Goal: Navigation & Orientation: Find specific page/section

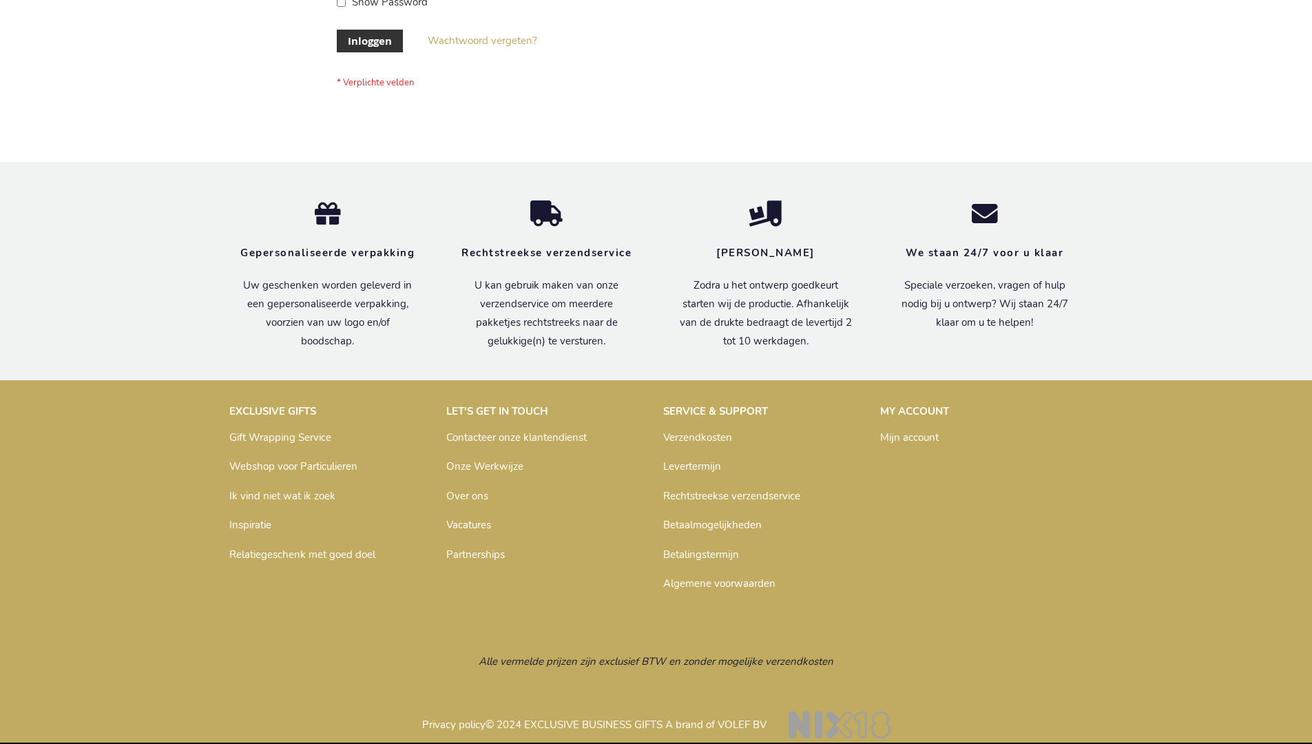
scroll to position [468, 0]
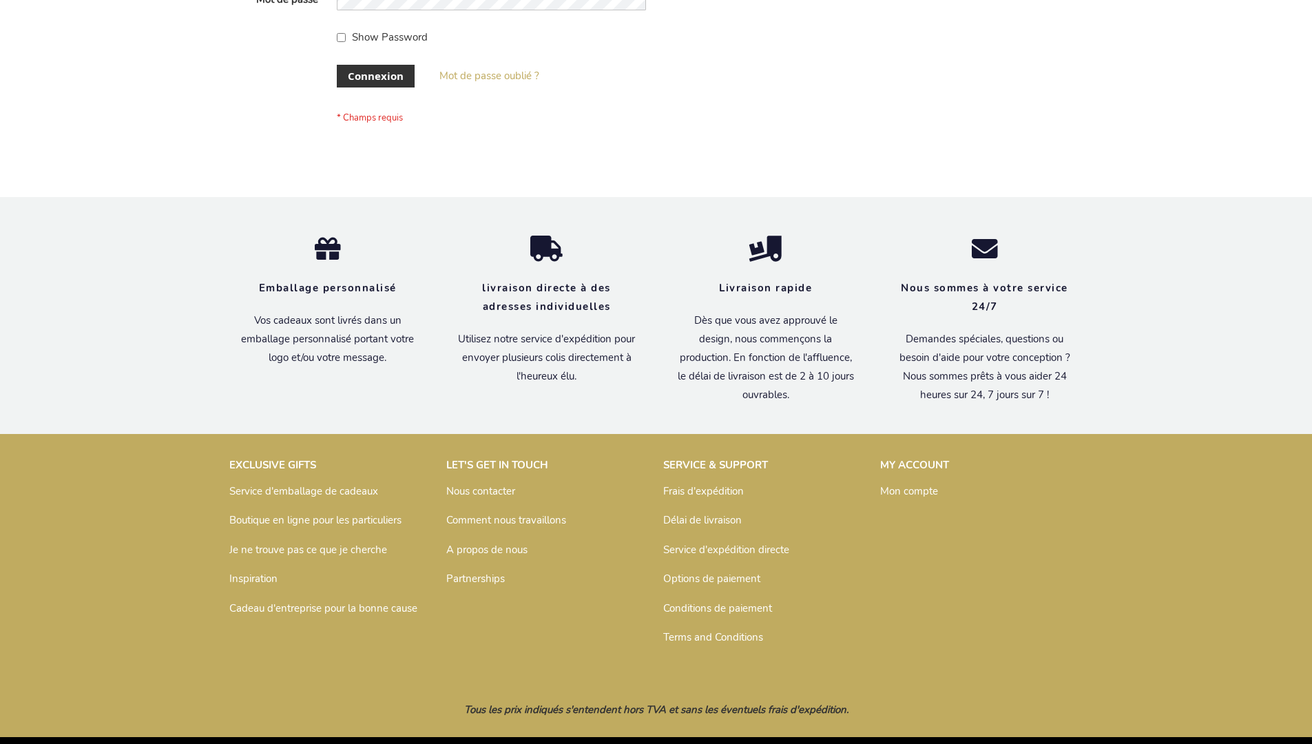
scroll to position [475, 0]
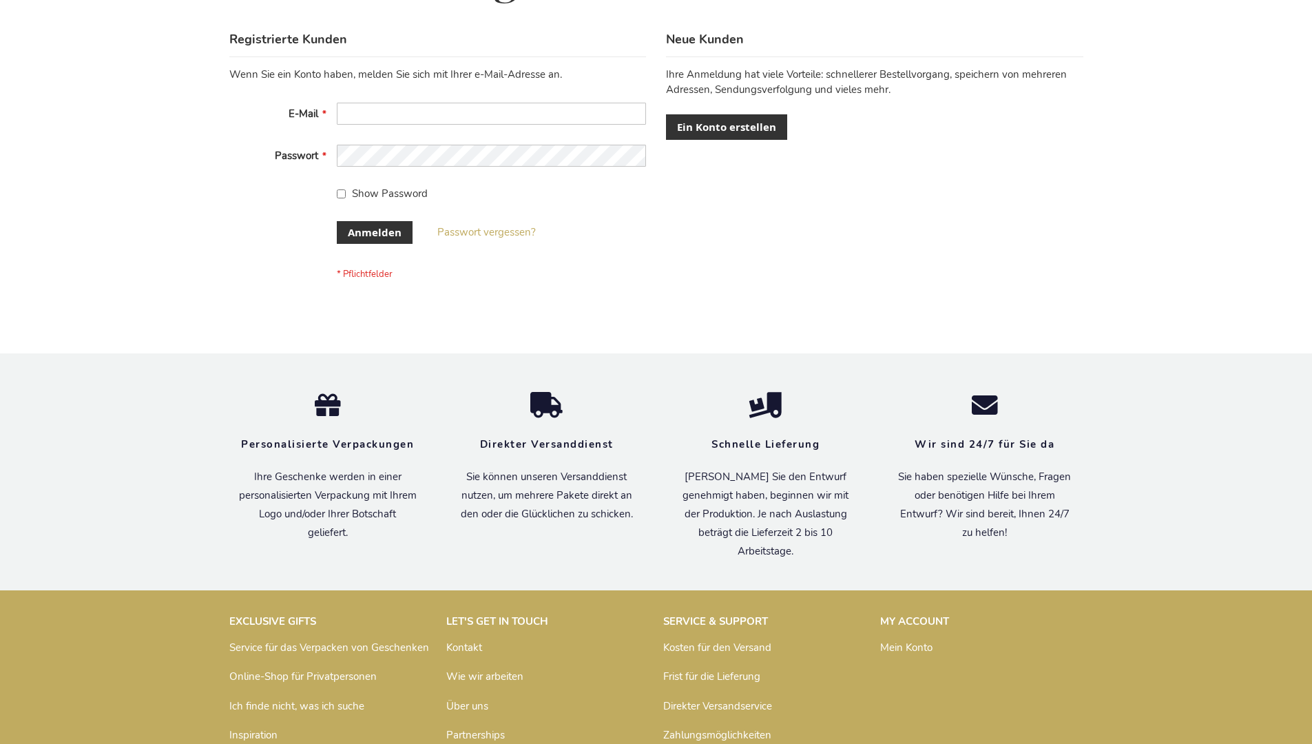
scroll to position [461, 0]
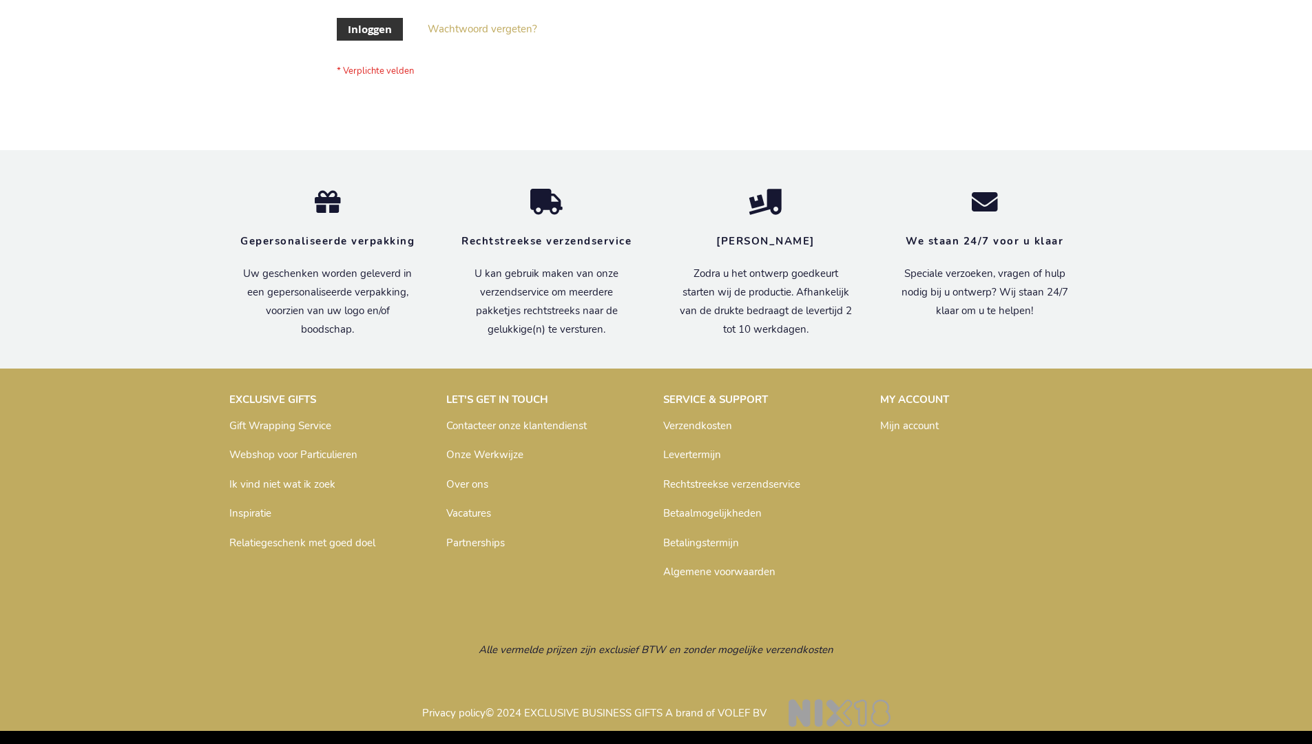
scroll to position [468, 0]
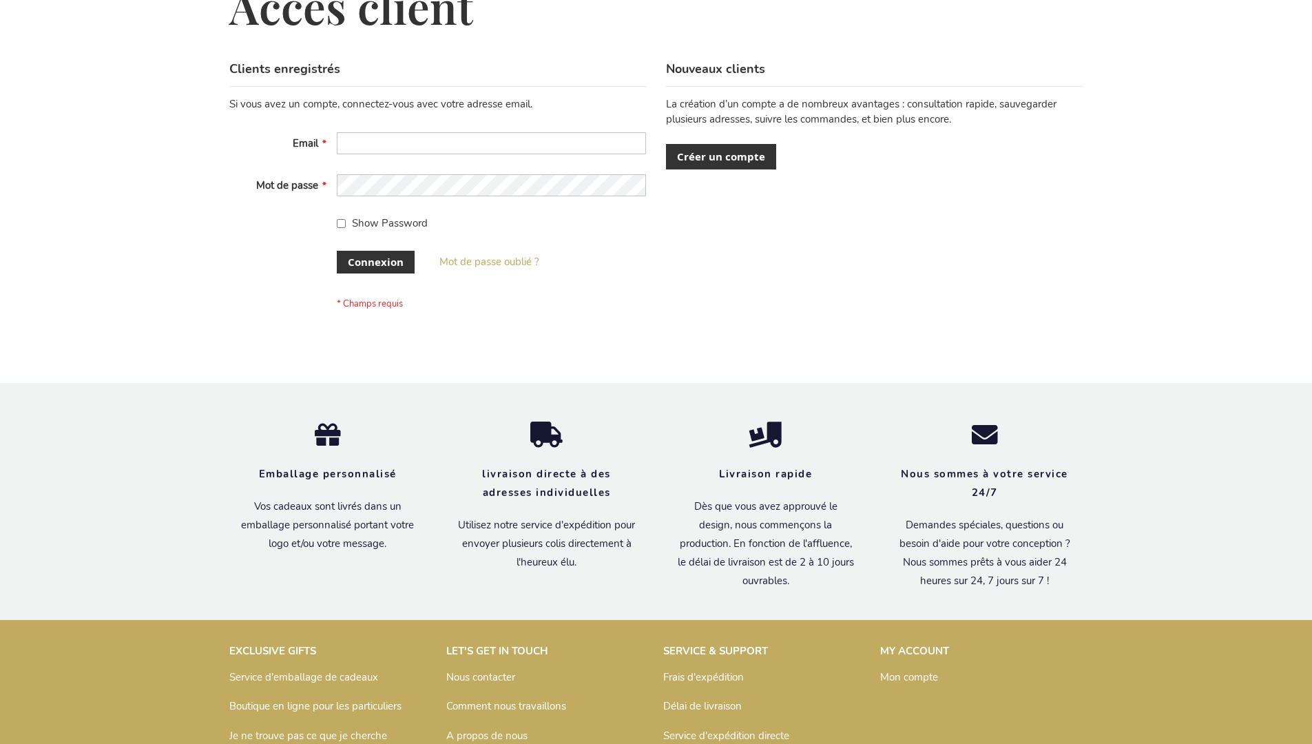
scroll to position [475, 0]
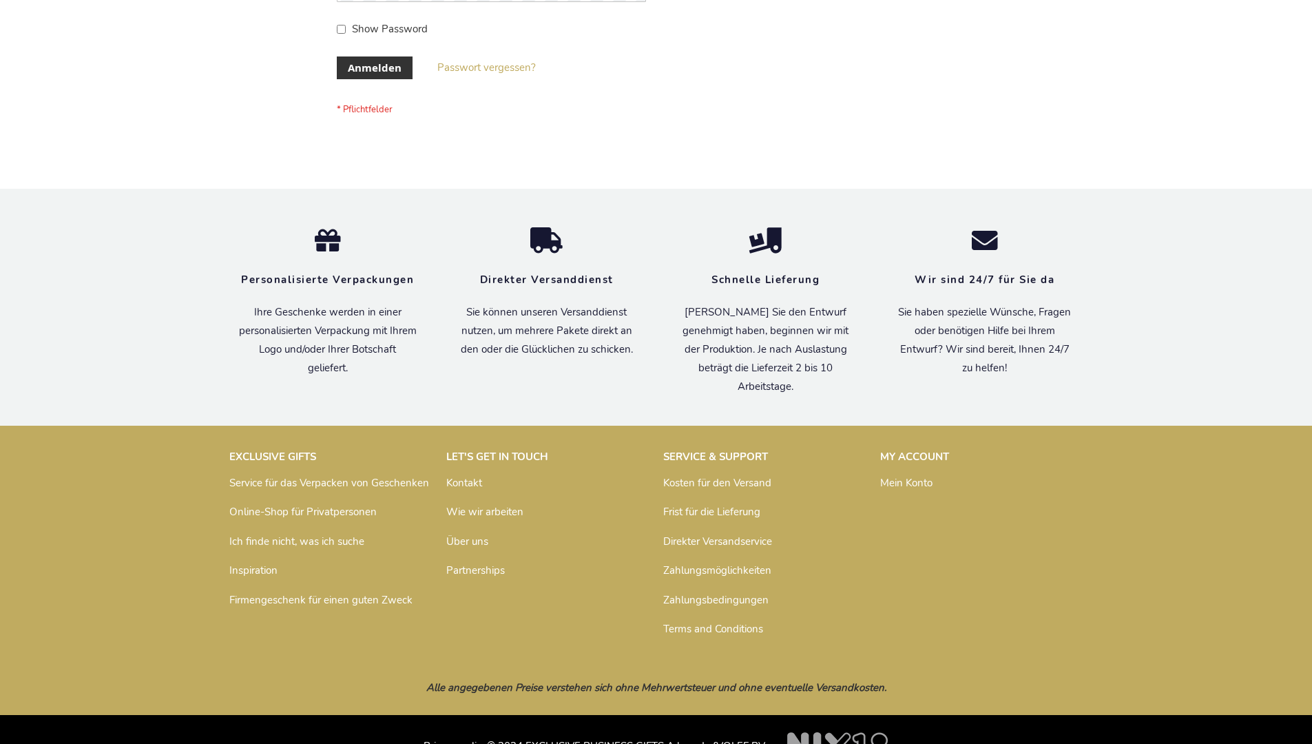
scroll to position [461, 0]
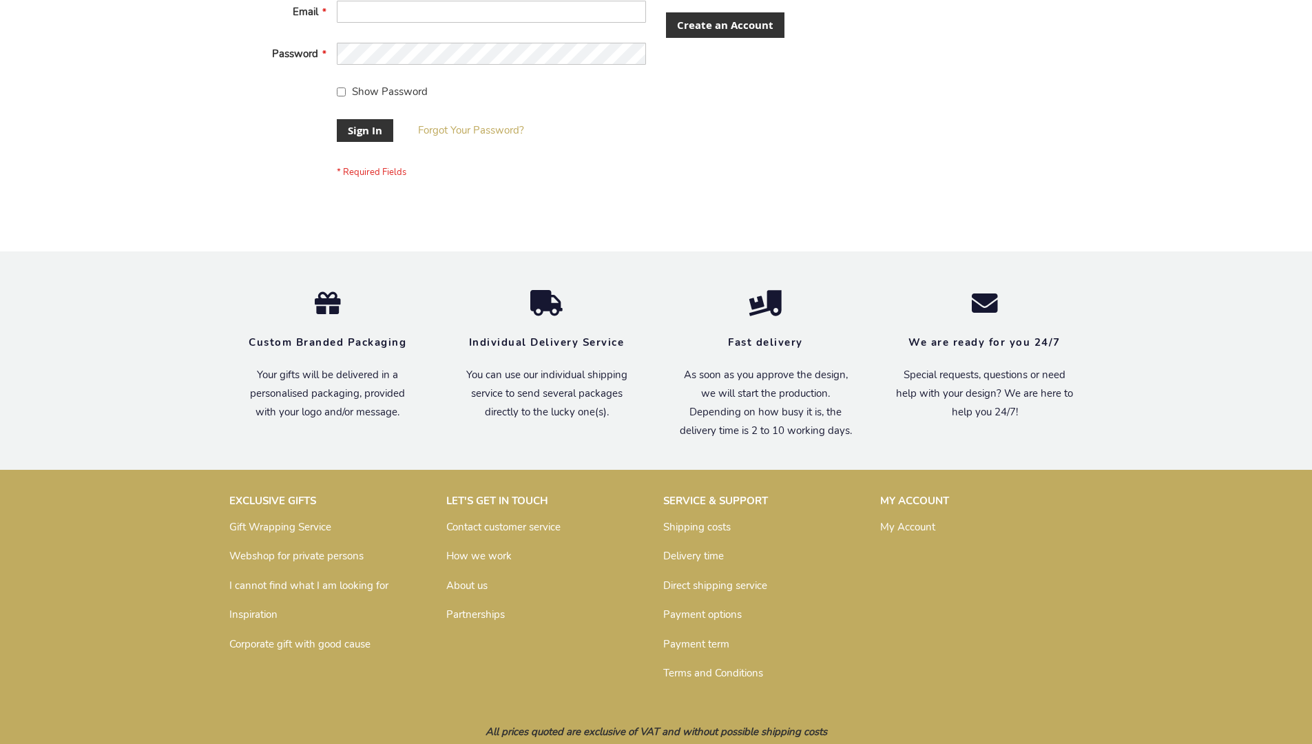
scroll to position [443, 0]
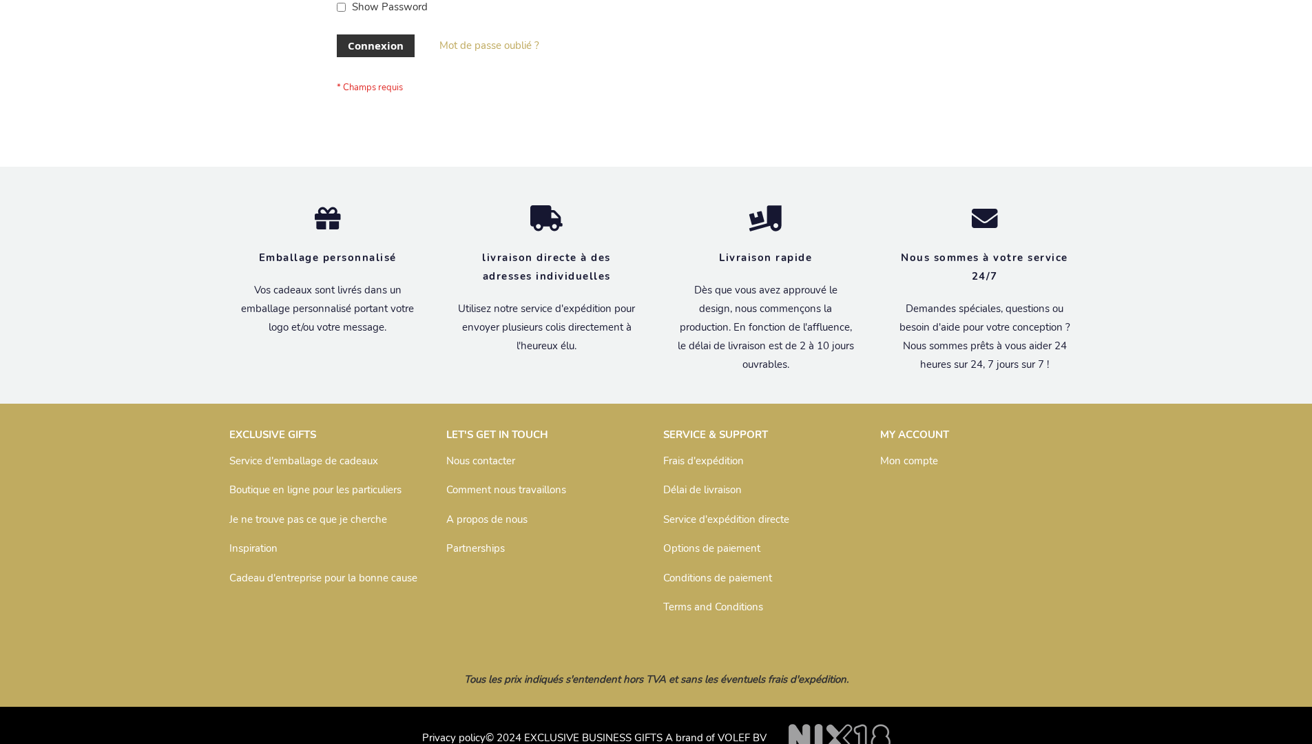
scroll to position [475, 0]
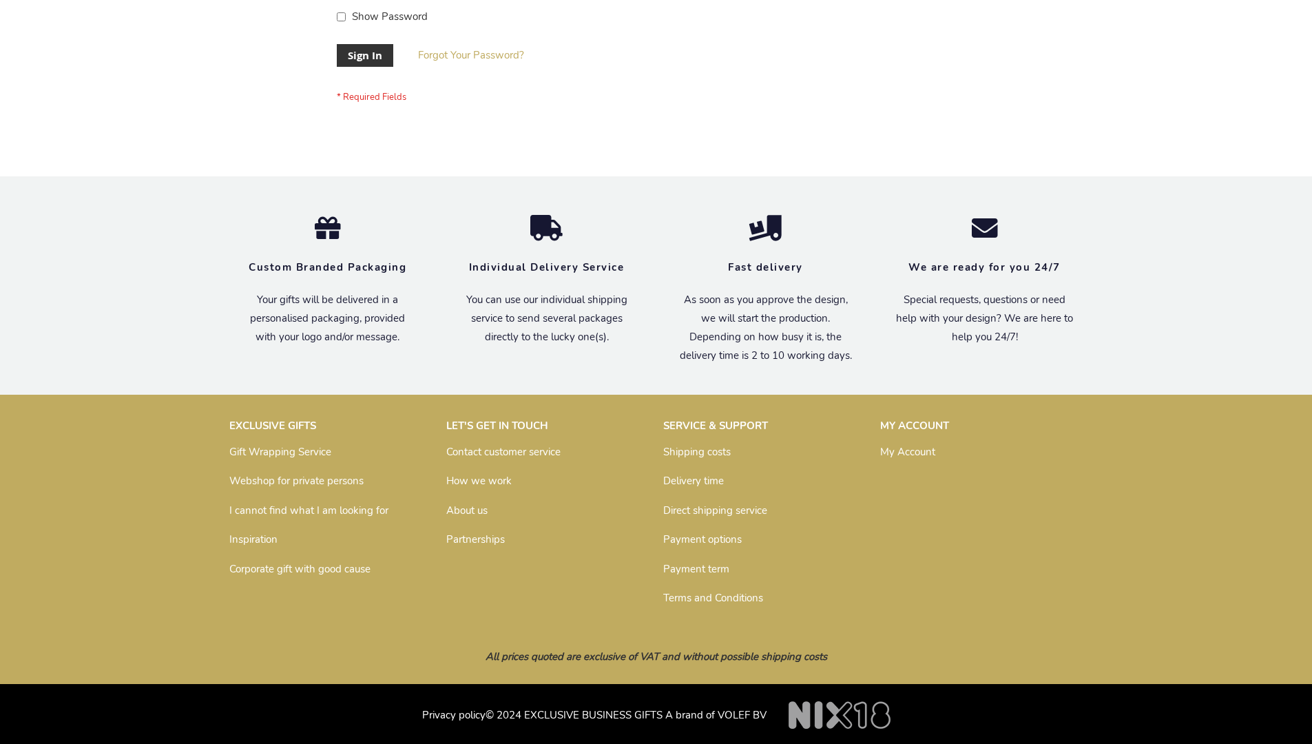
scroll to position [443, 0]
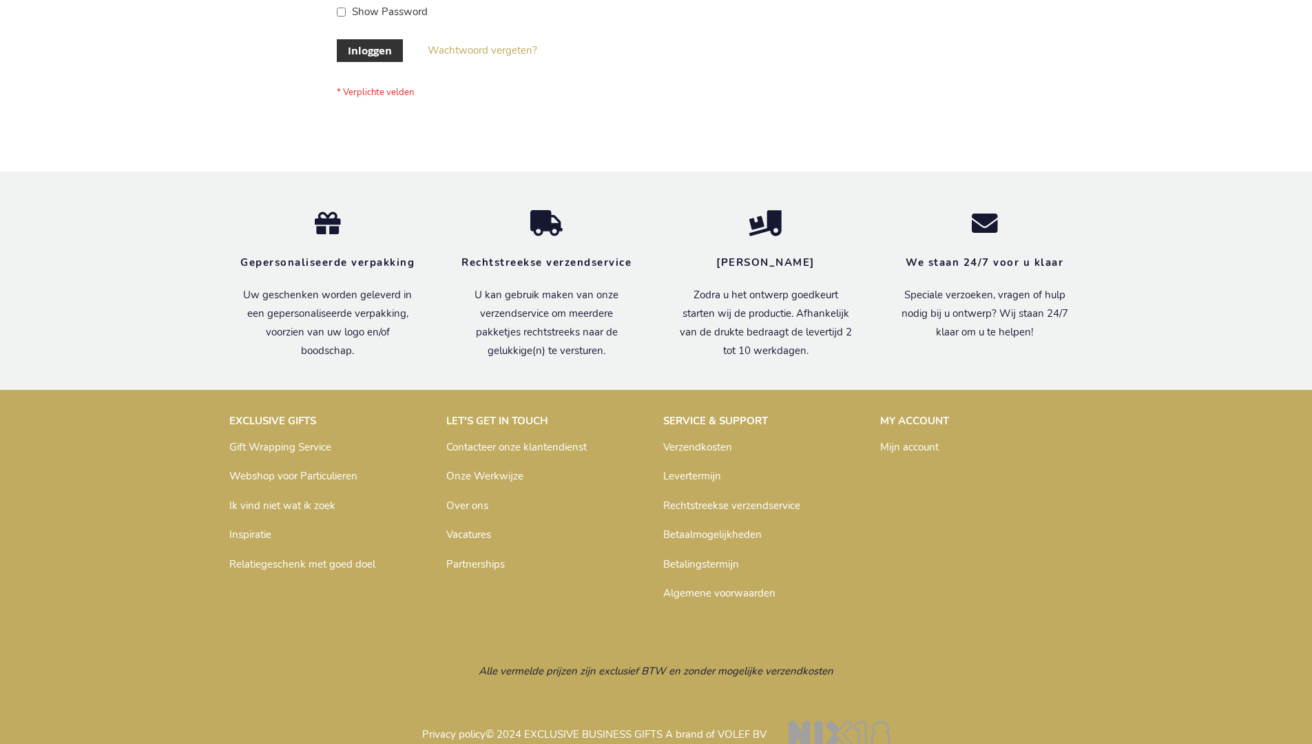
scroll to position [468, 0]
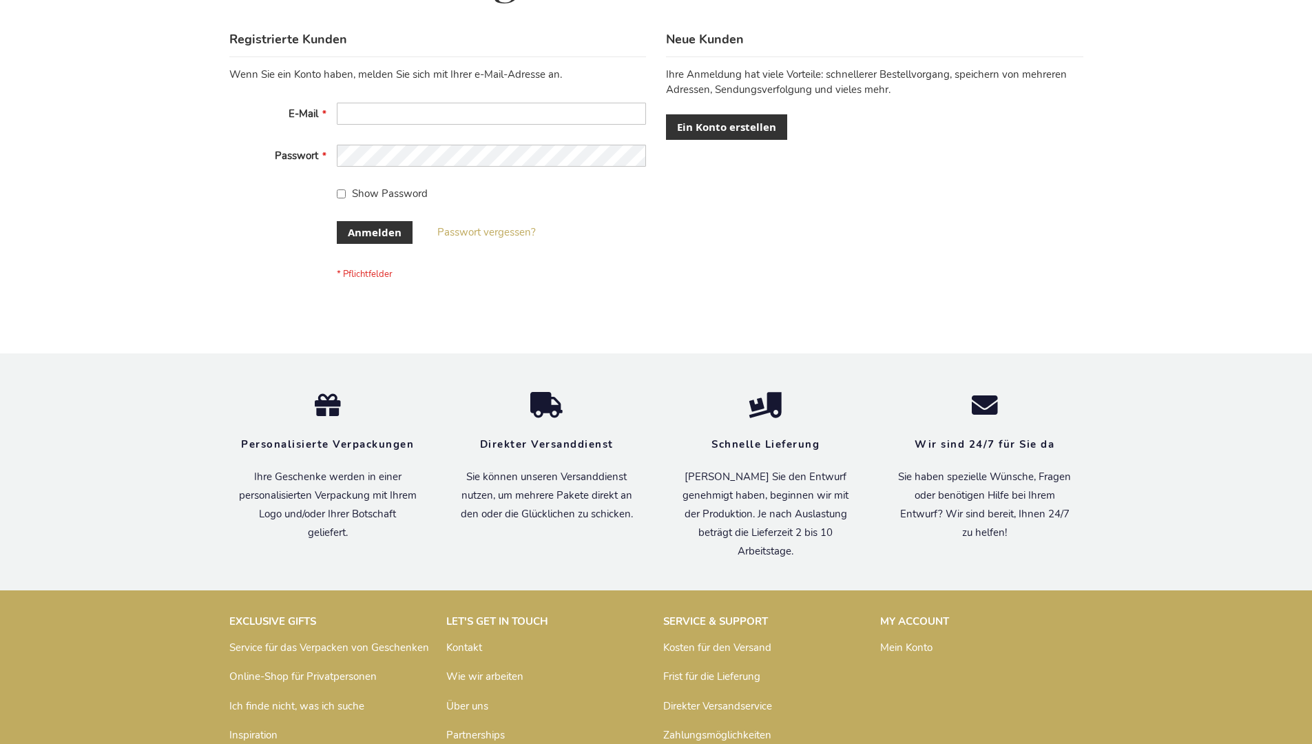
scroll to position [461, 0]
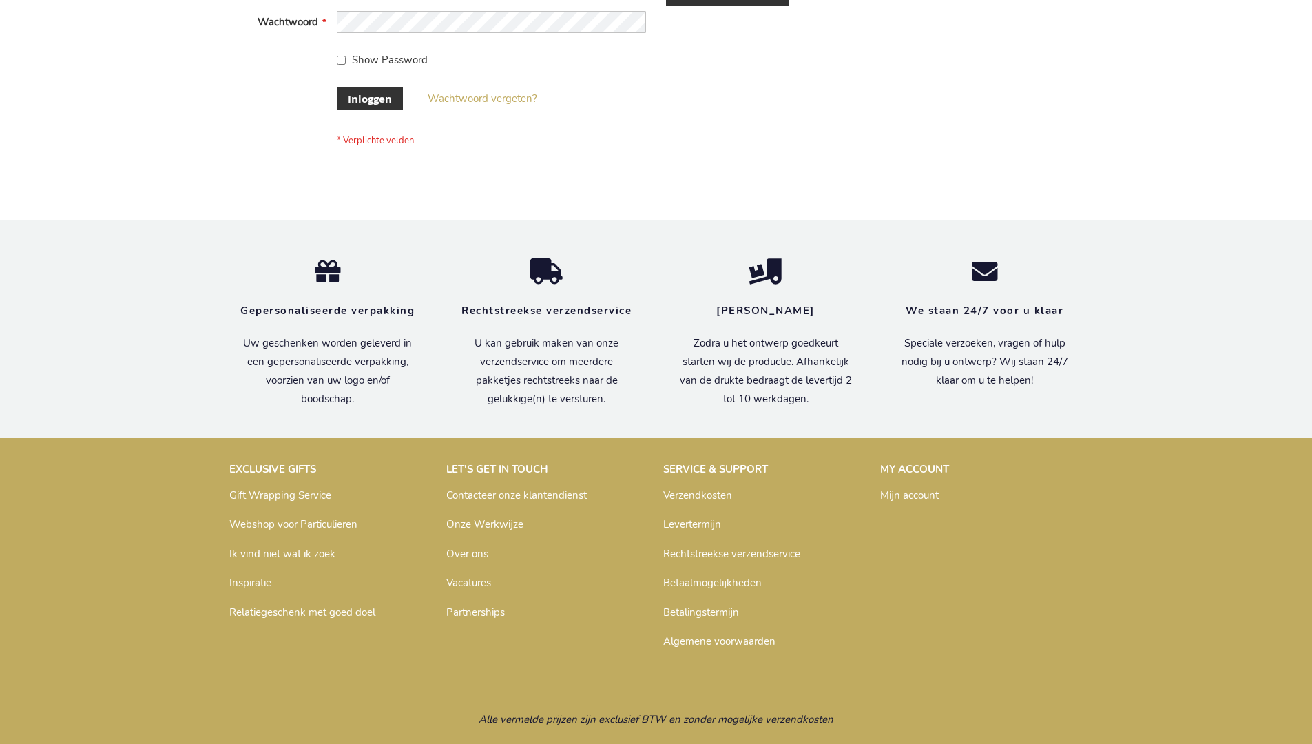
scroll to position [468, 0]
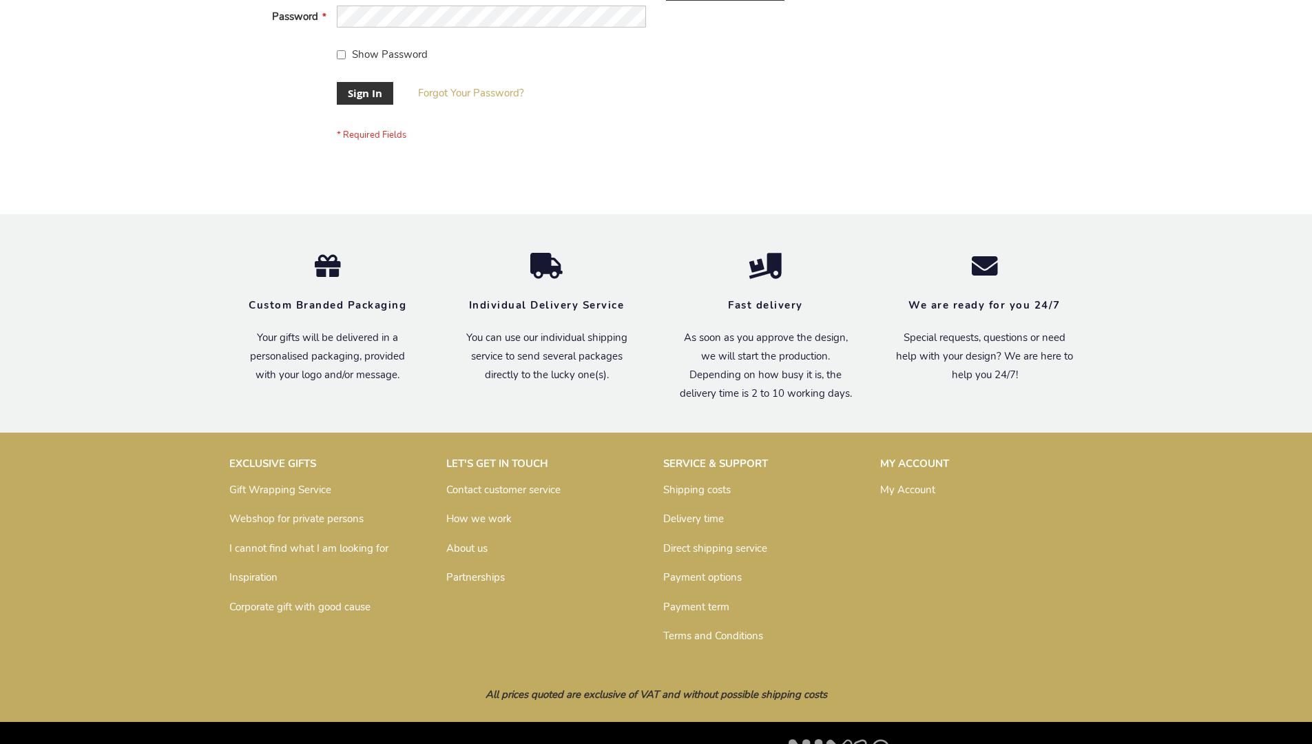
scroll to position [443, 0]
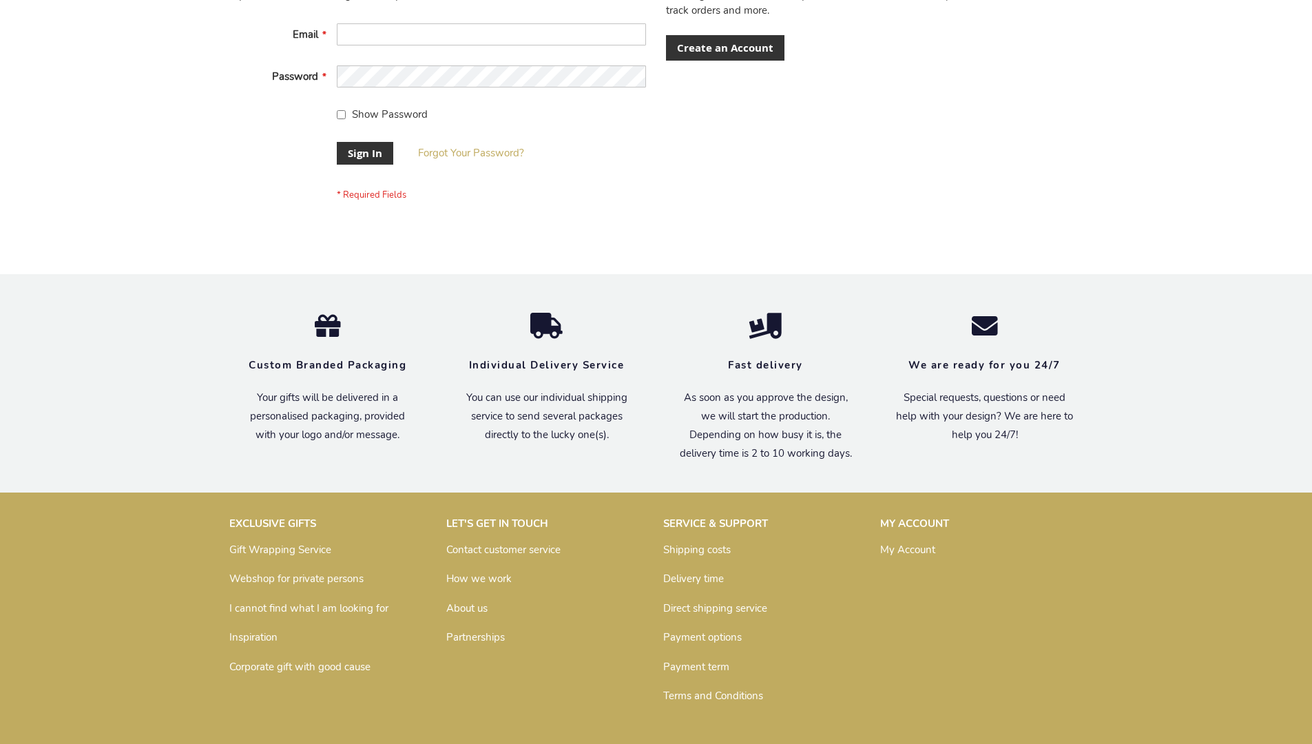
scroll to position [443, 0]
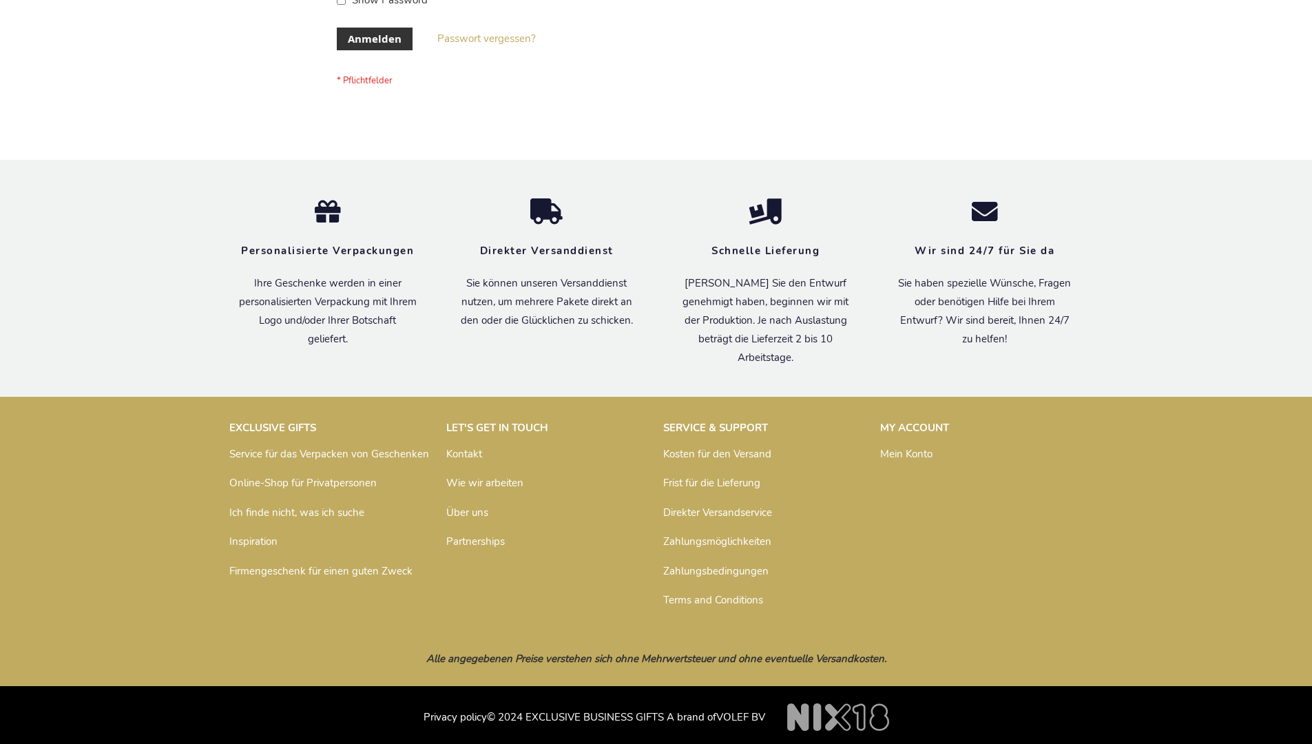
scroll to position [461, 0]
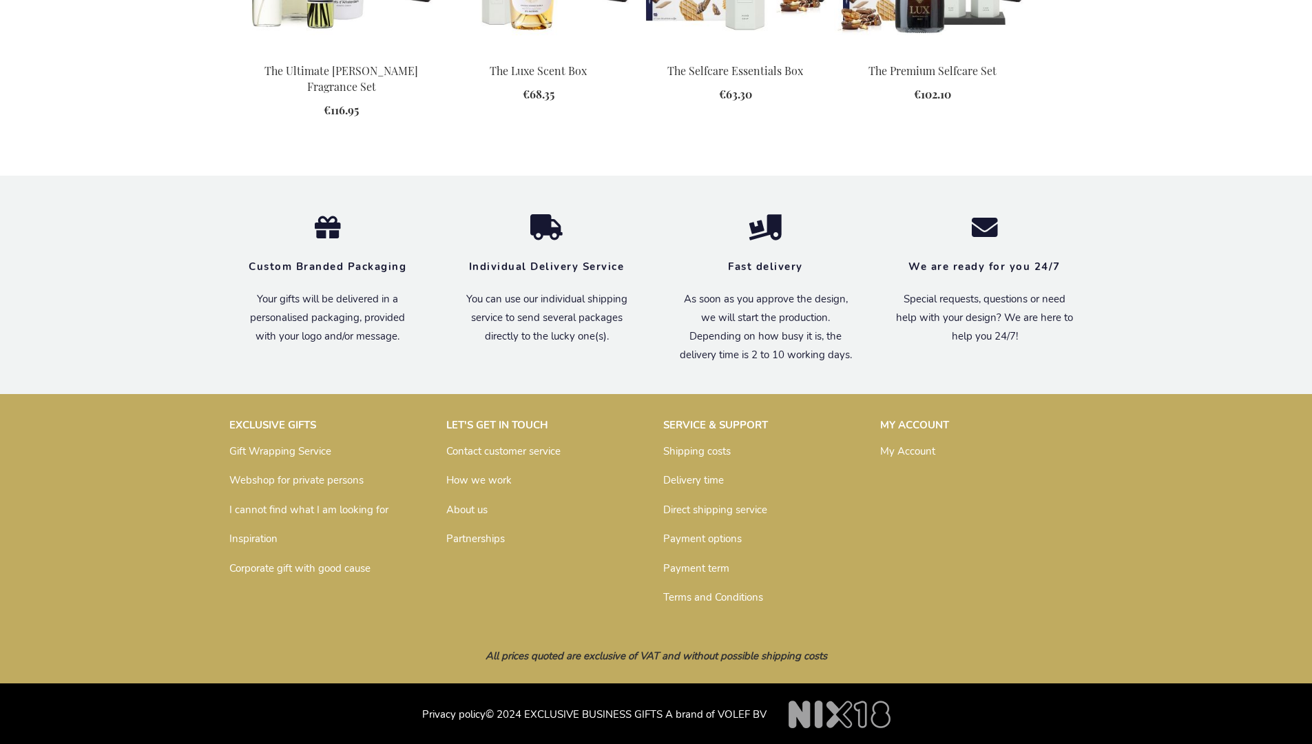
scroll to position [1776, 0]
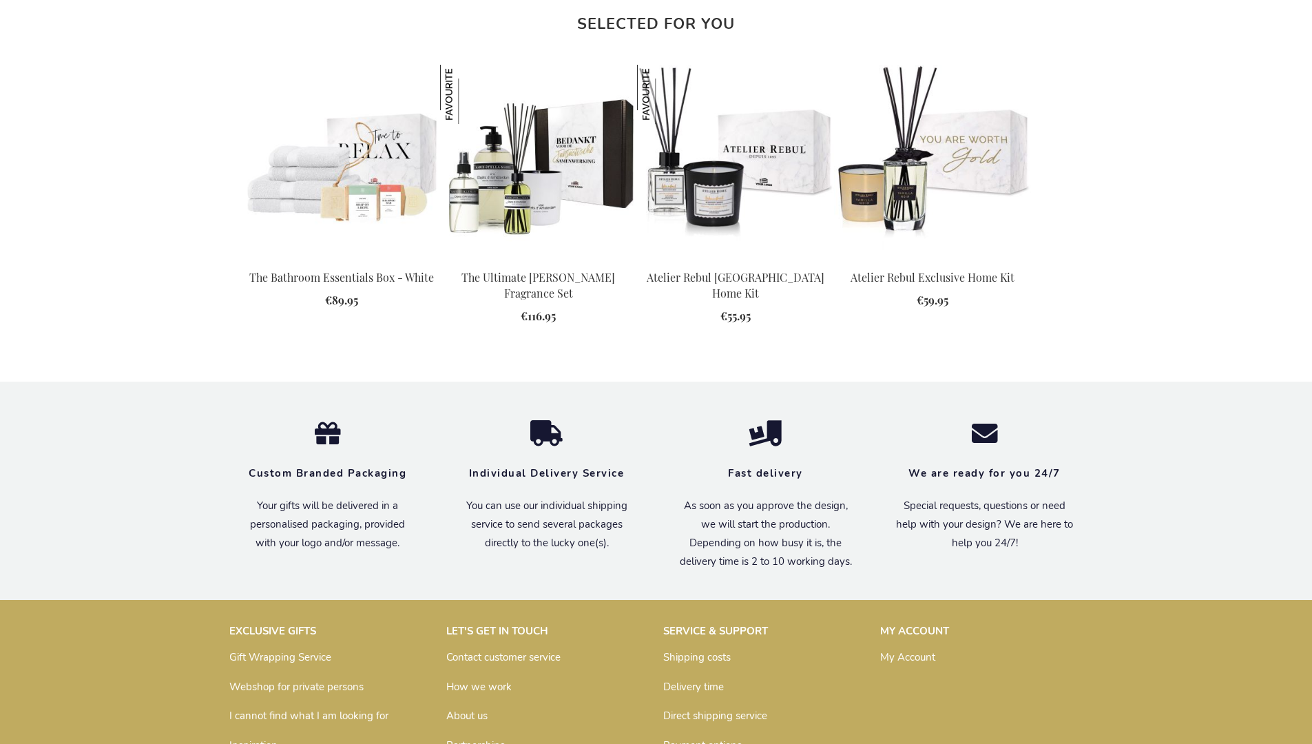
scroll to position [1779, 0]
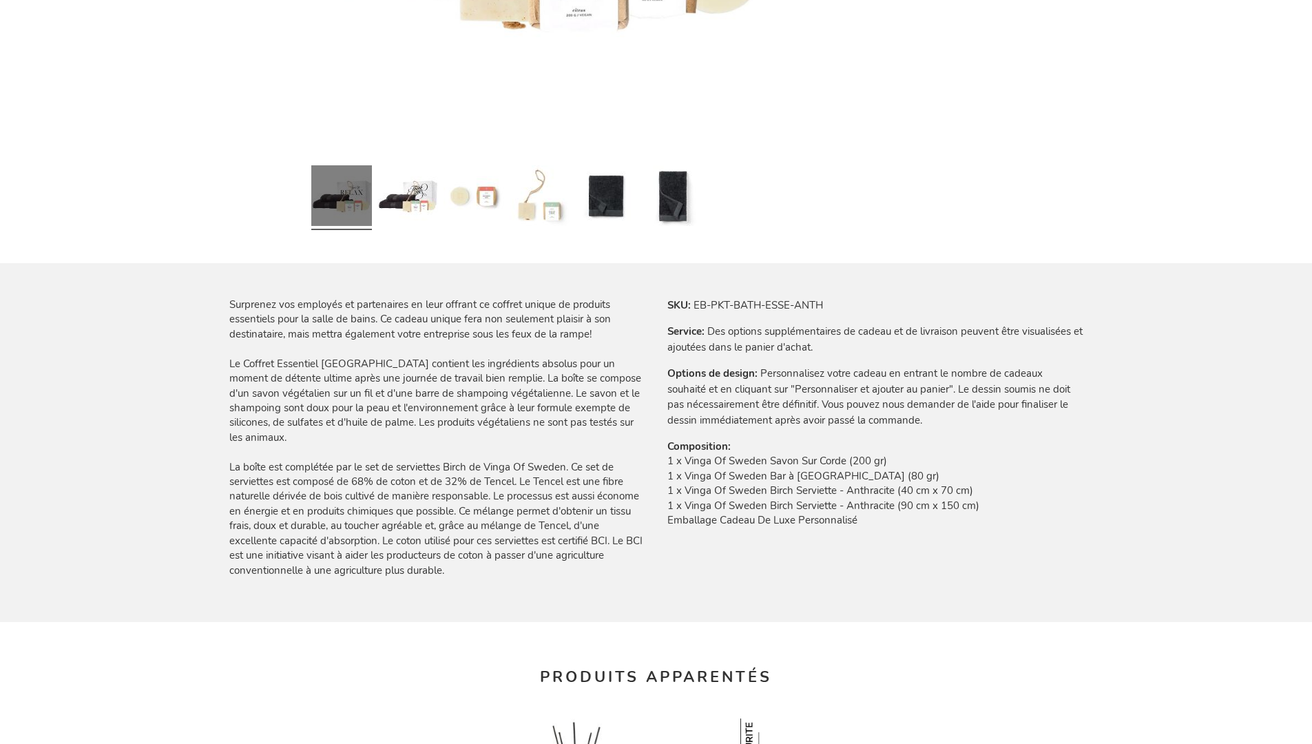
scroll to position [1842, 0]
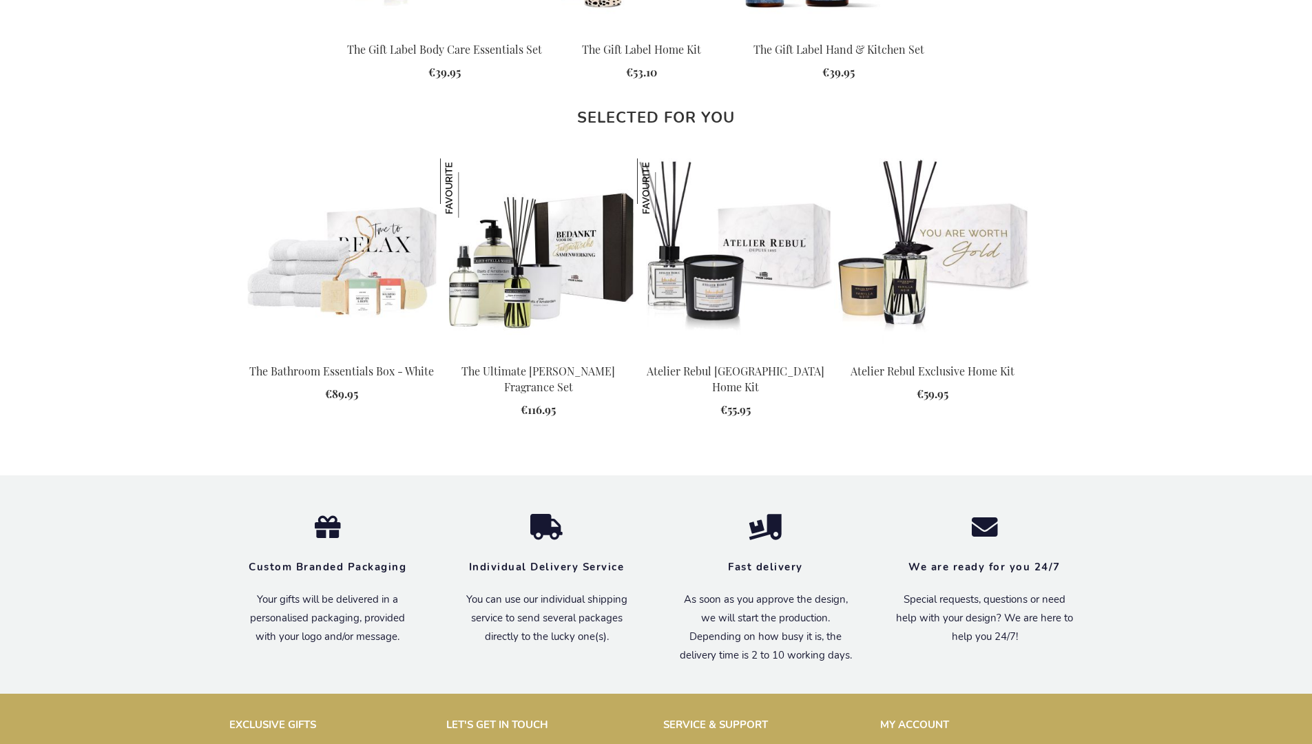
scroll to position [1779, 0]
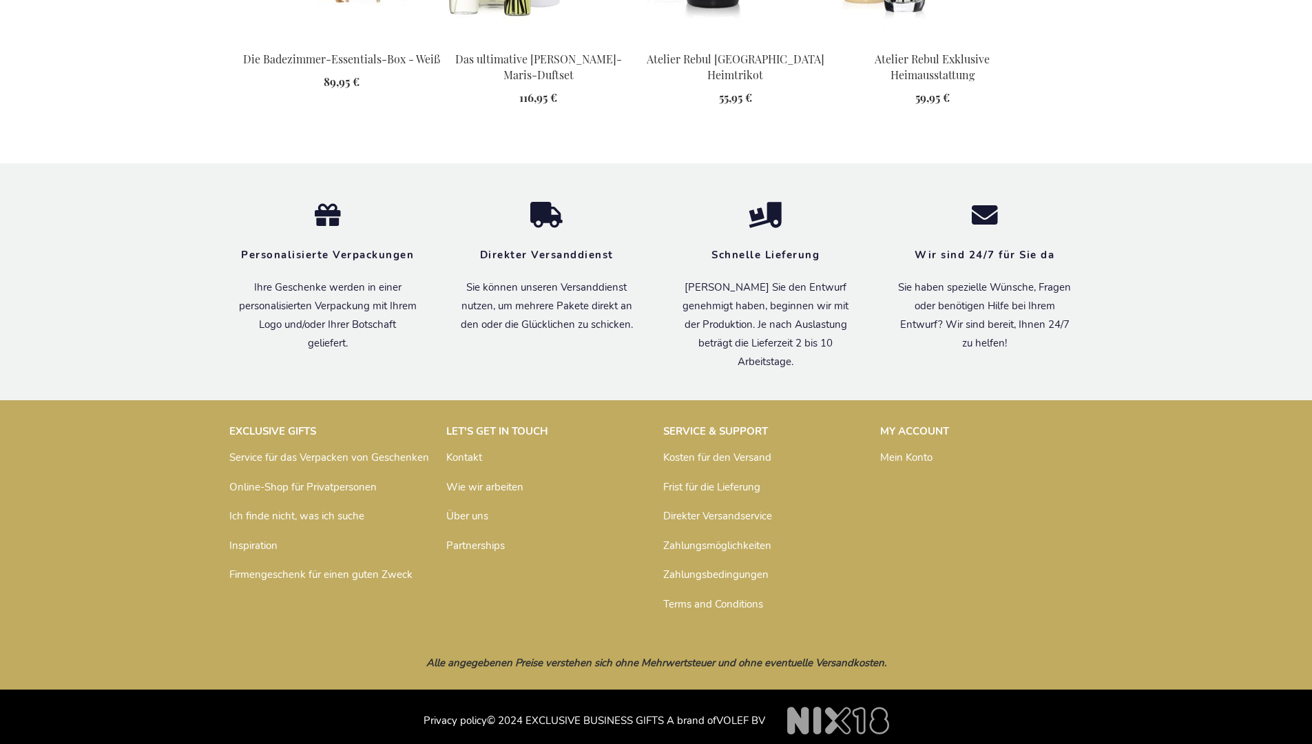
scroll to position [1843, 0]
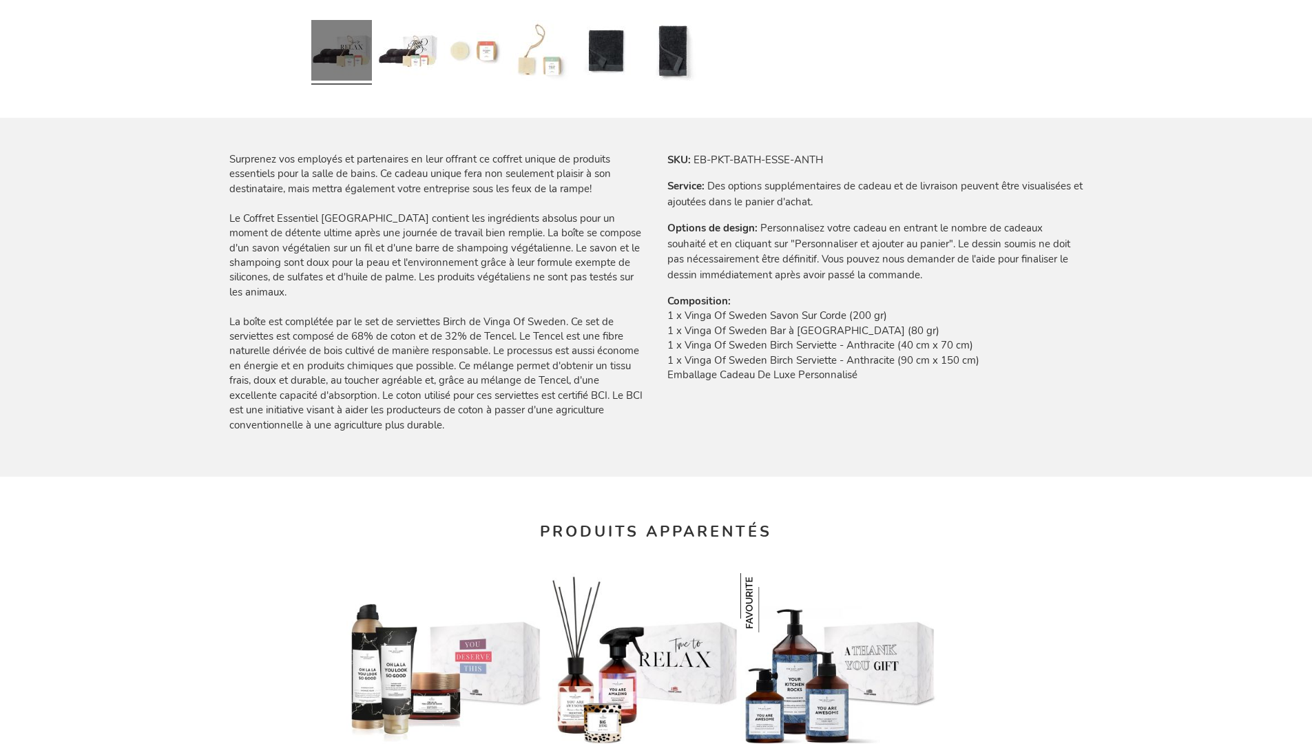
scroll to position [1842, 0]
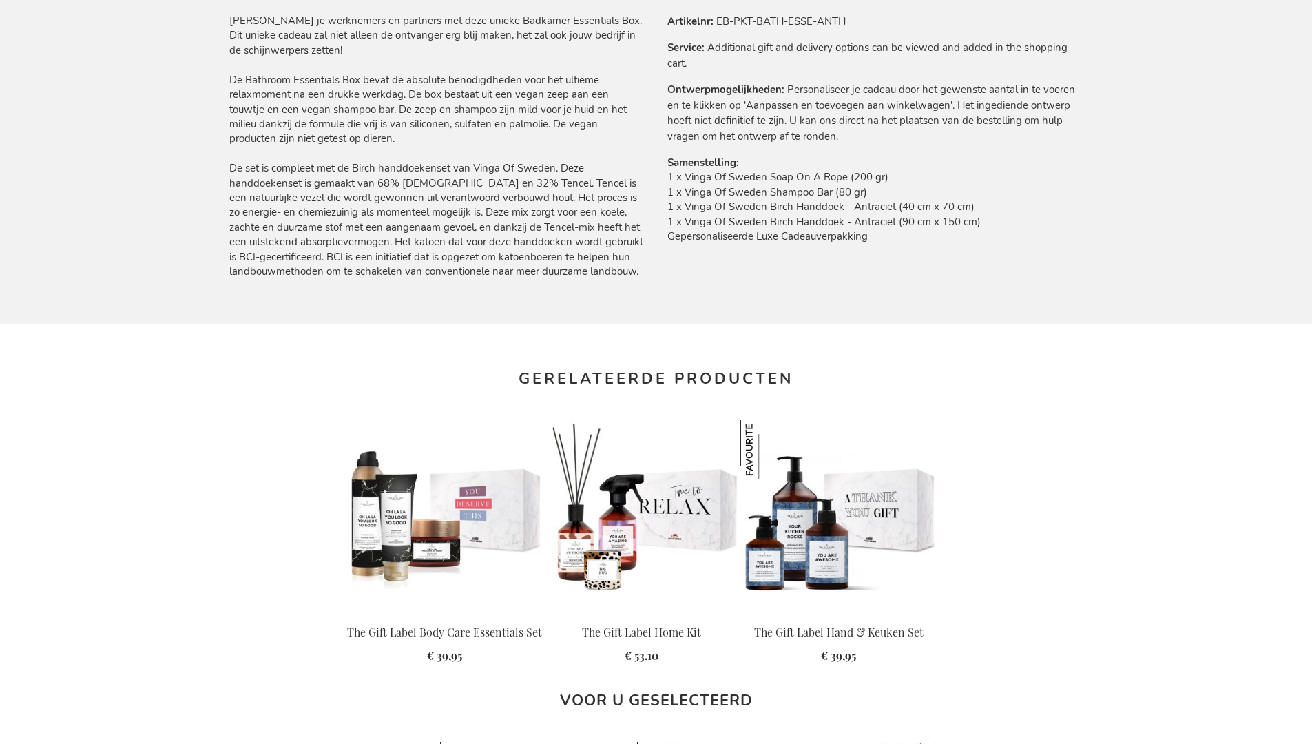
scroll to position [1818, 0]
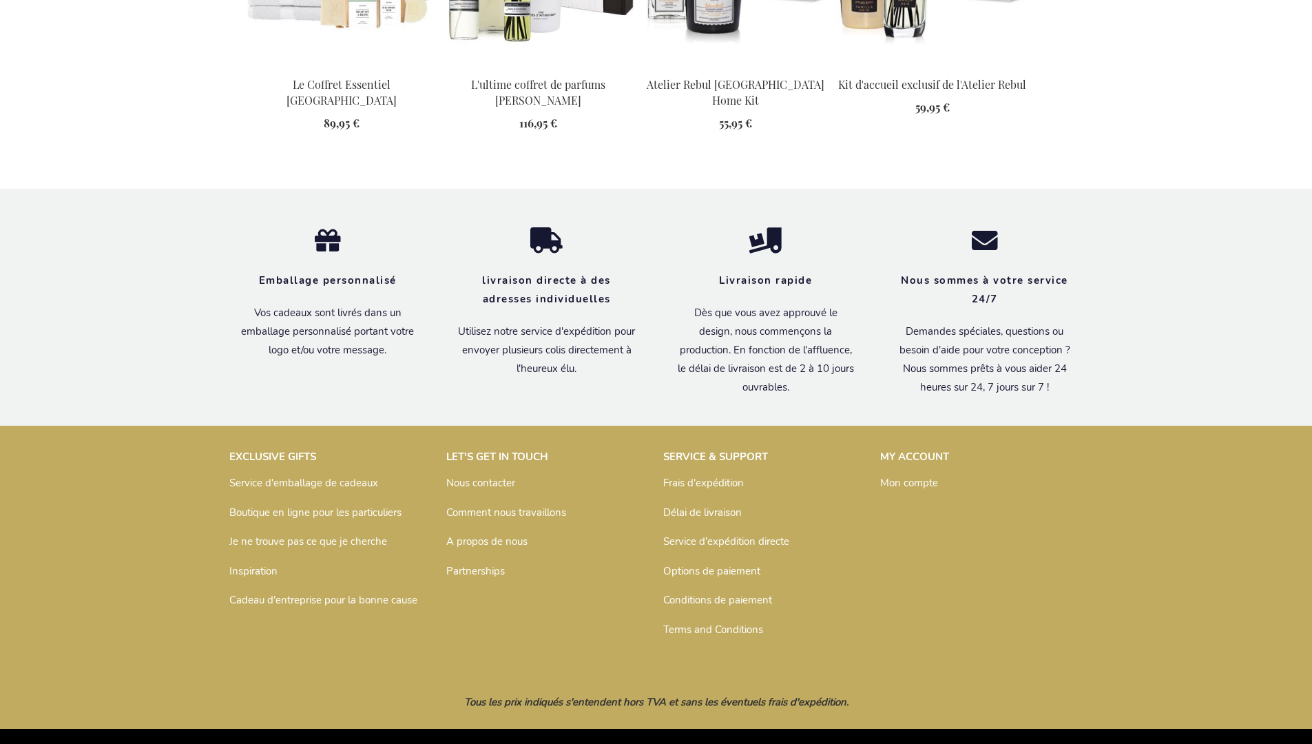
scroll to position [1842, 0]
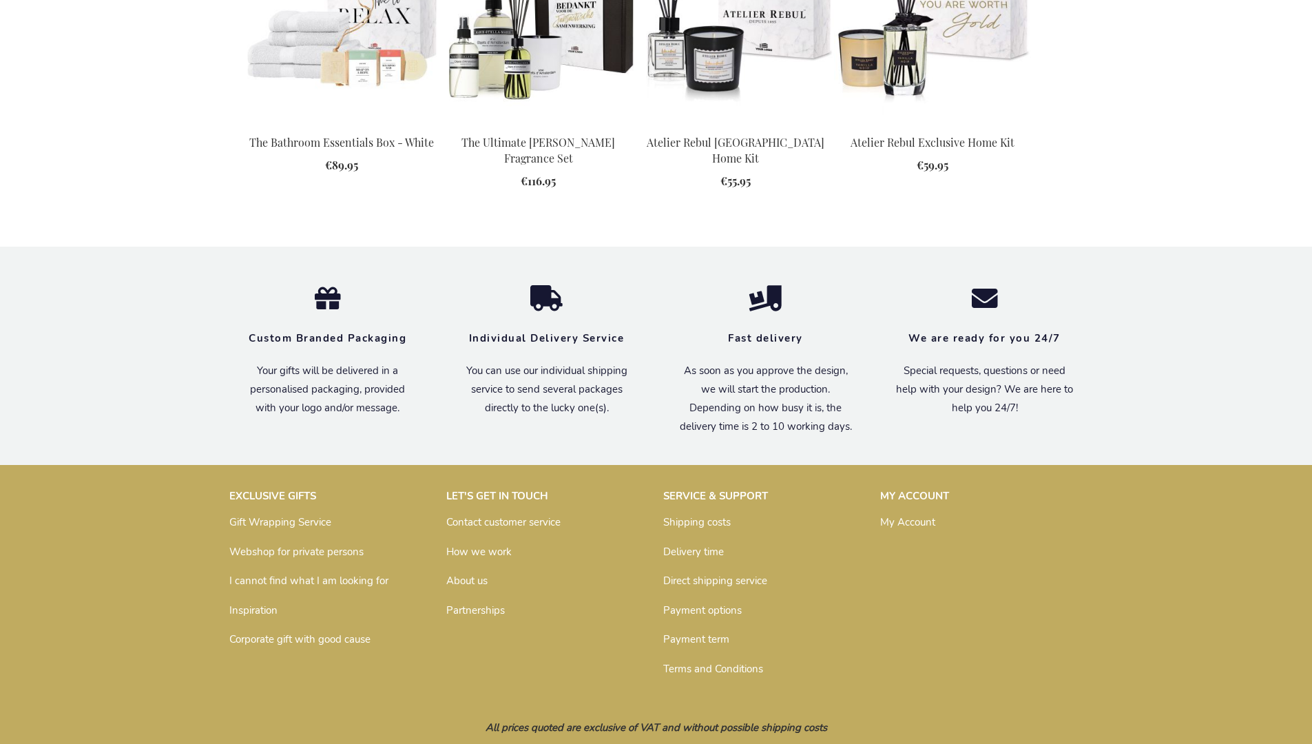
scroll to position [1779, 0]
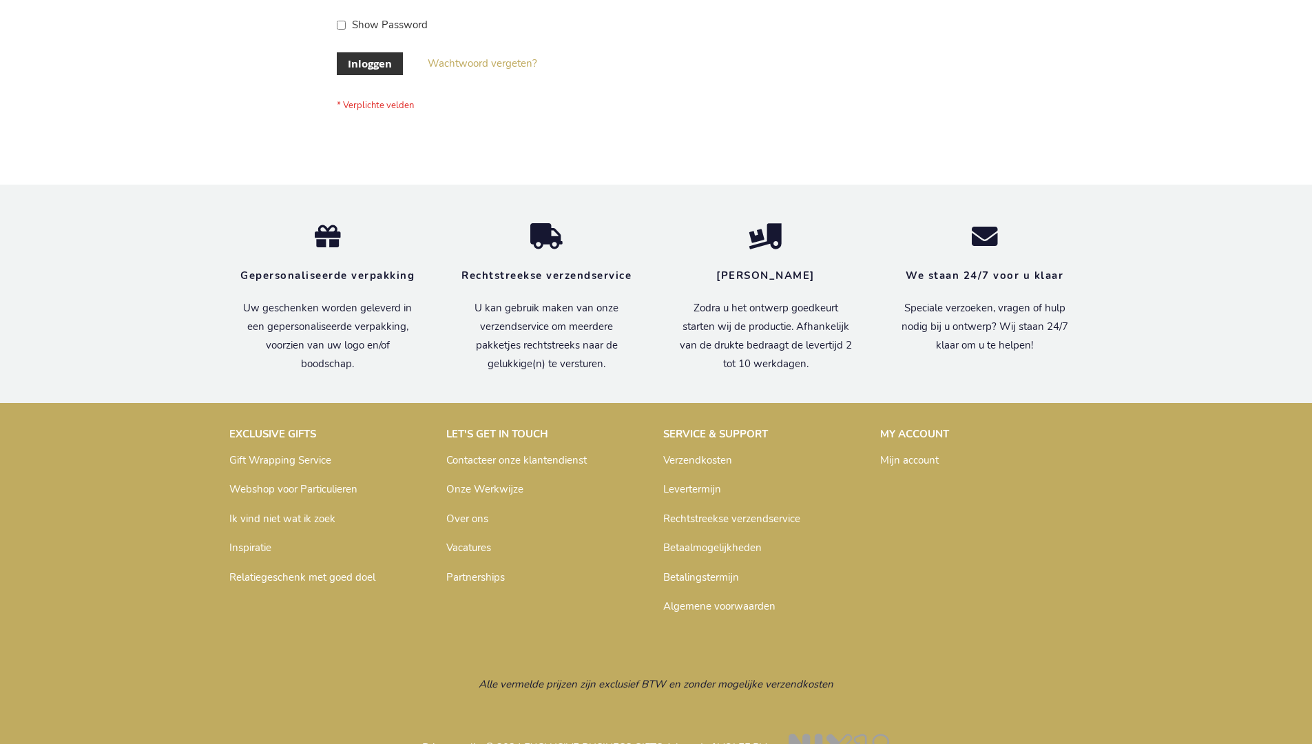
scroll to position [468, 0]
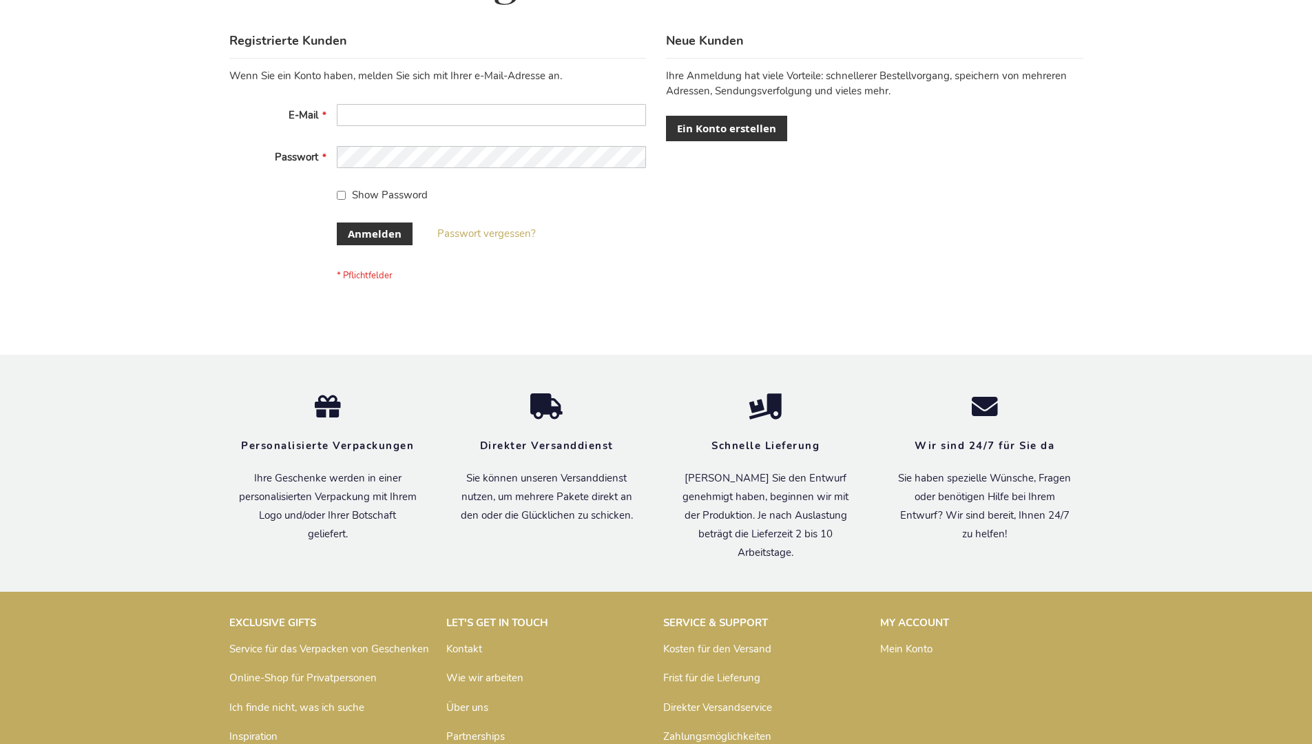
scroll to position [450, 0]
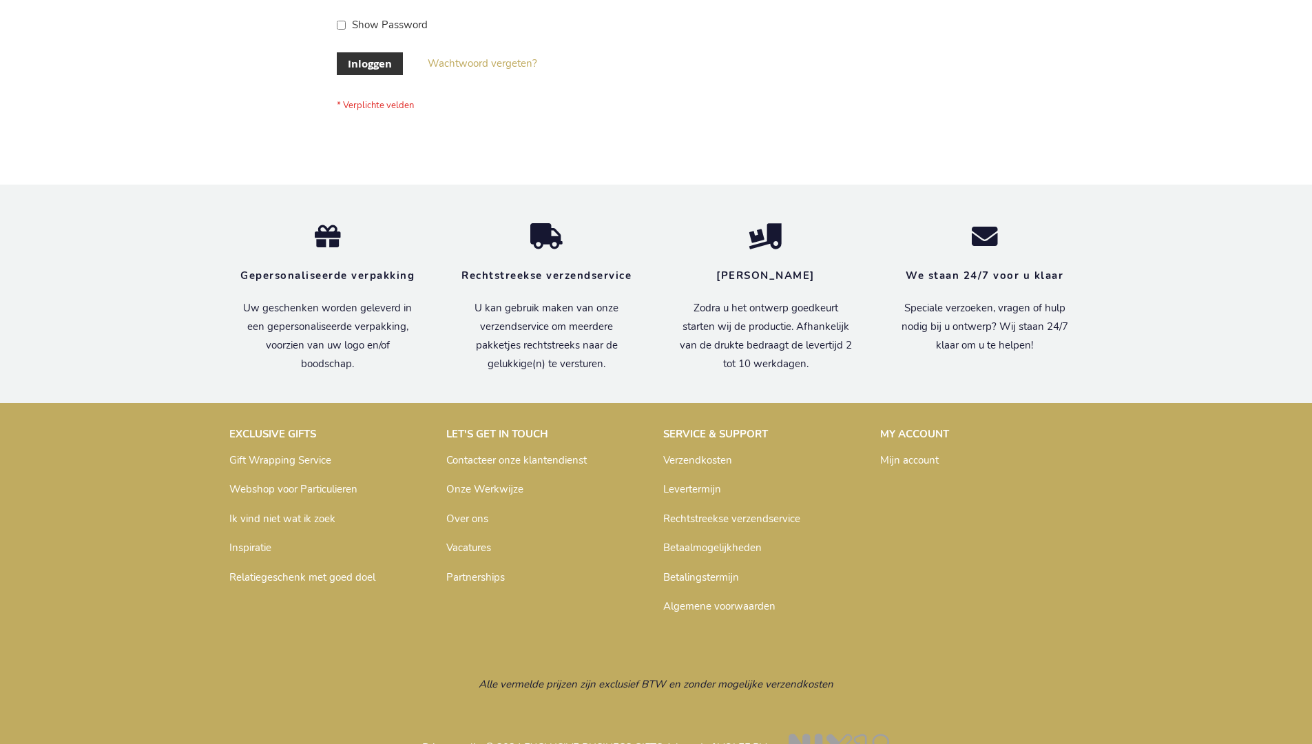
scroll to position [468, 0]
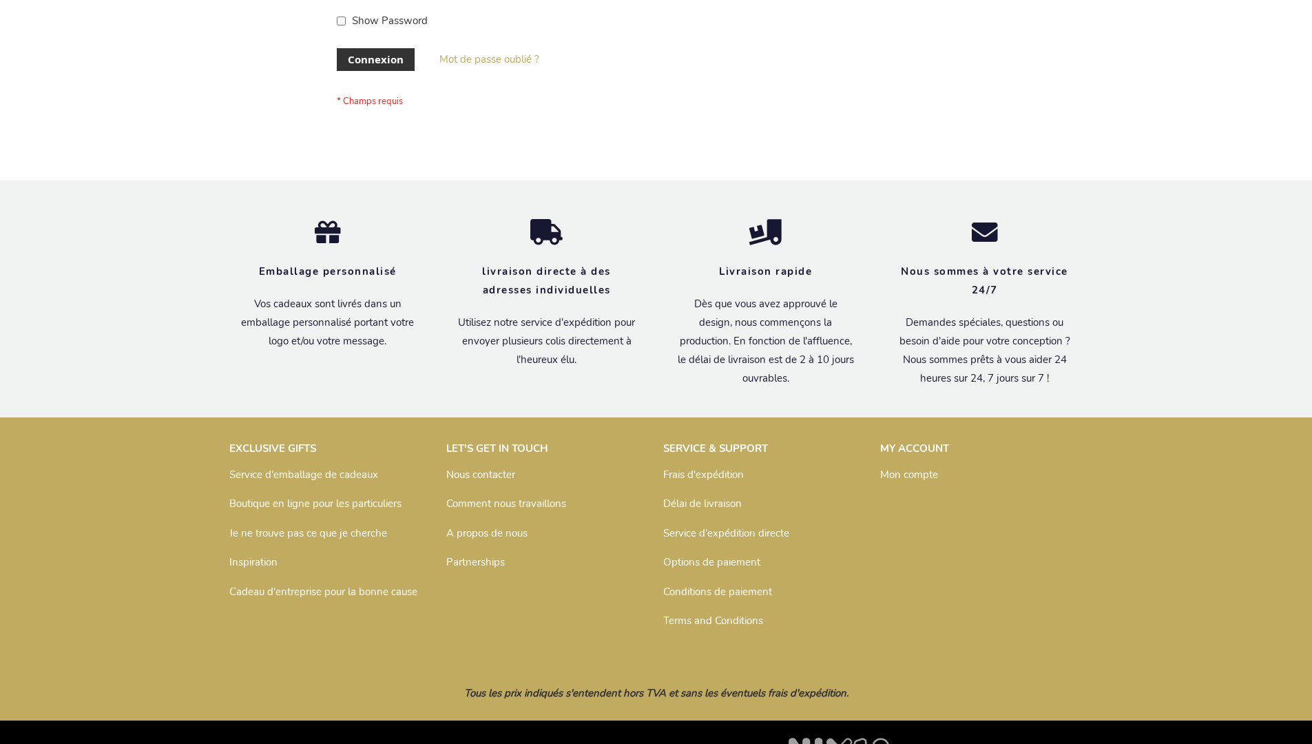
scroll to position [475, 0]
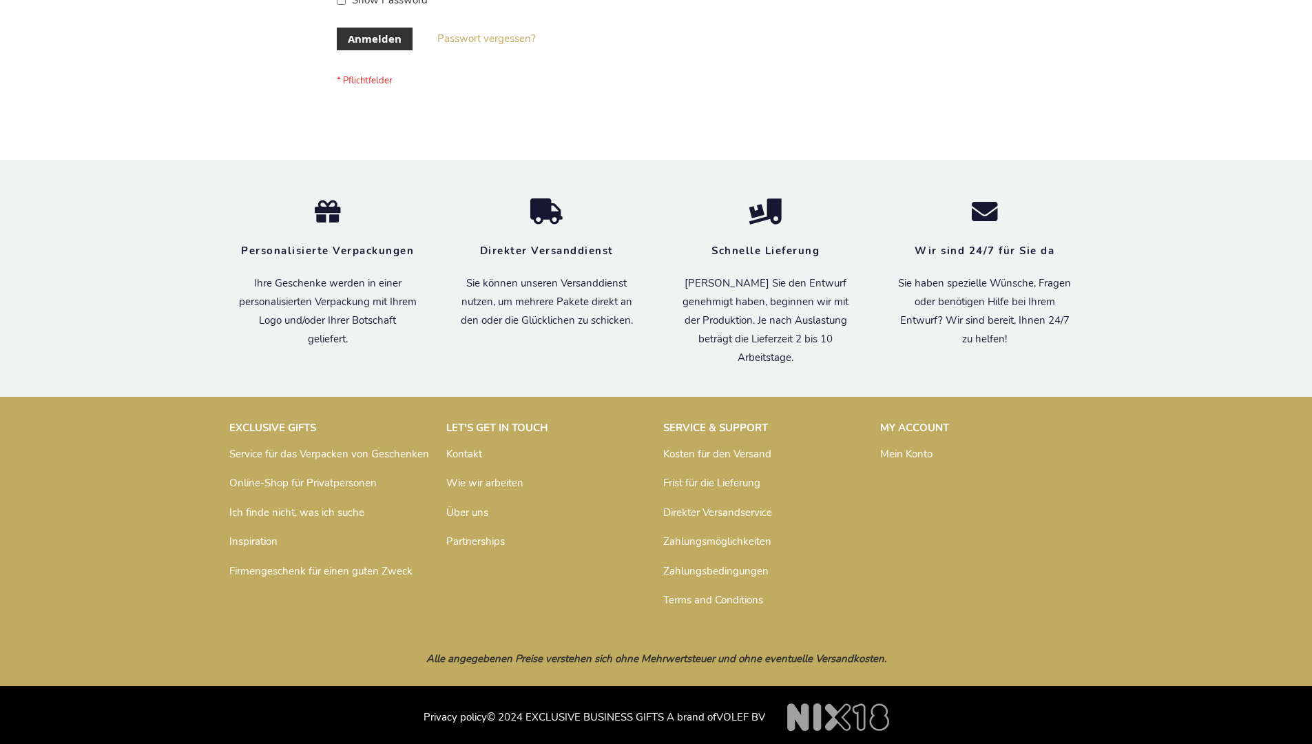
scroll to position [461, 0]
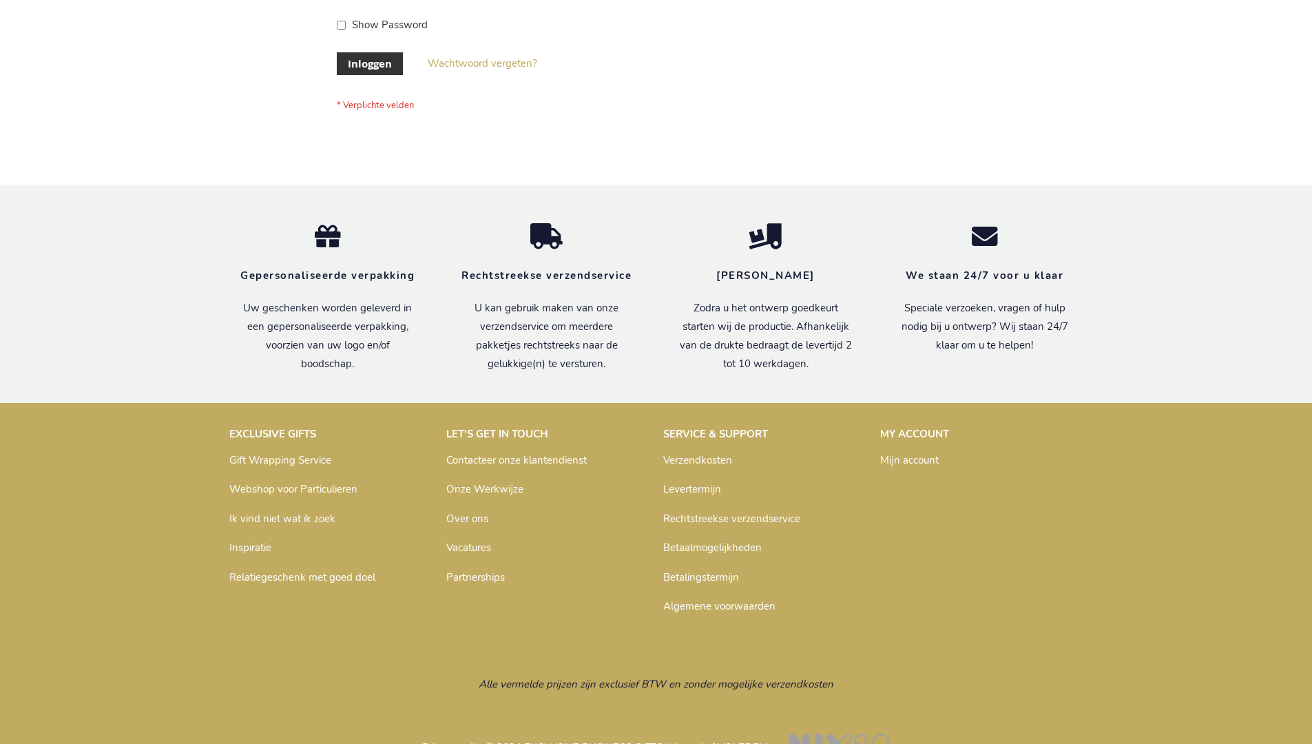
scroll to position [468, 0]
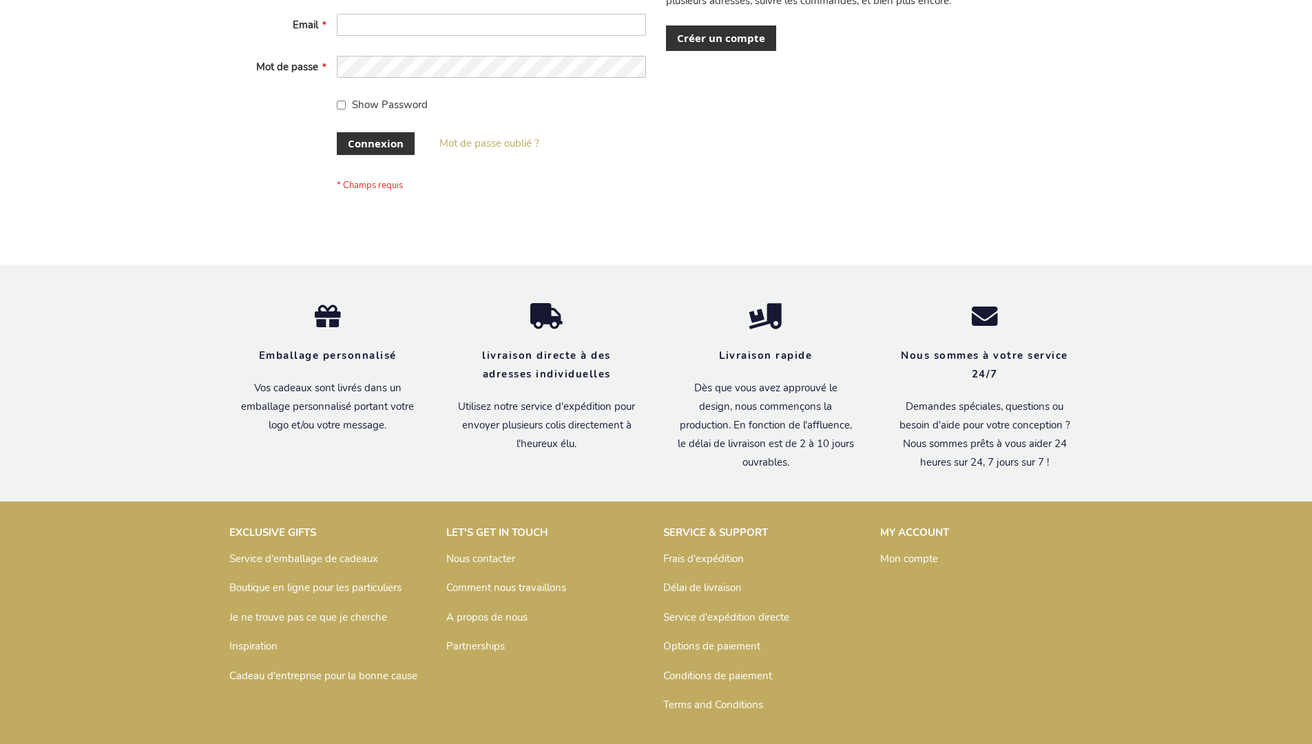
scroll to position [475, 0]
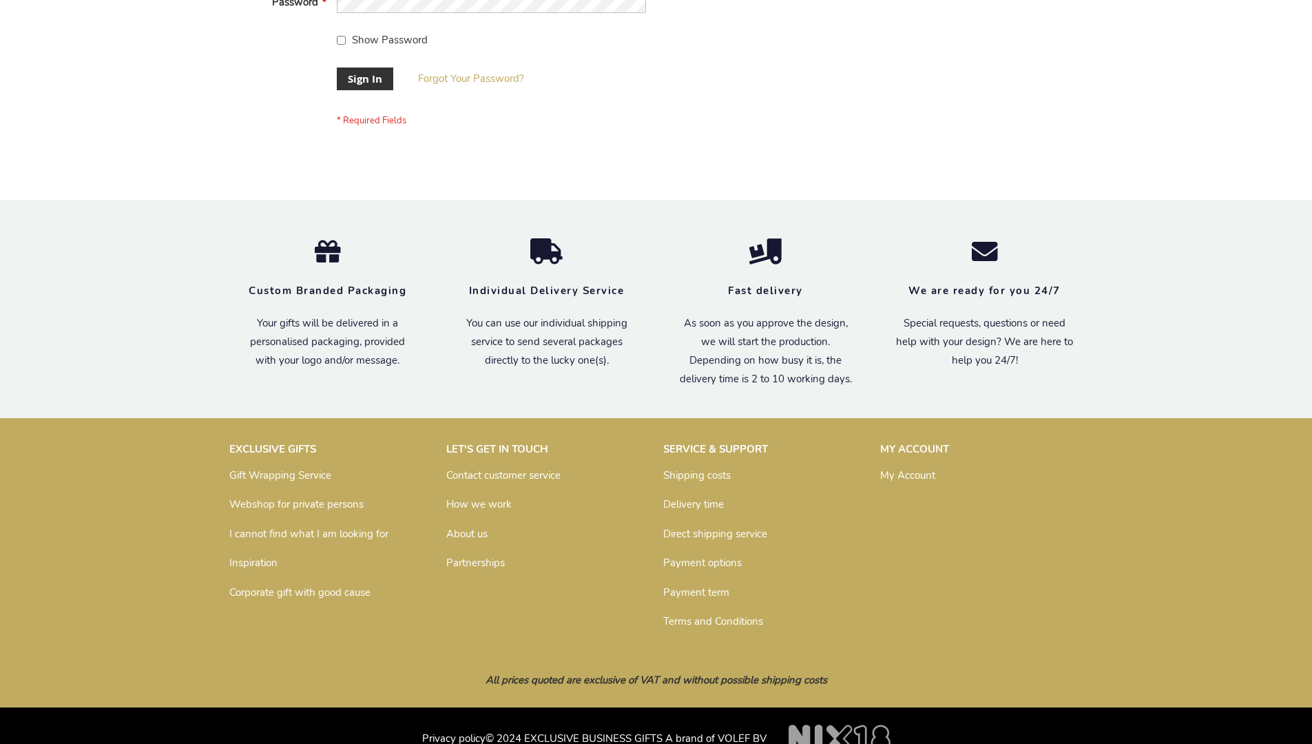
scroll to position [443, 0]
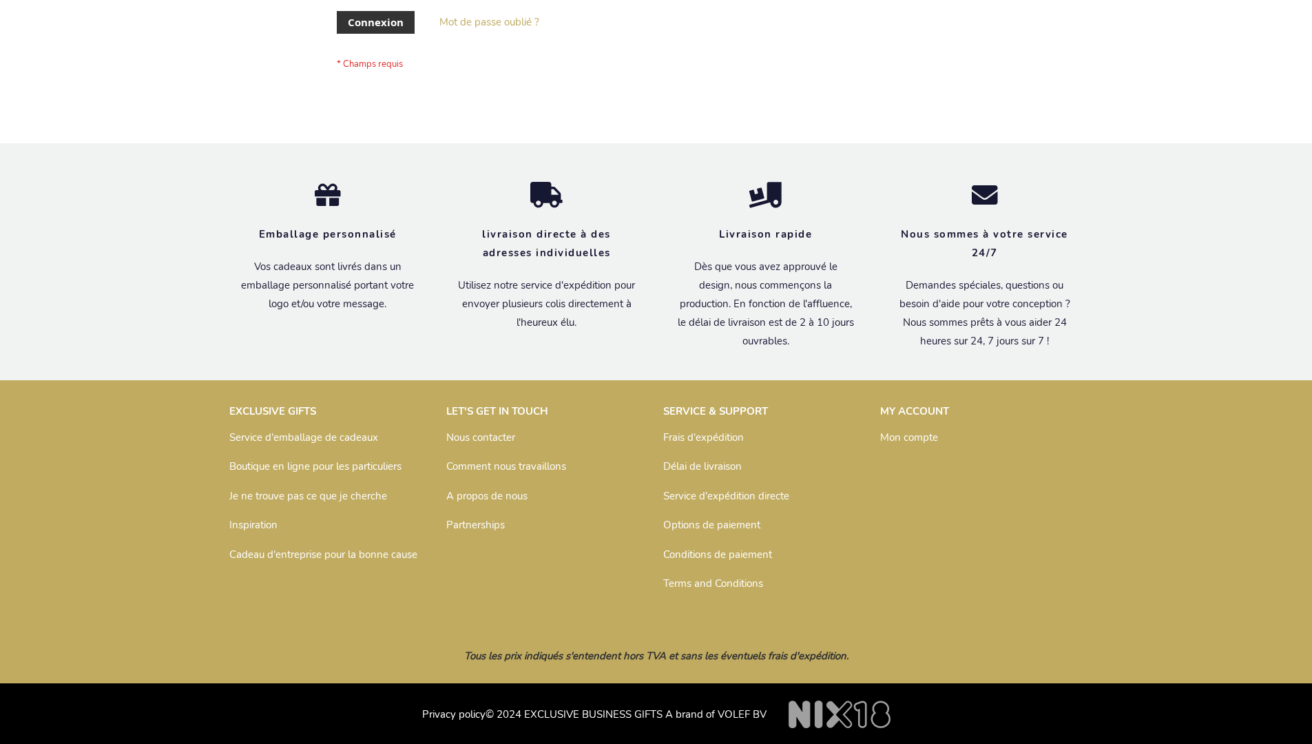
scroll to position [475, 0]
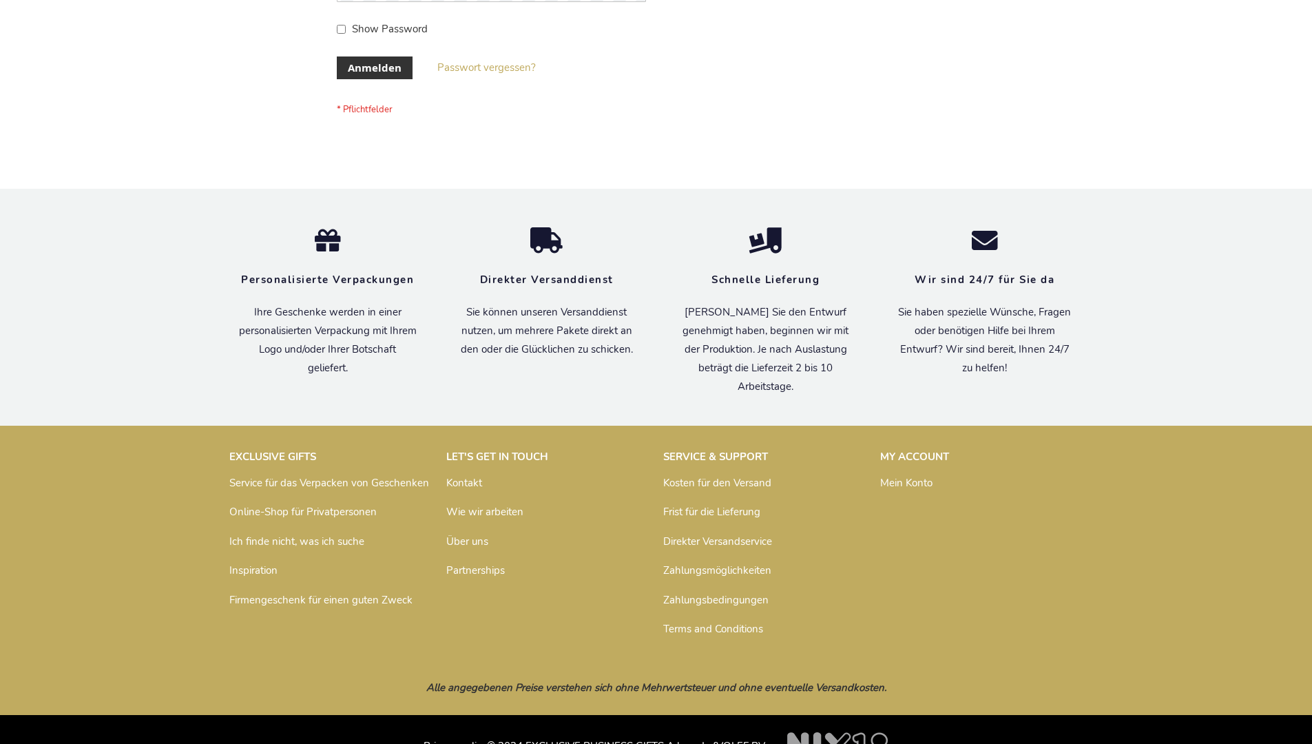
scroll to position [461, 0]
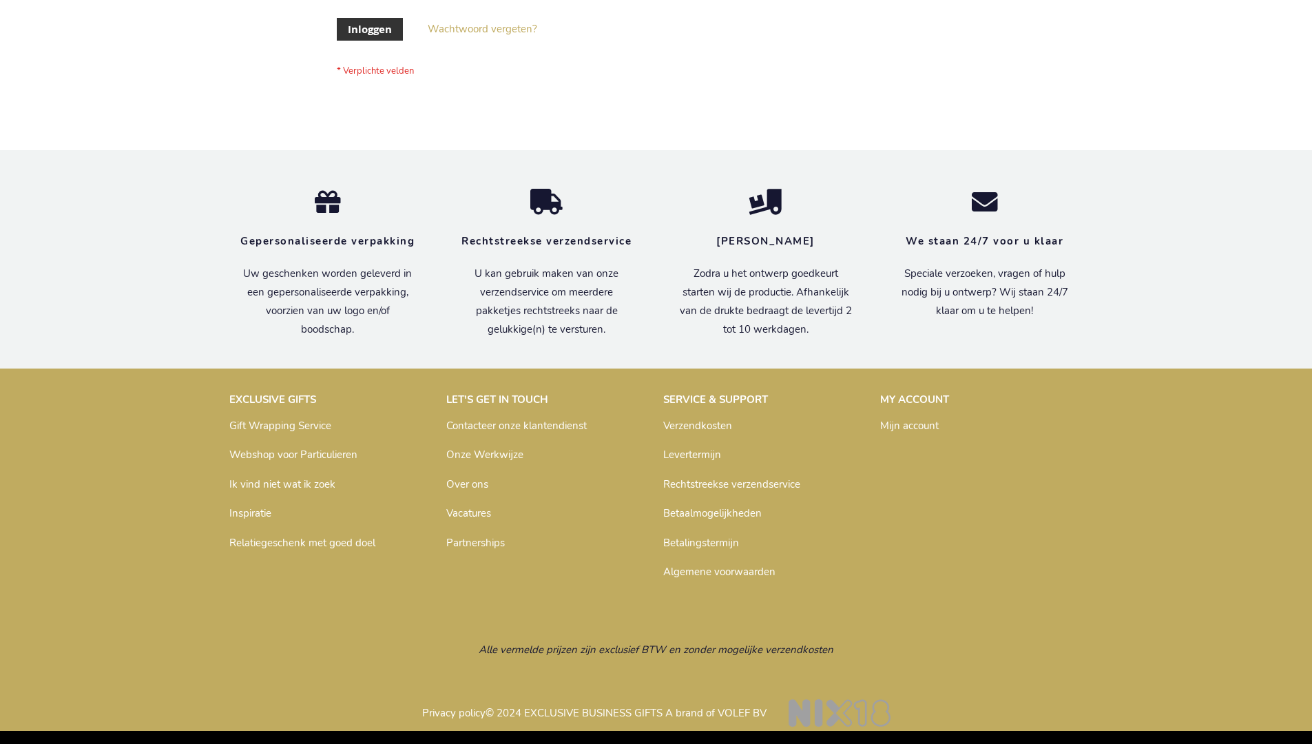
scroll to position [468, 0]
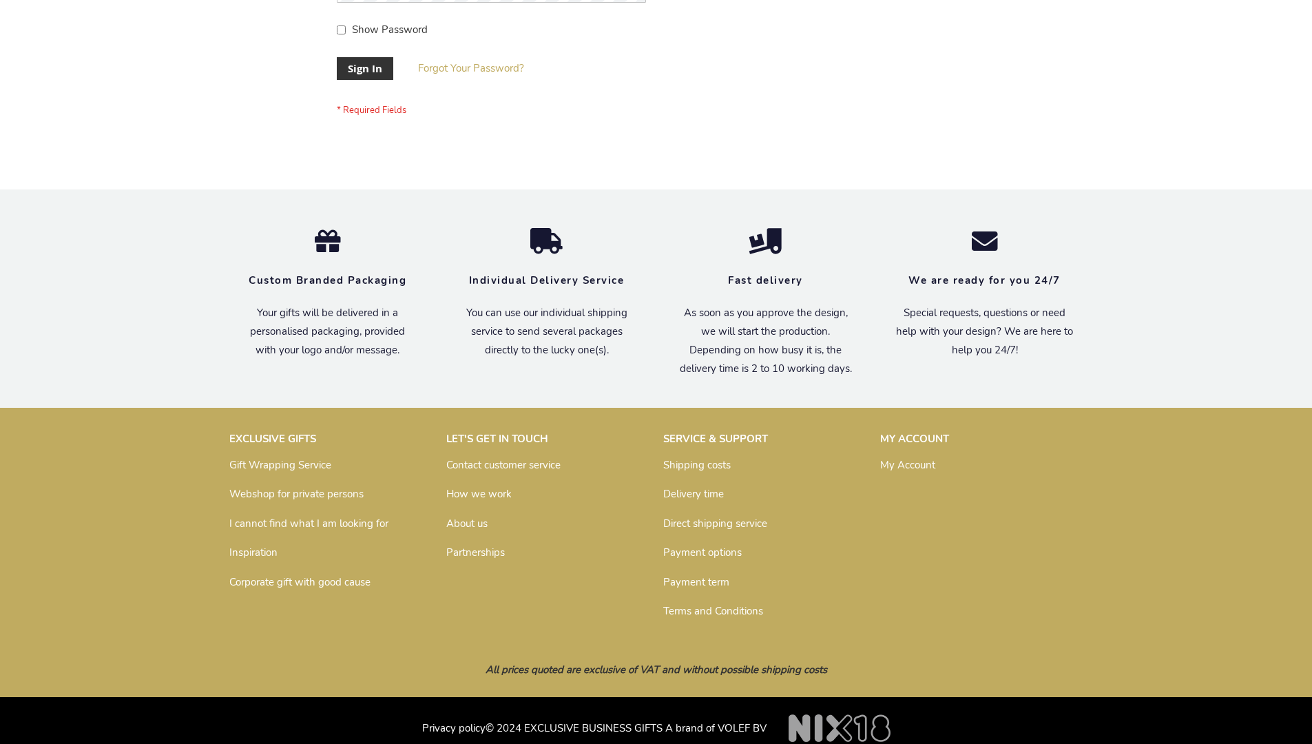
scroll to position [443, 0]
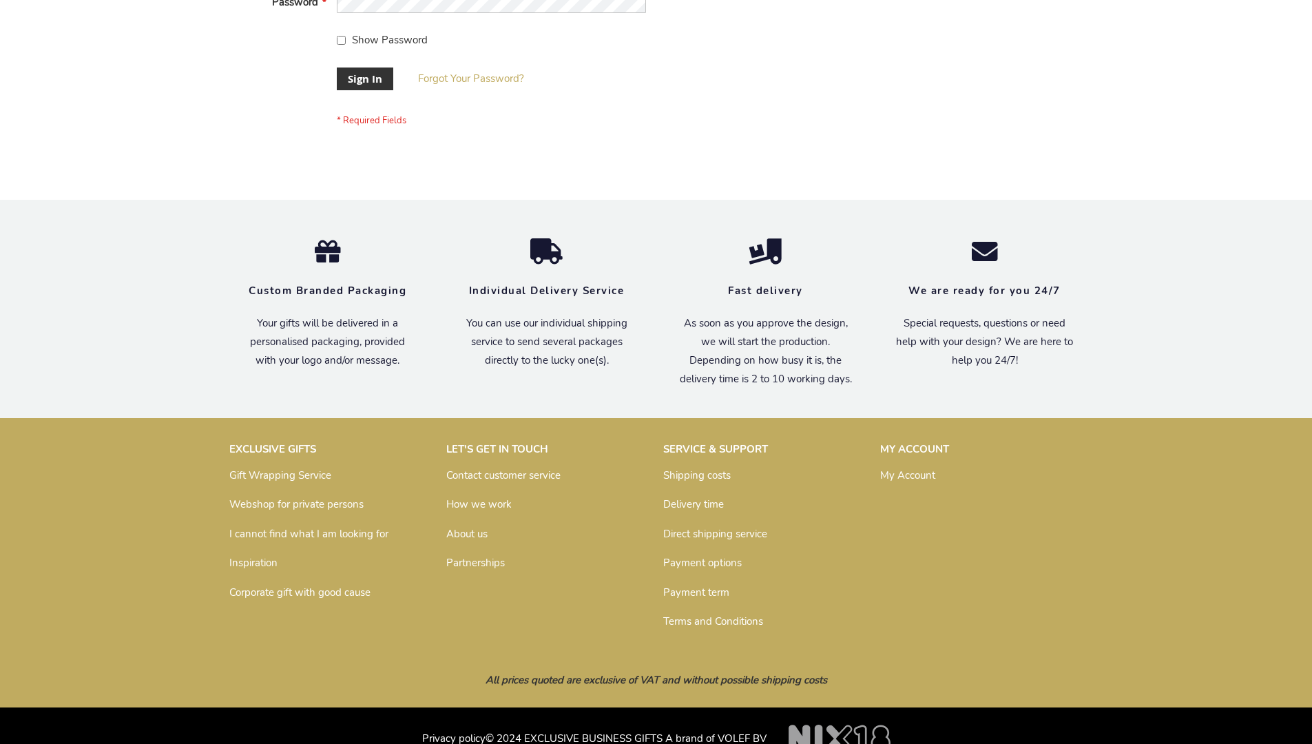
scroll to position [443, 0]
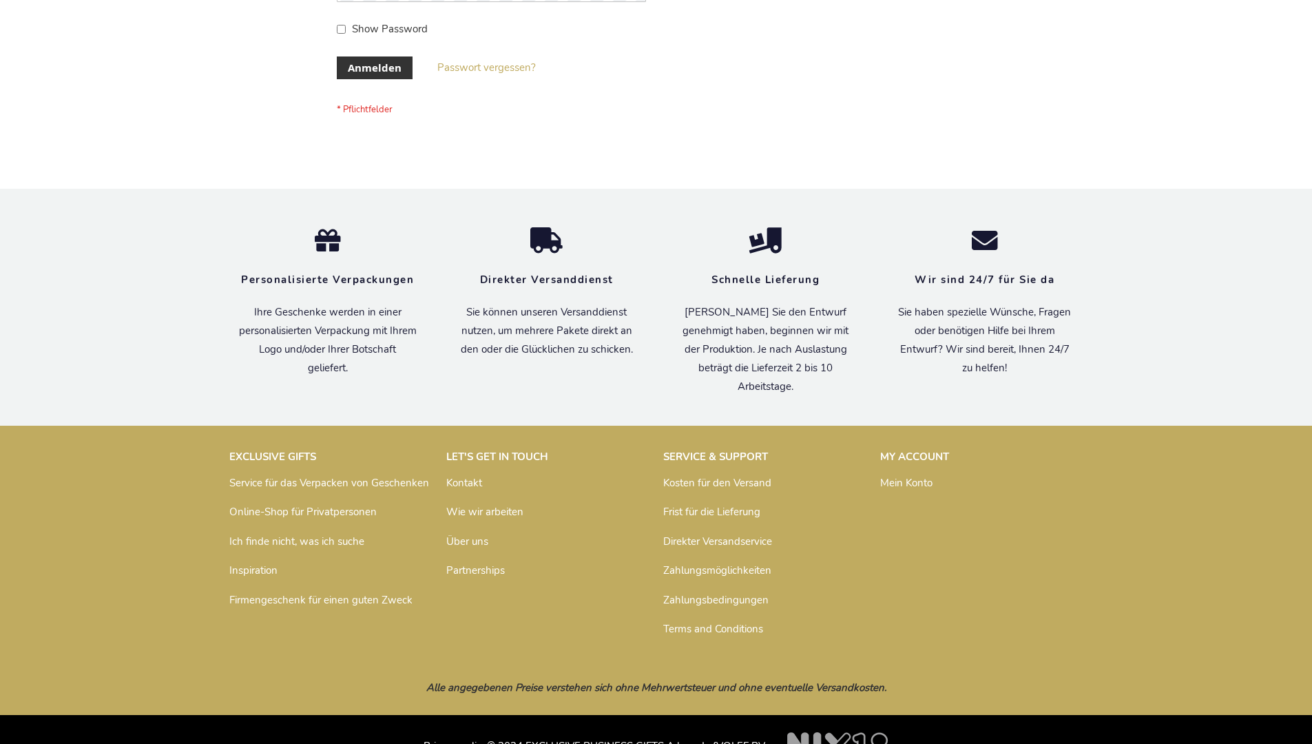
scroll to position [461, 0]
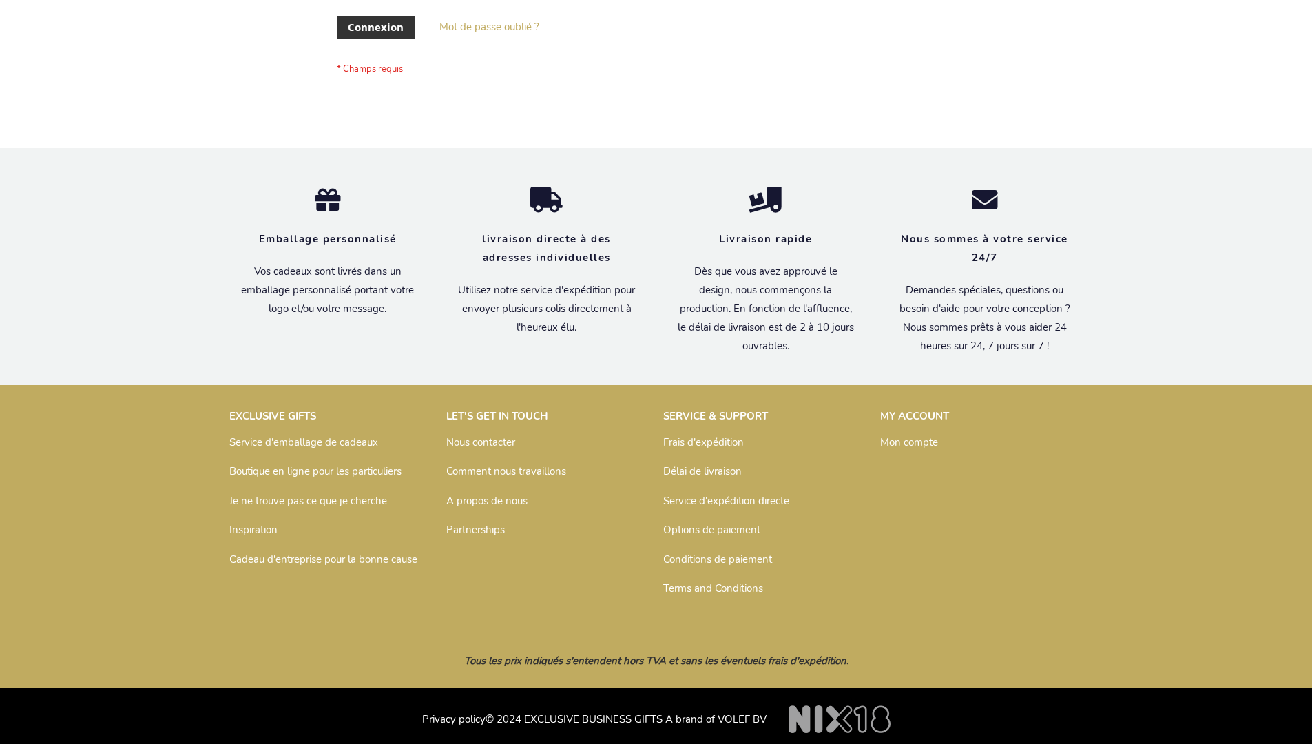
scroll to position [475, 0]
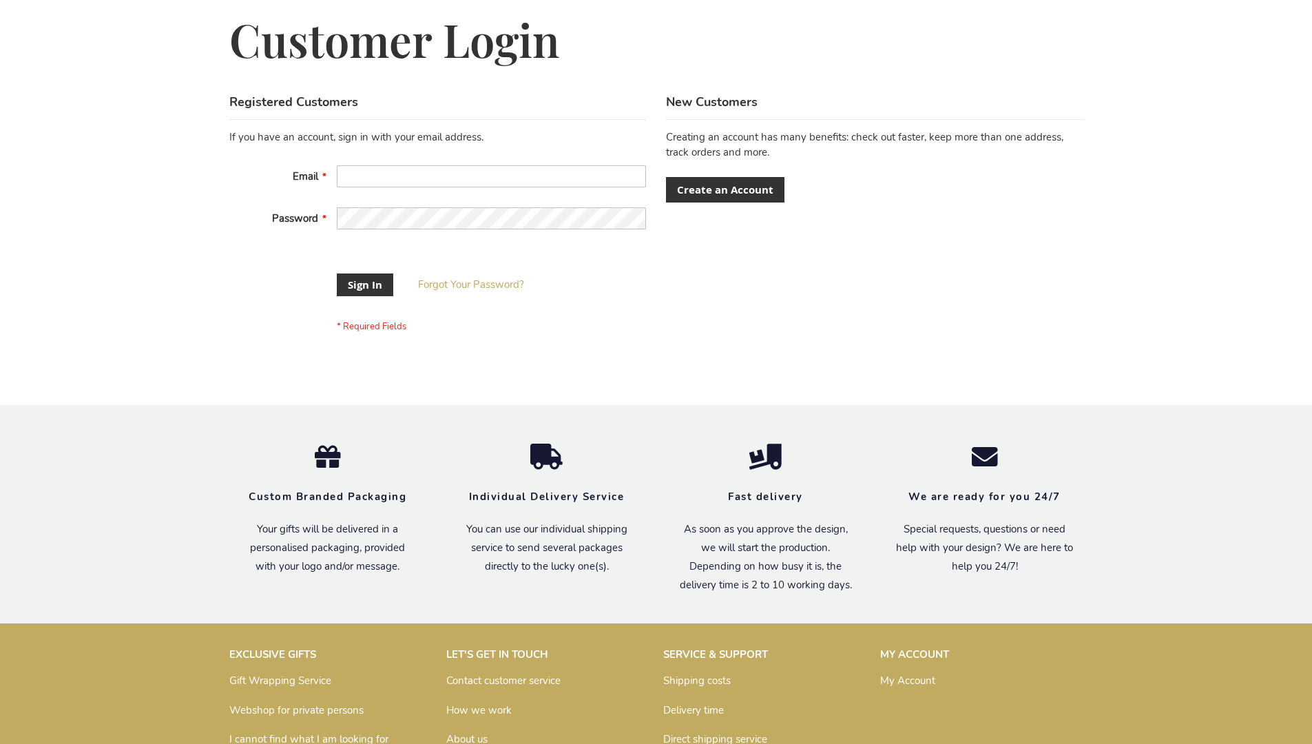
scroll to position [432, 0]
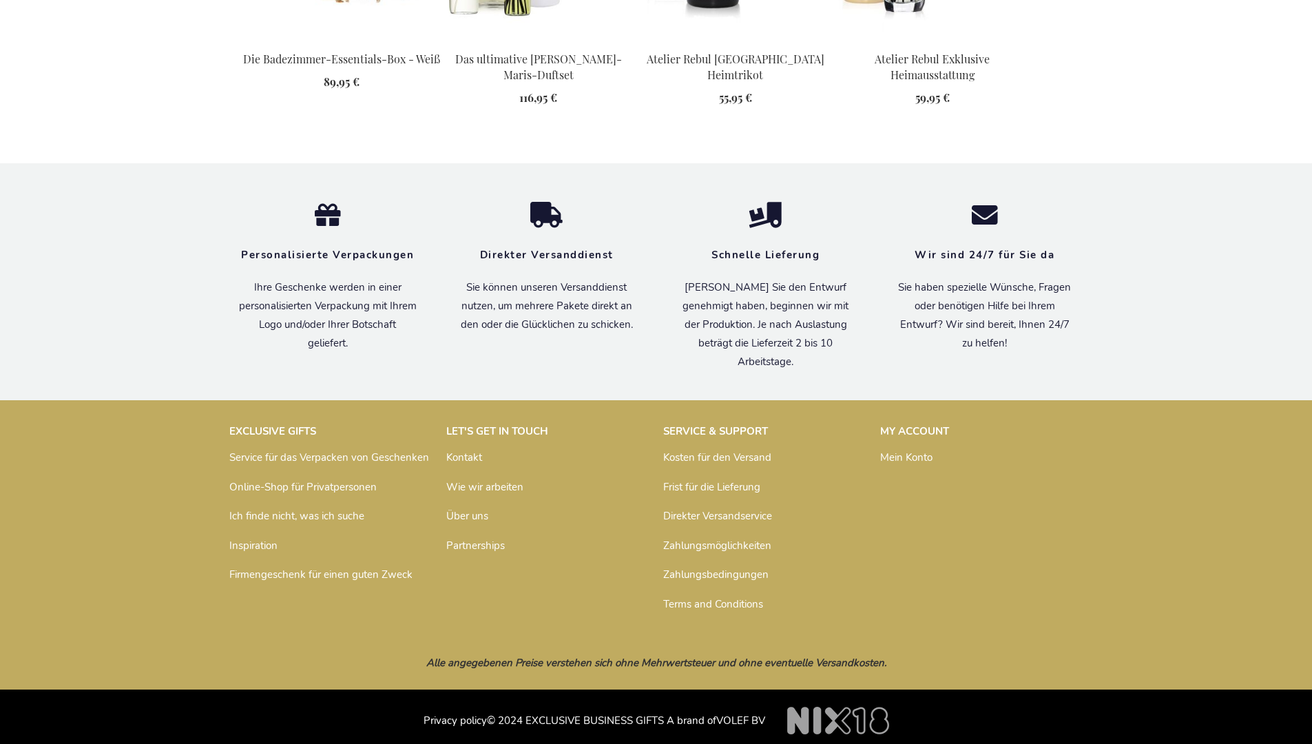
scroll to position [1843, 0]
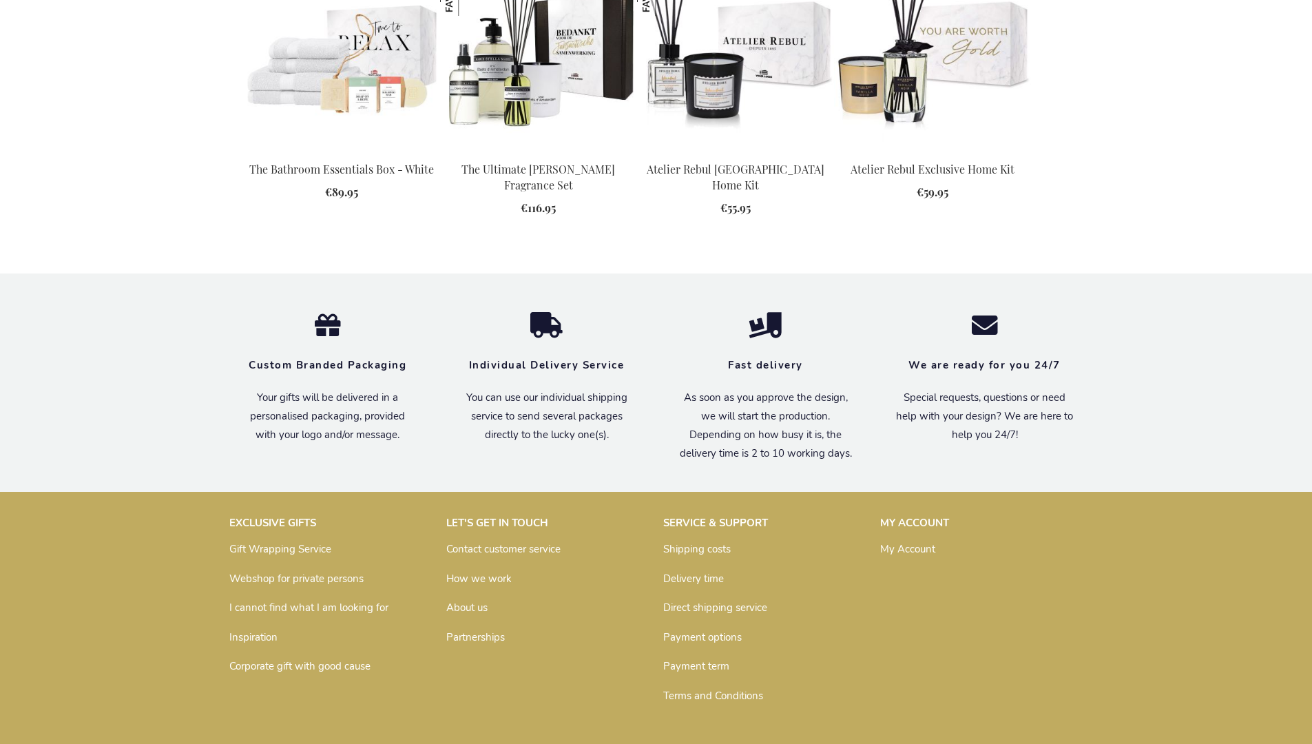
scroll to position [1779, 0]
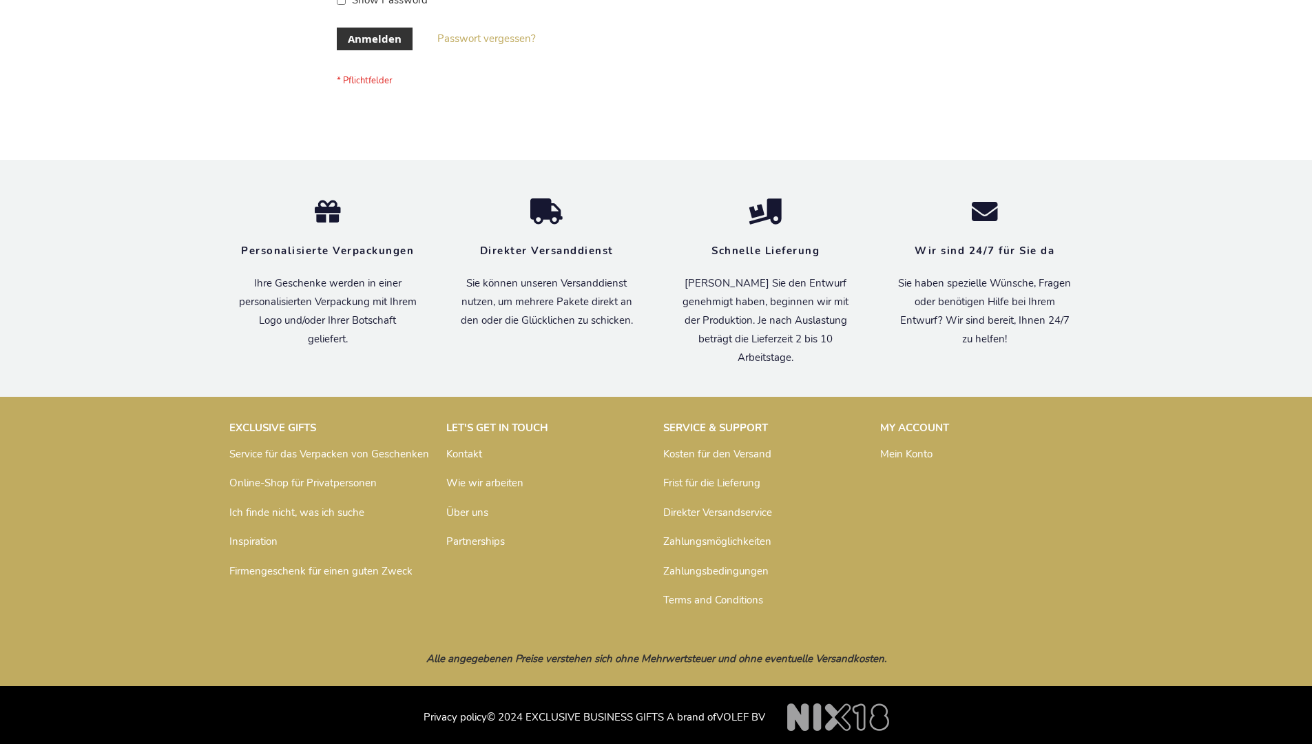
scroll to position [461, 0]
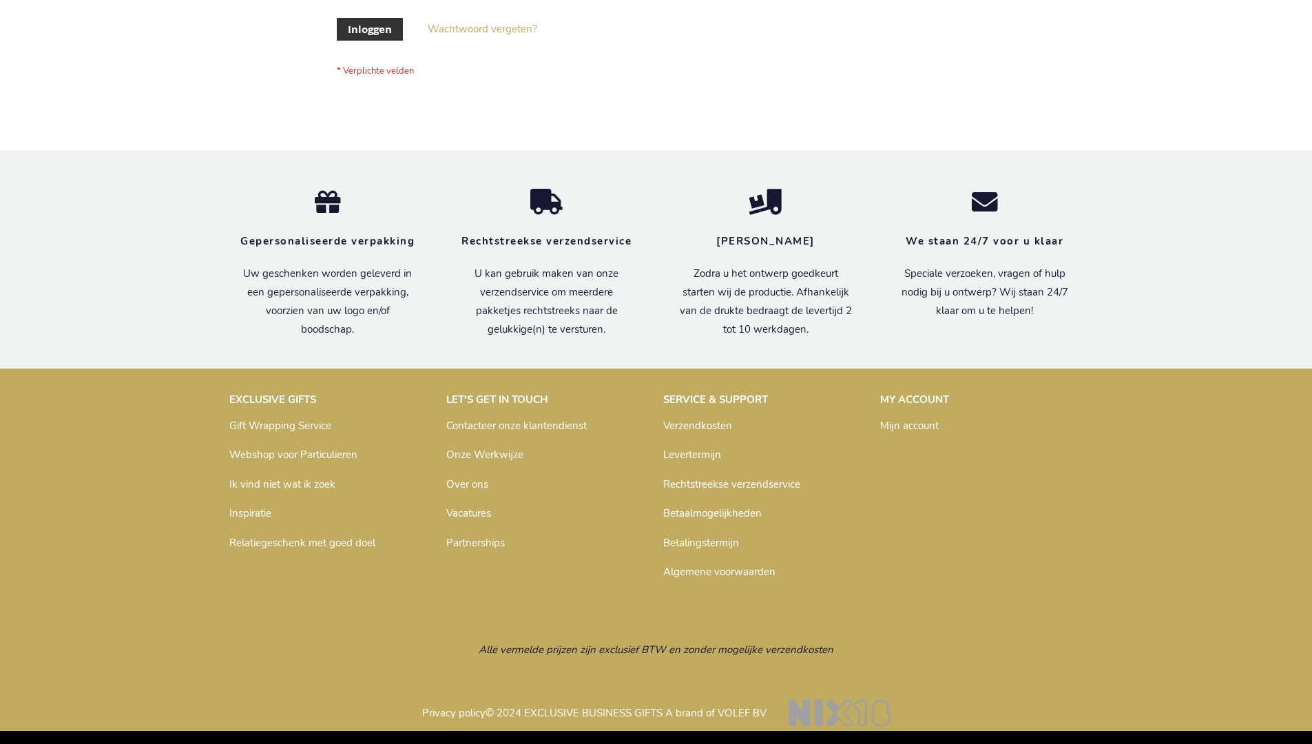
scroll to position [468, 0]
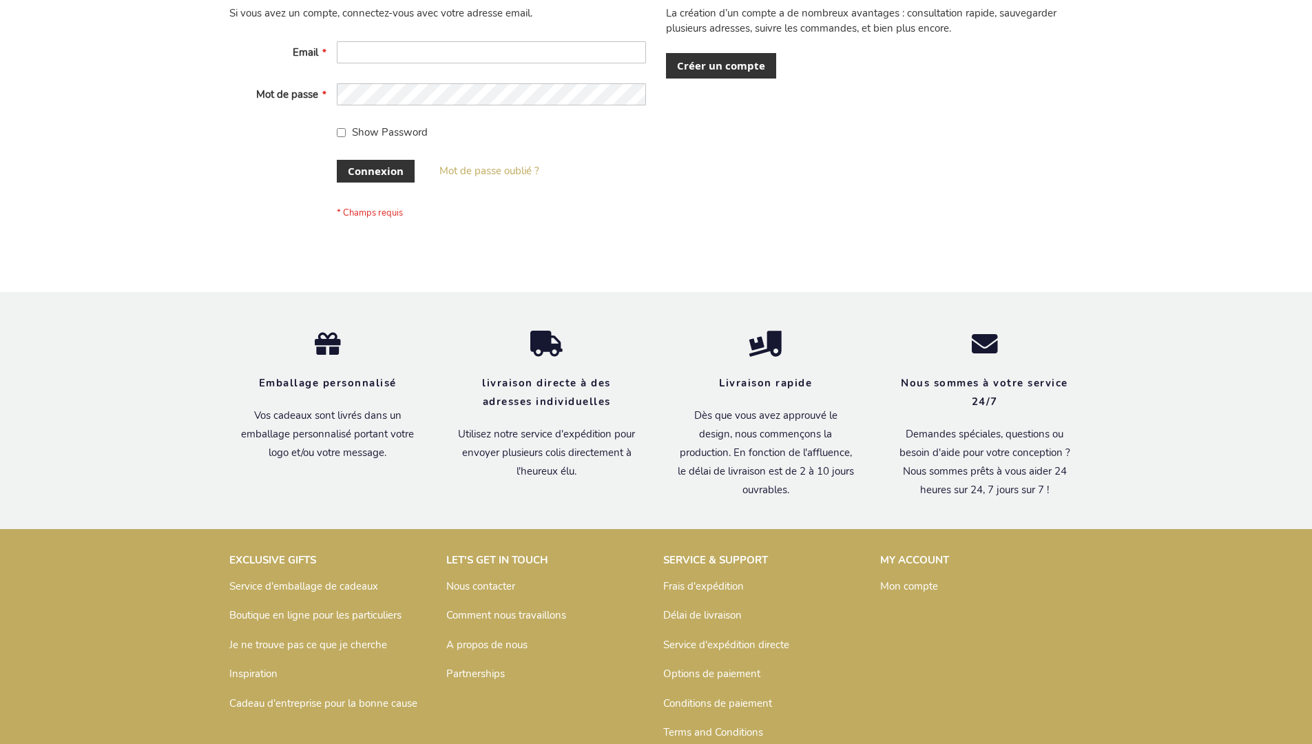
scroll to position [475, 0]
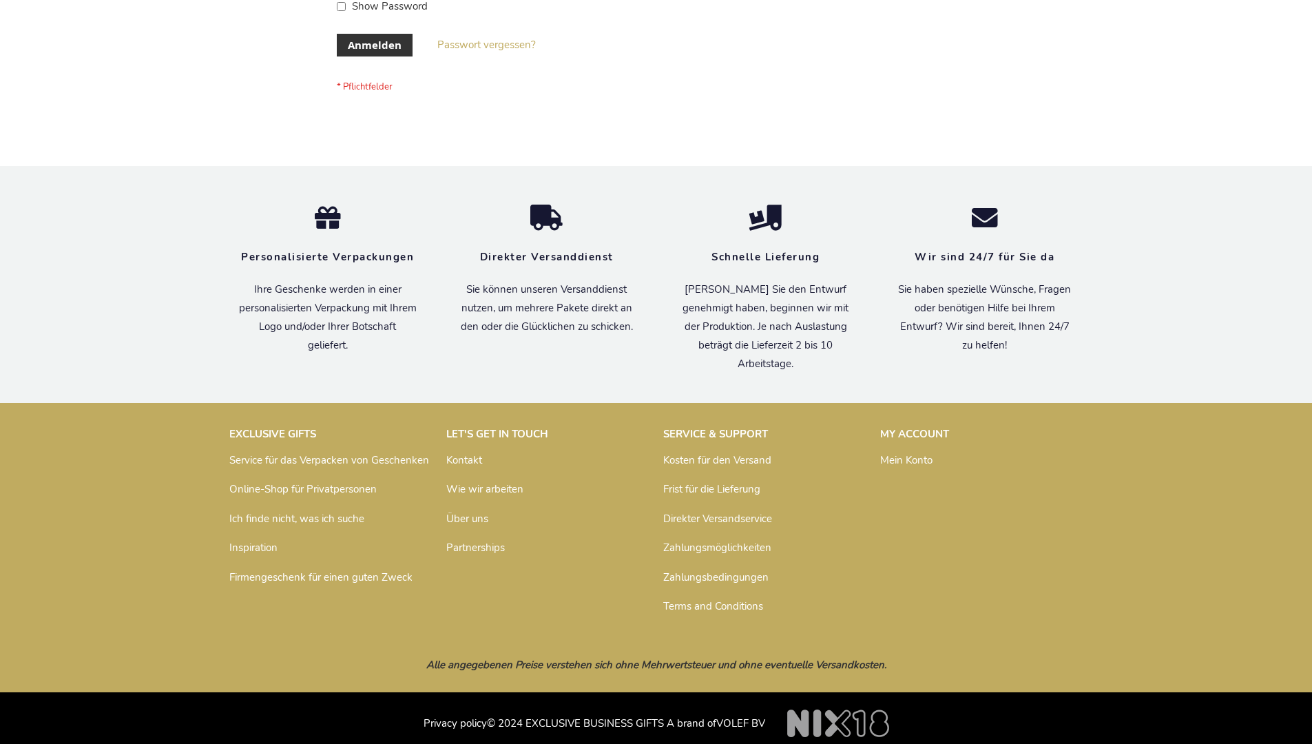
scroll to position [461, 0]
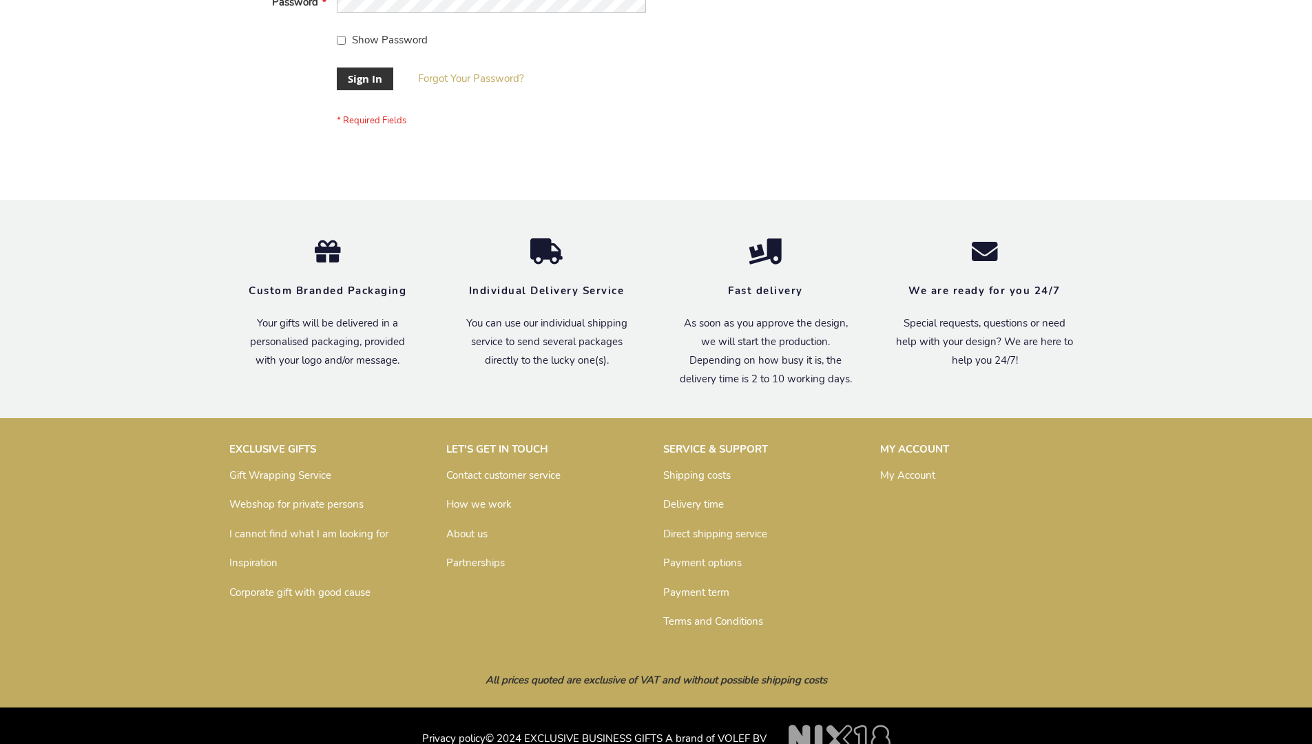
scroll to position [443, 0]
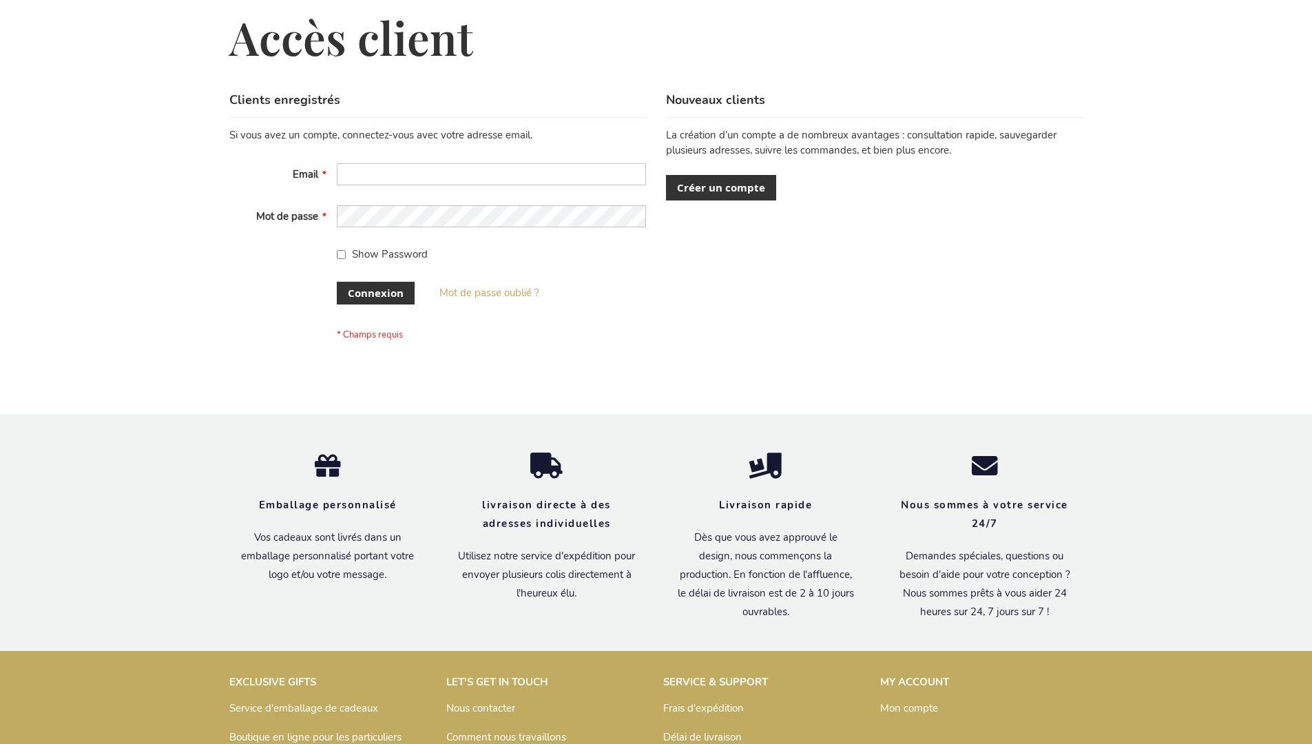
scroll to position [475, 0]
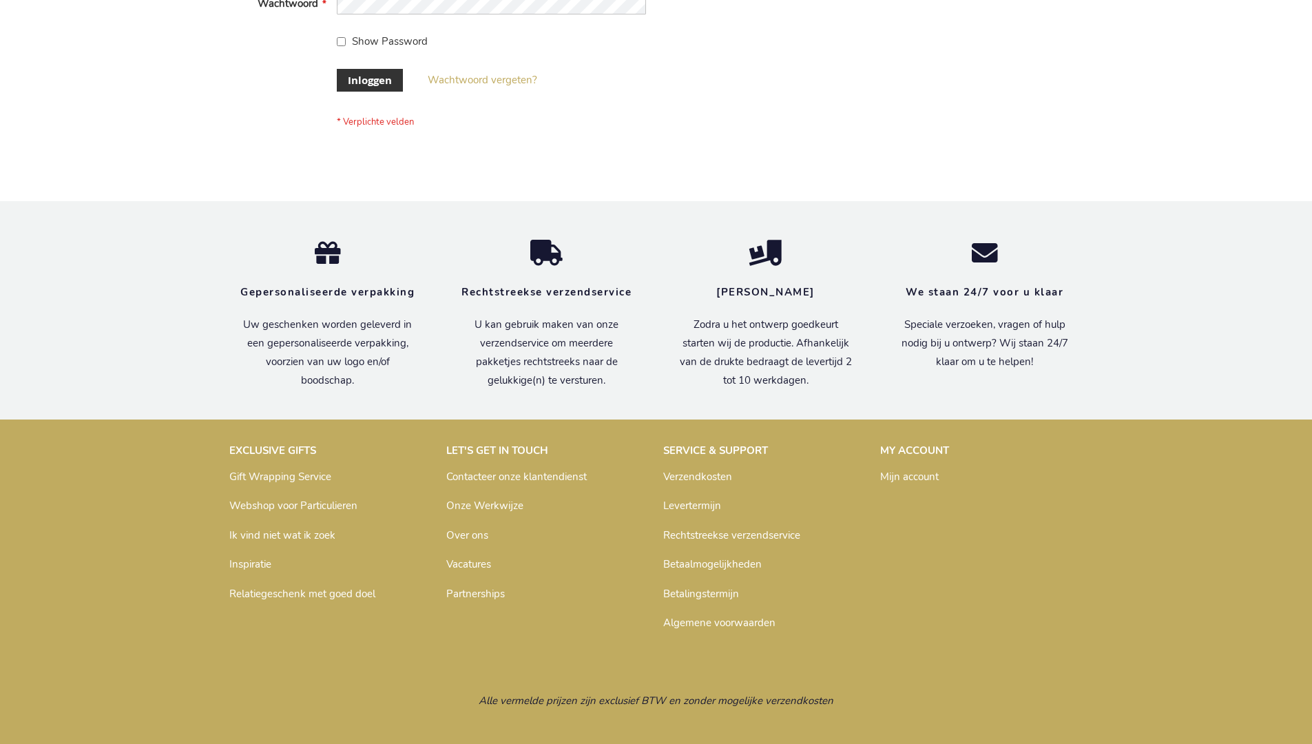
scroll to position [468, 0]
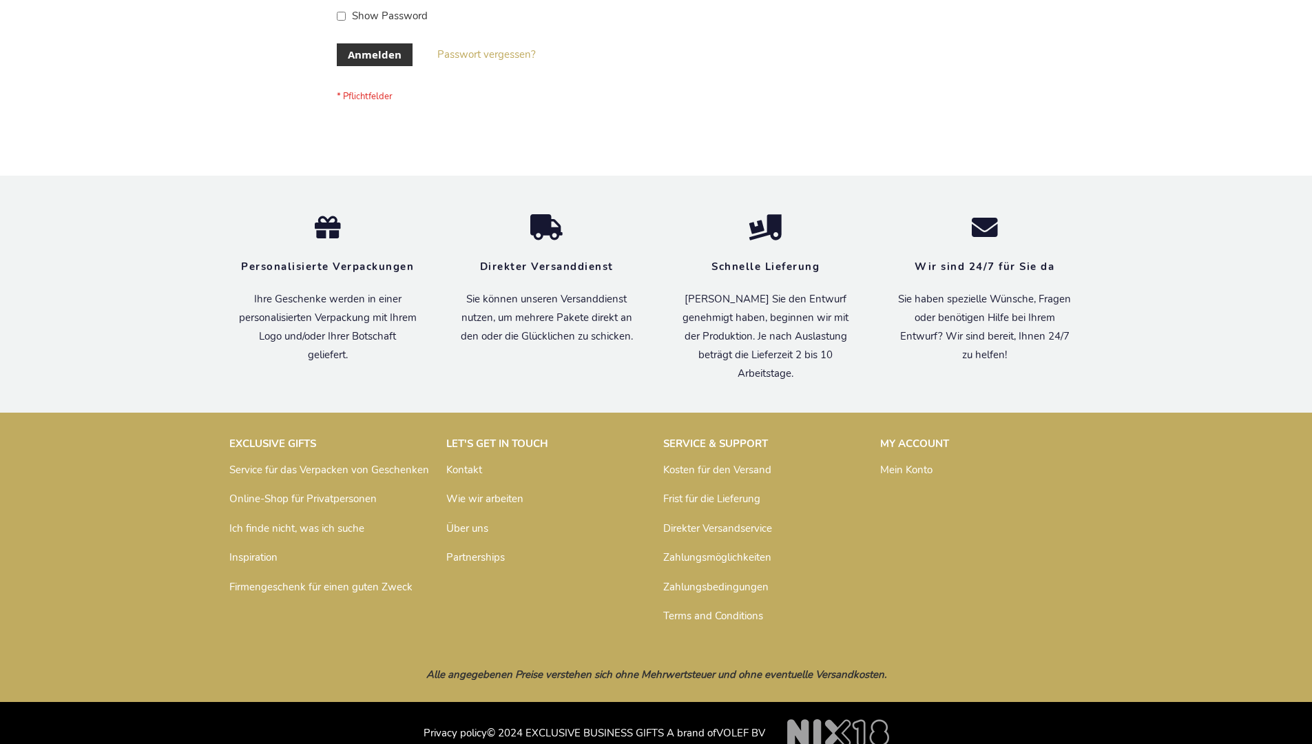
scroll to position [461, 0]
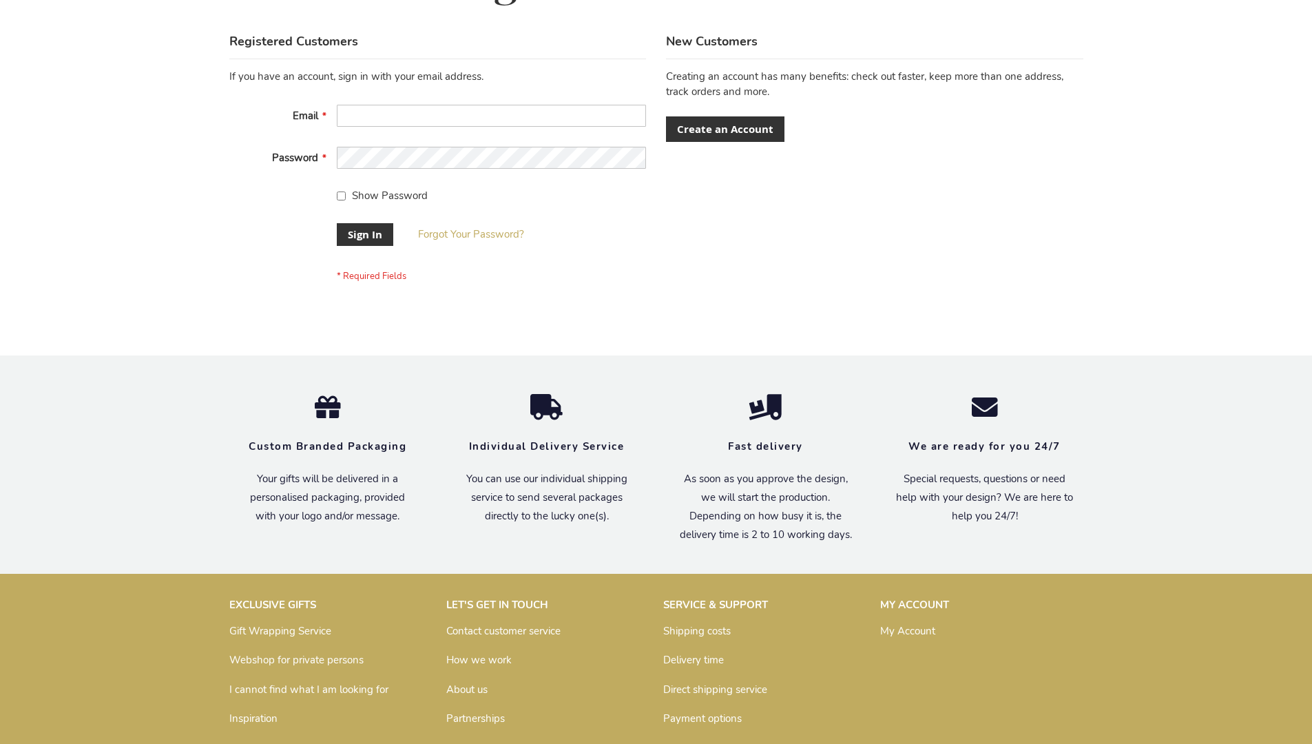
scroll to position [443, 0]
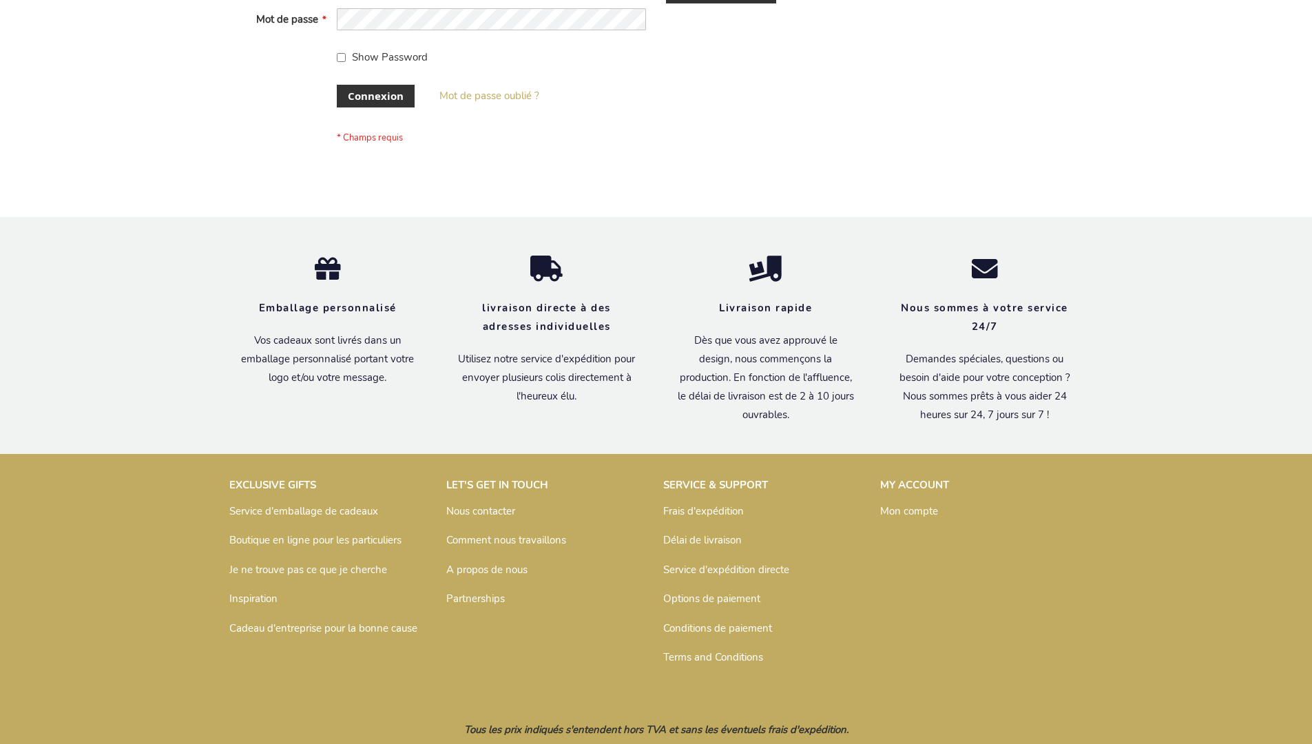
scroll to position [475, 0]
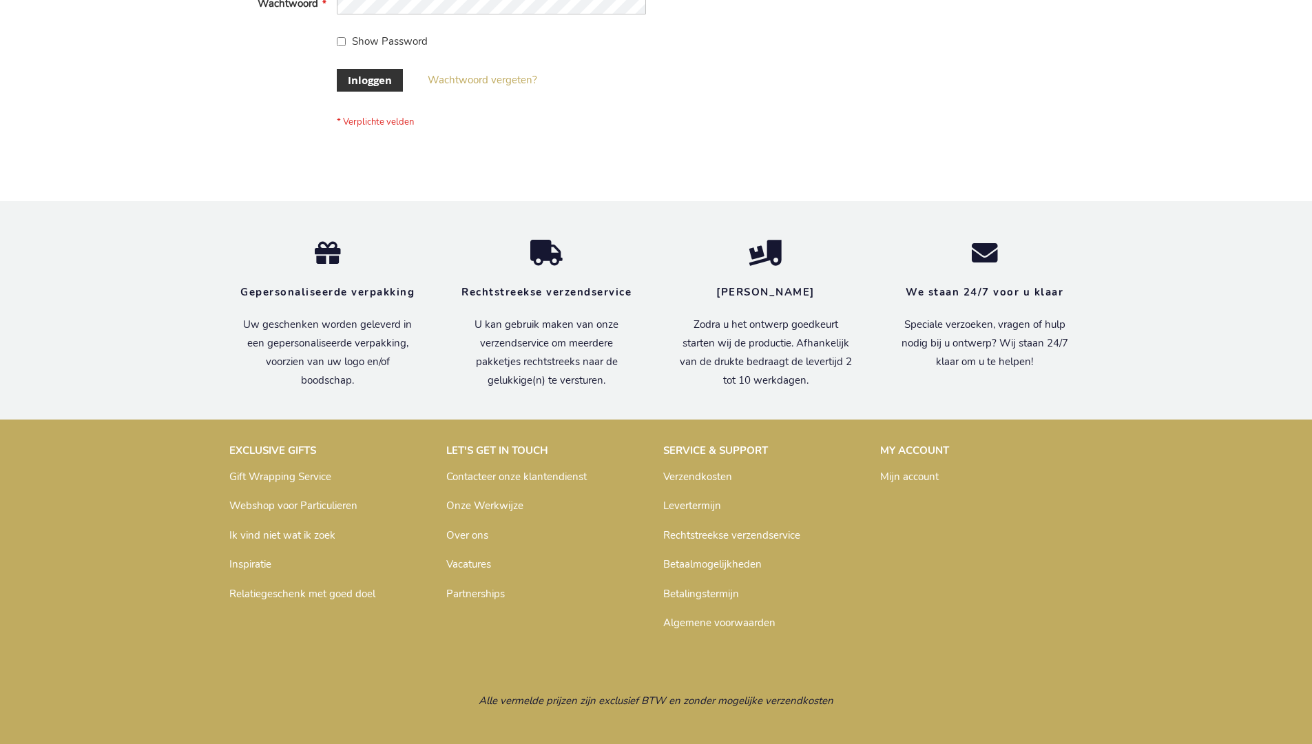
scroll to position [468, 0]
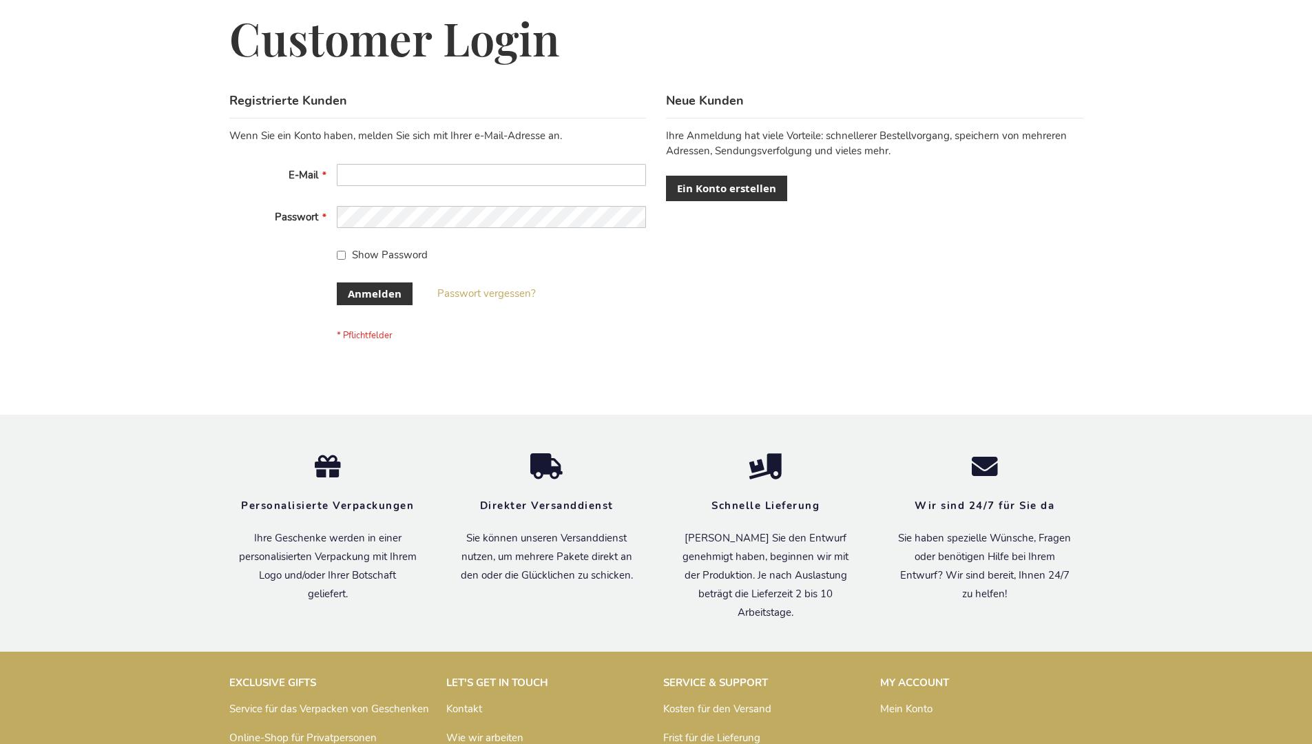
scroll to position [461, 0]
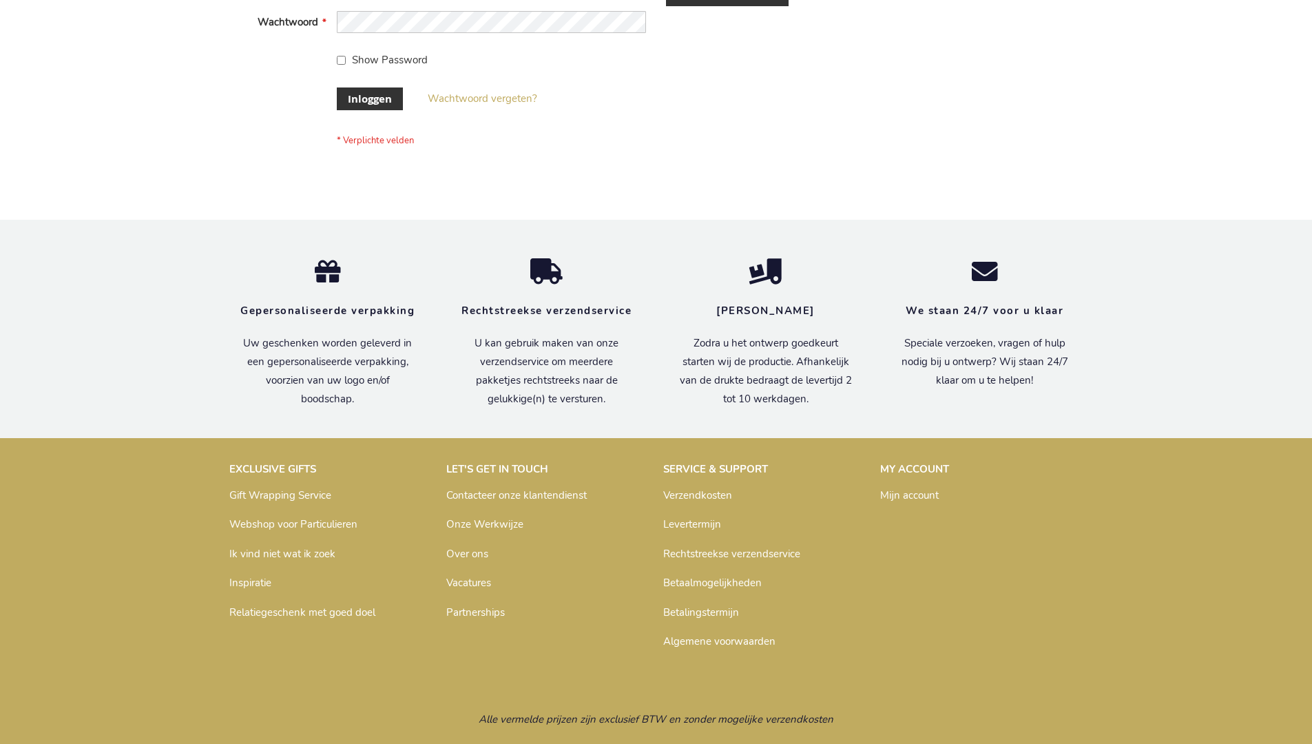
scroll to position [468, 0]
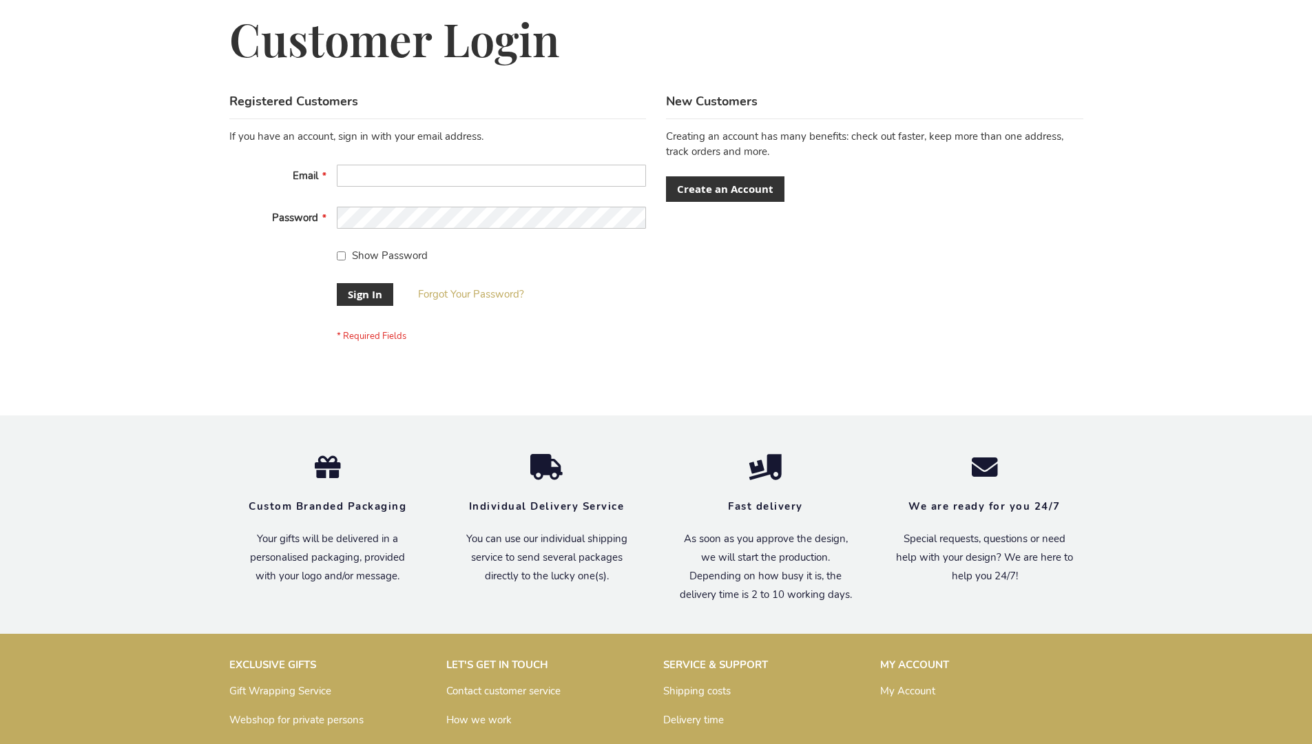
scroll to position [443, 0]
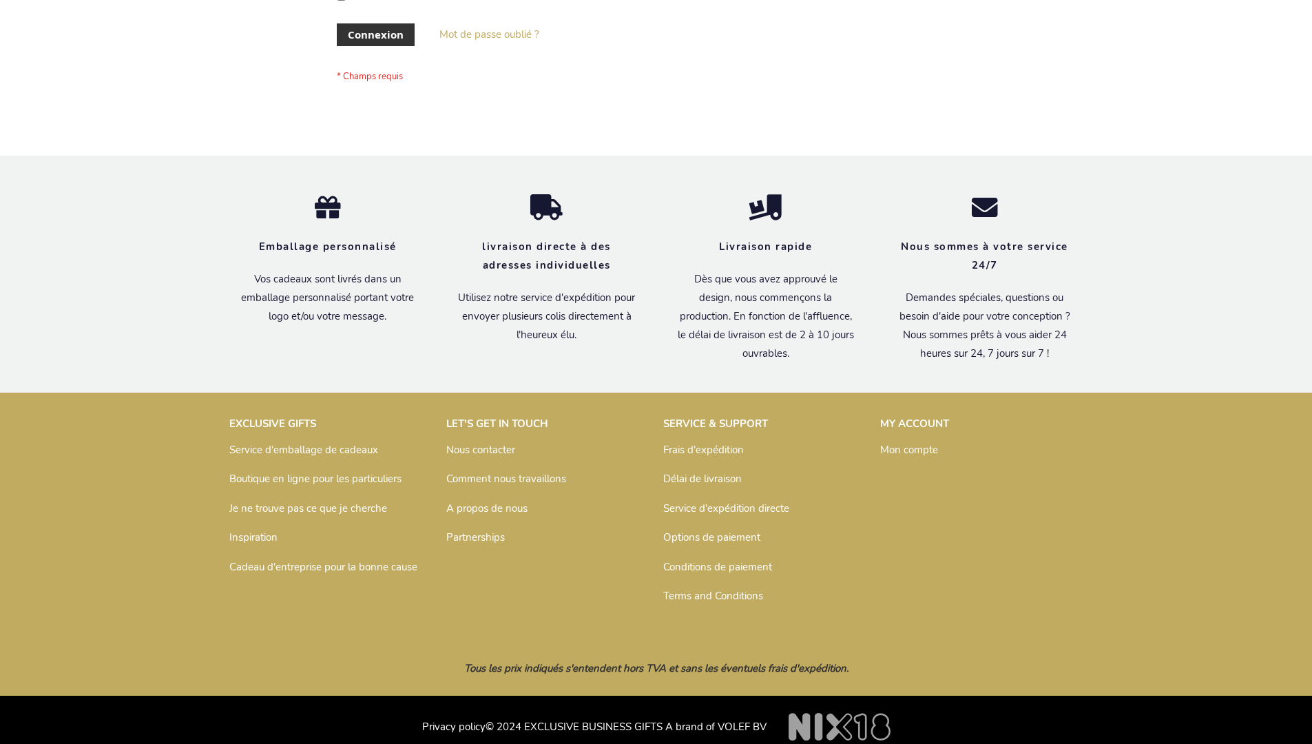
scroll to position [475, 0]
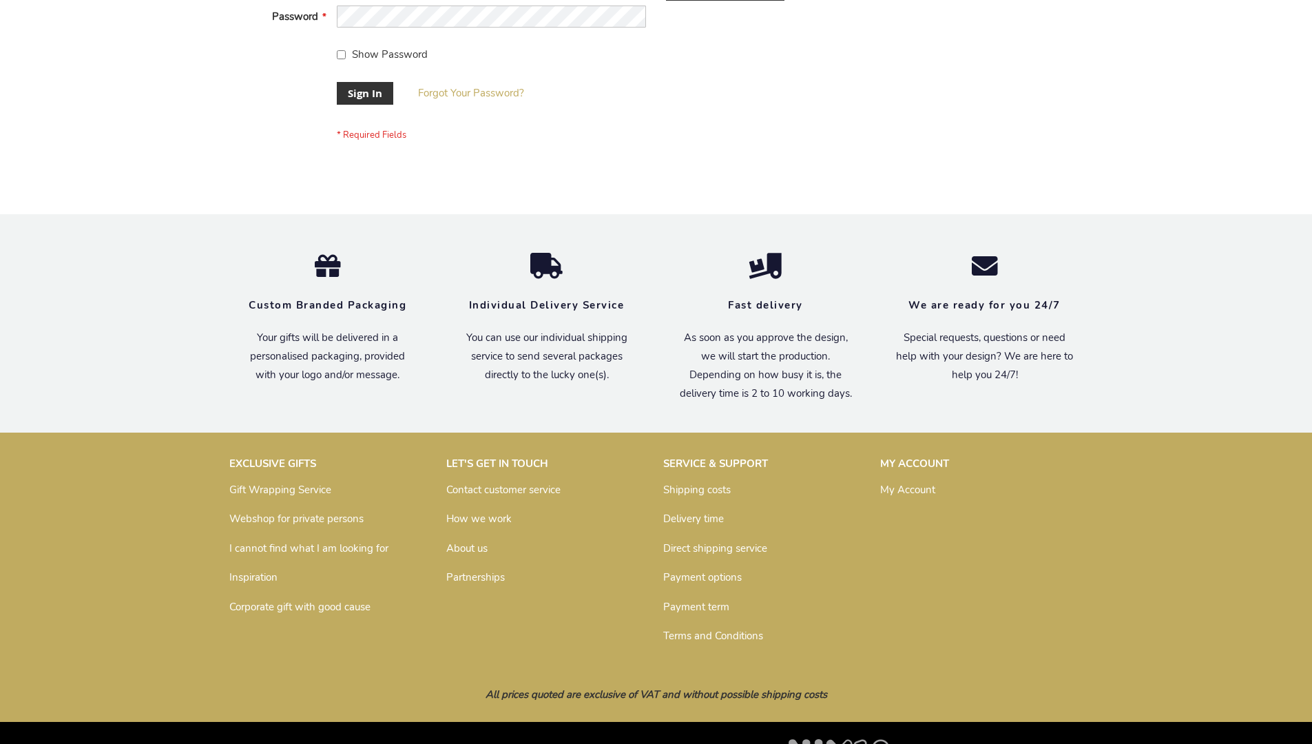
scroll to position [443, 0]
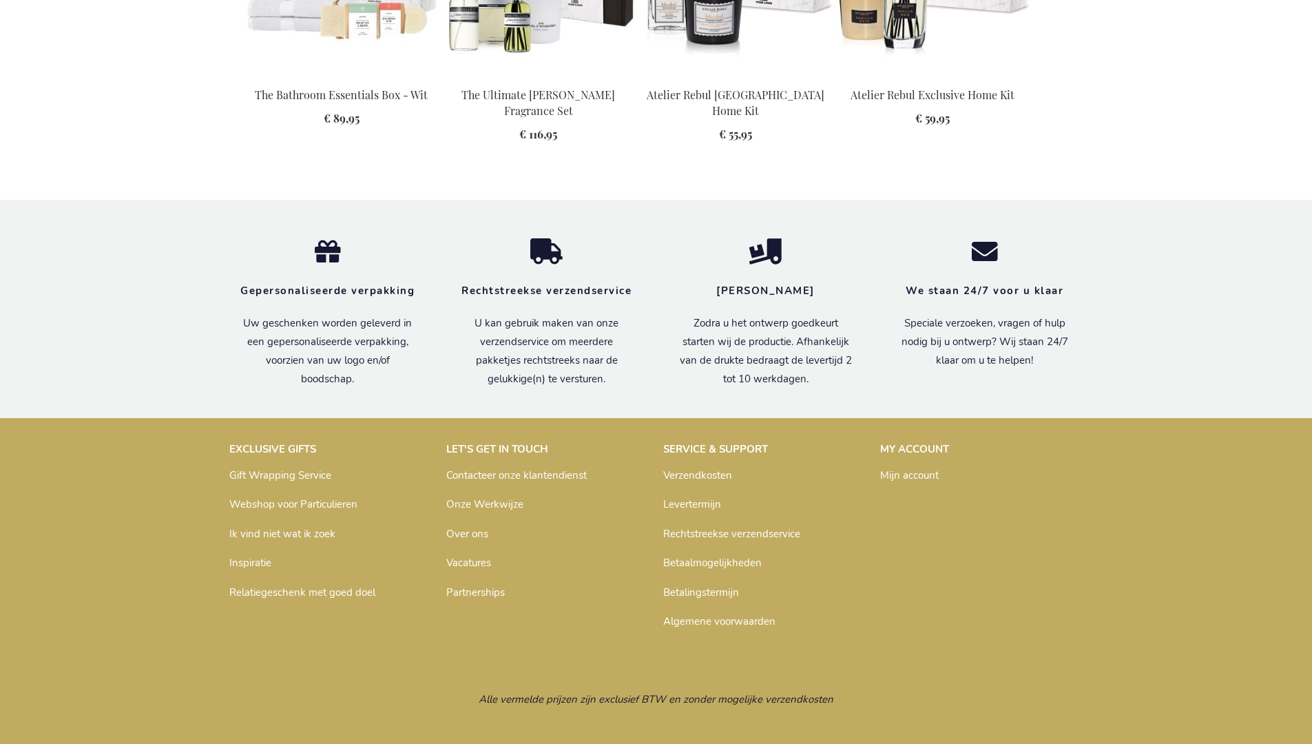
scroll to position [1818, 0]
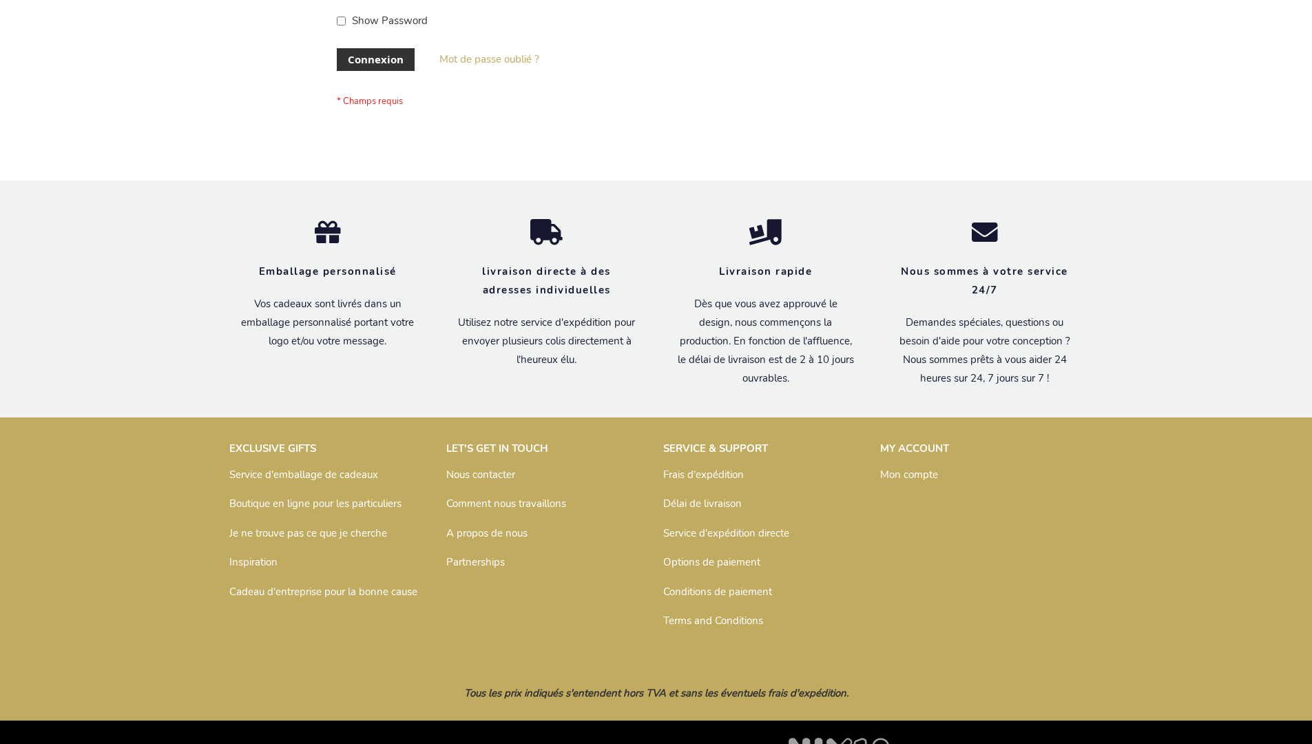
scroll to position [475, 0]
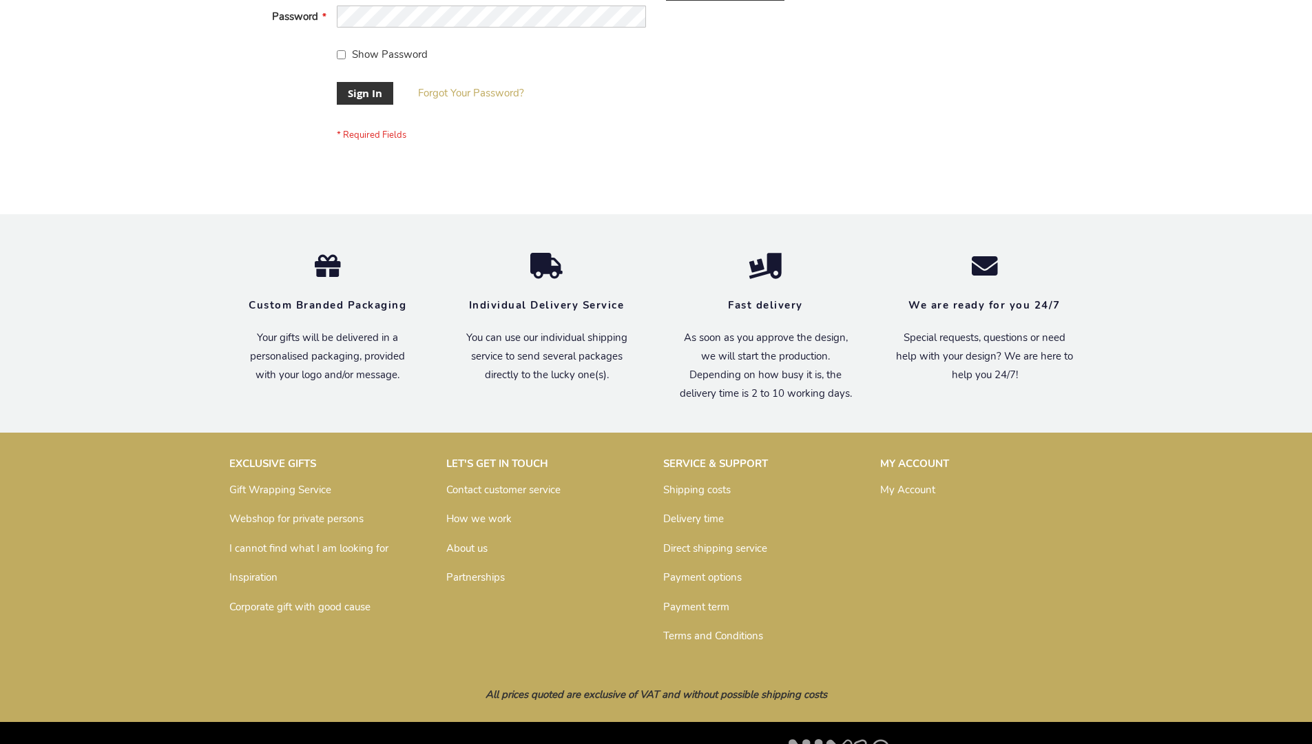
scroll to position [443, 0]
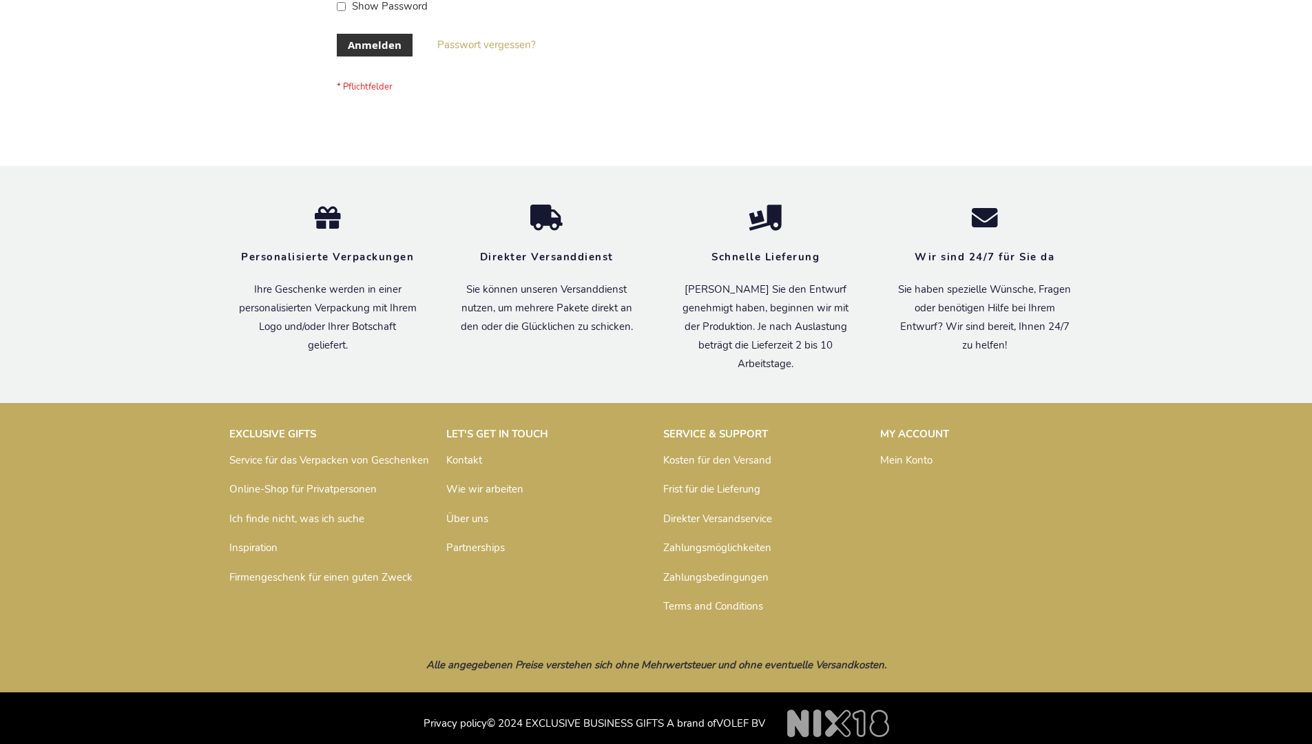
scroll to position [461, 0]
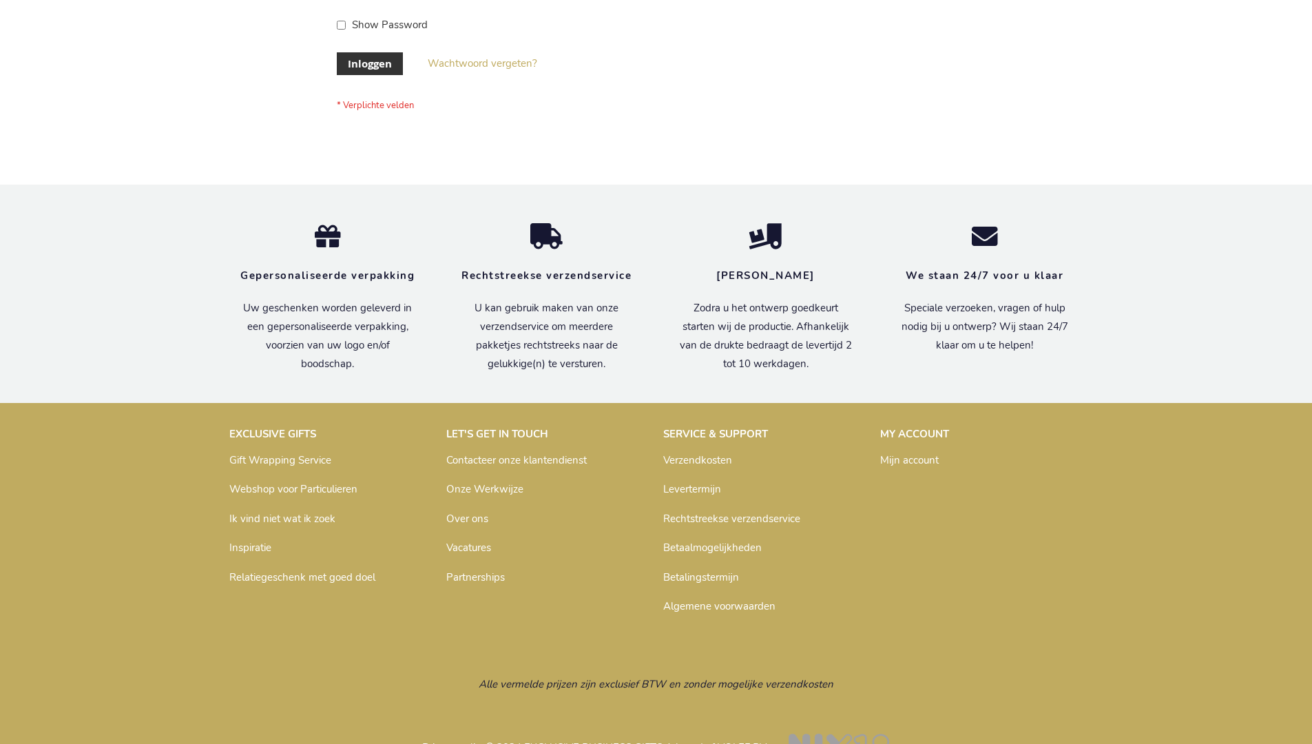
scroll to position [468, 0]
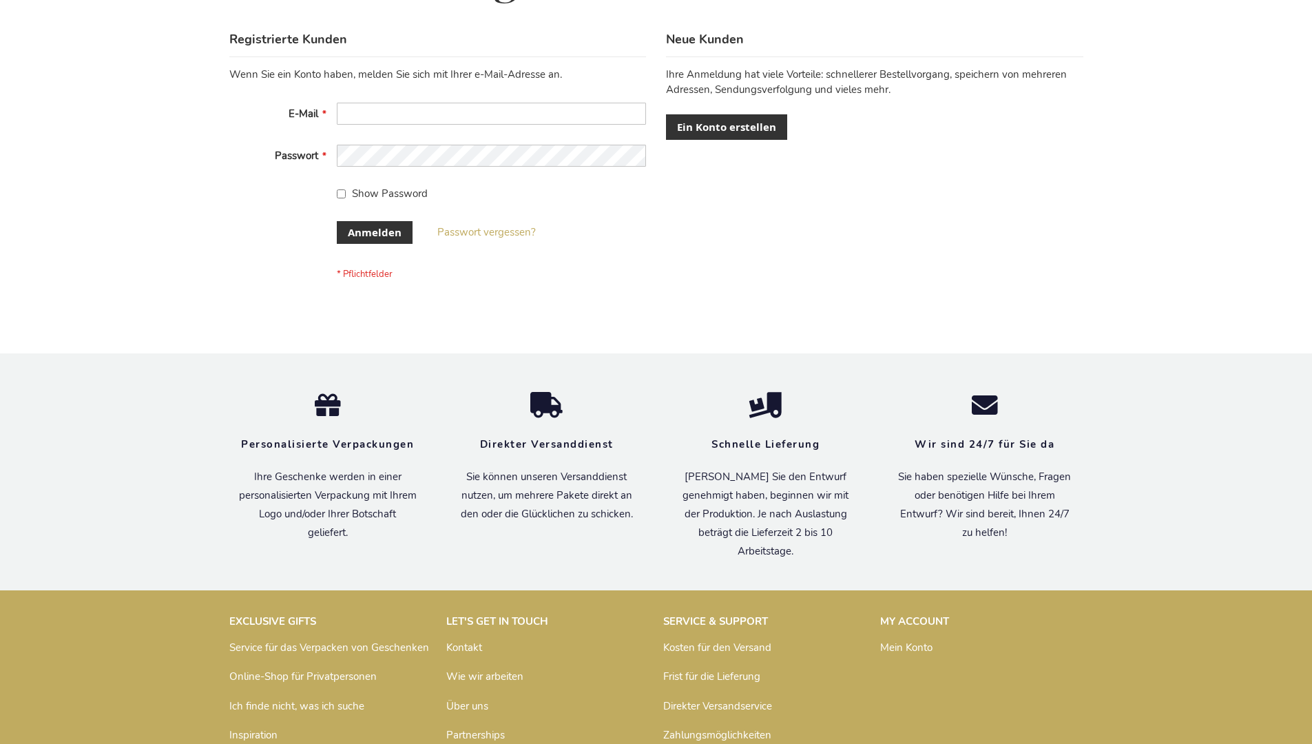
scroll to position [461, 0]
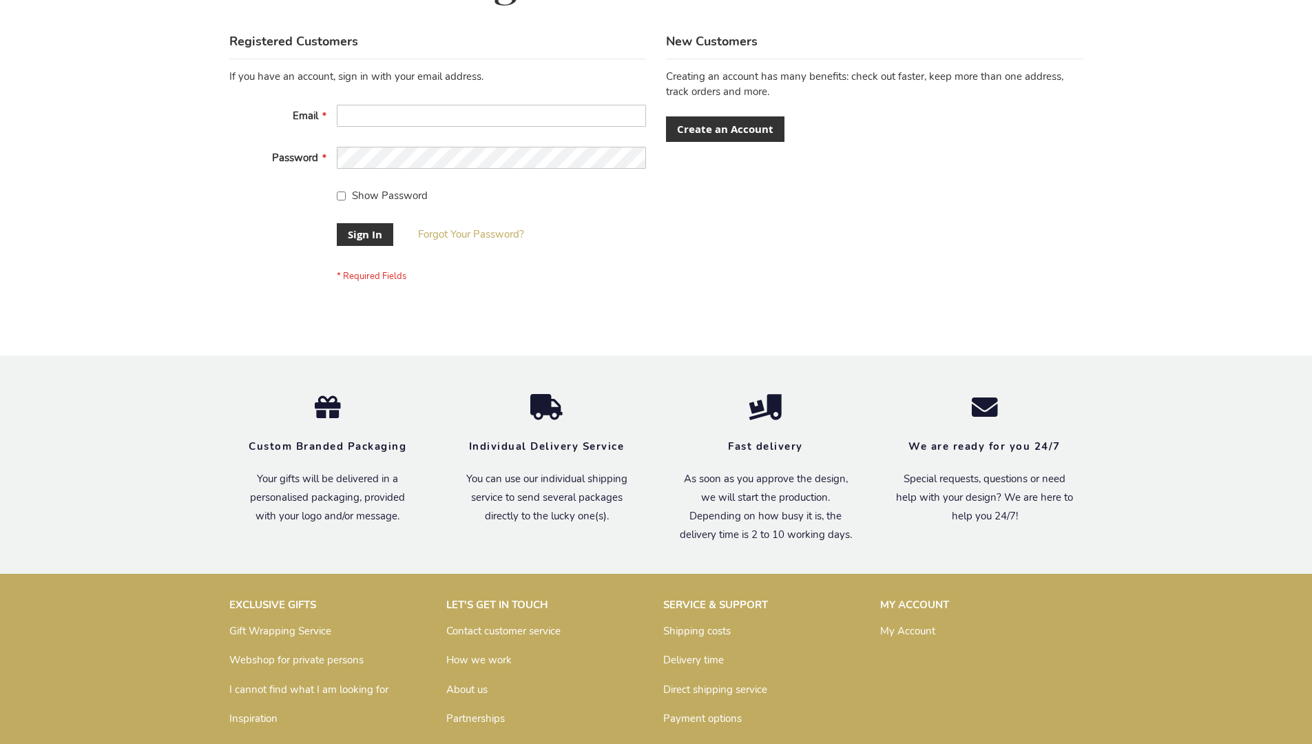
scroll to position [443, 0]
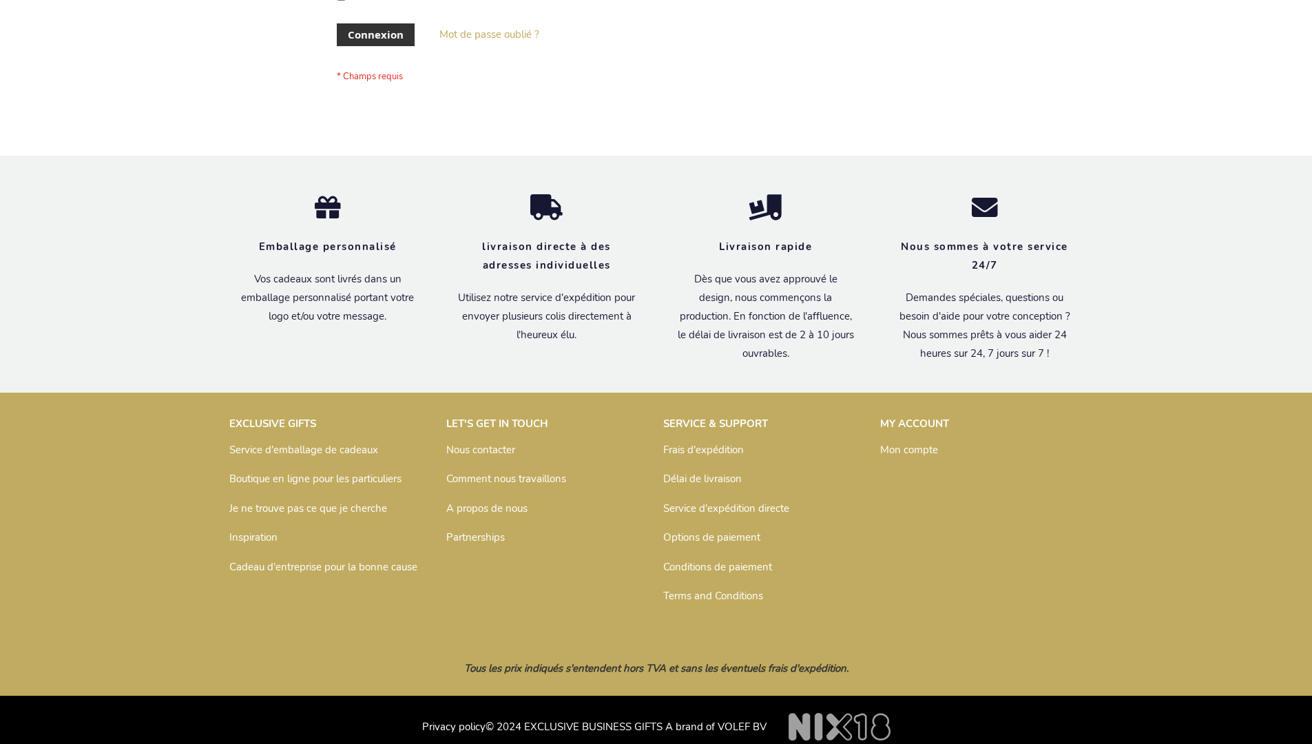
scroll to position [475, 0]
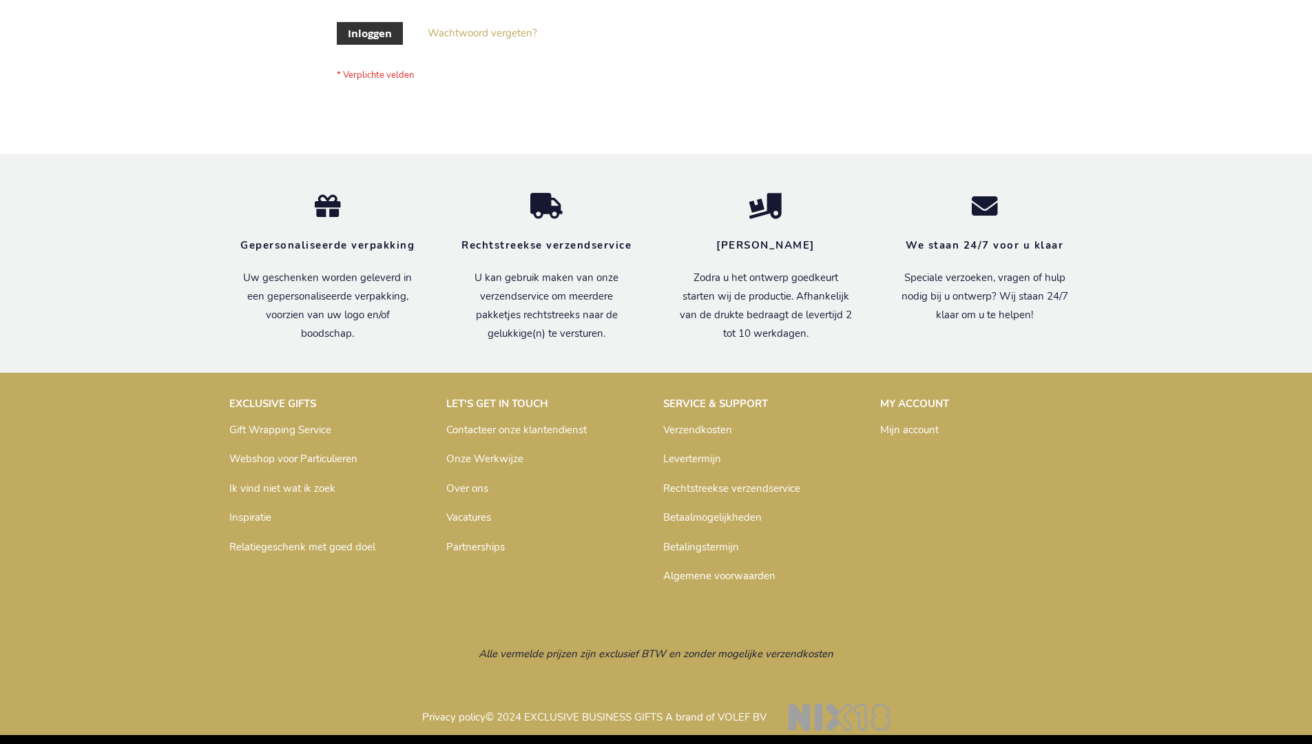
scroll to position [468, 0]
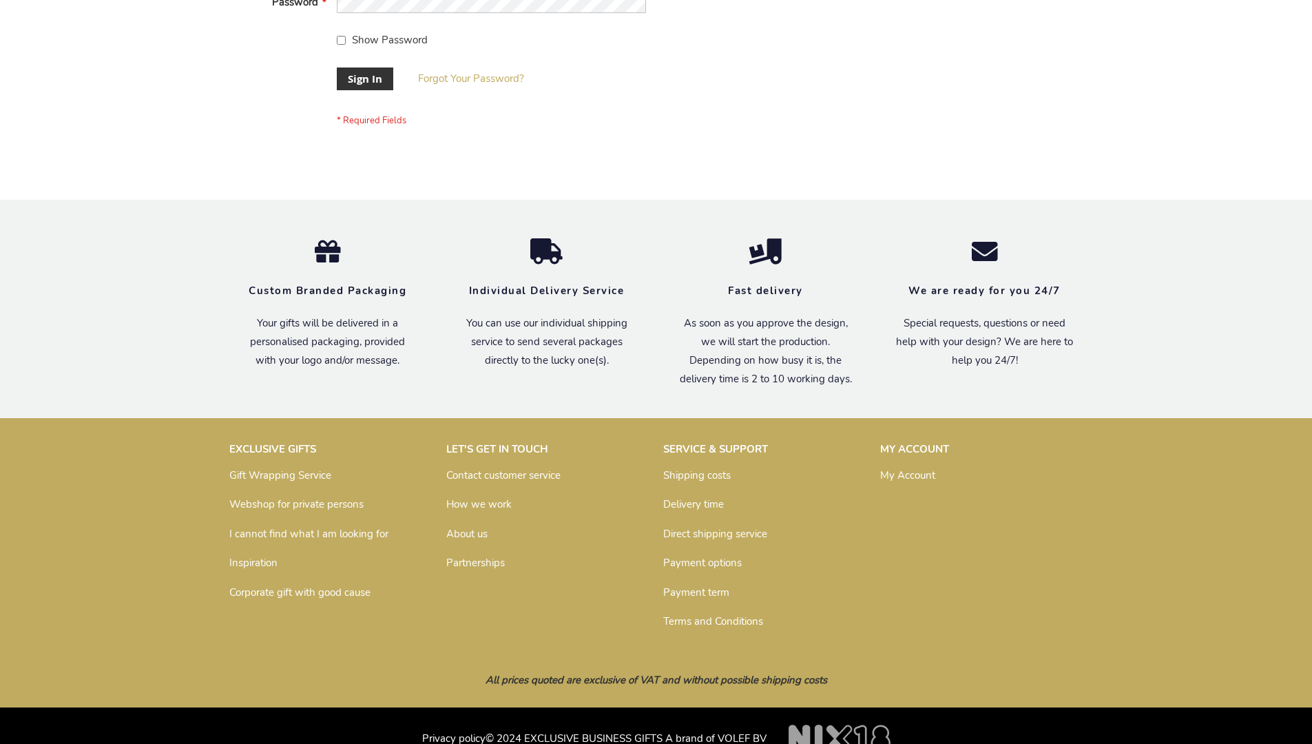
scroll to position [443, 0]
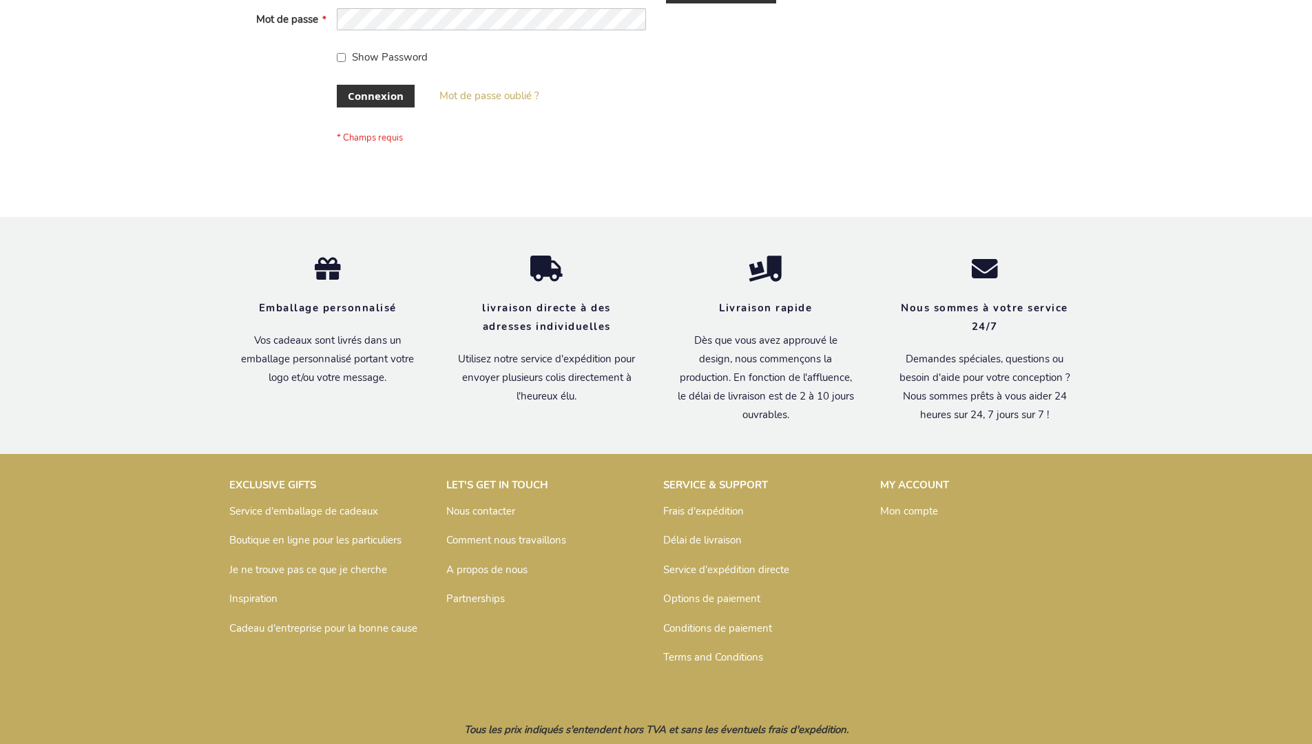
scroll to position [475, 0]
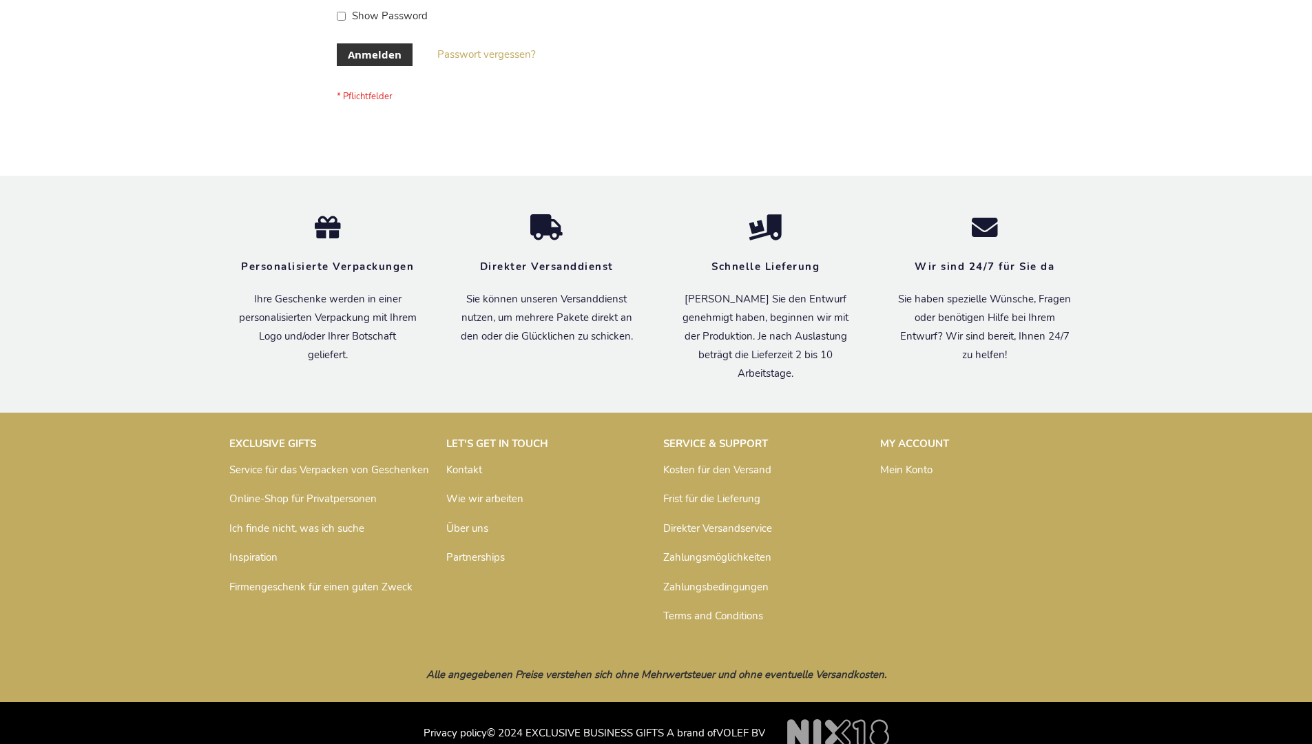
scroll to position [461, 0]
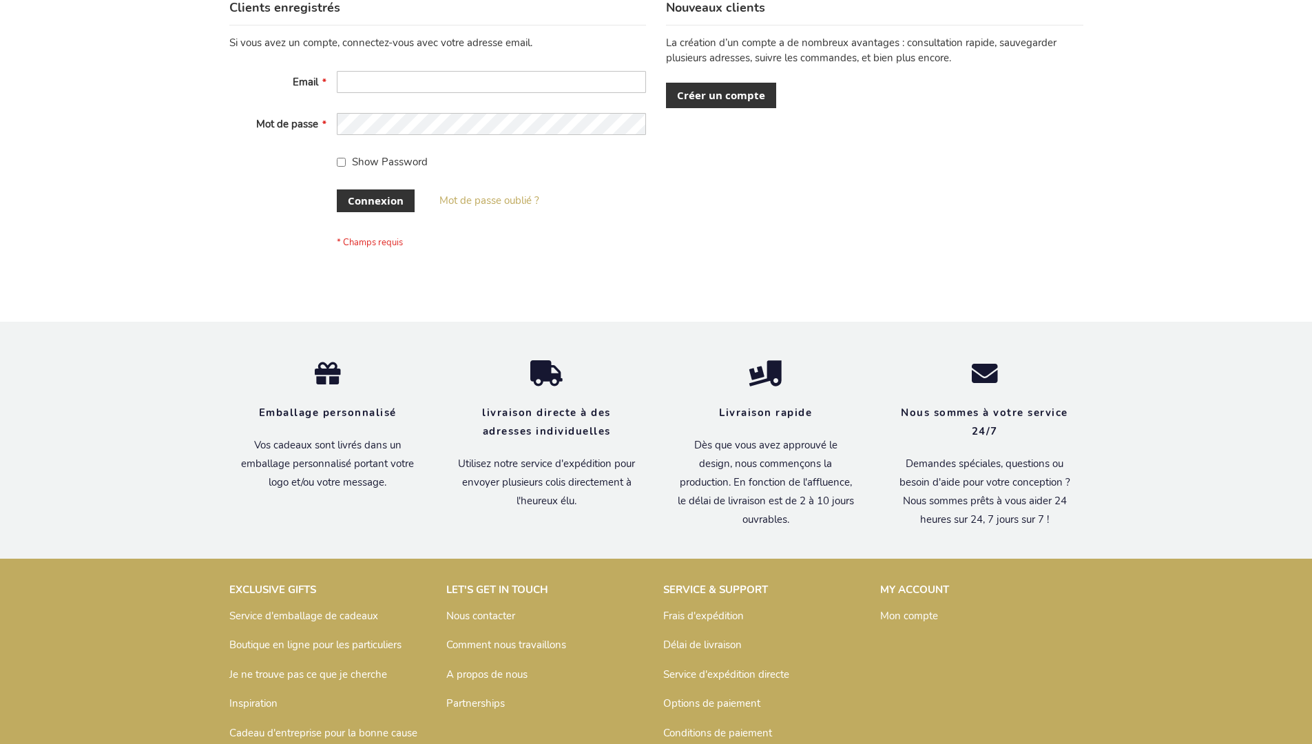
scroll to position [475, 0]
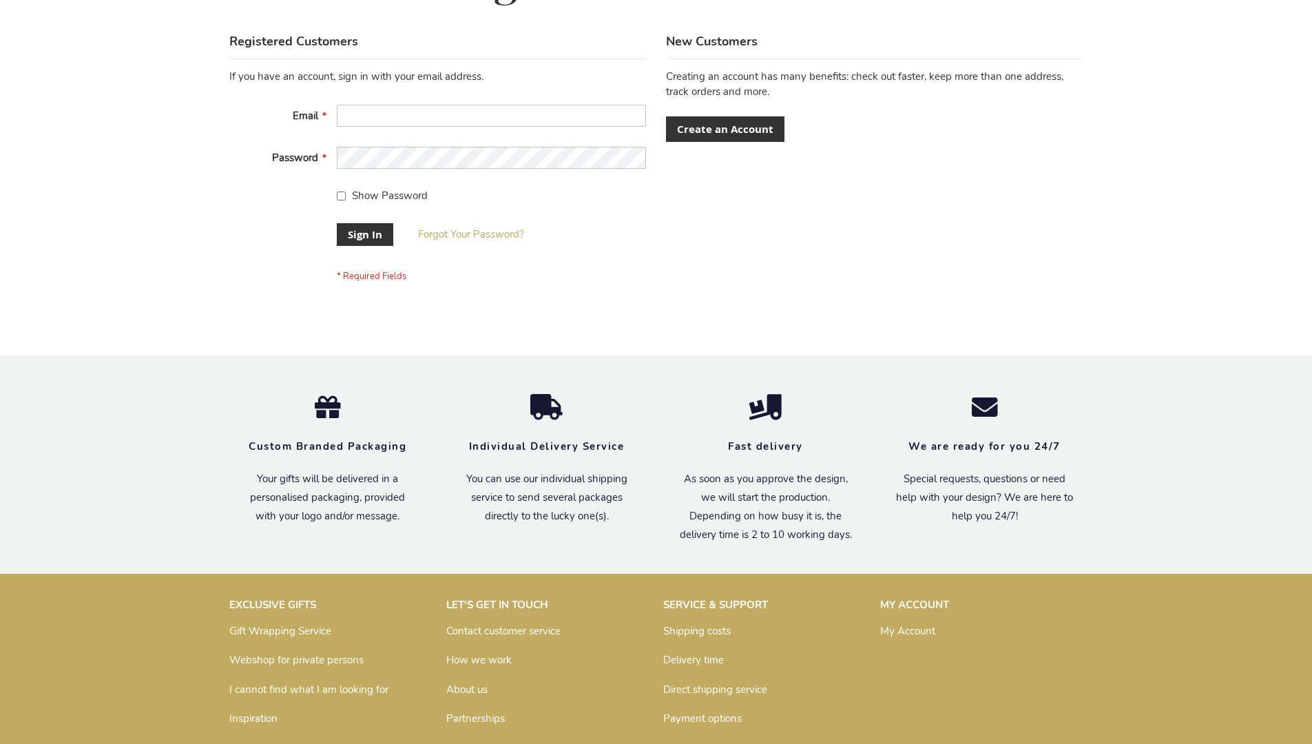
scroll to position [443, 0]
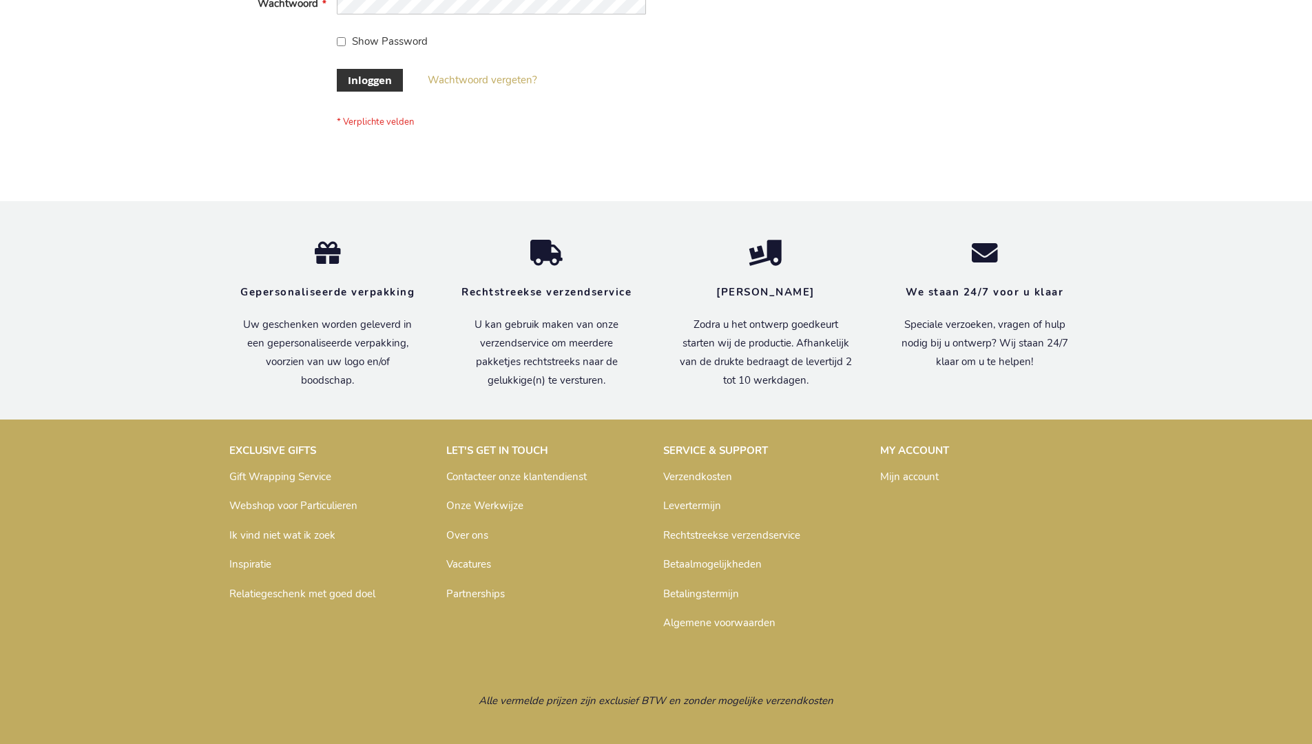
scroll to position [468, 0]
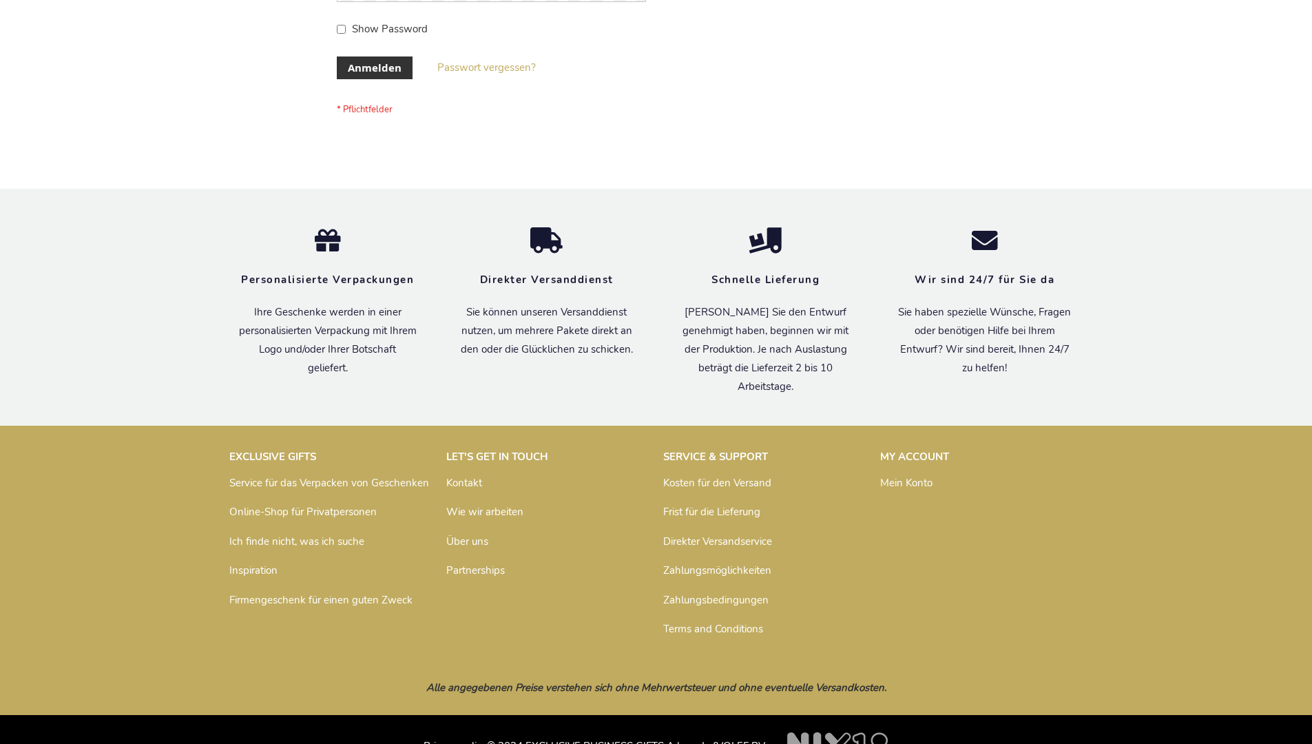
scroll to position [461, 0]
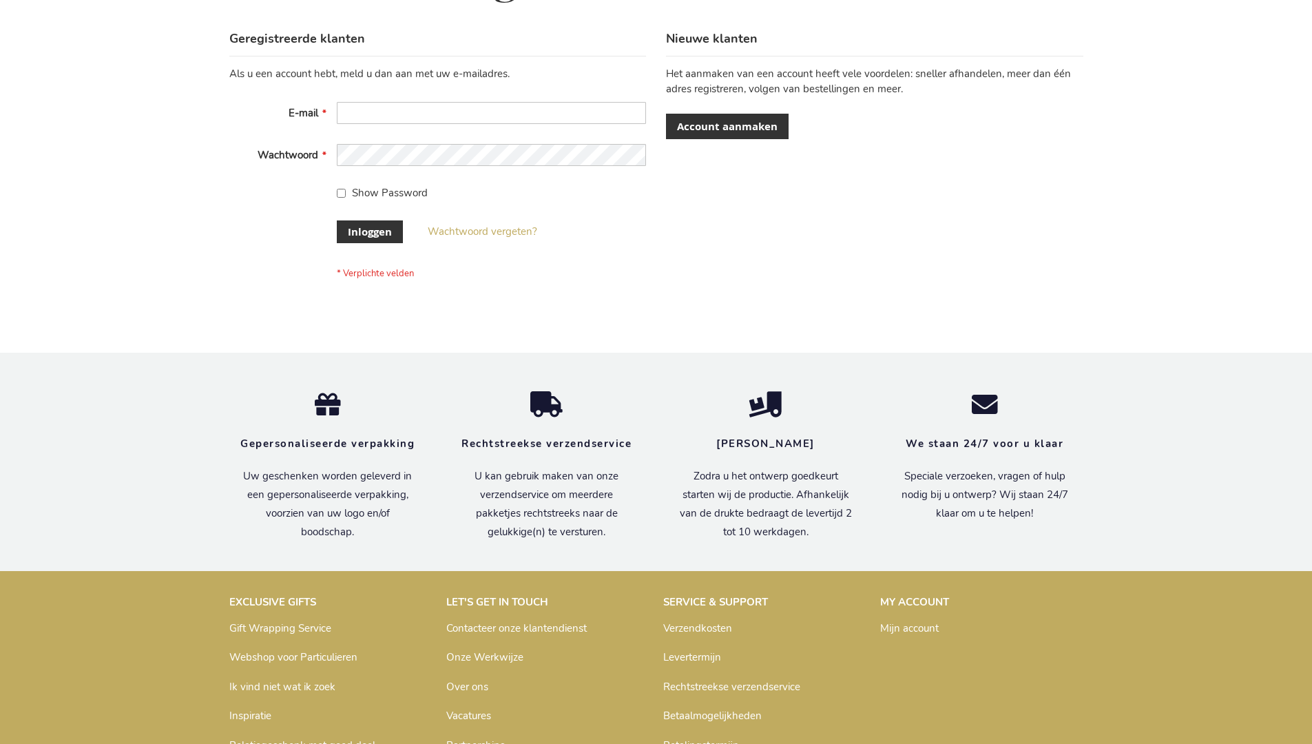
scroll to position [468, 0]
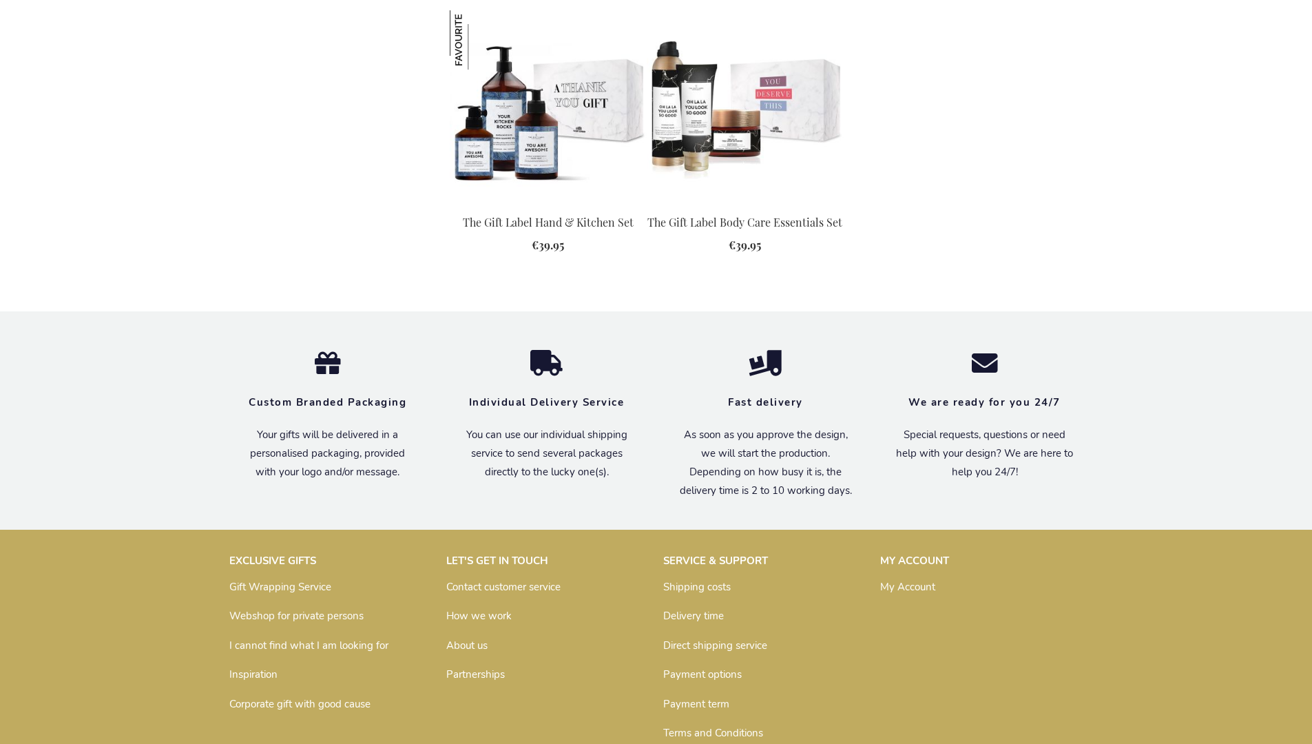
scroll to position [1867, 0]
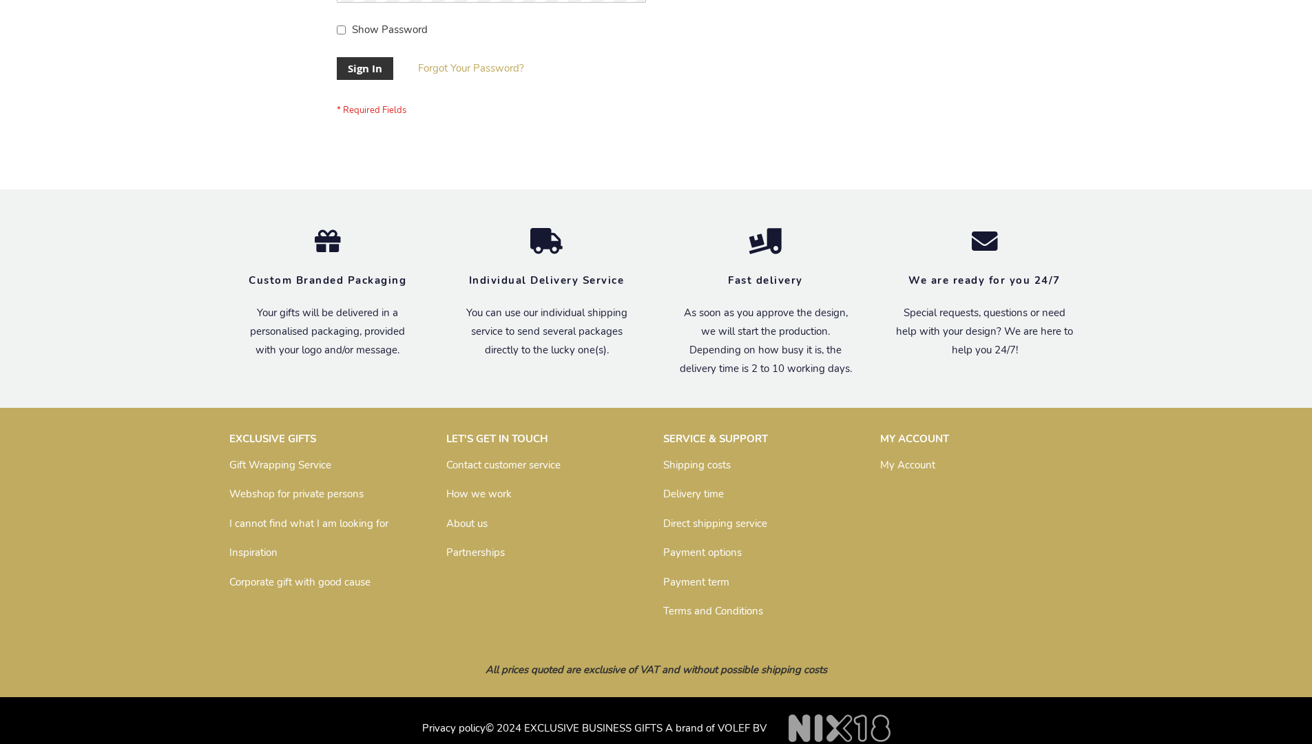
scroll to position [443, 0]
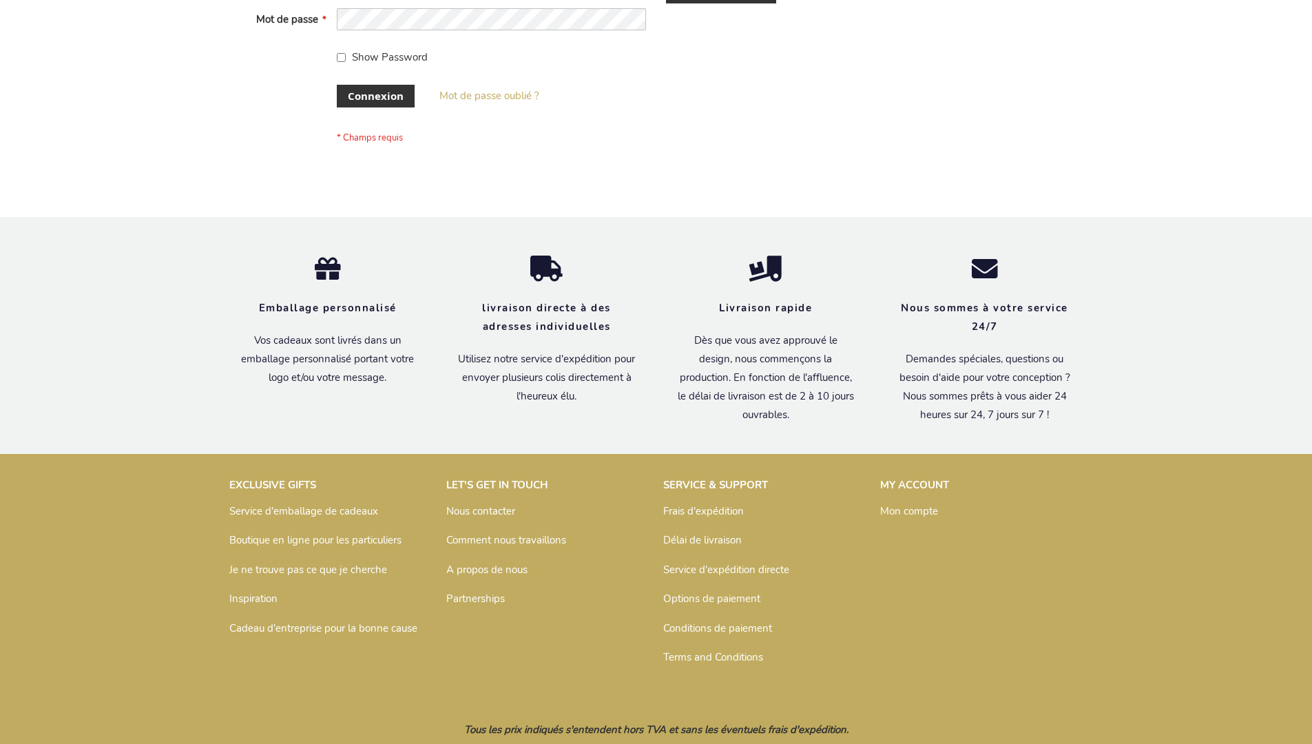
scroll to position [475, 0]
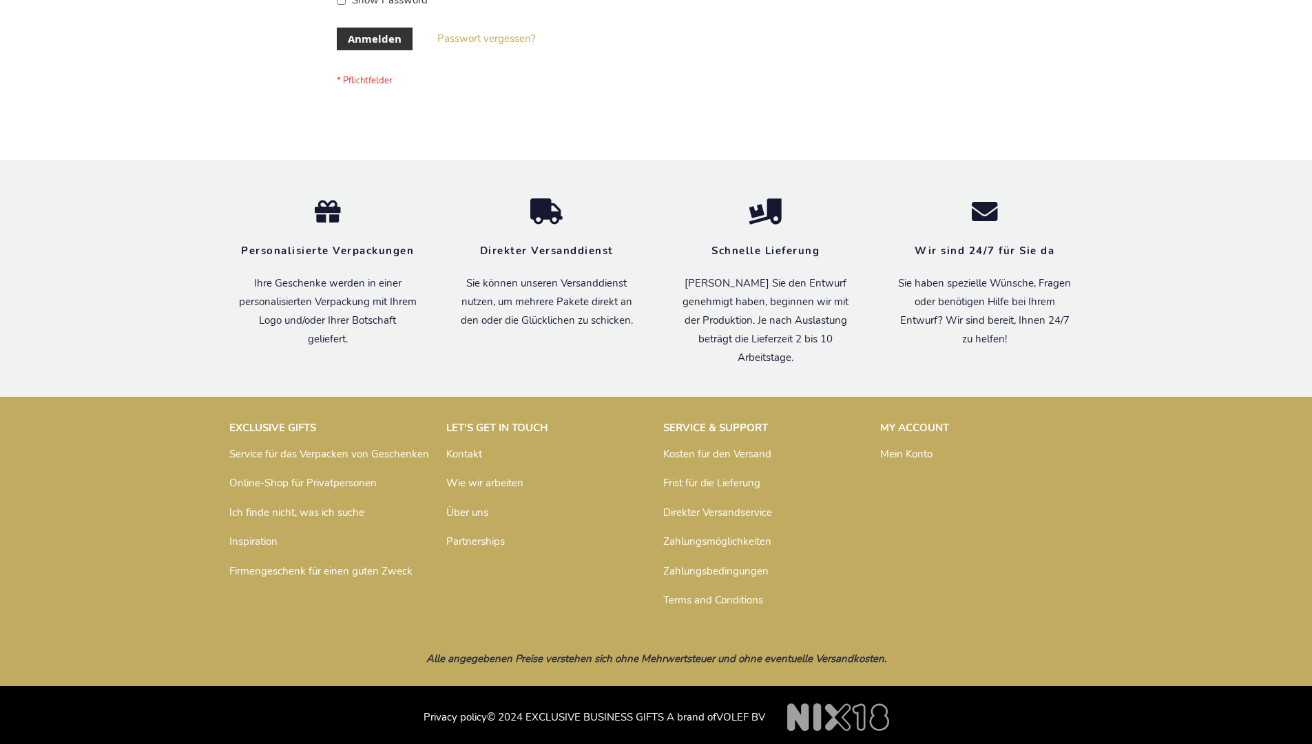
scroll to position [461, 0]
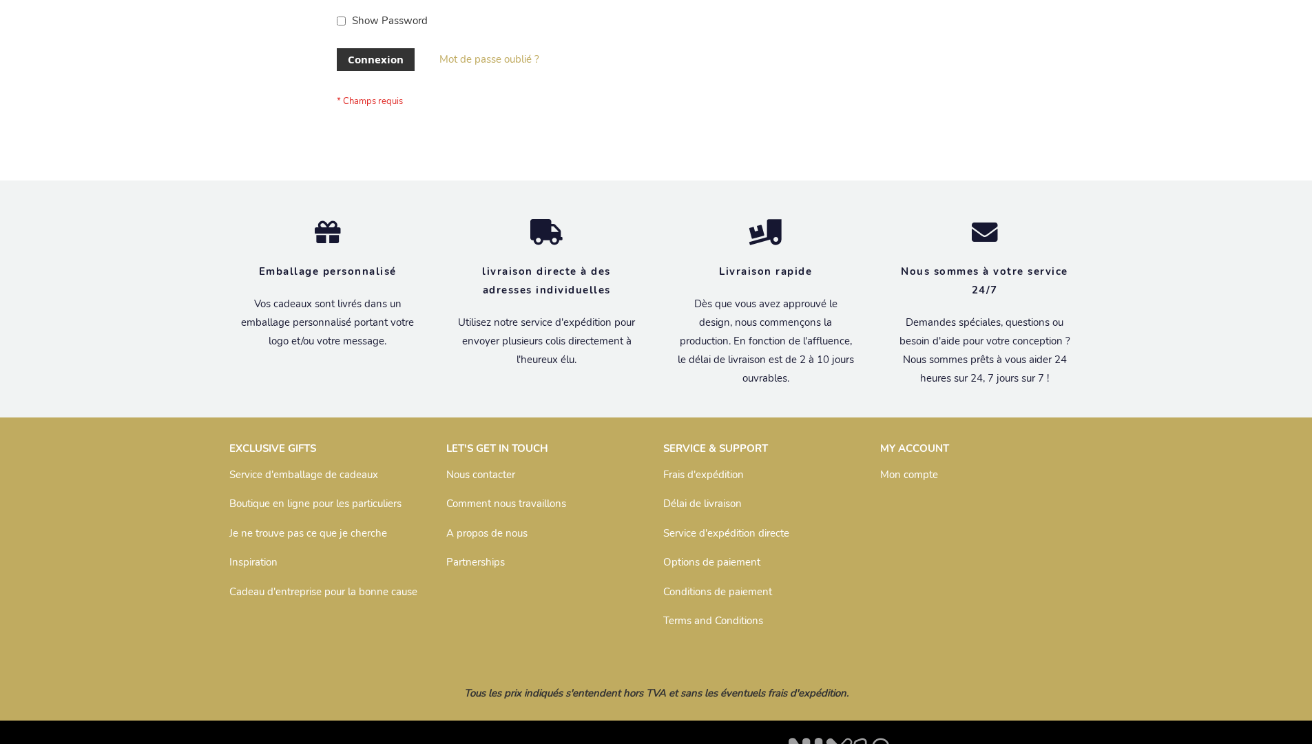
scroll to position [475, 0]
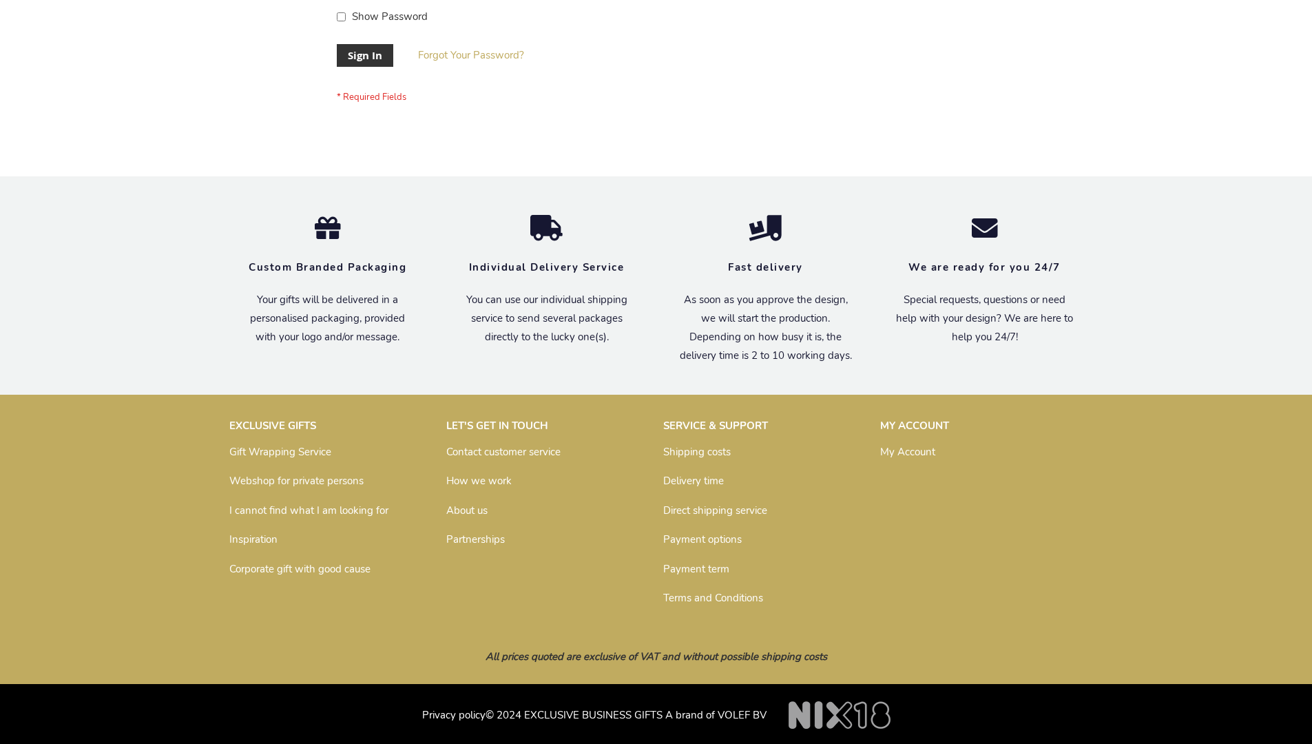
scroll to position [443, 0]
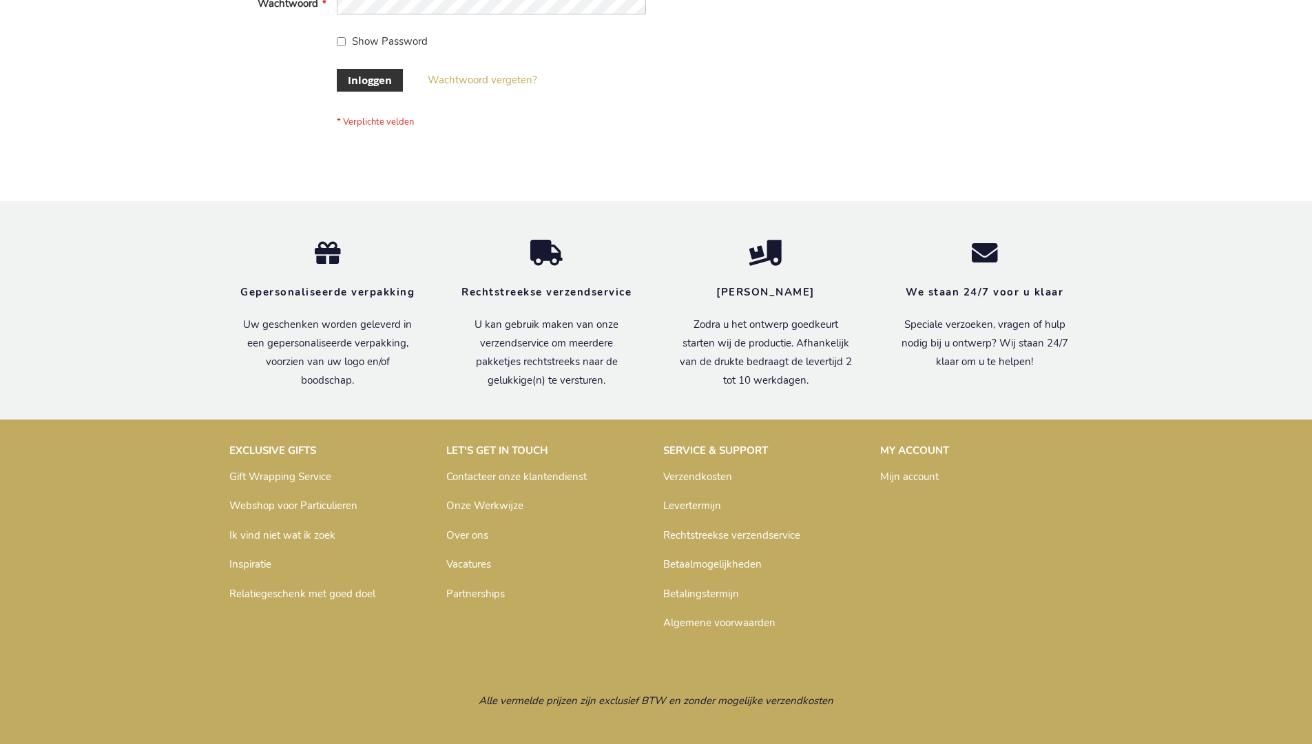
scroll to position [468, 0]
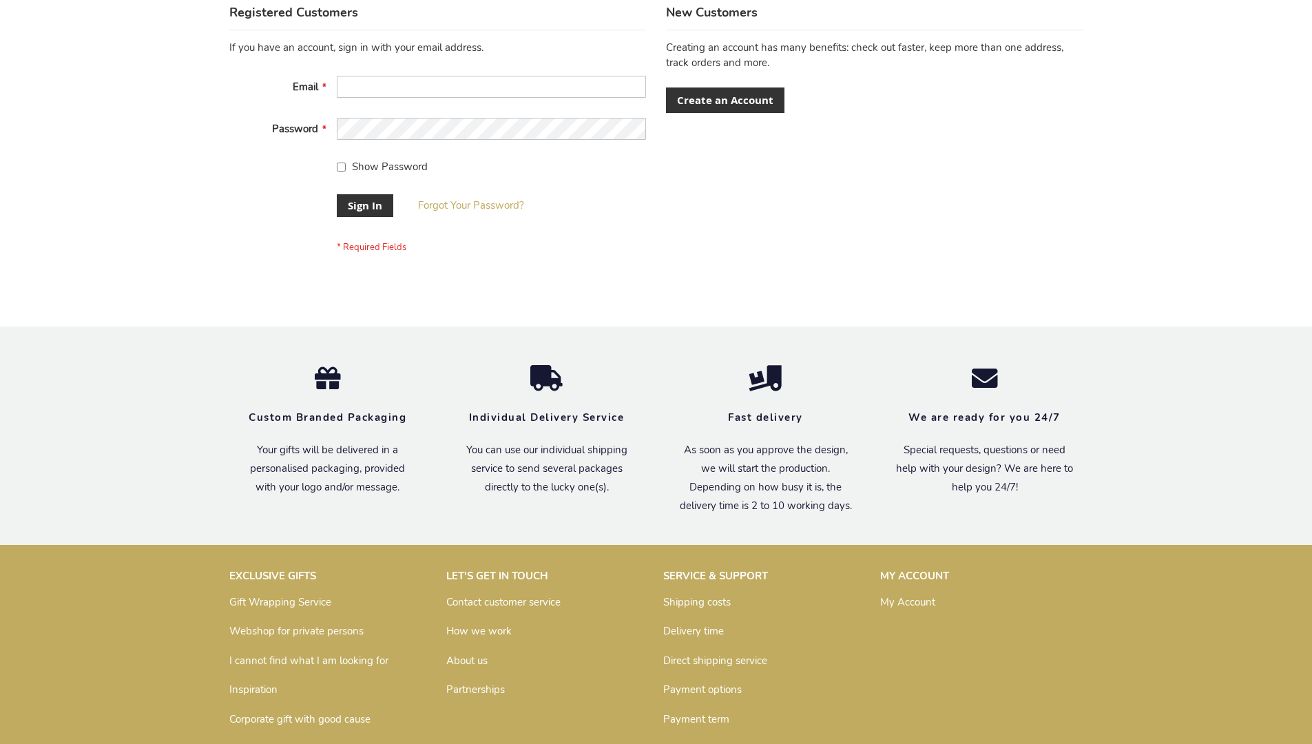
scroll to position [443, 0]
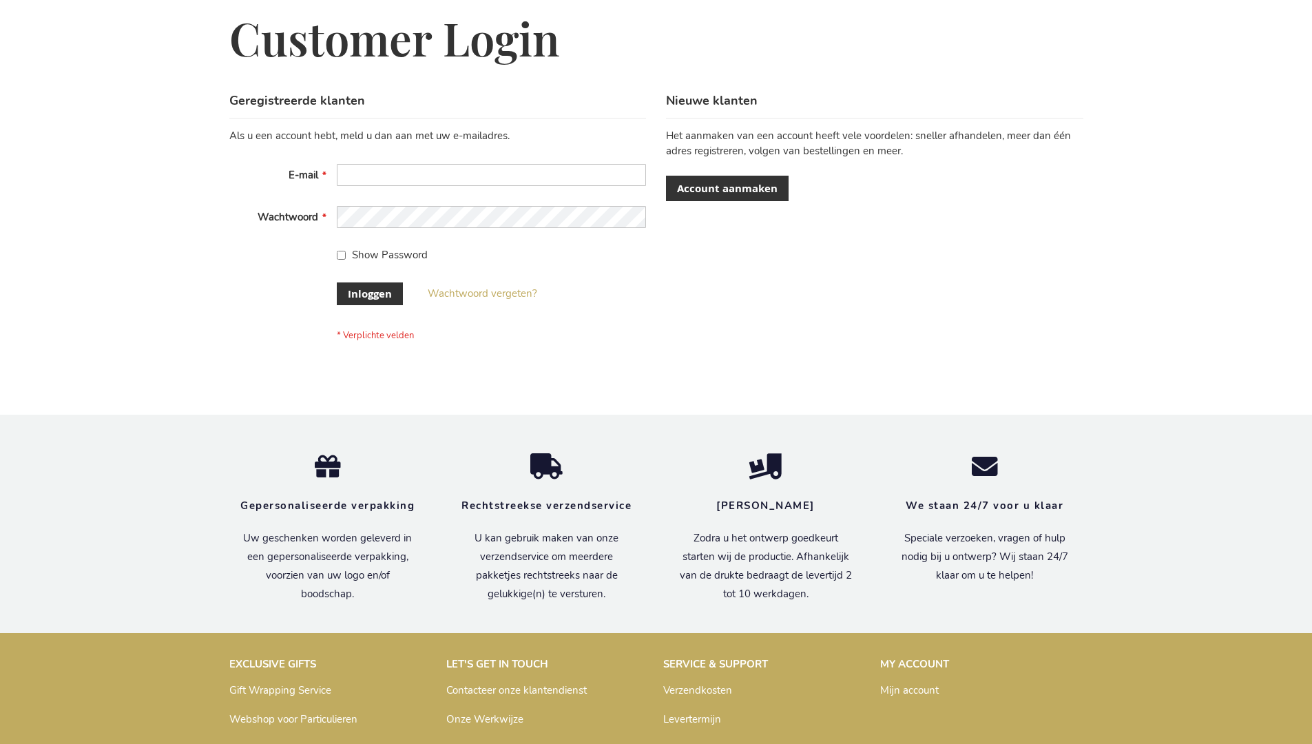
scroll to position [468, 0]
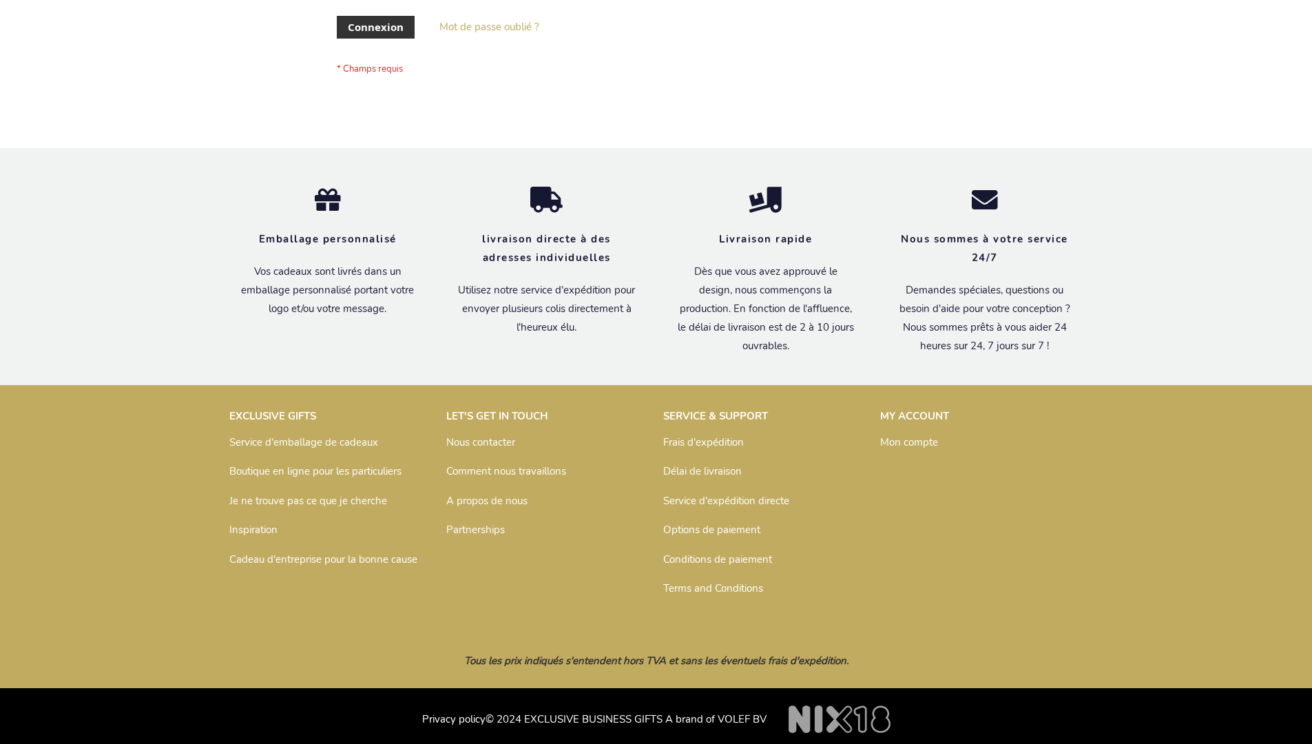
scroll to position [475, 0]
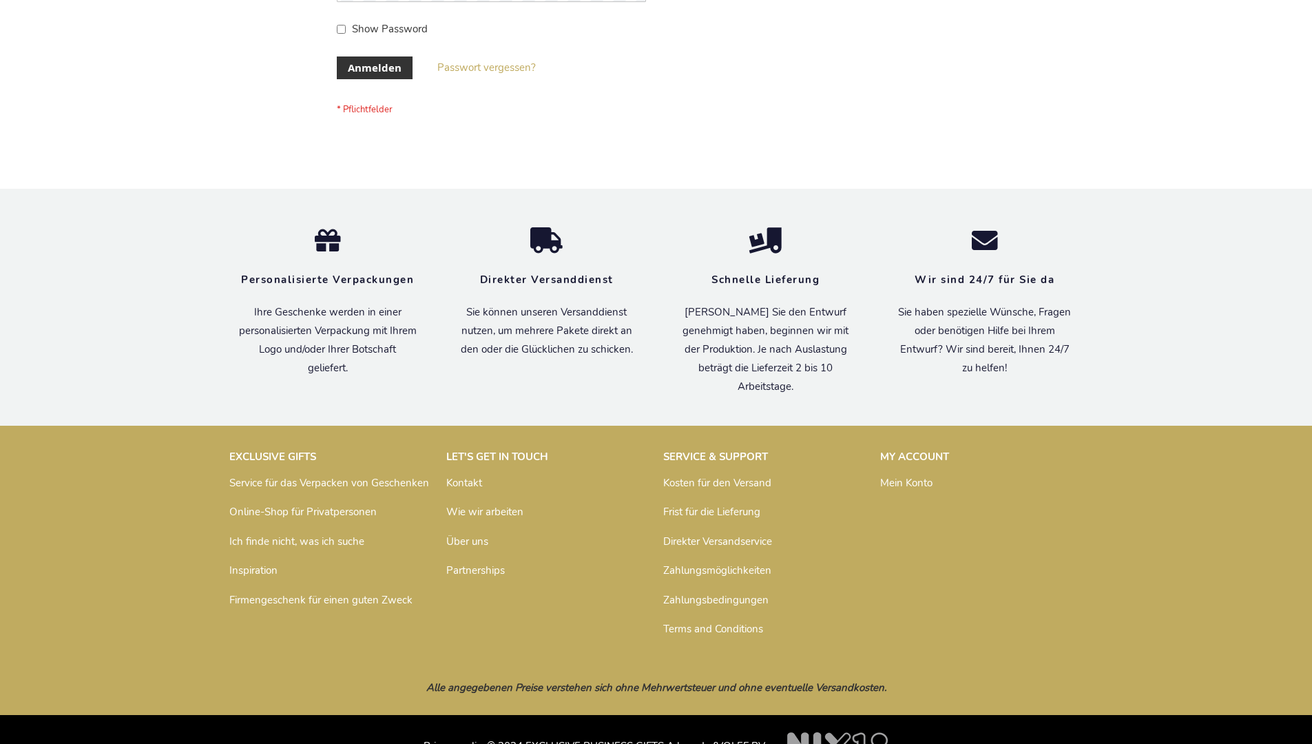
scroll to position [461, 0]
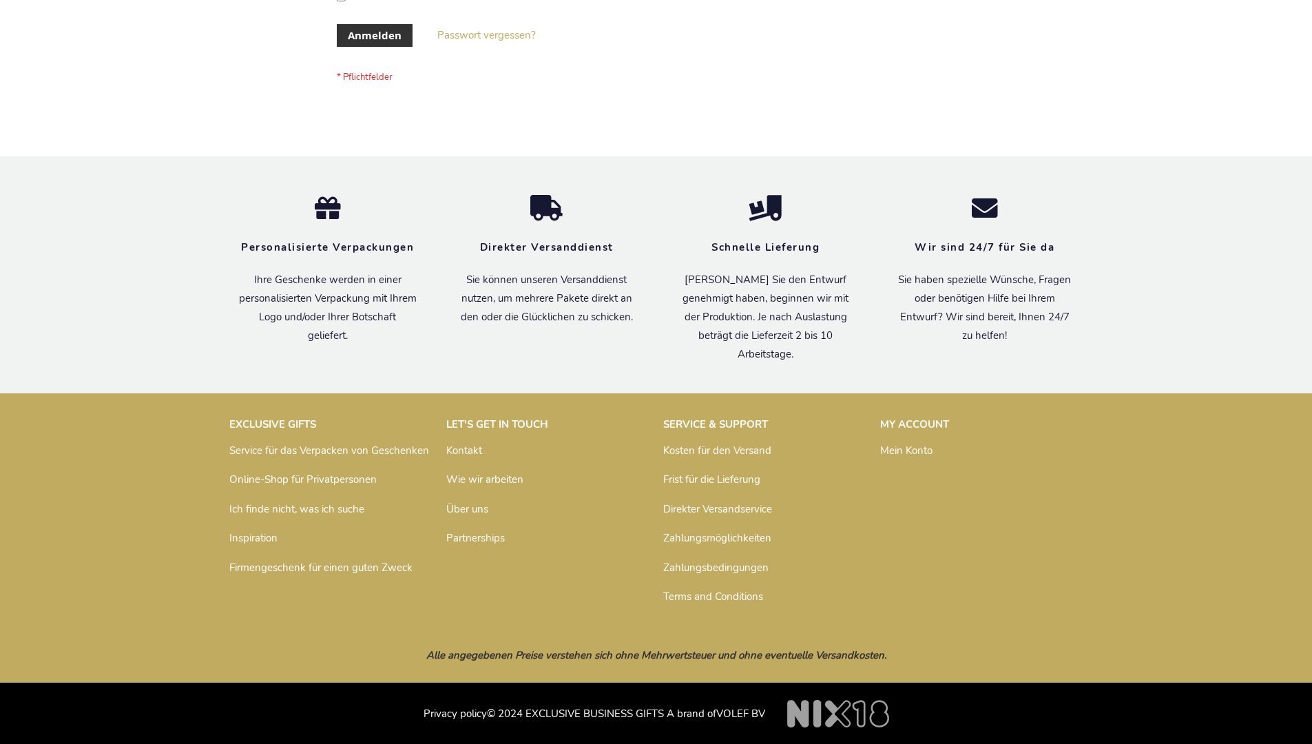
scroll to position [461, 0]
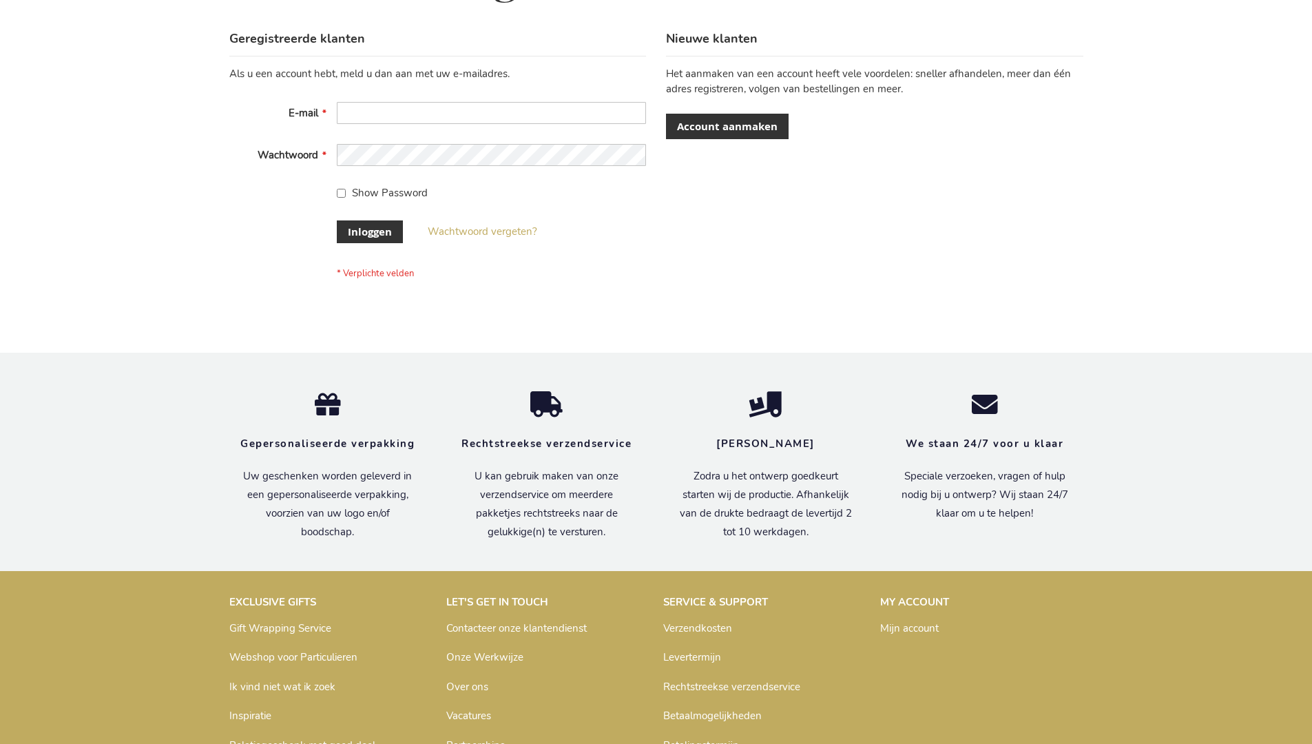
scroll to position [468, 0]
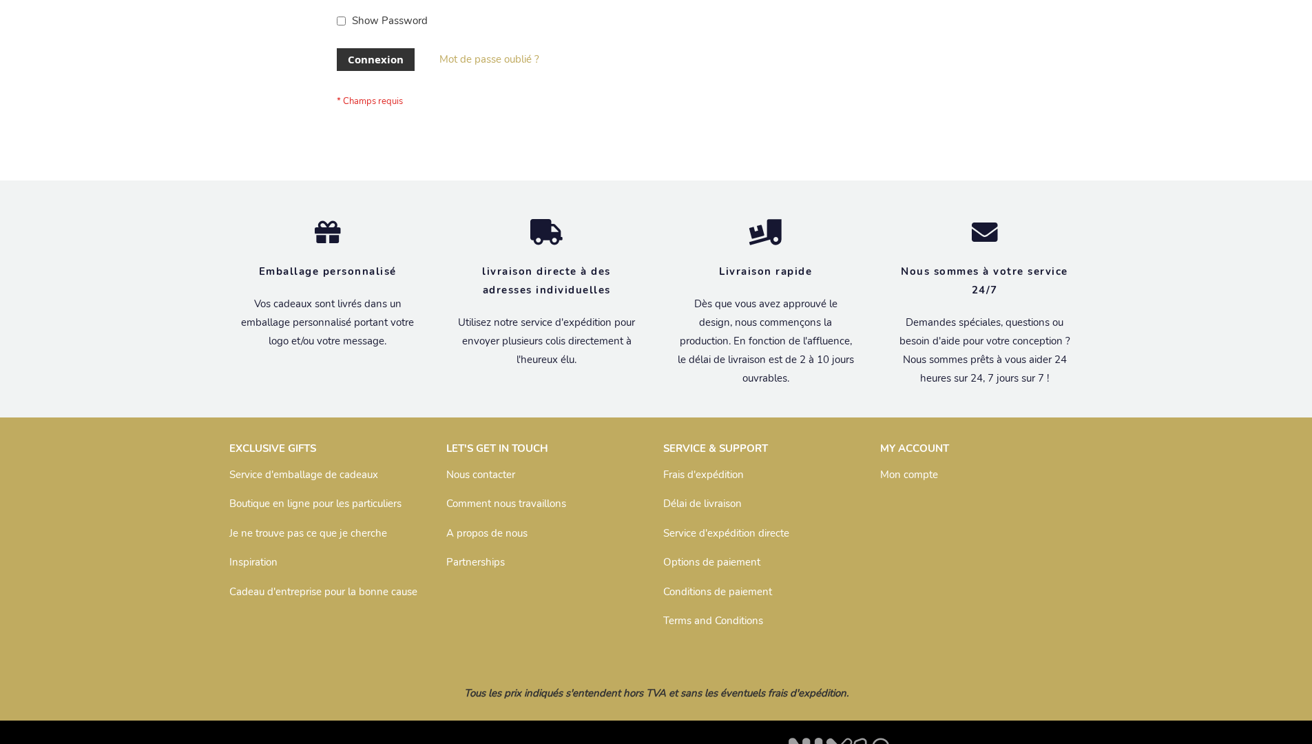
scroll to position [475, 0]
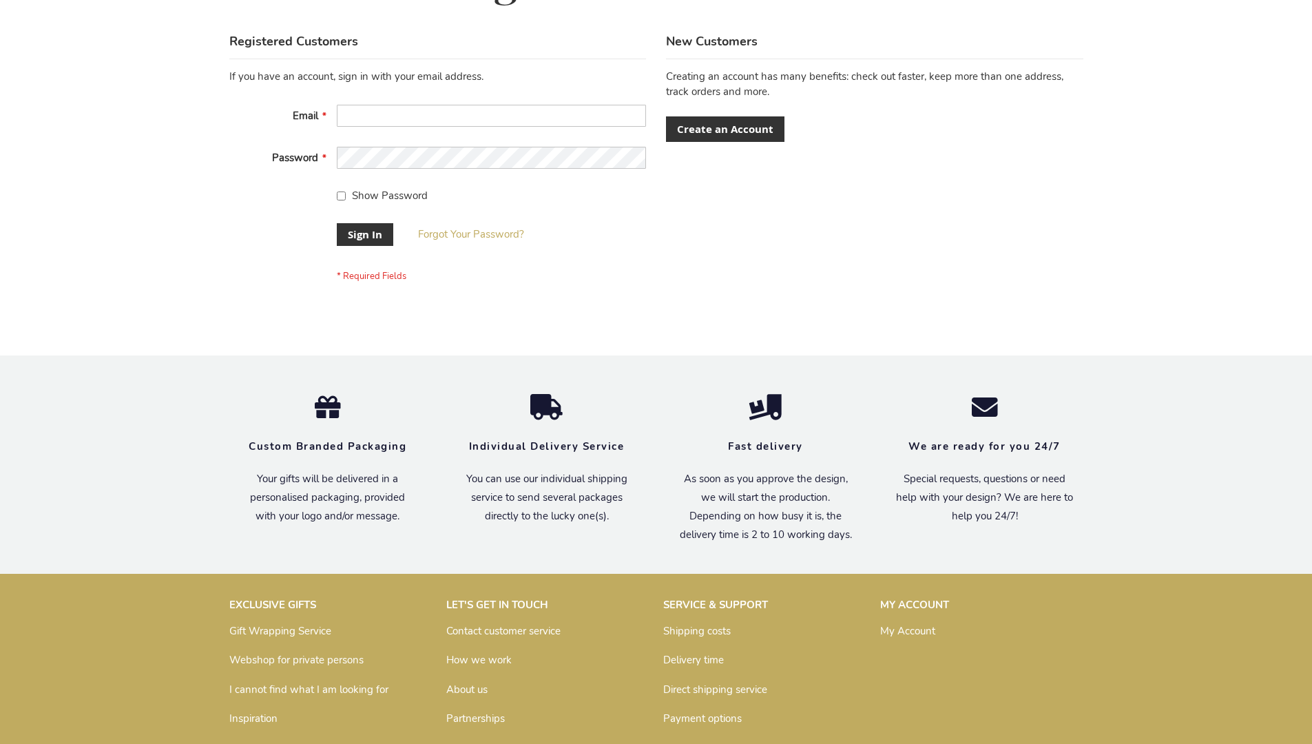
scroll to position [443, 0]
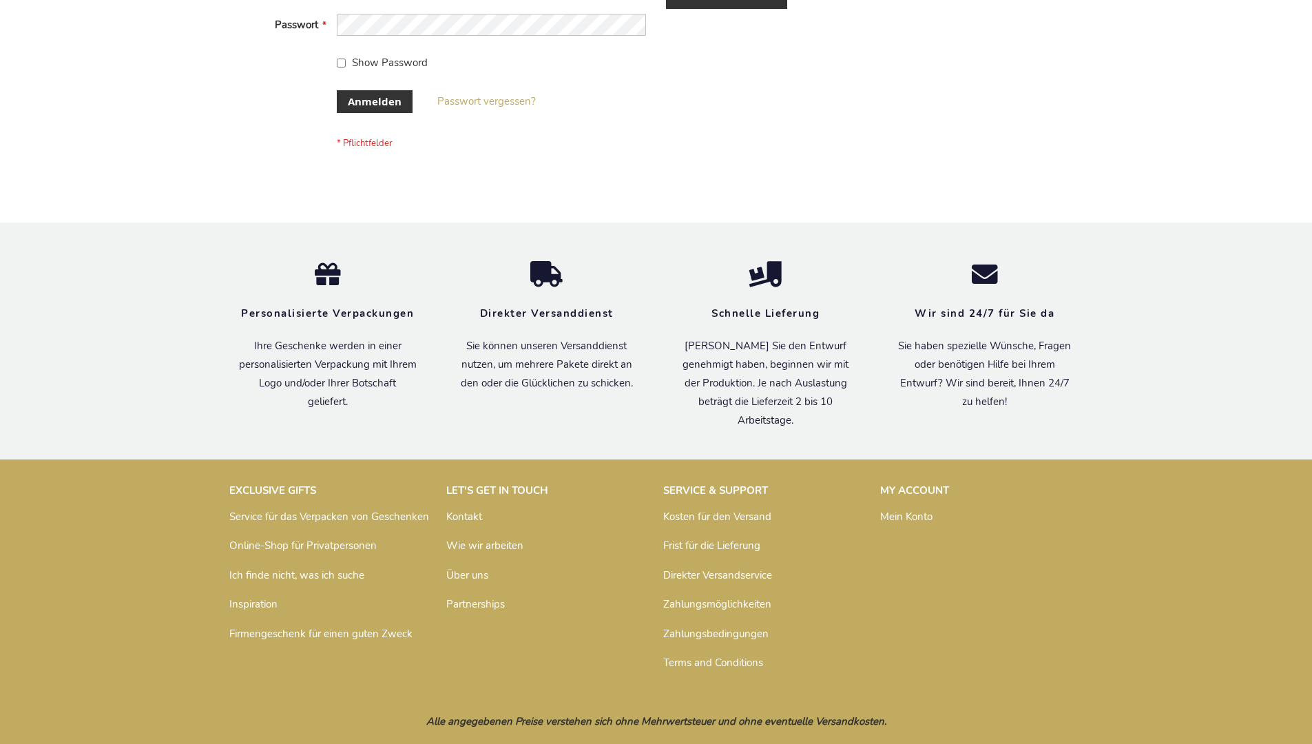
scroll to position [461, 0]
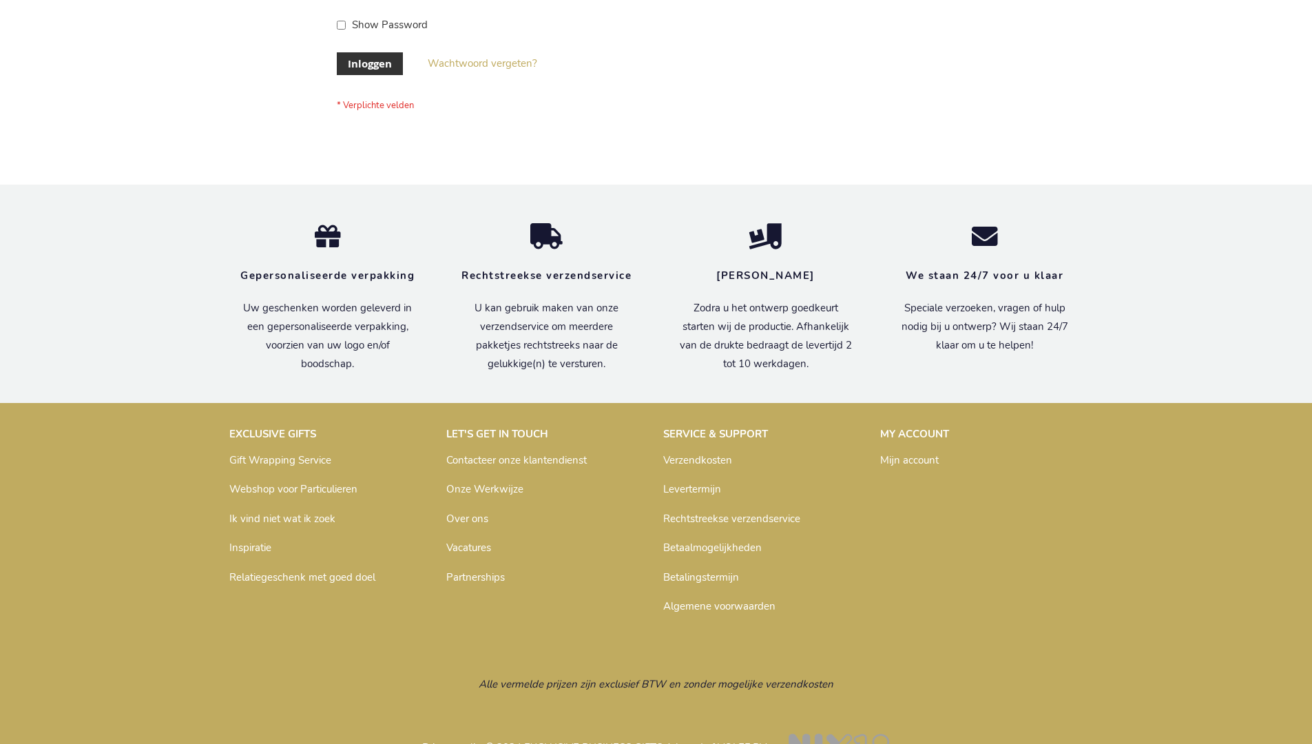
scroll to position [468, 0]
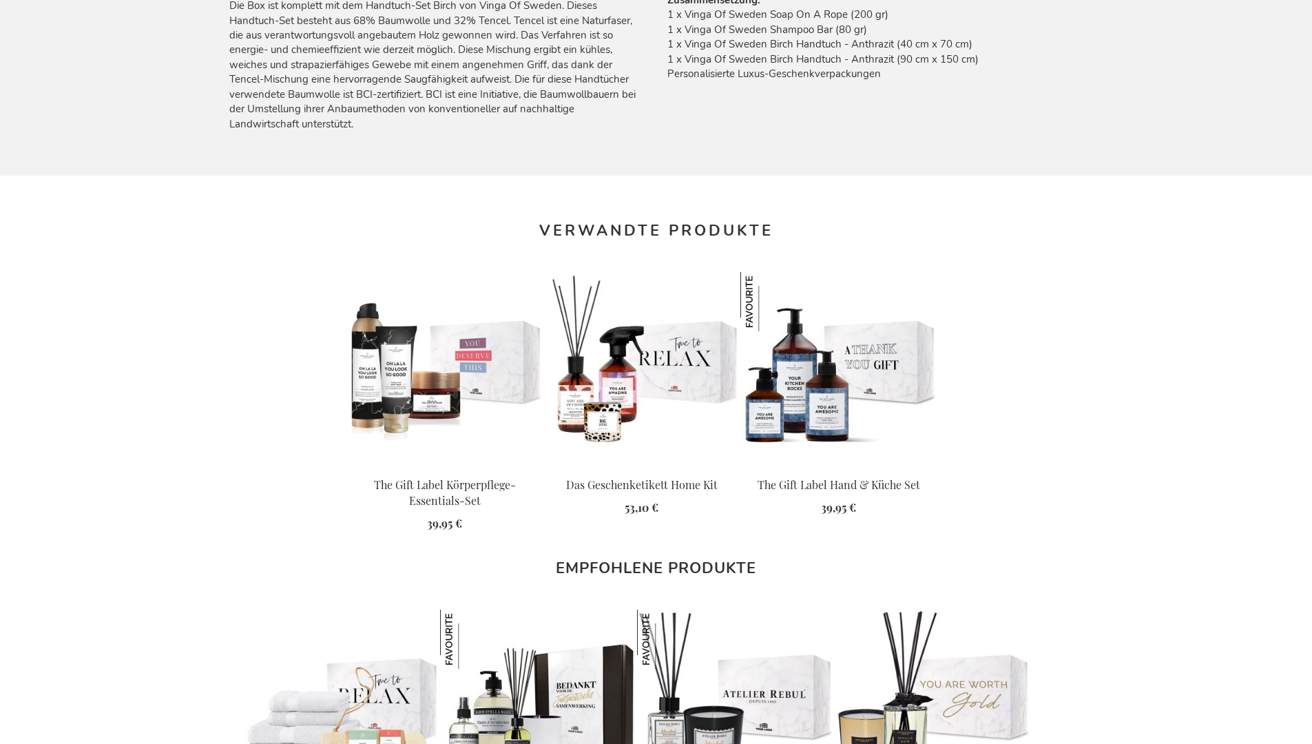
scroll to position [1843, 0]
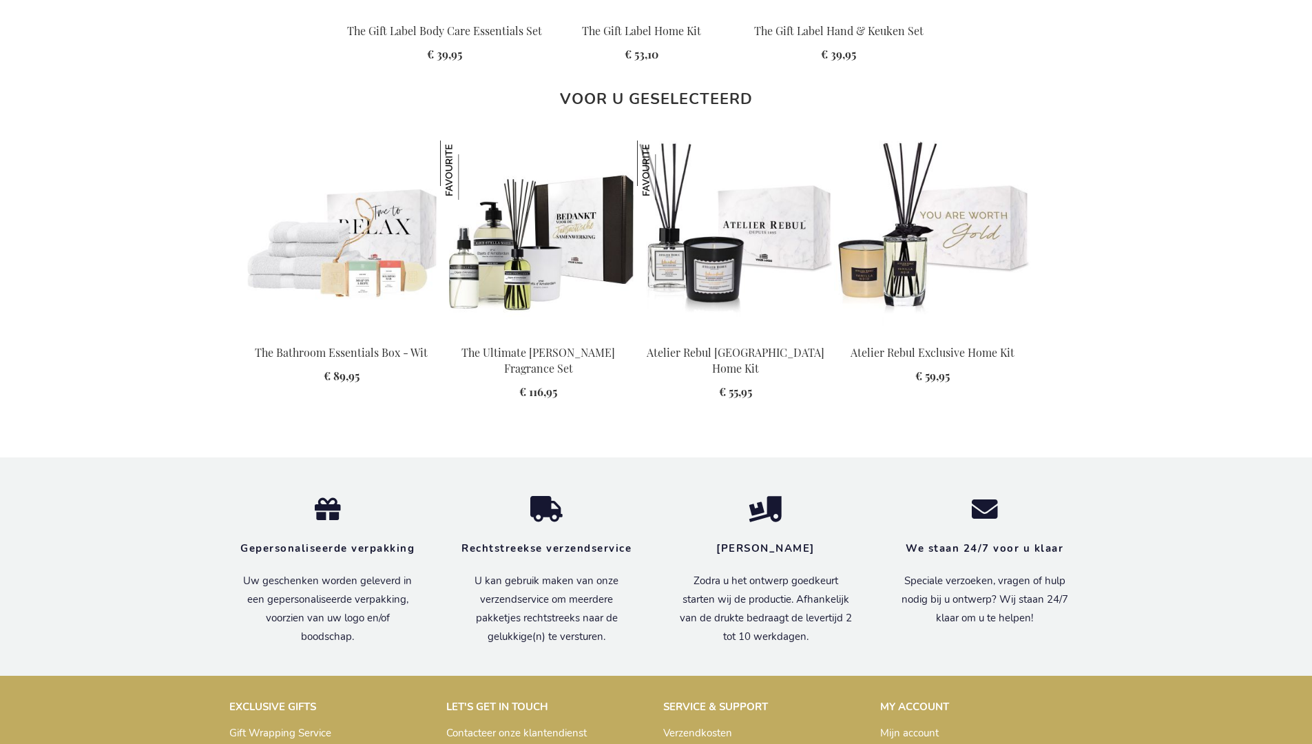
scroll to position [1818, 0]
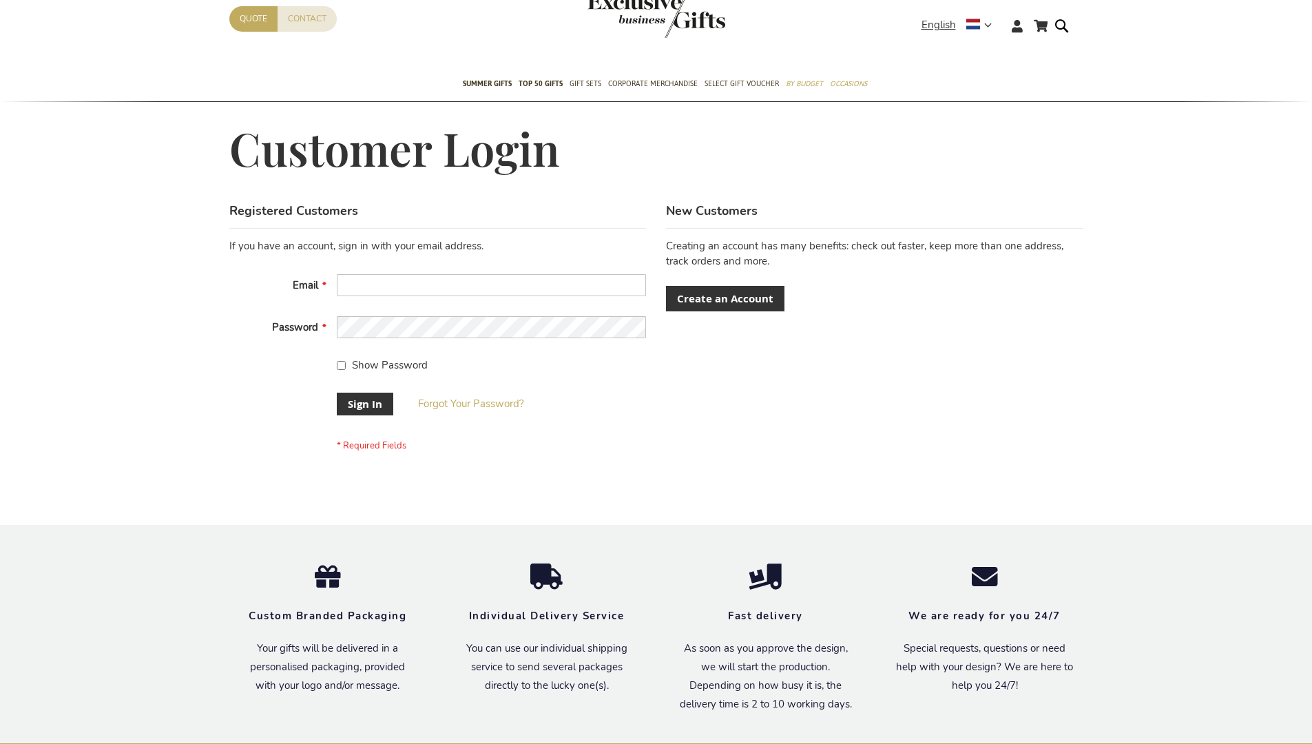
scroll to position [443, 0]
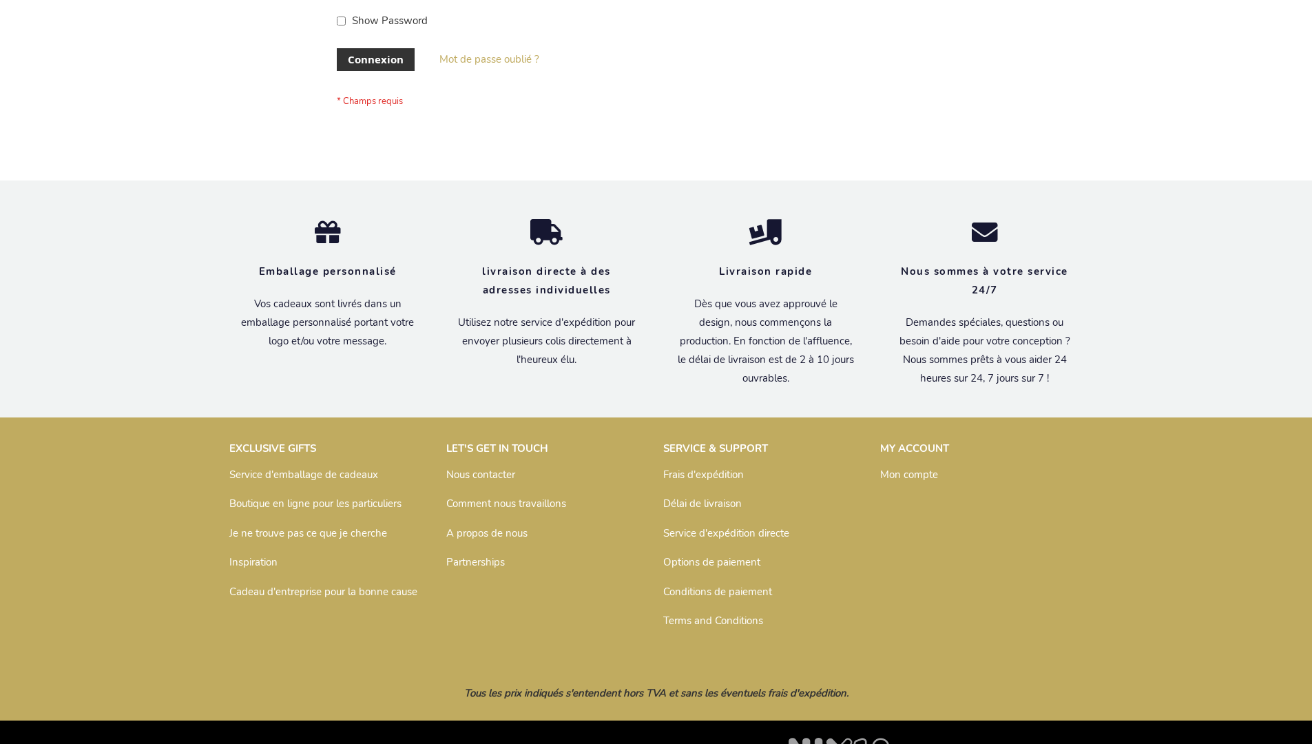
scroll to position [475, 0]
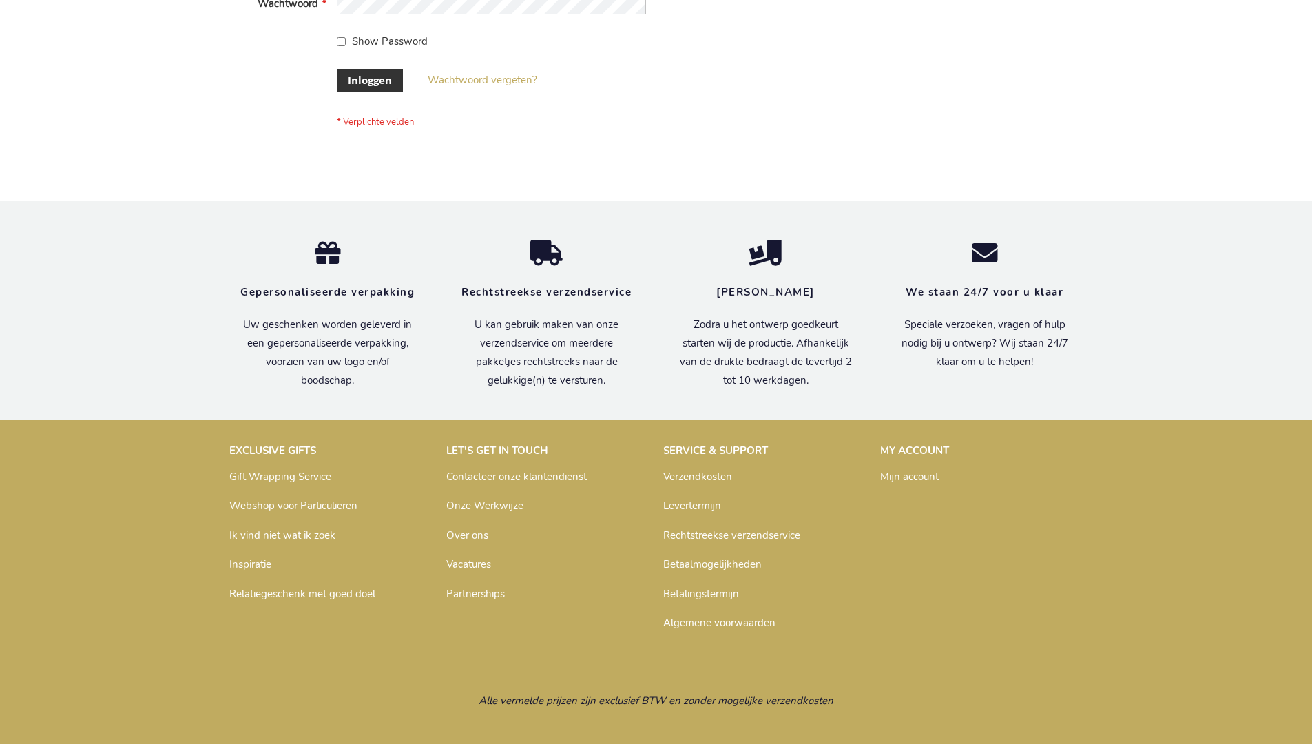
scroll to position [468, 0]
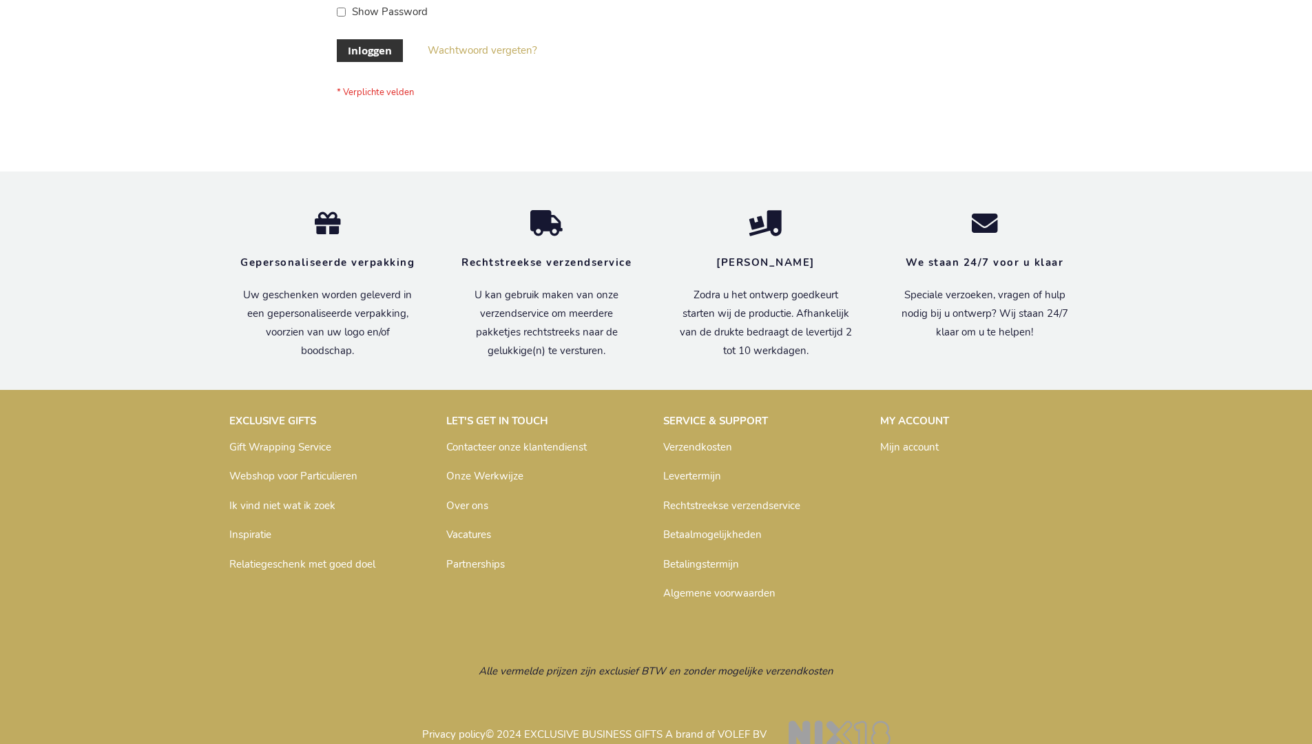
scroll to position [468, 0]
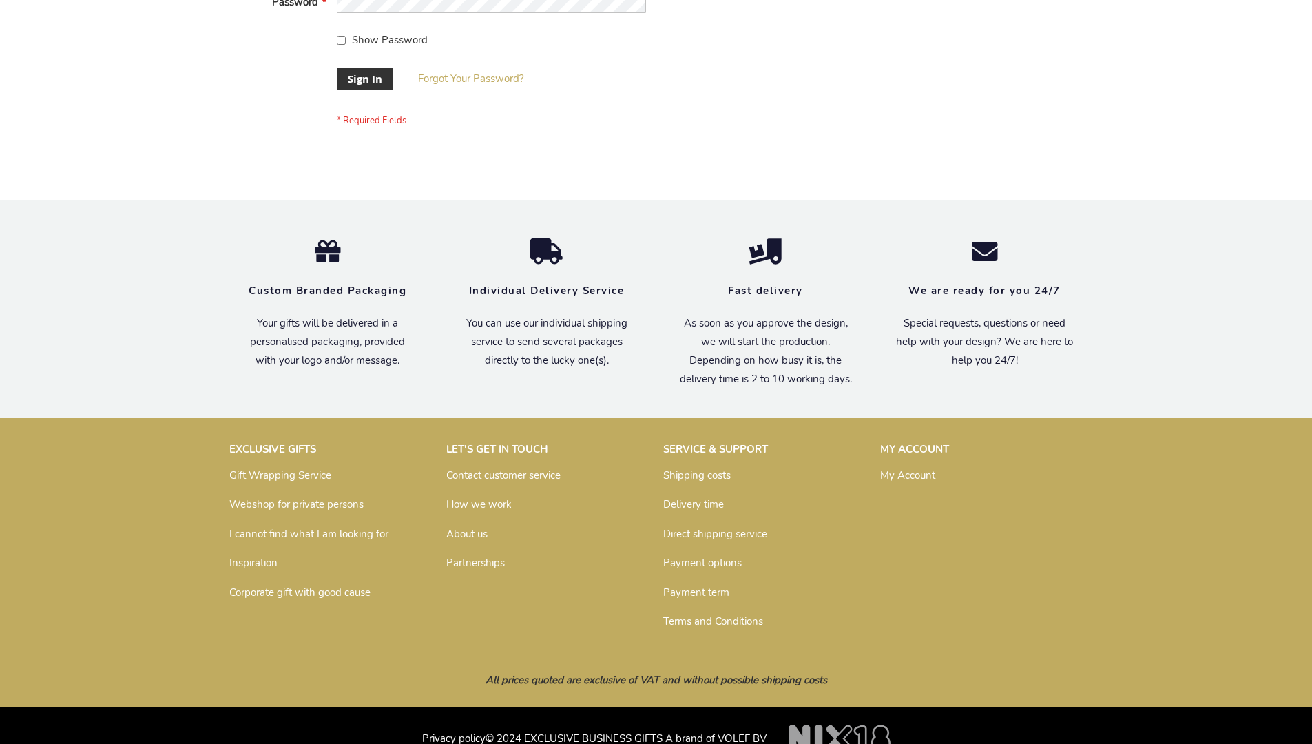
scroll to position [443, 0]
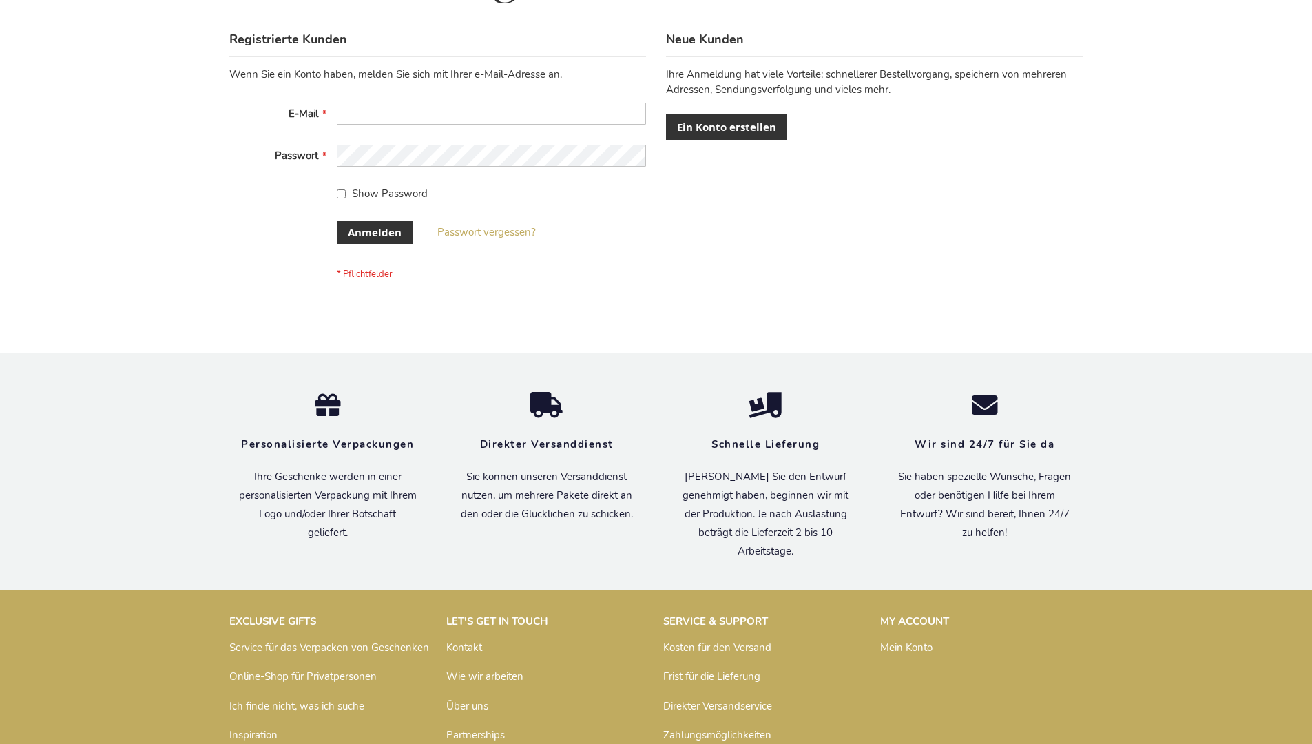
scroll to position [461, 0]
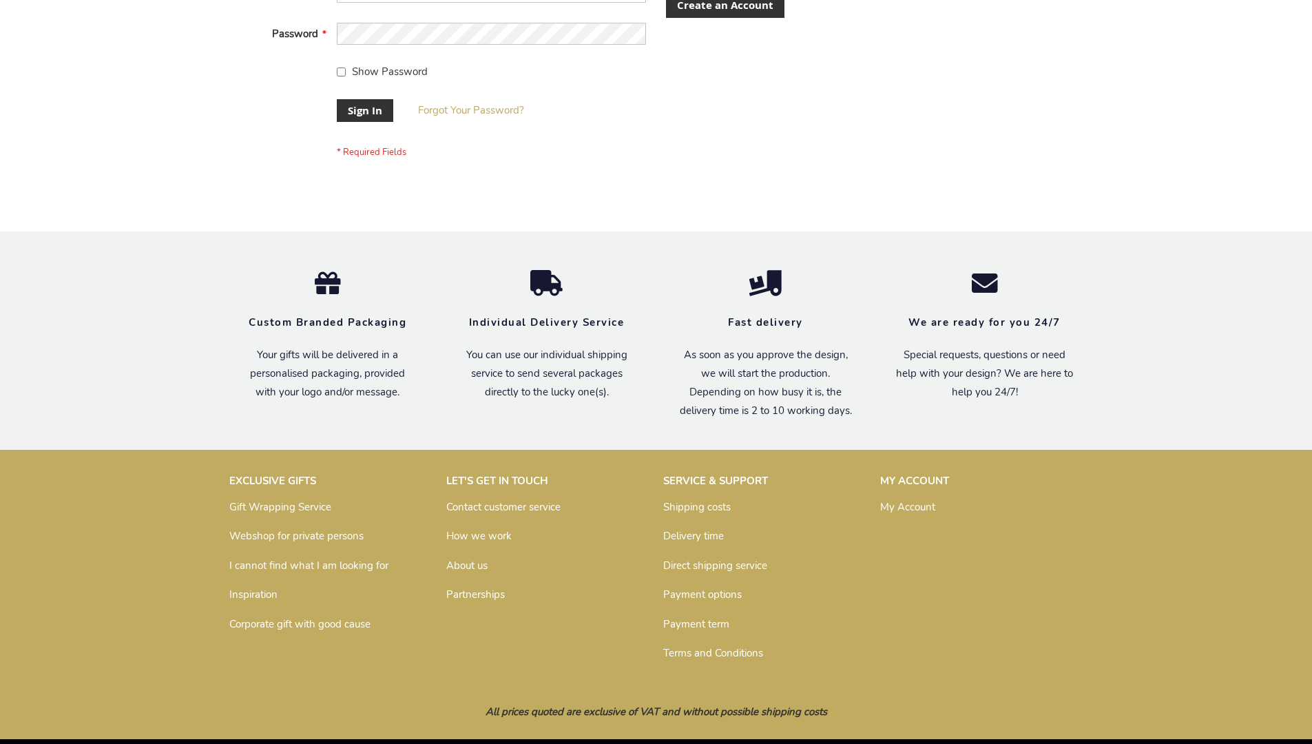
scroll to position [443, 0]
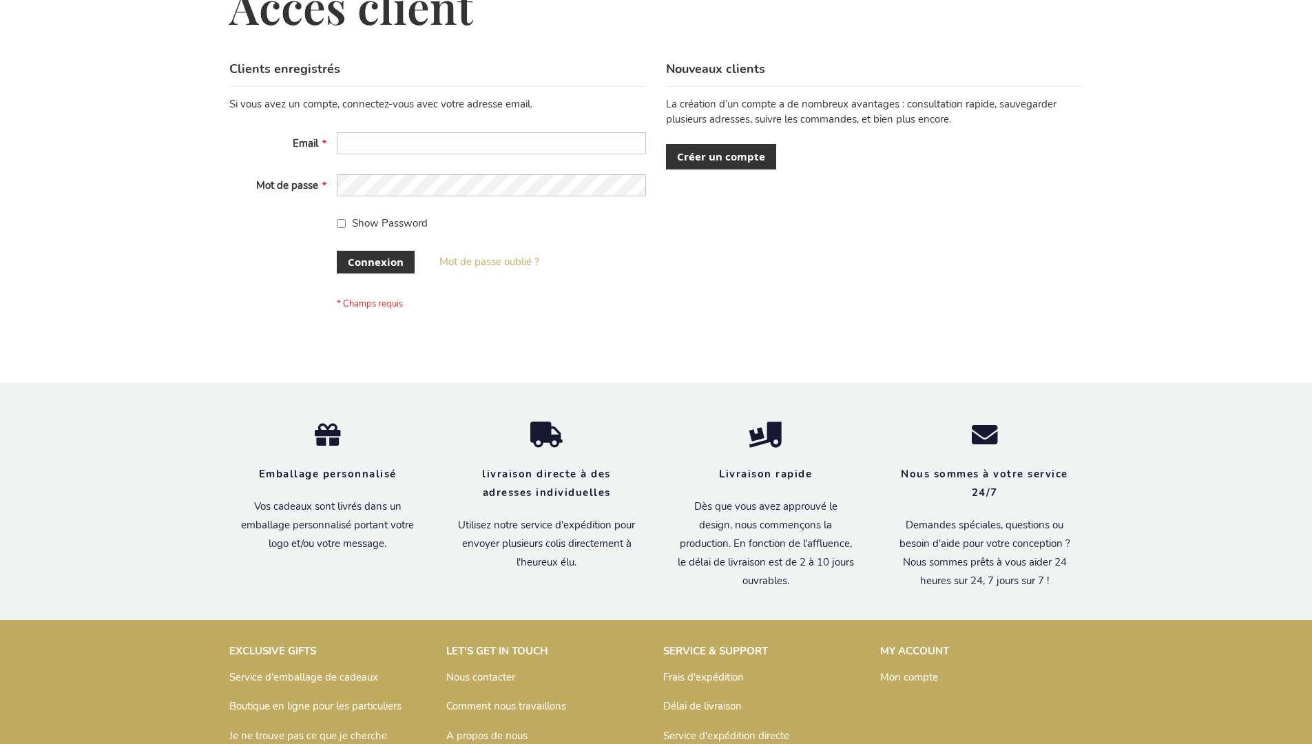
scroll to position [475, 0]
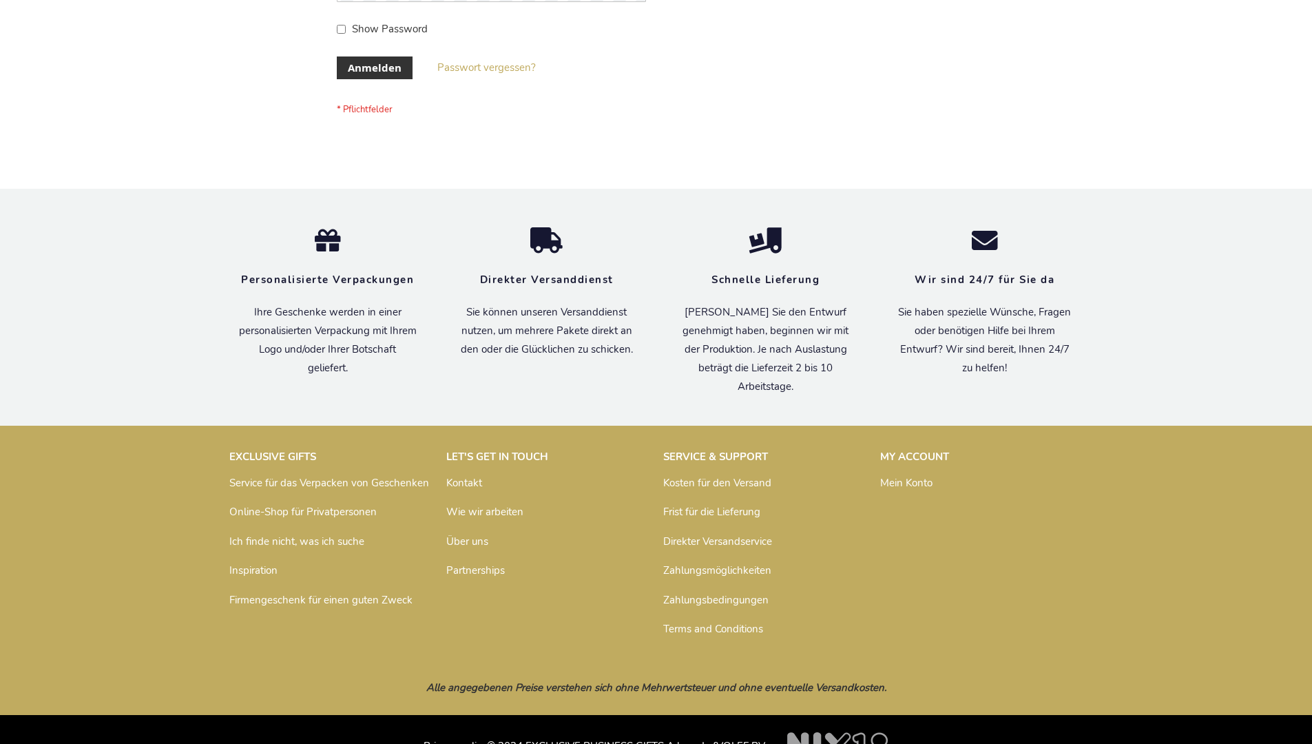
scroll to position [461, 0]
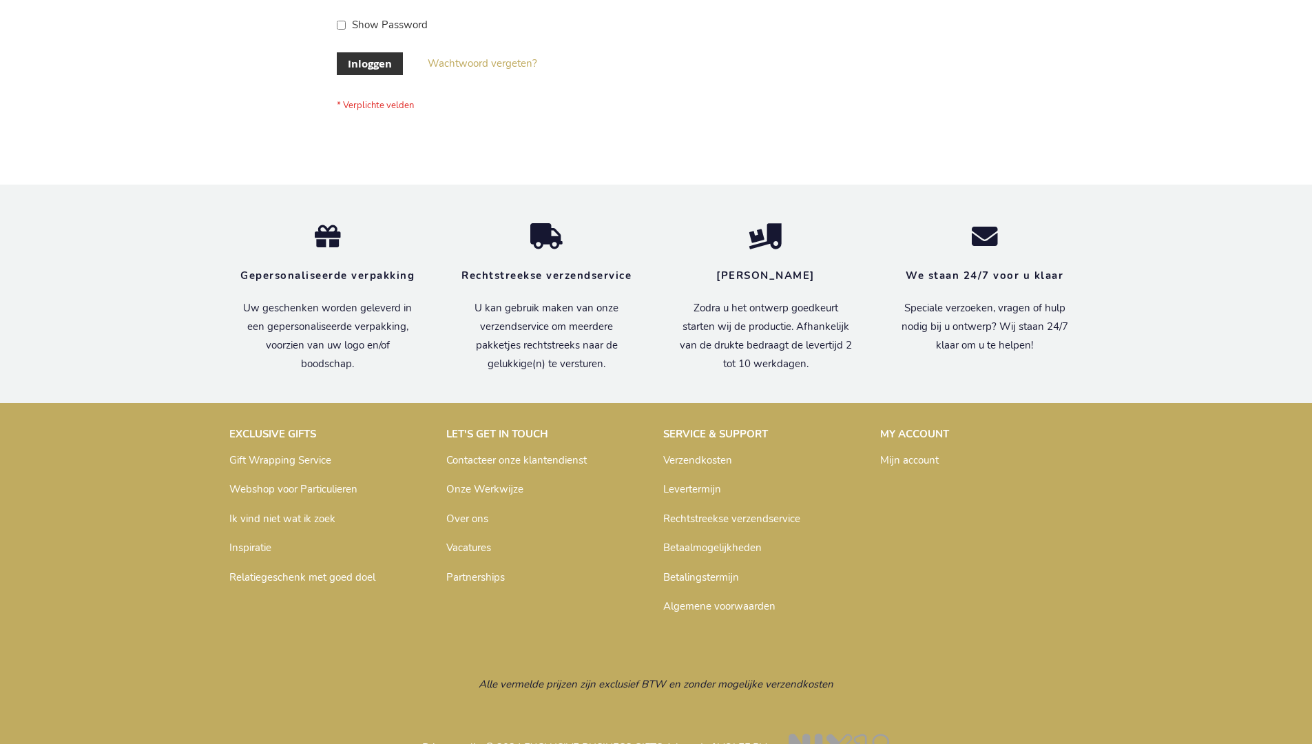
scroll to position [468, 0]
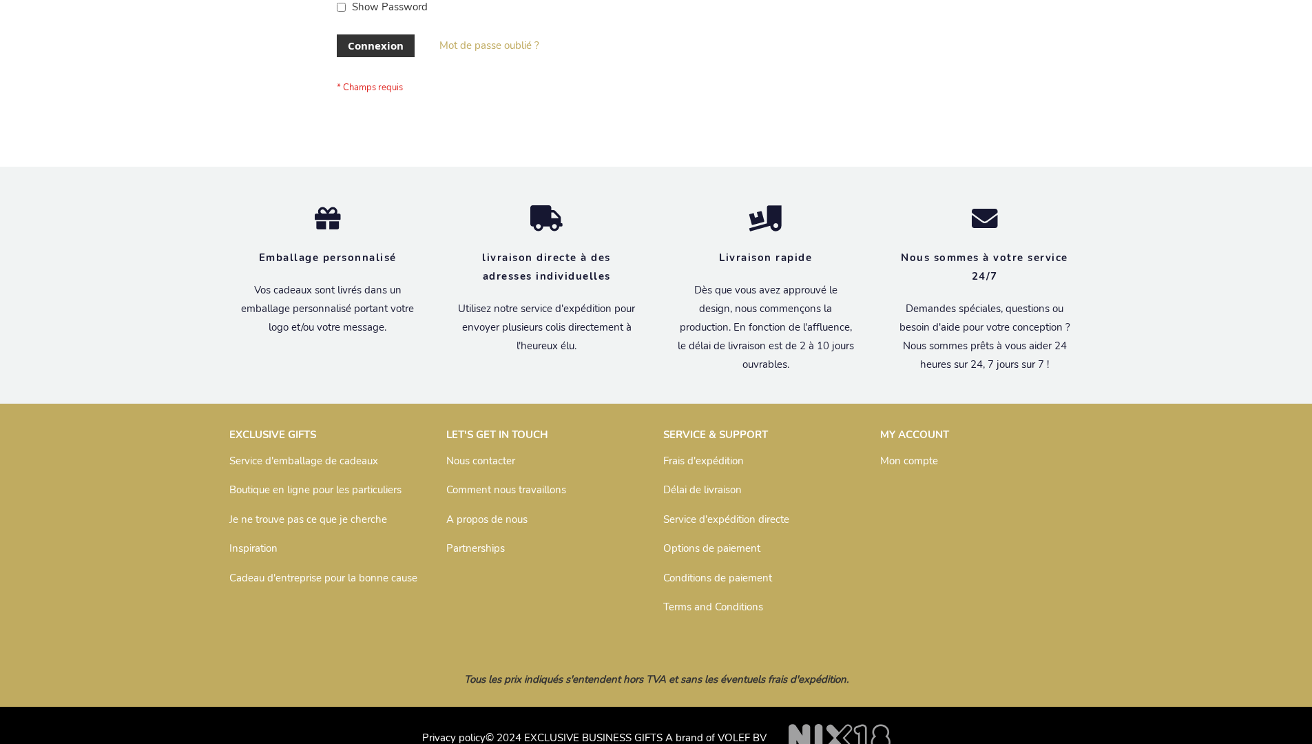
scroll to position [475, 0]
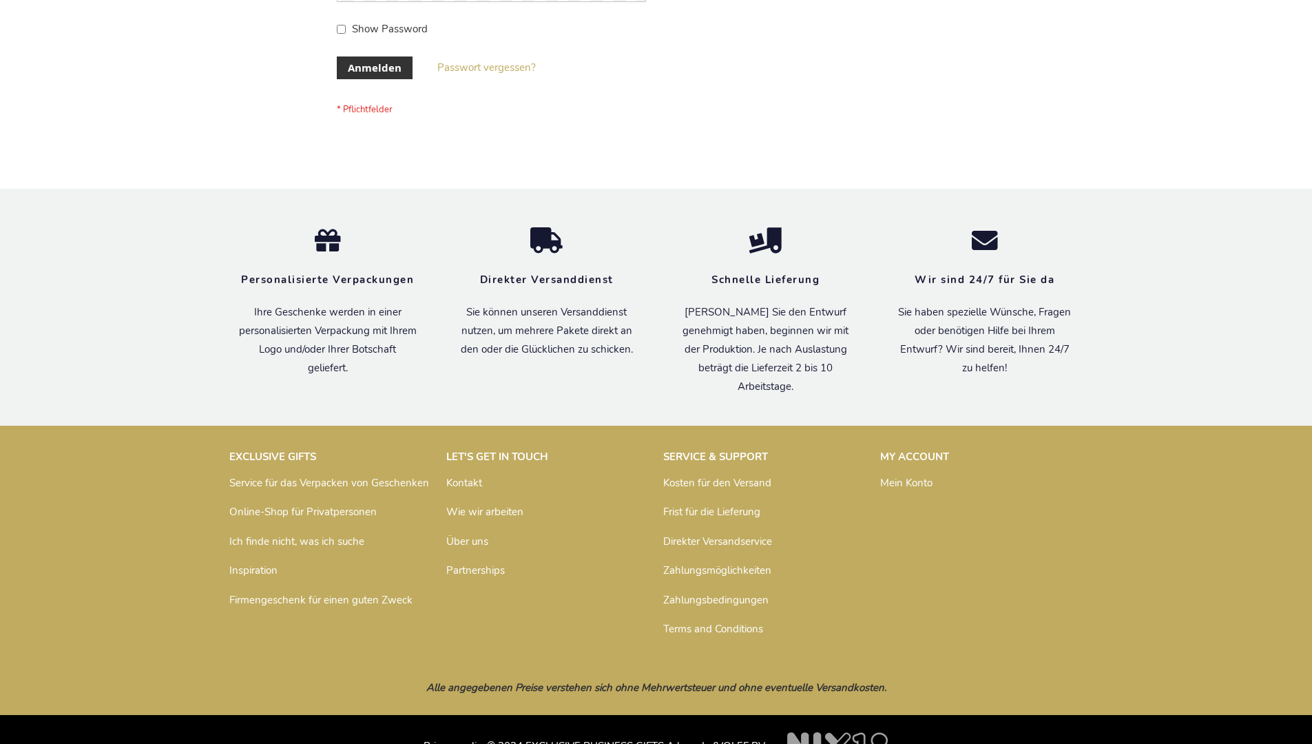
scroll to position [461, 0]
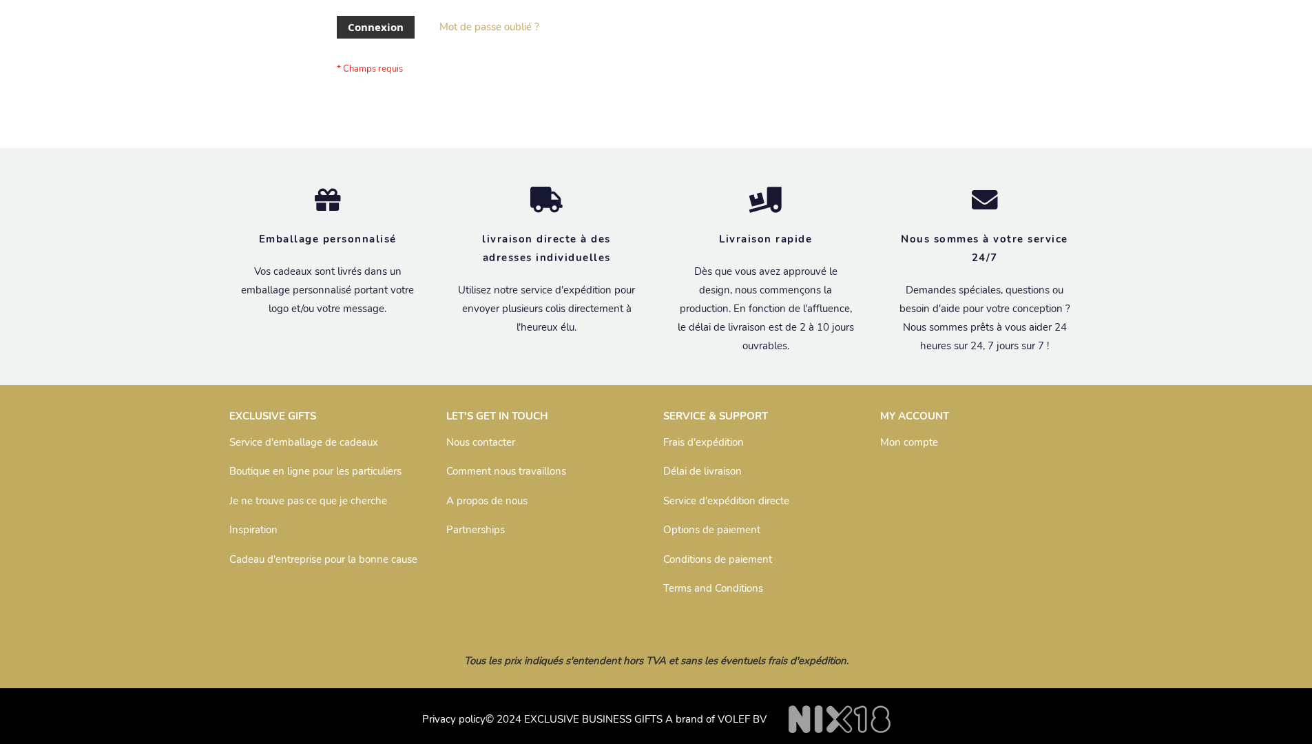
scroll to position [475, 0]
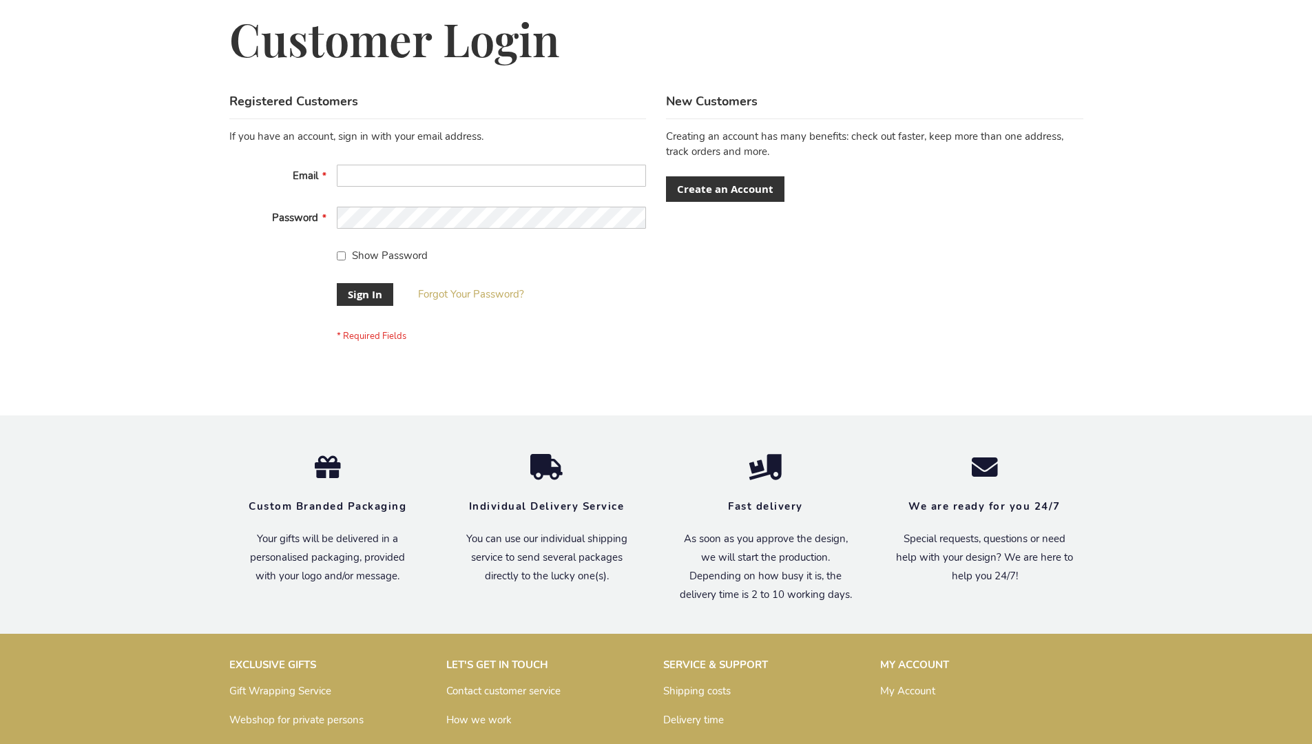
scroll to position [443, 0]
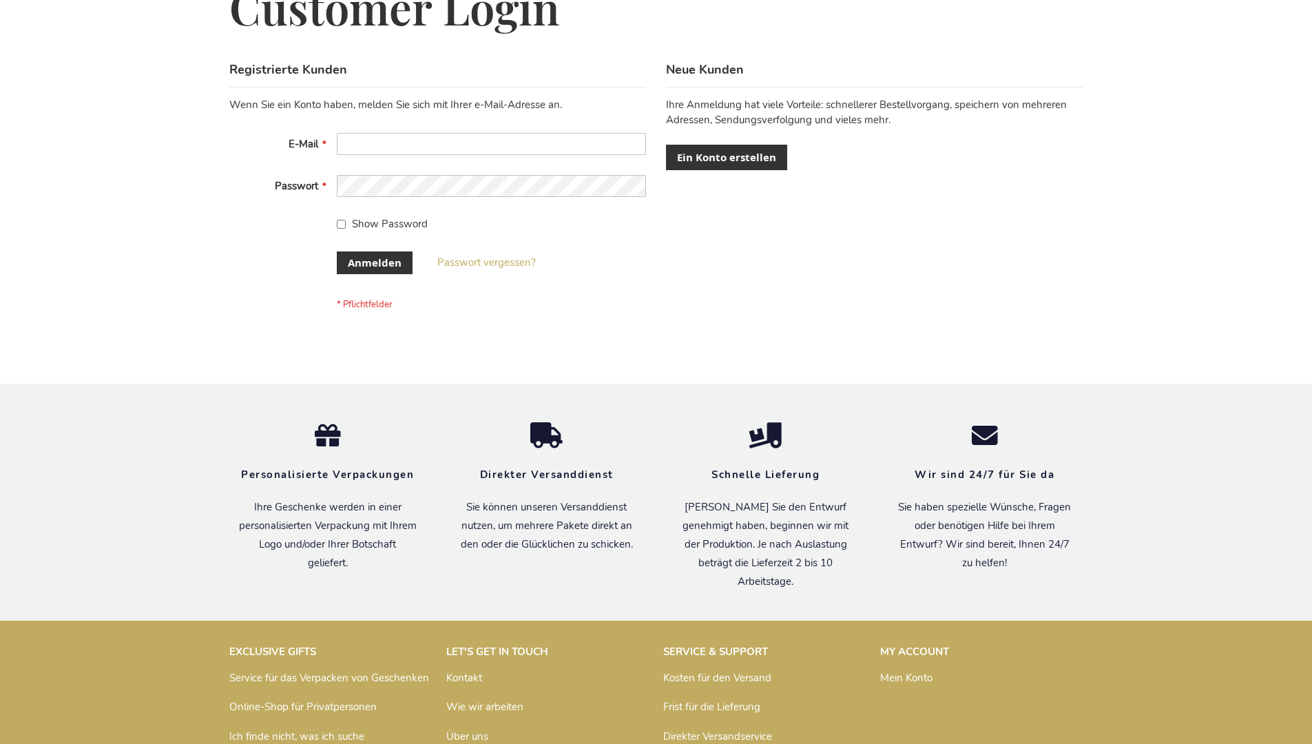
scroll to position [461, 0]
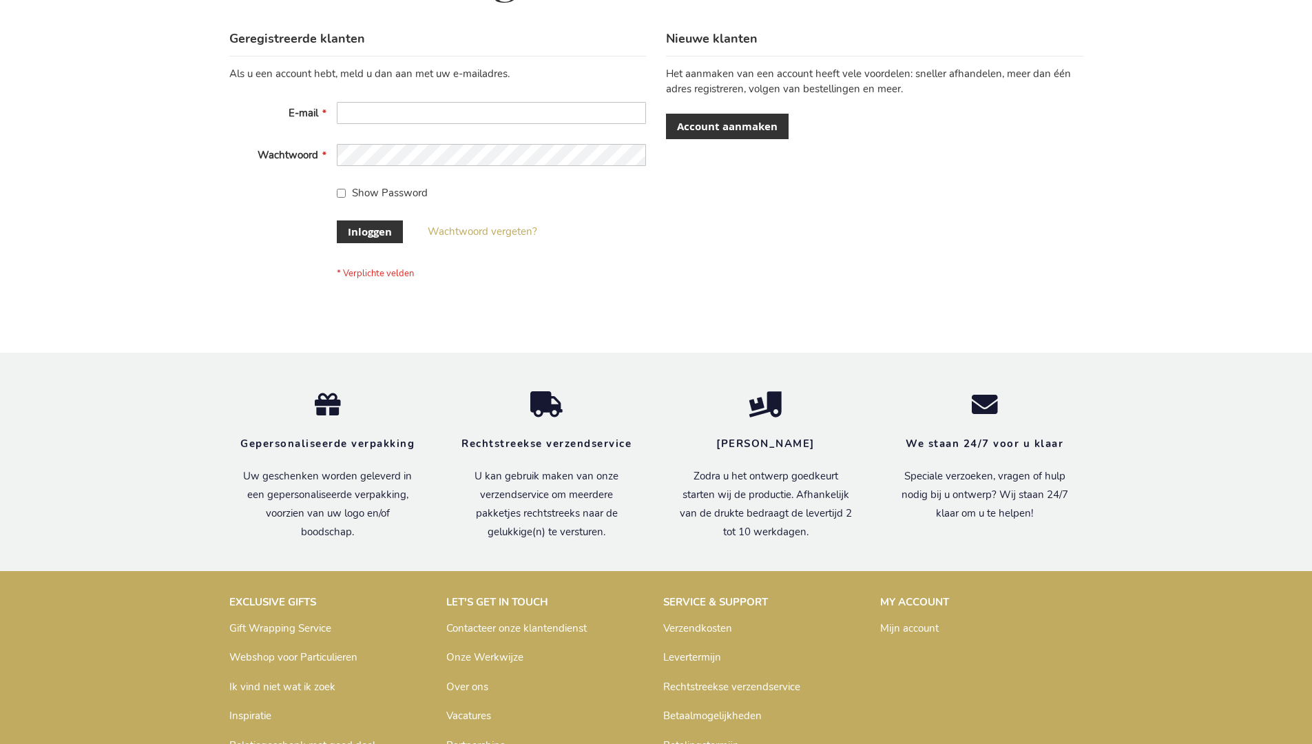
scroll to position [468, 0]
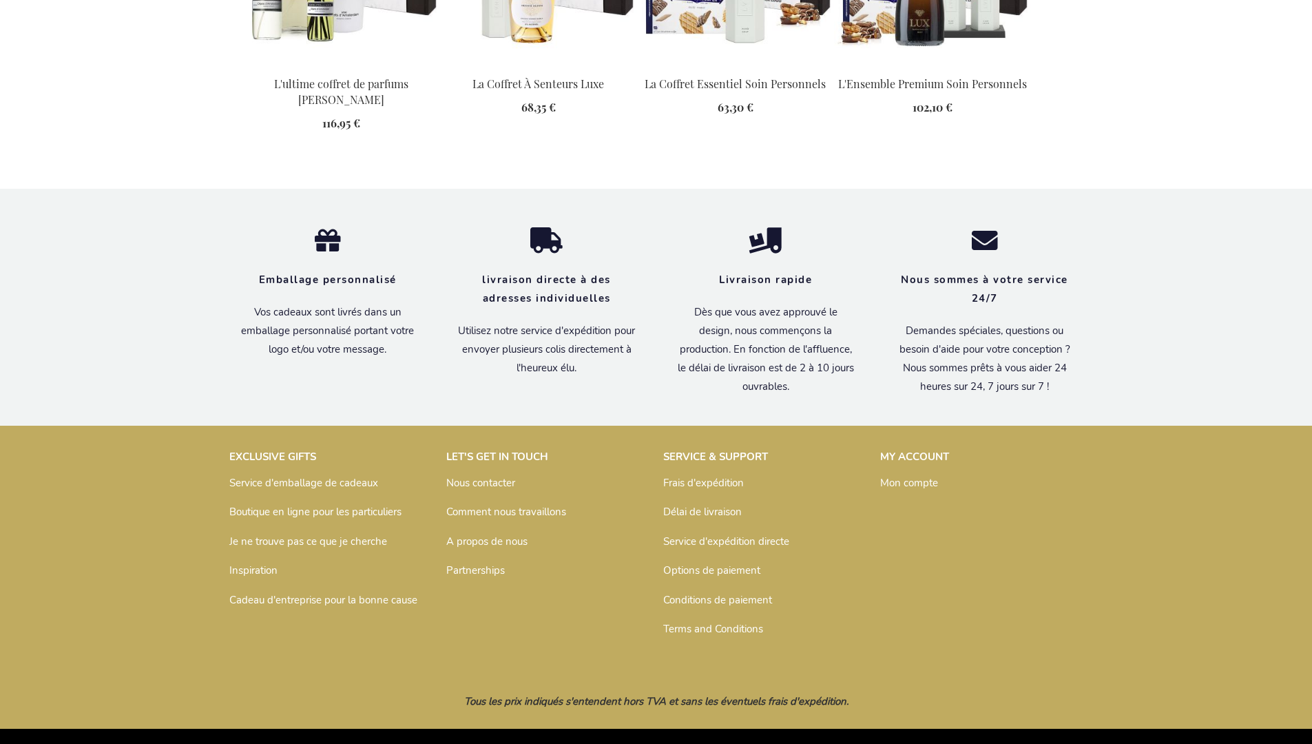
scroll to position [1824, 0]
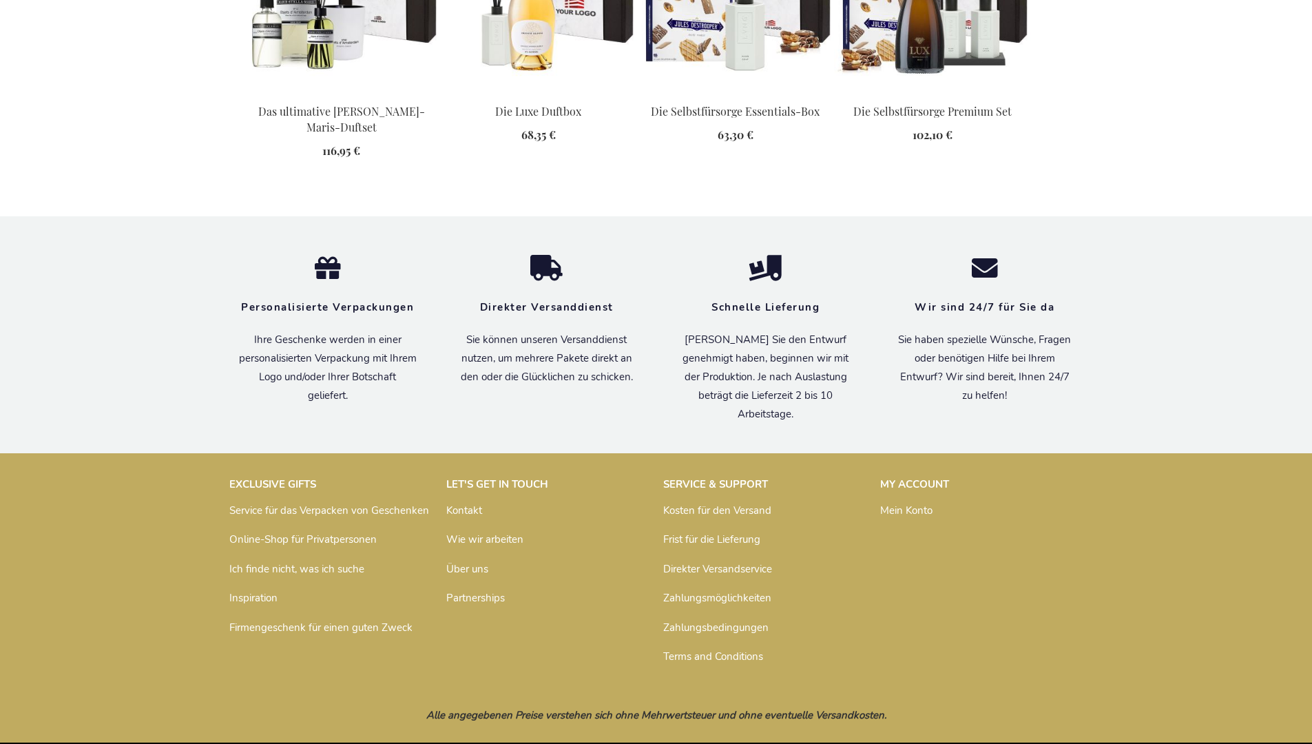
scroll to position [1810, 0]
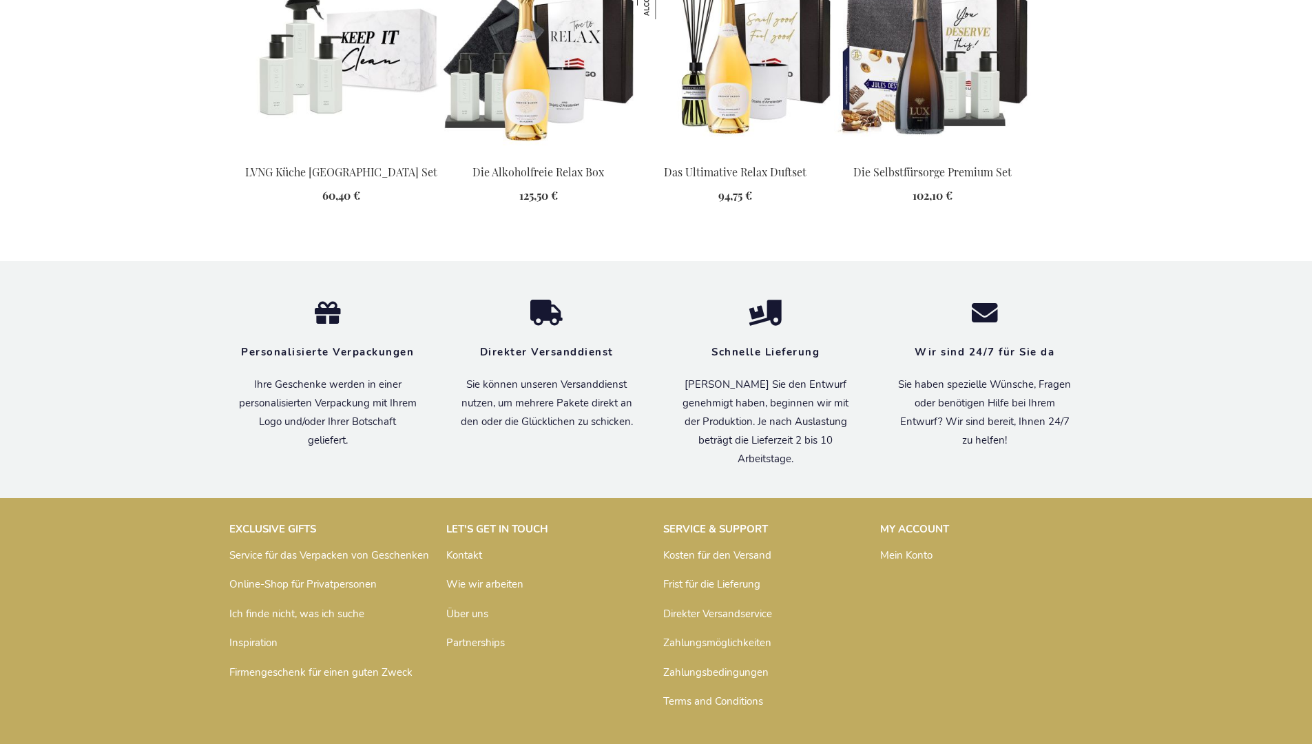
scroll to position [1886, 0]
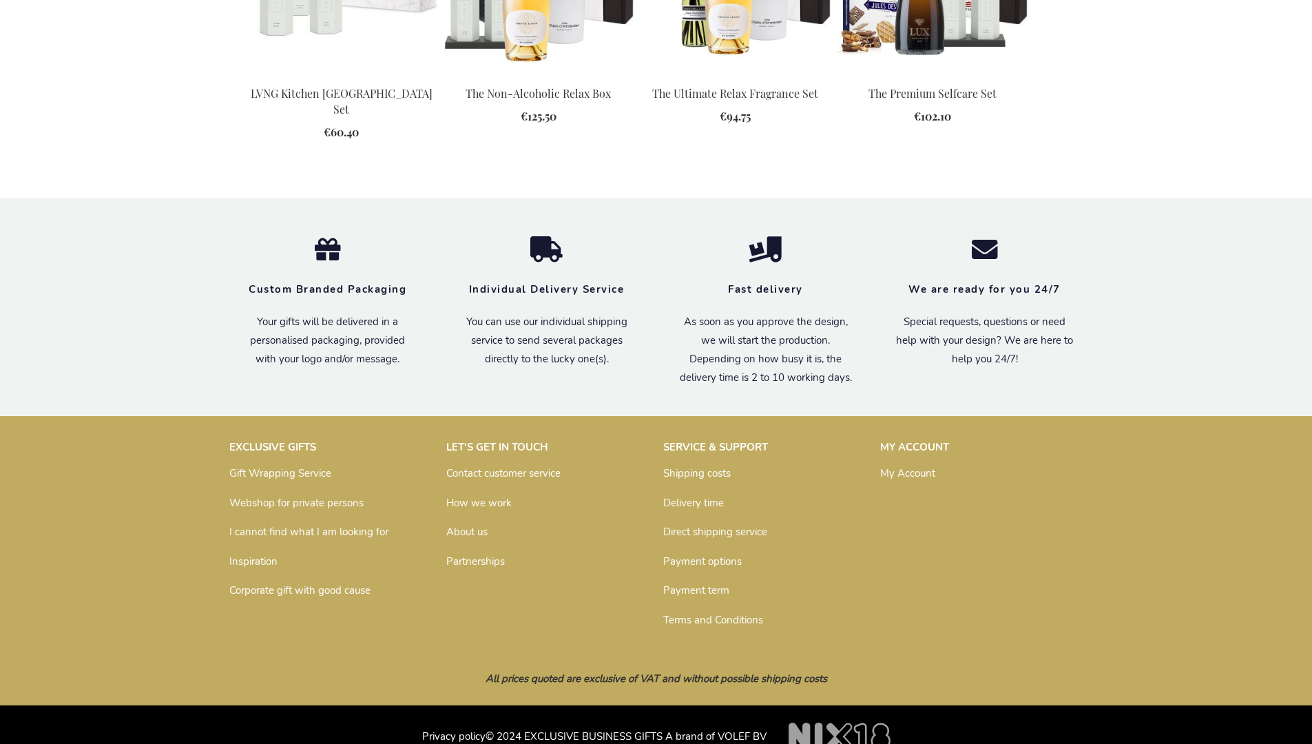
scroll to position [1808, 0]
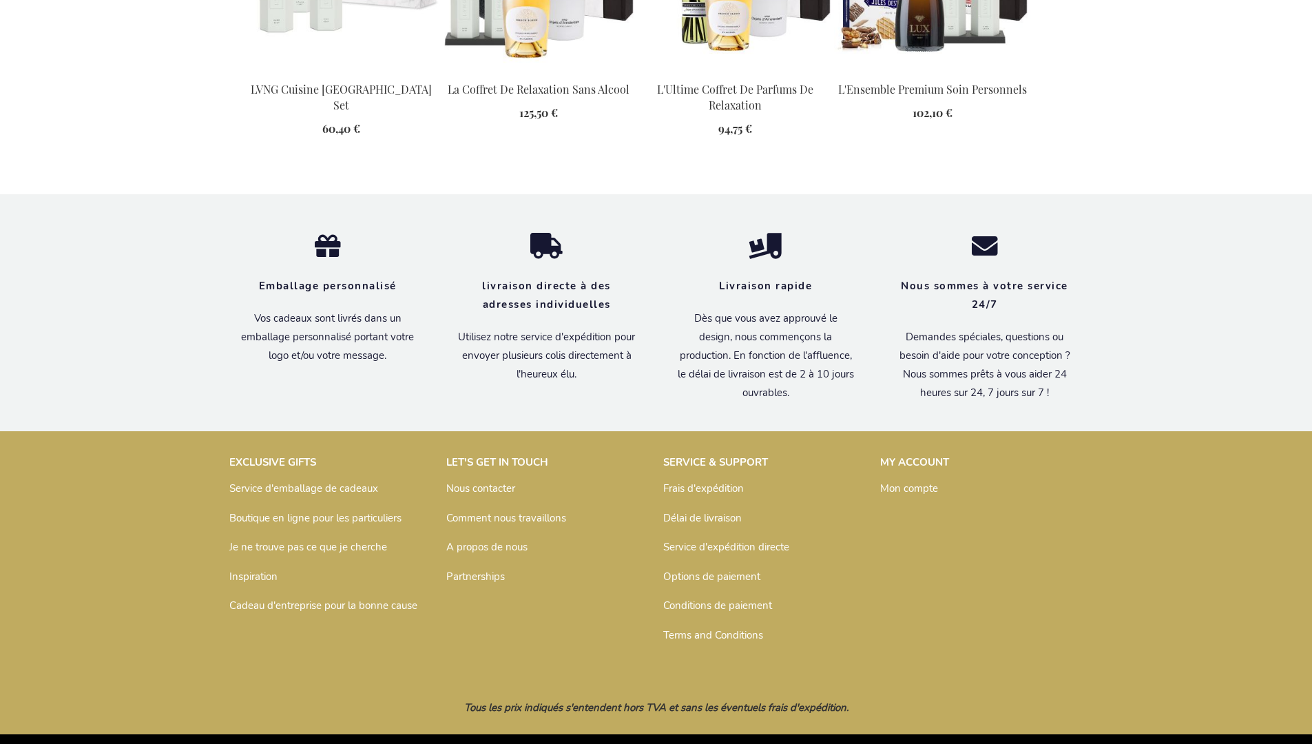
scroll to position [1886, 0]
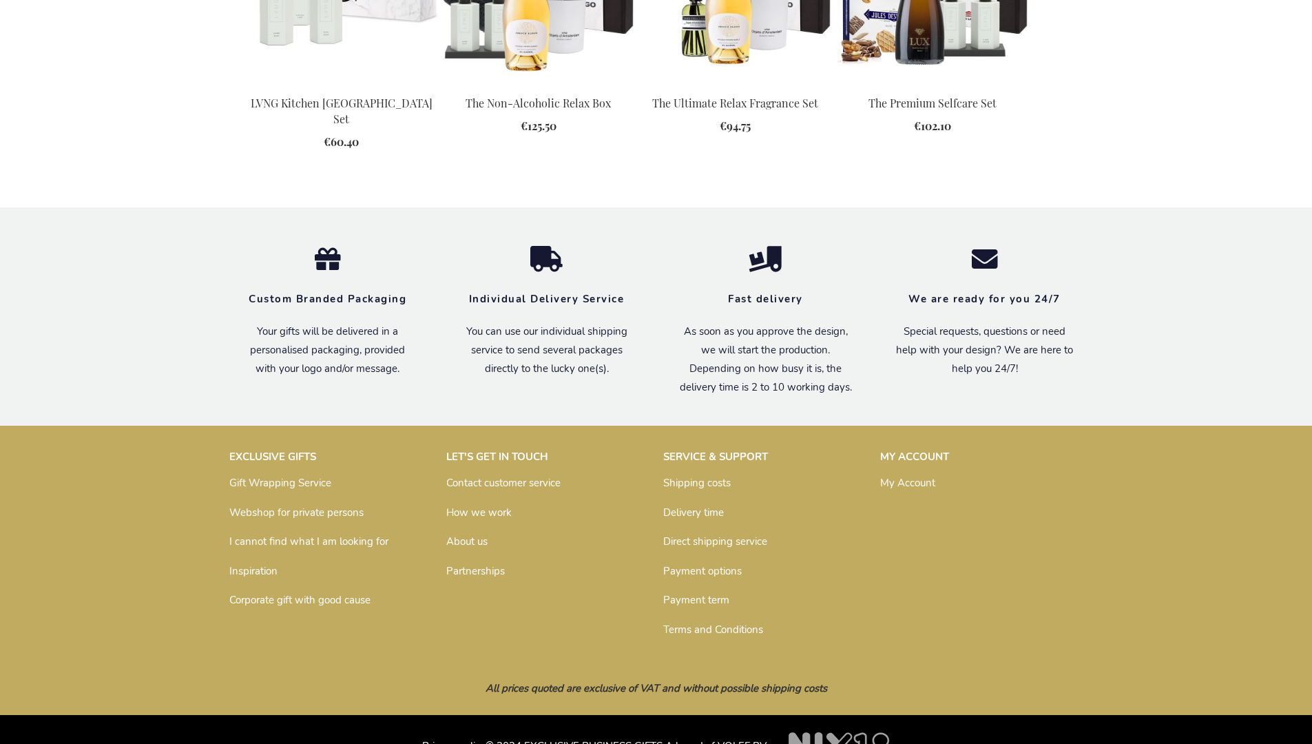
scroll to position [1808, 0]
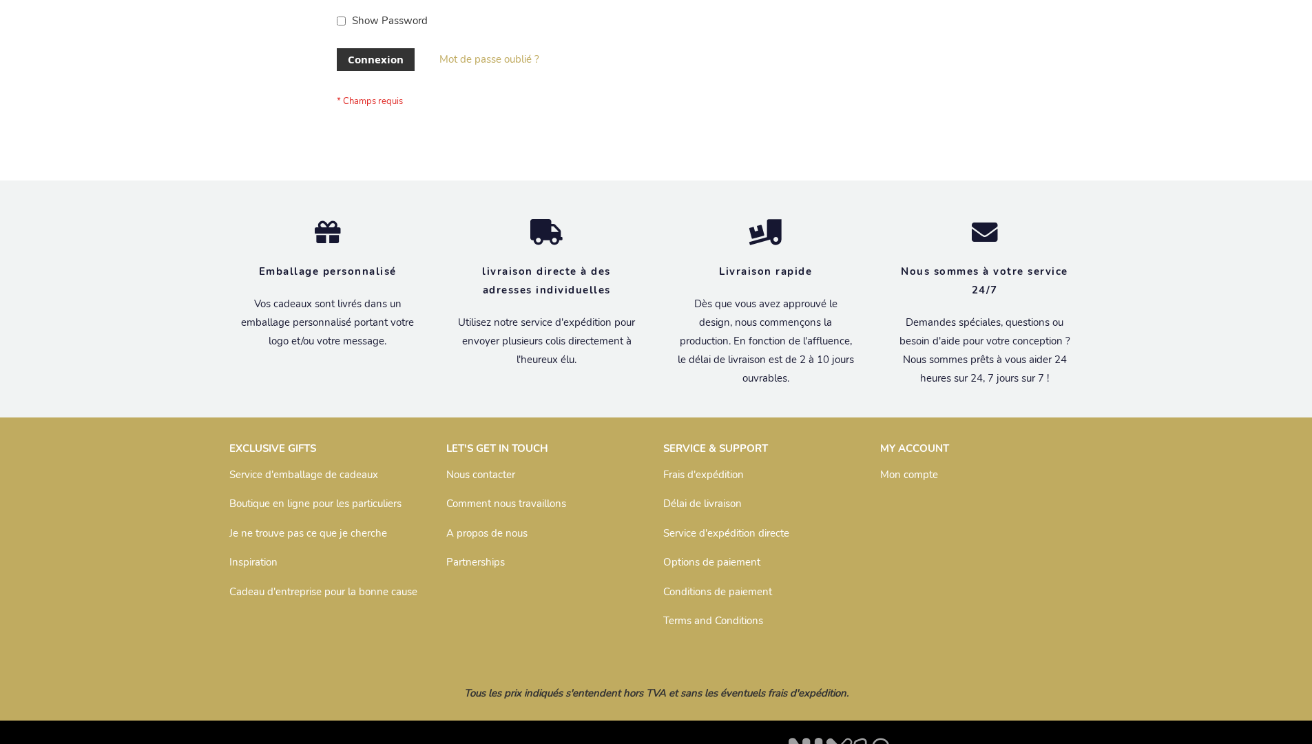
scroll to position [475, 0]
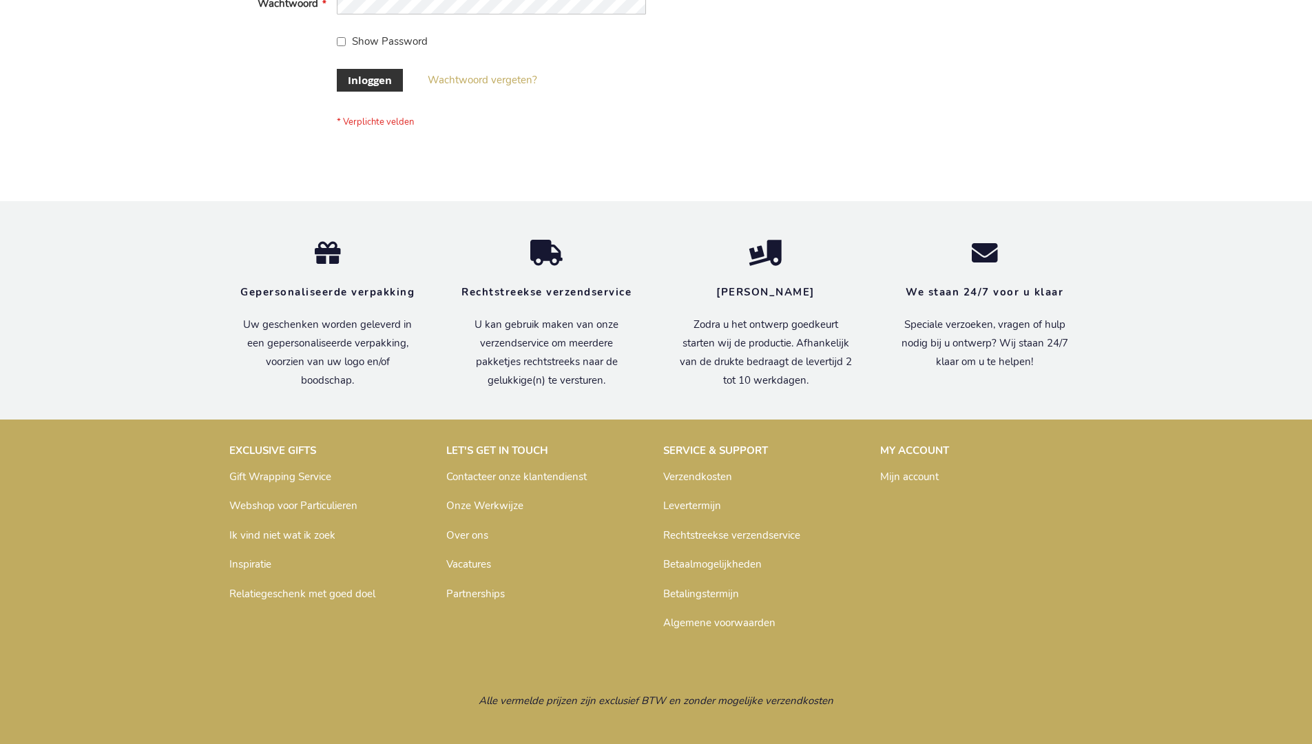
scroll to position [468, 0]
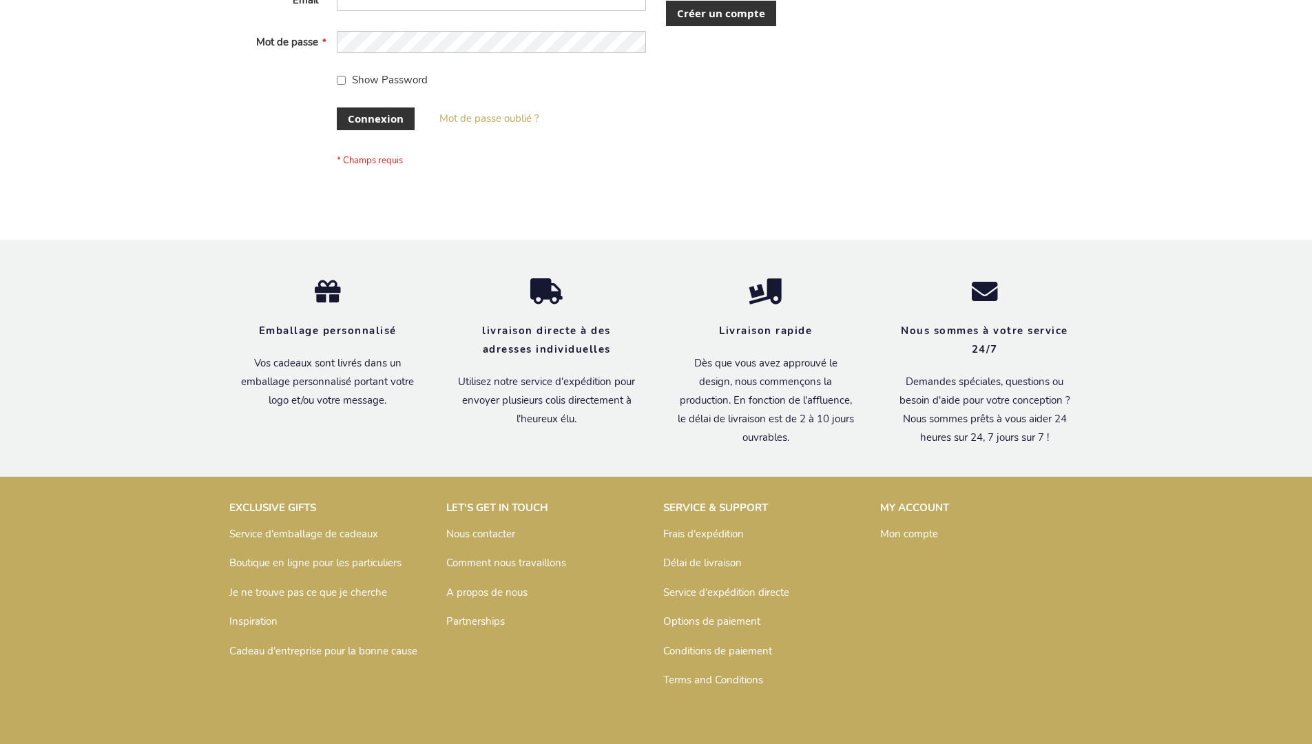
scroll to position [475, 0]
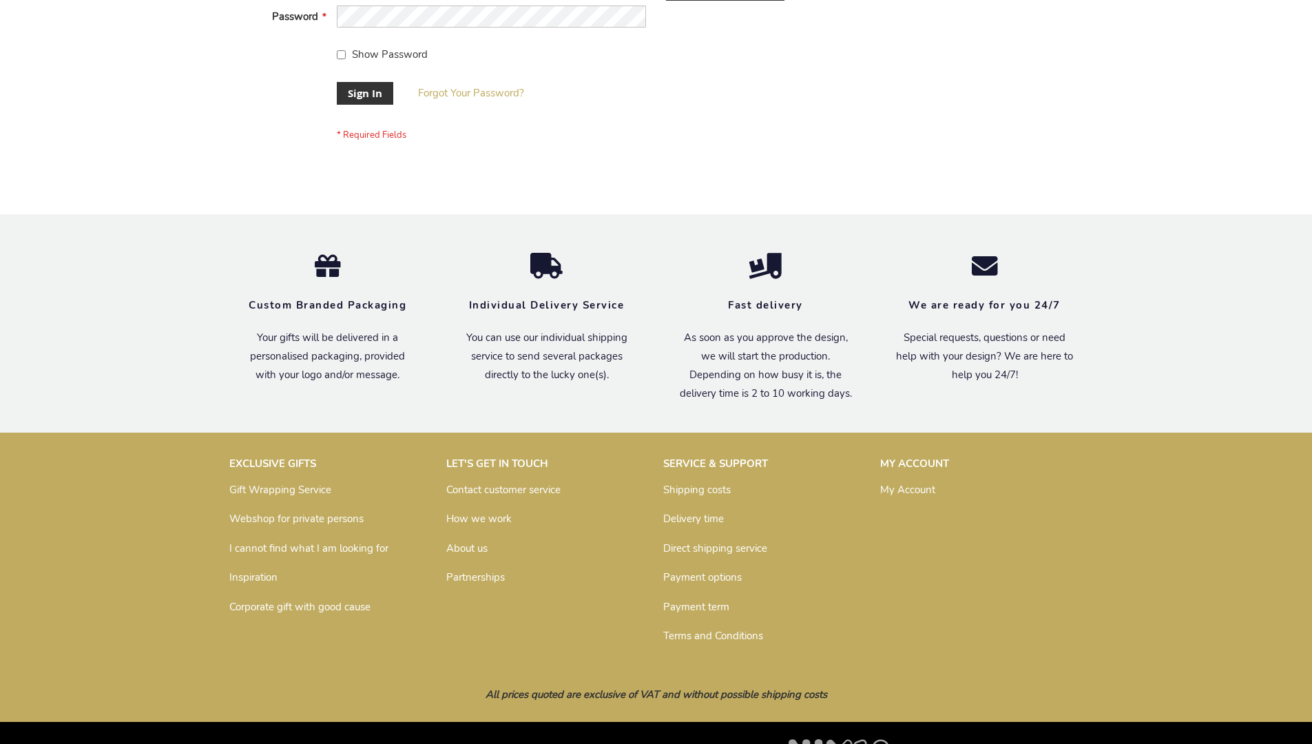
scroll to position [443, 0]
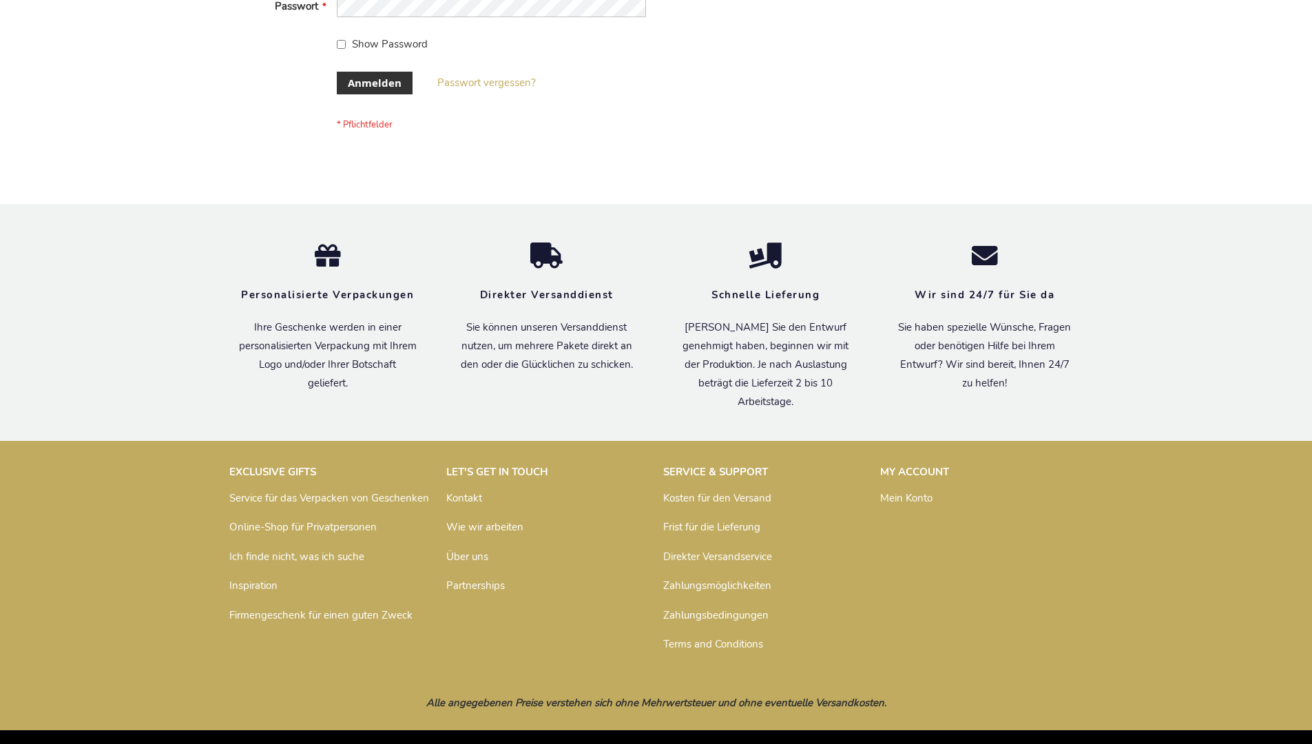
scroll to position [461, 0]
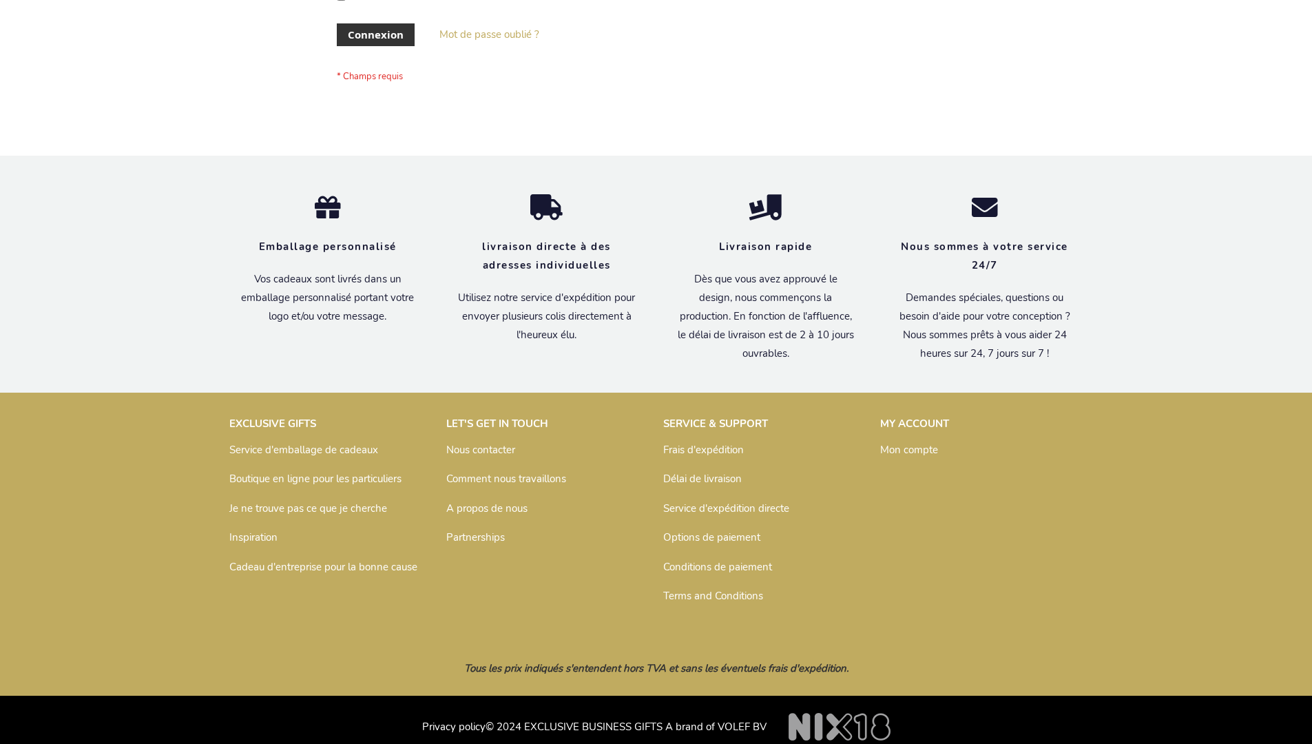
scroll to position [475, 0]
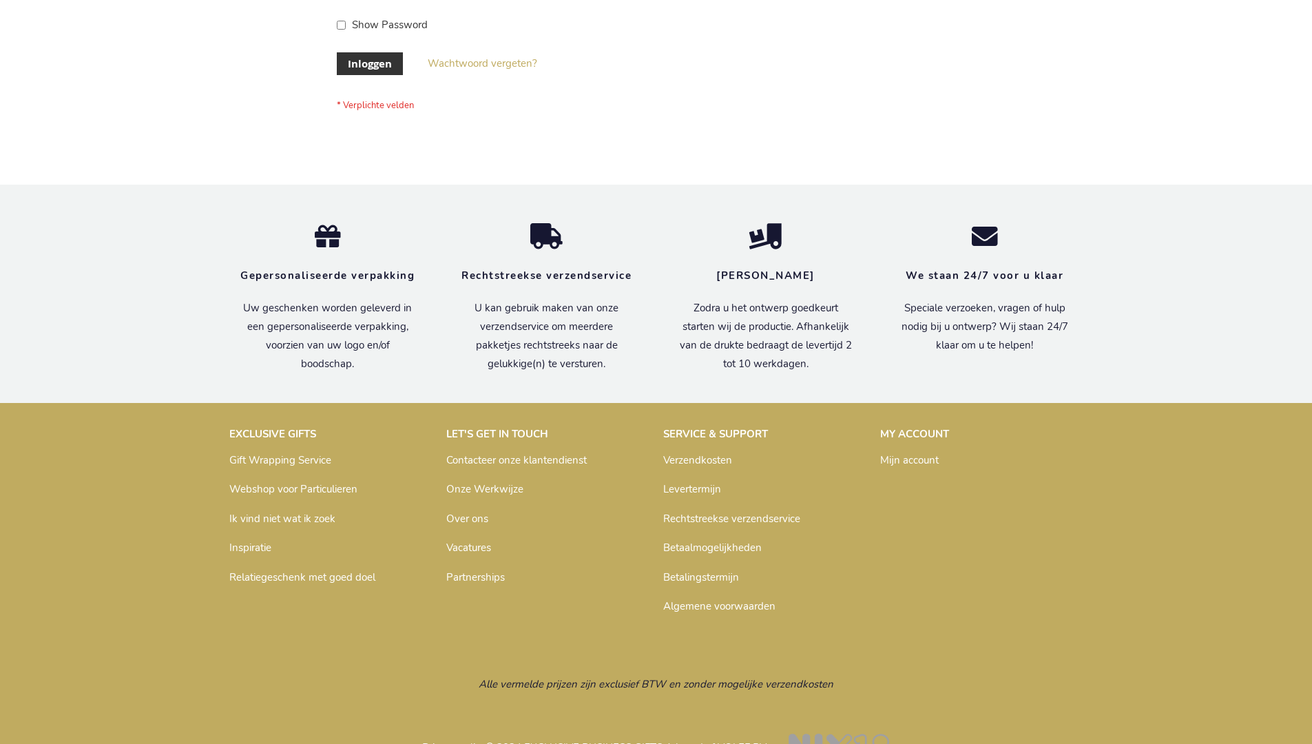
scroll to position [468, 0]
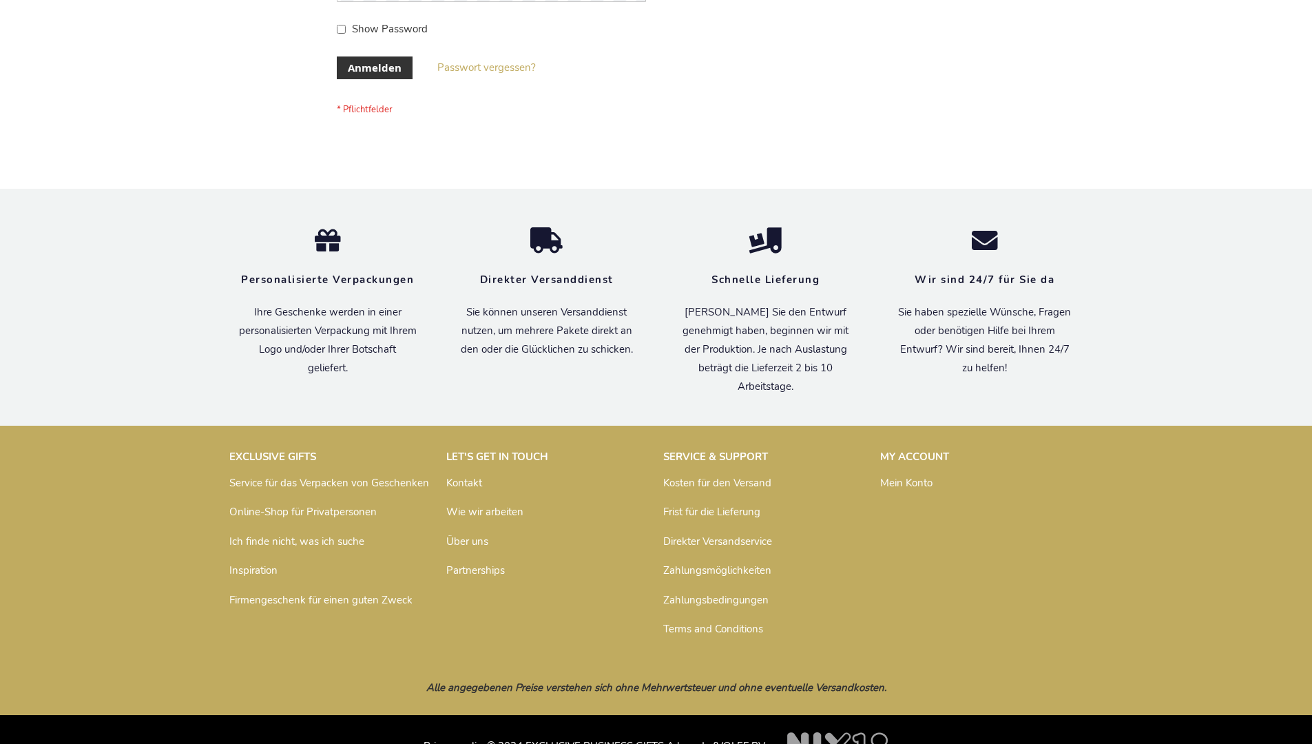
scroll to position [461, 0]
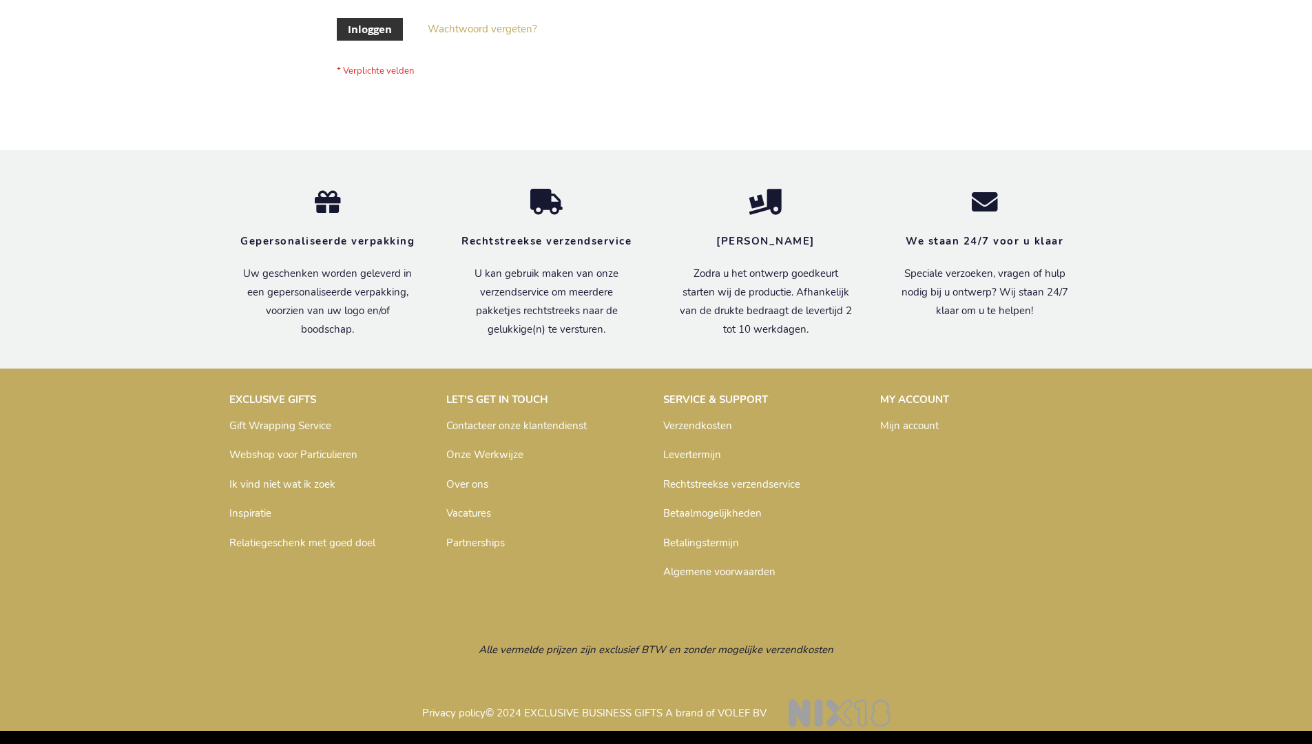
scroll to position [468, 0]
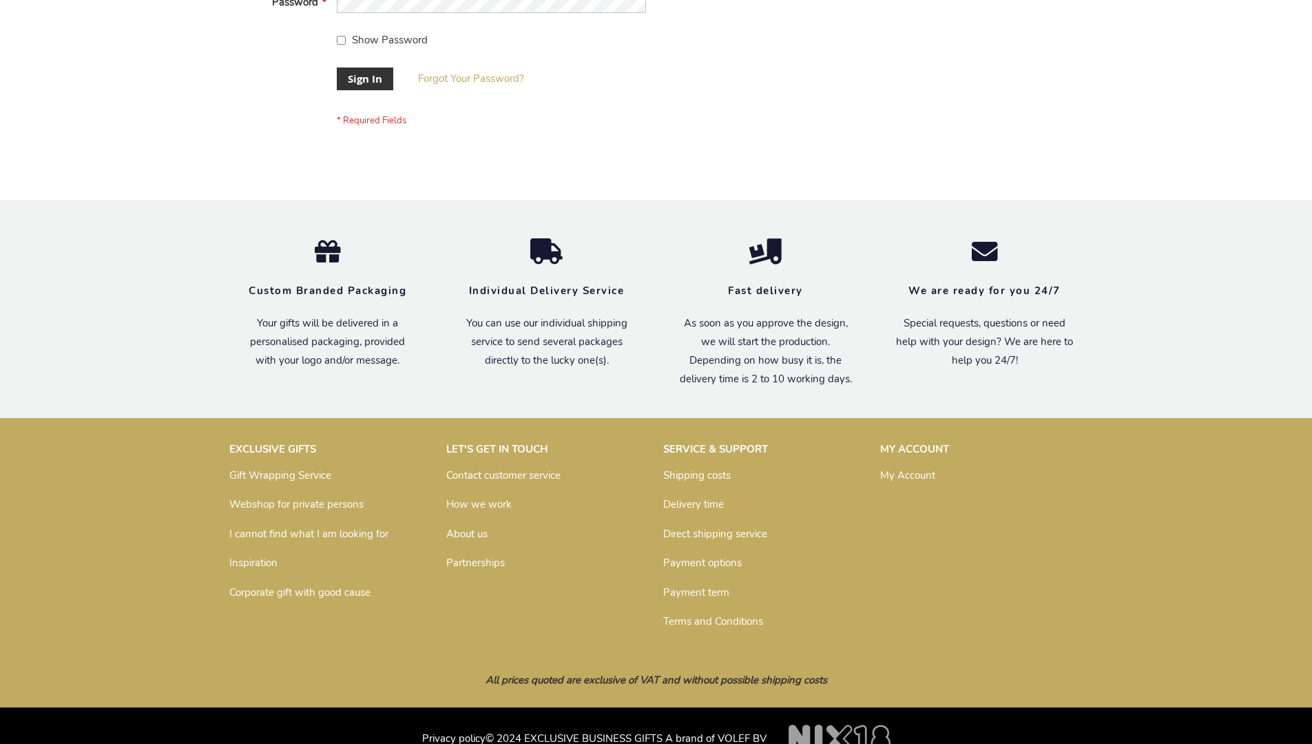
scroll to position [443, 0]
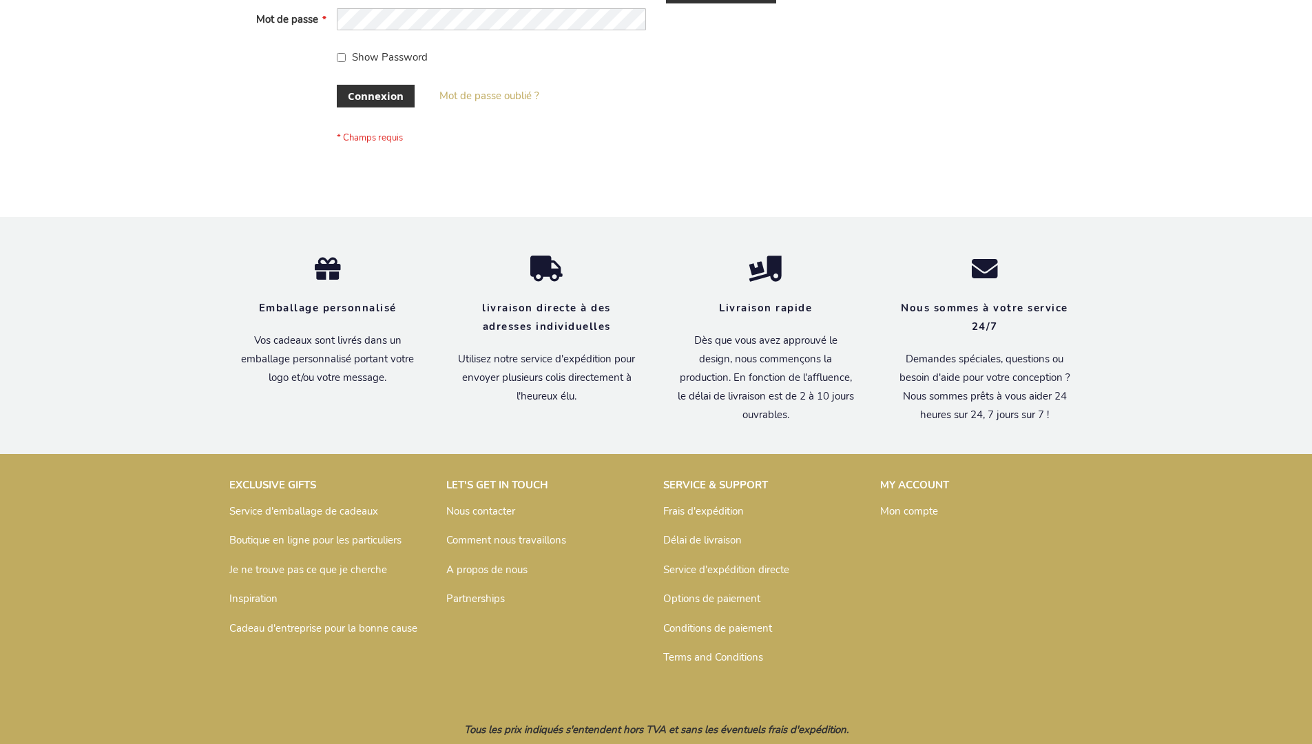
scroll to position [475, 0]
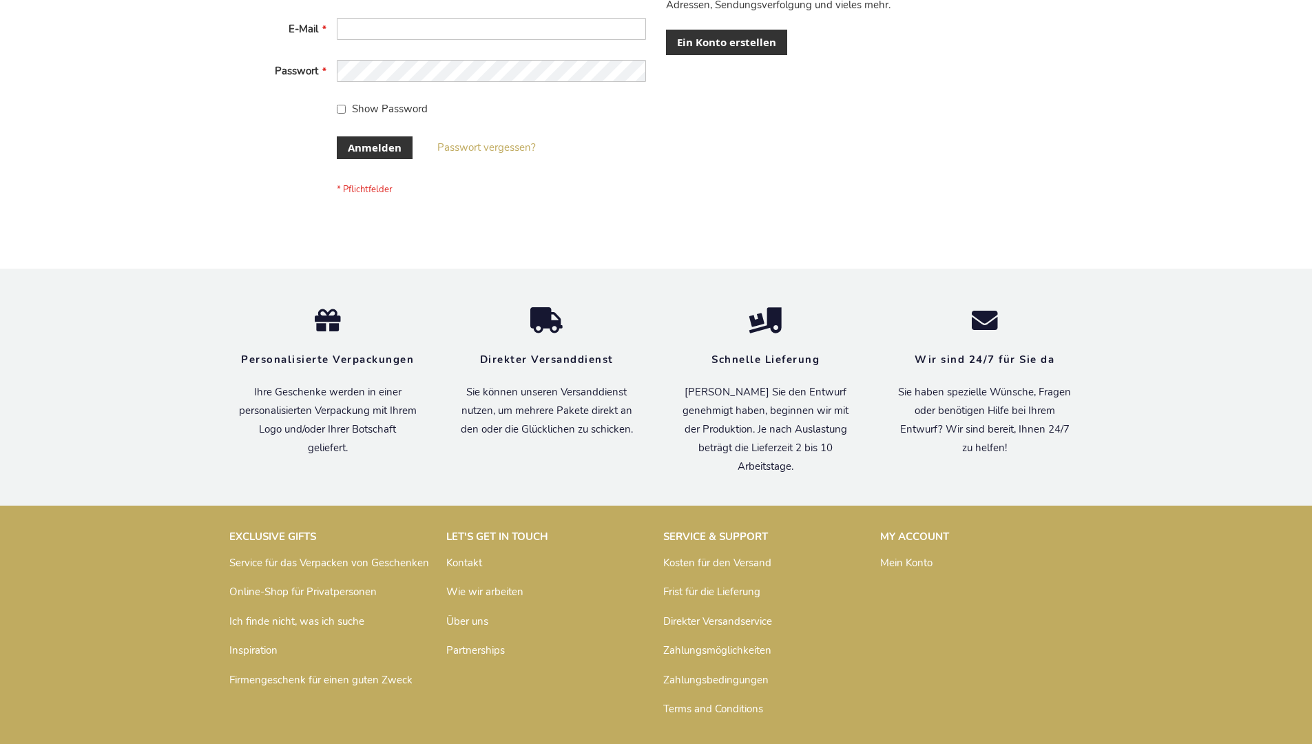
scroll to position [461, 0]
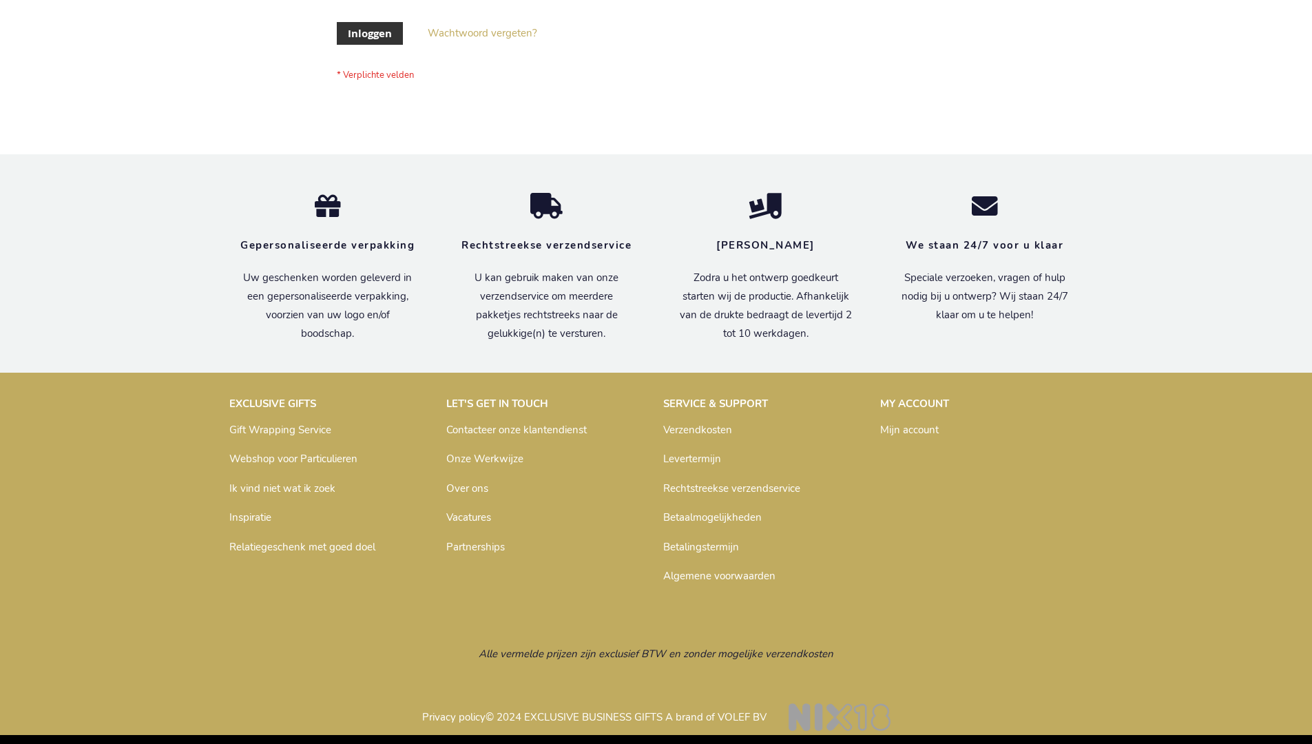
scroll to position [468, 0]
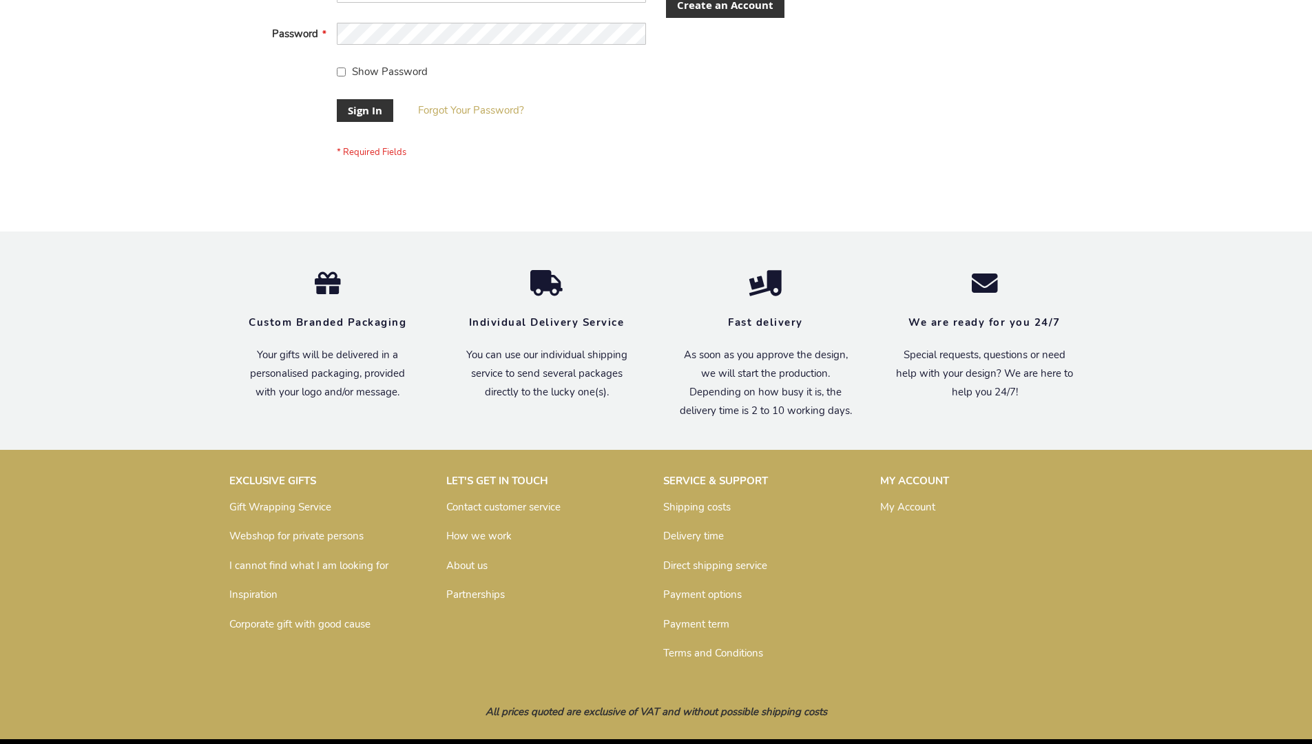
scroll to position [443, 0]
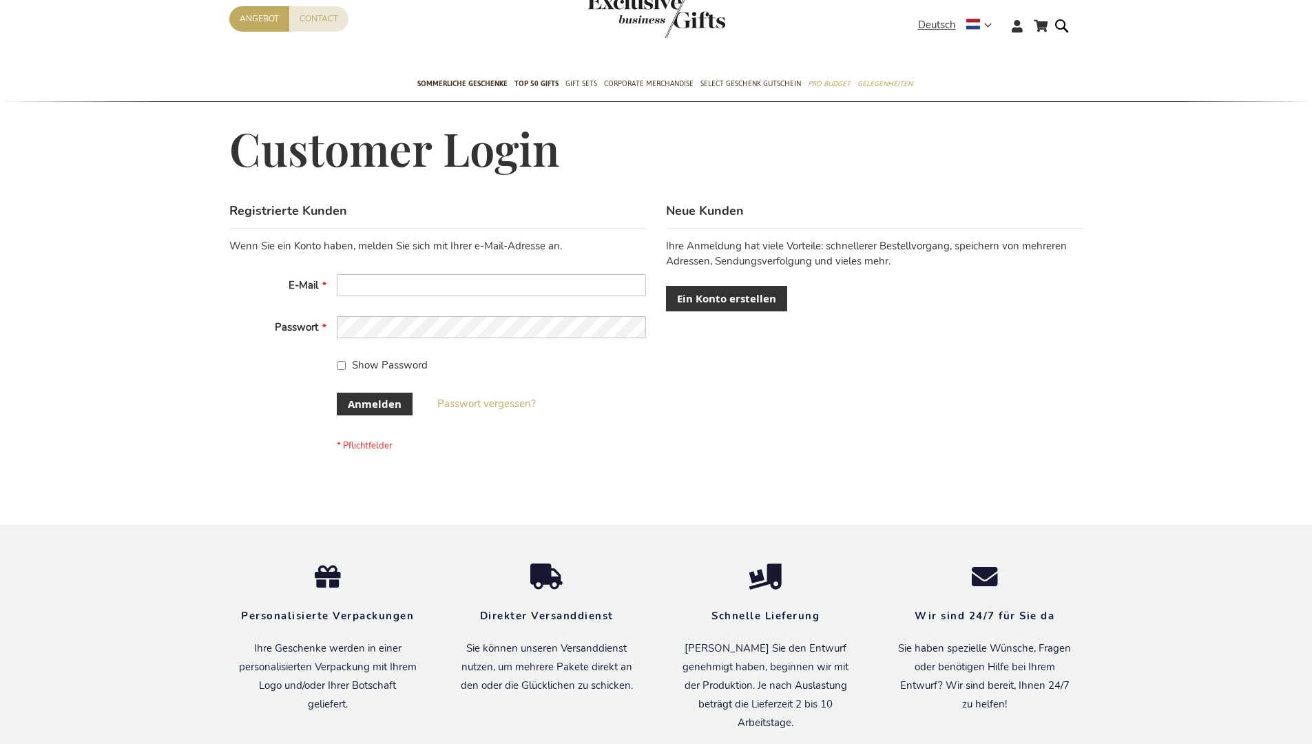
scroll to position [461, 0]
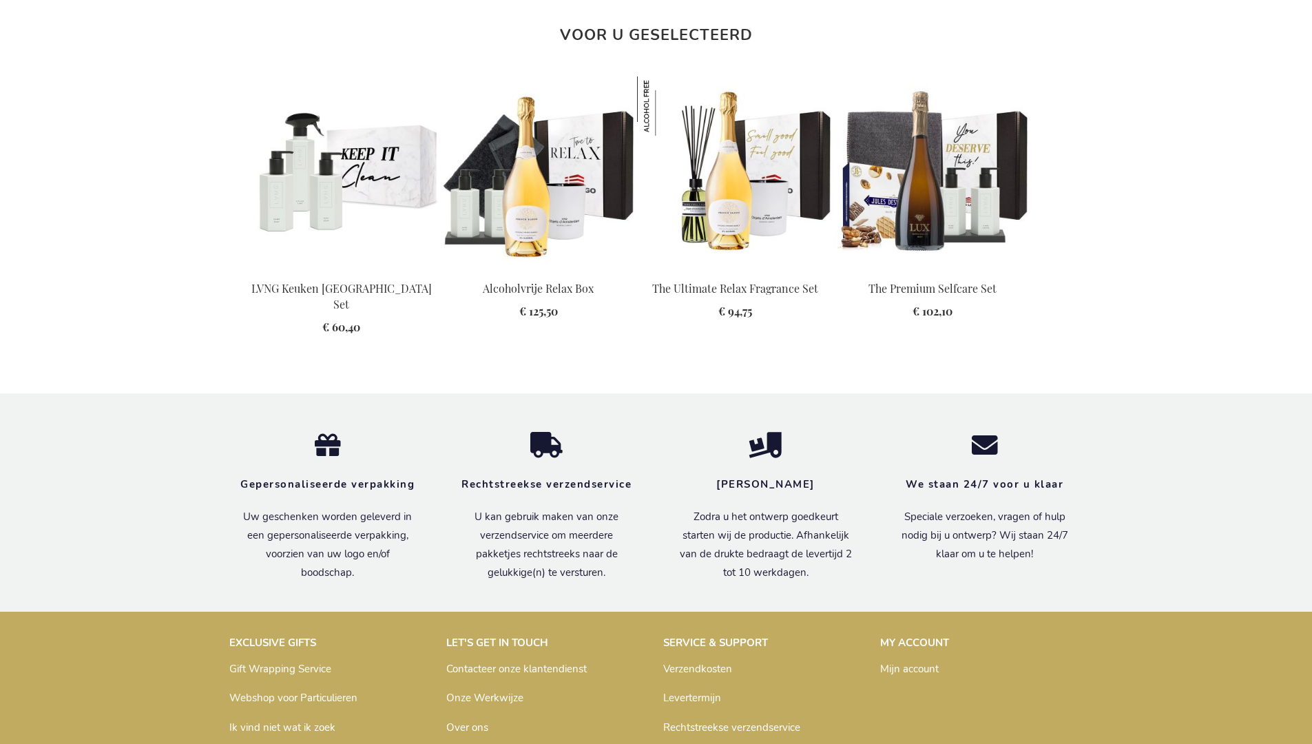
scroll to position [1834, 0]
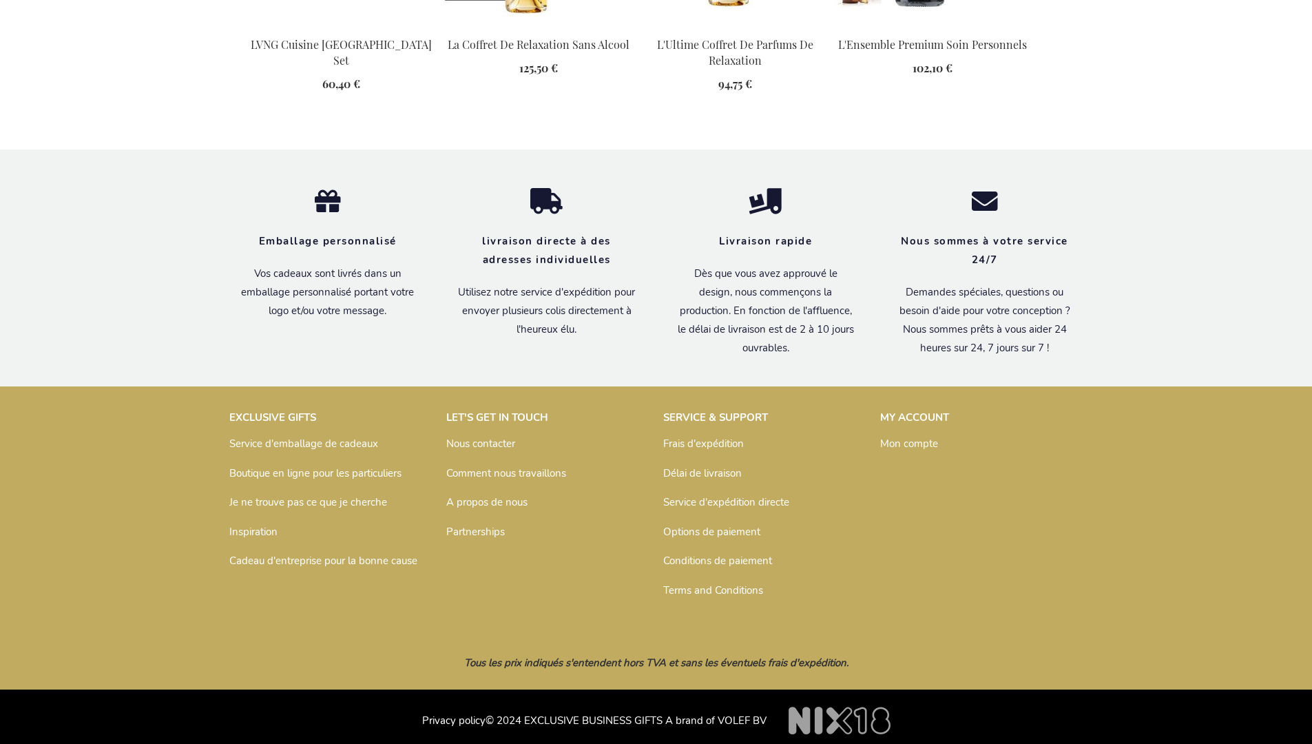
scroll to position [1886, 0]
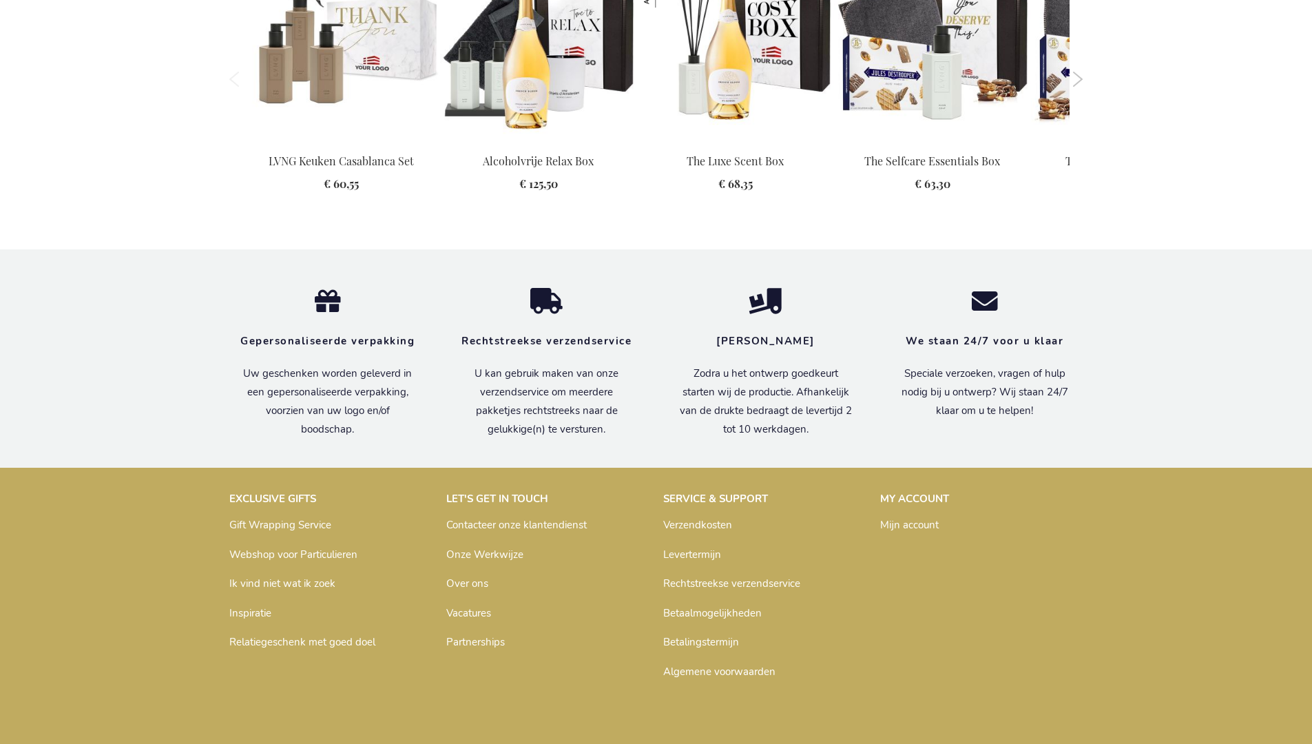
scroll to position [1801, 0]
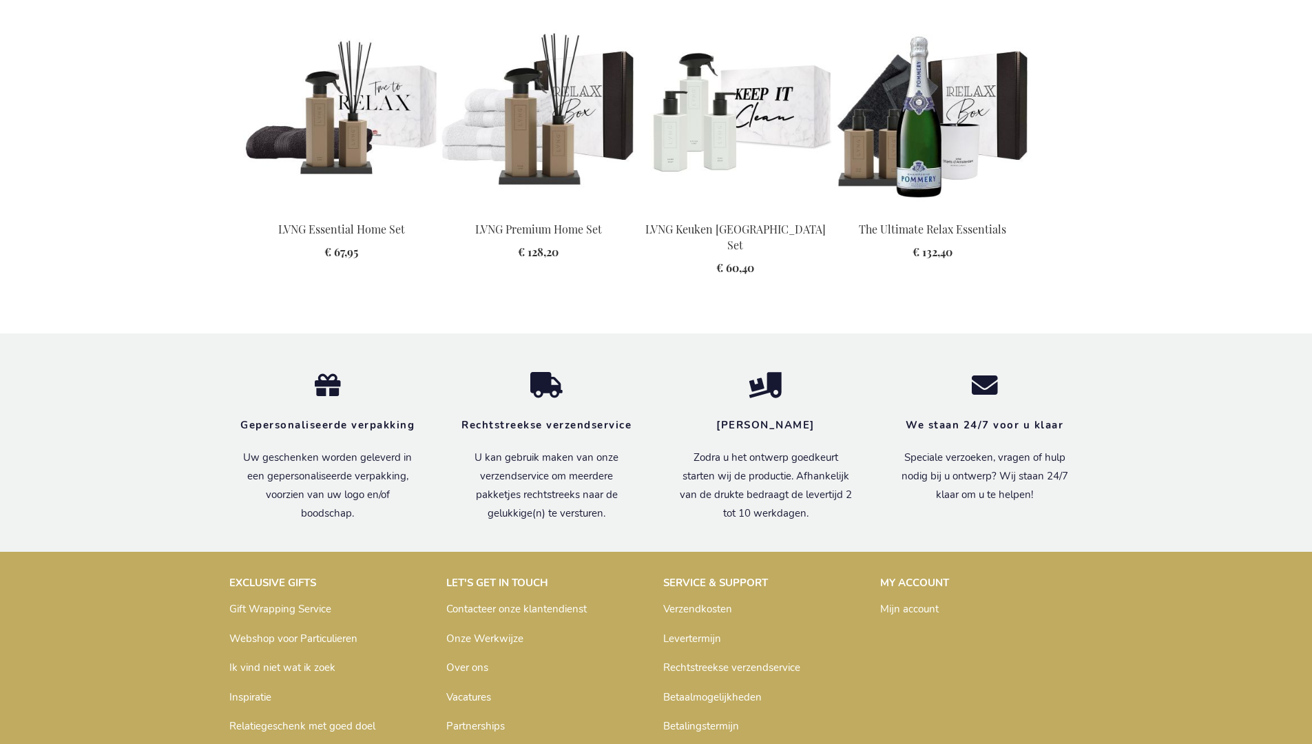
scroll to position [1801, 0]
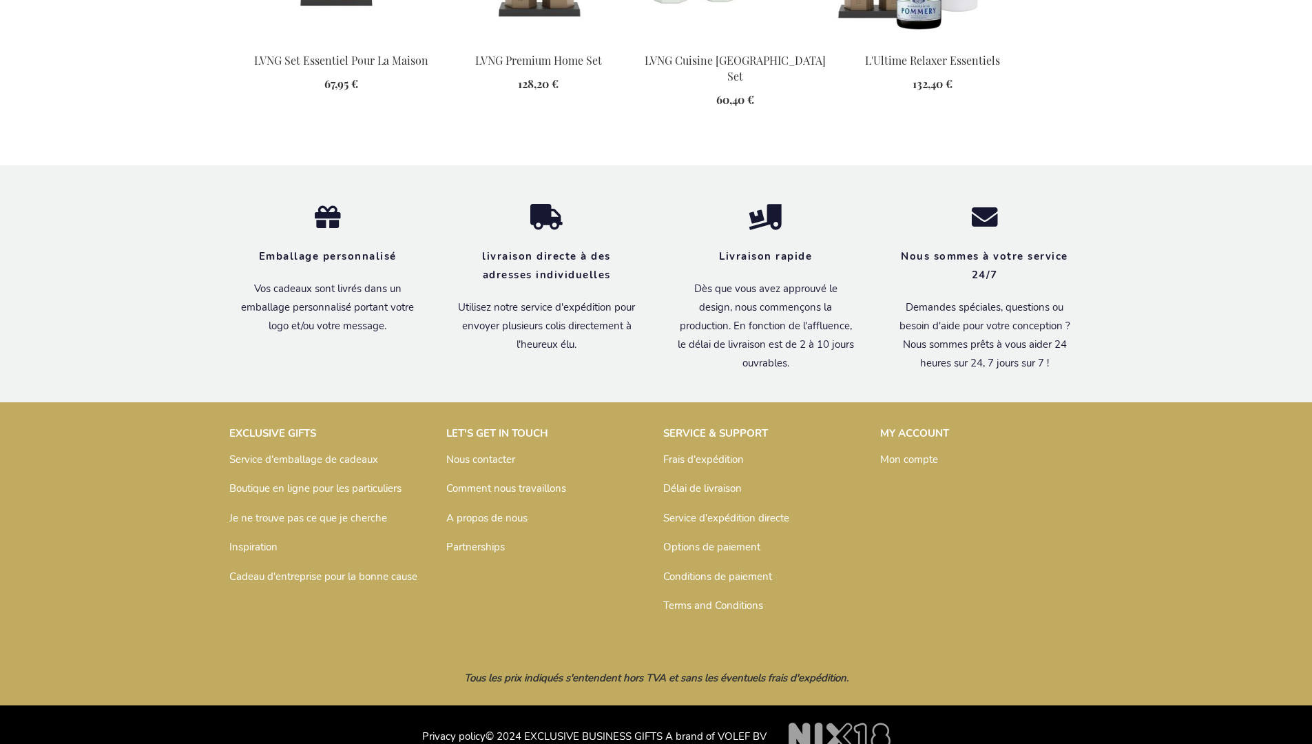
scroll to position [1823, 0]
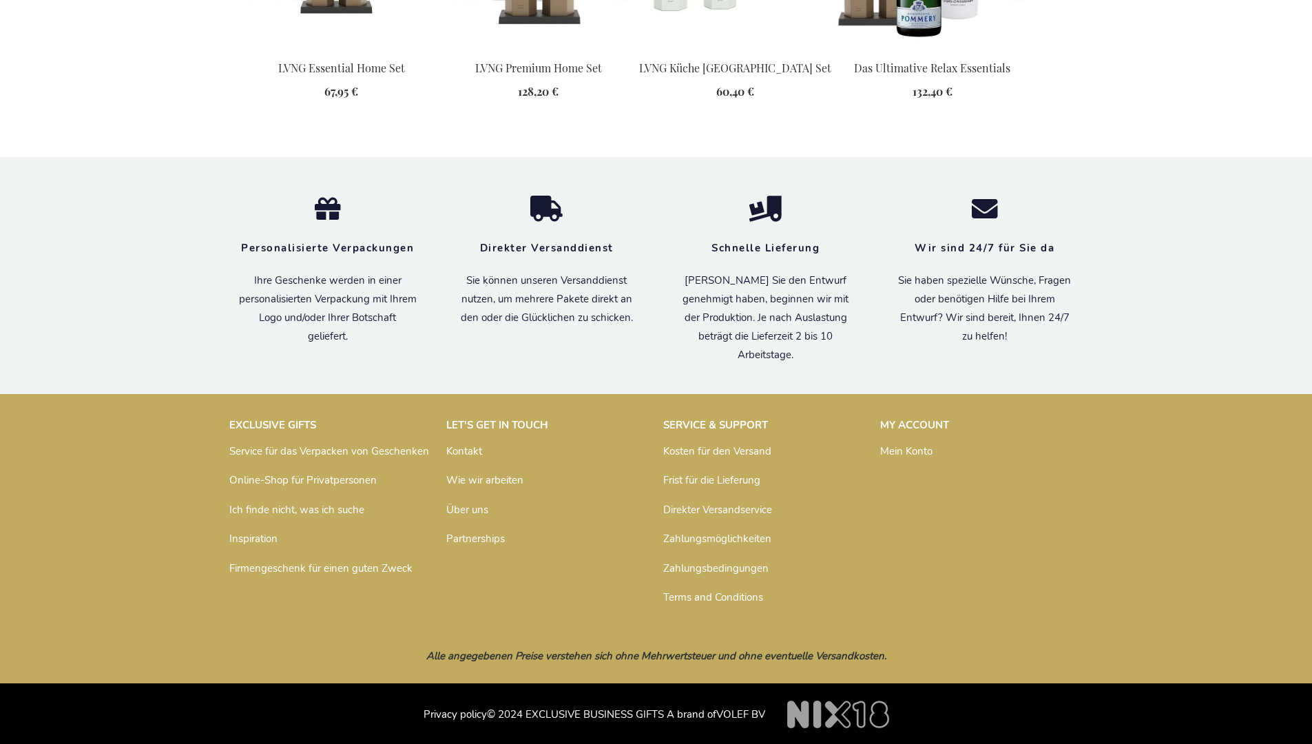
scroll to position [1810, 0]
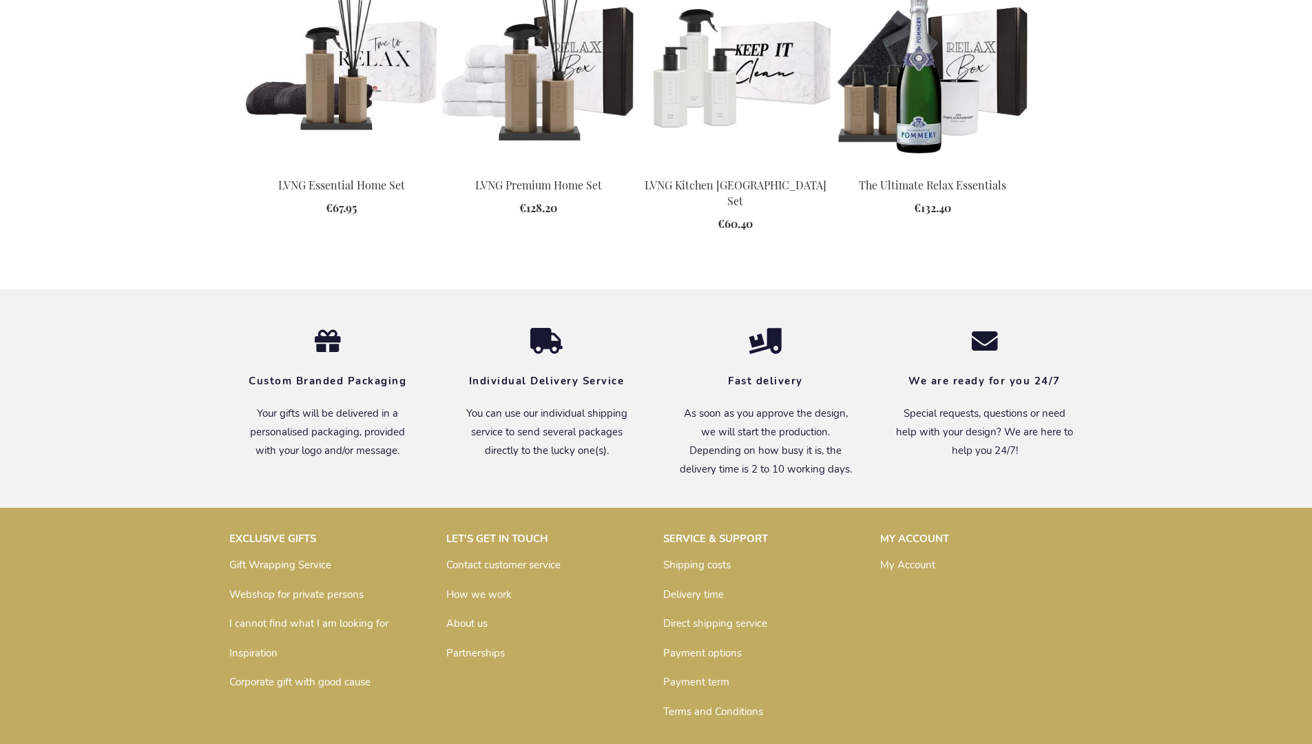
scroll to position [1775, 0]
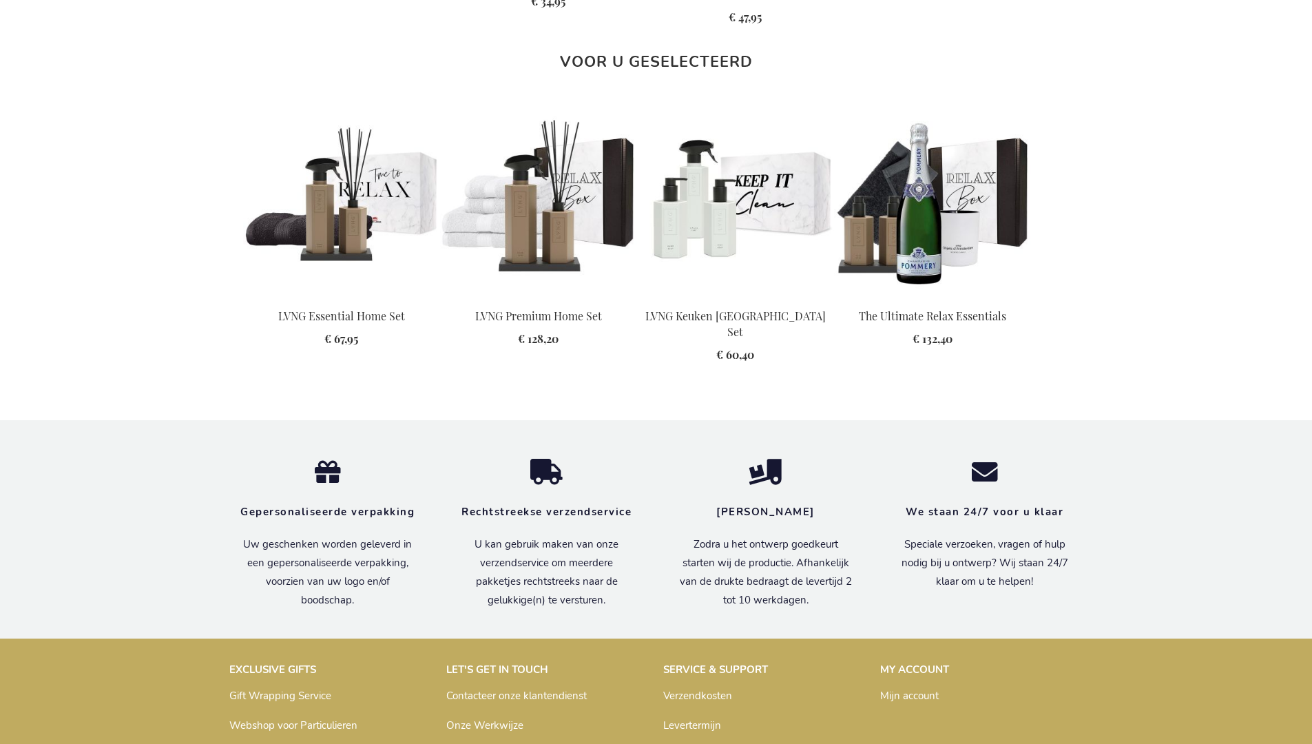
scroll to position [1801, 0]
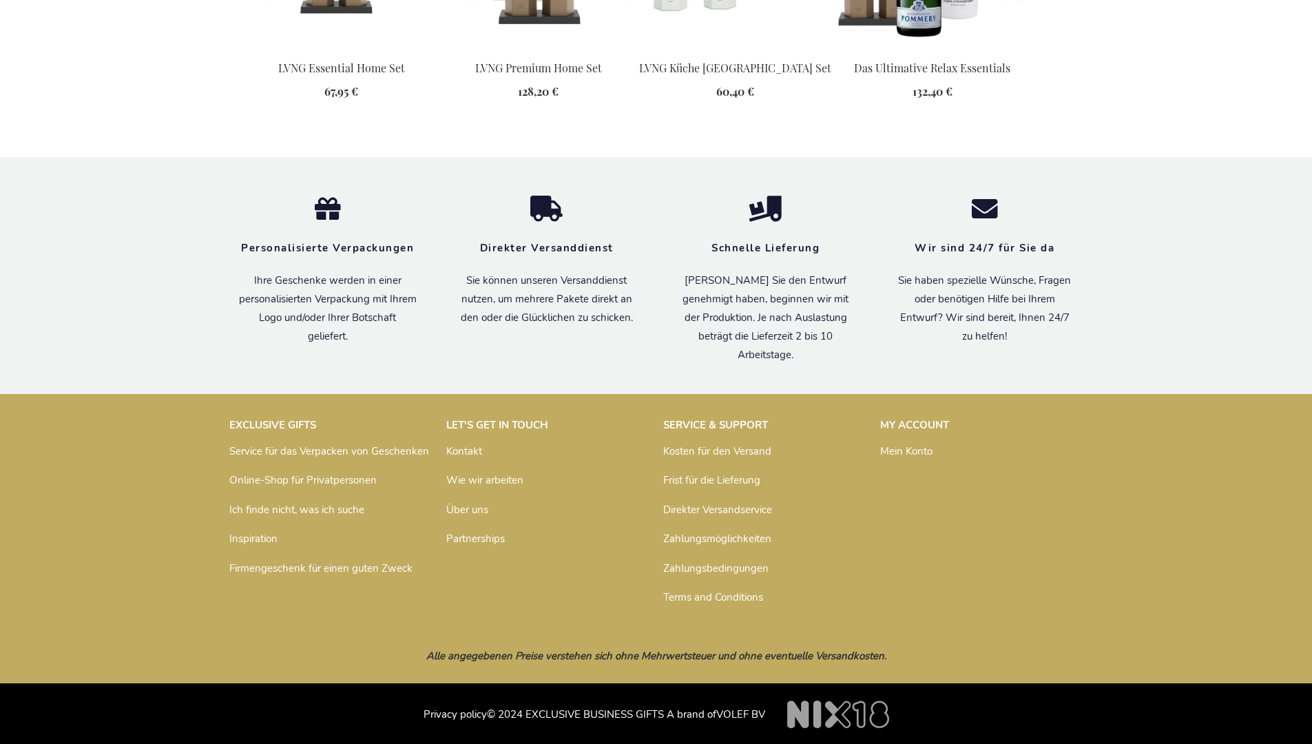
scroll to position [1810, 0]
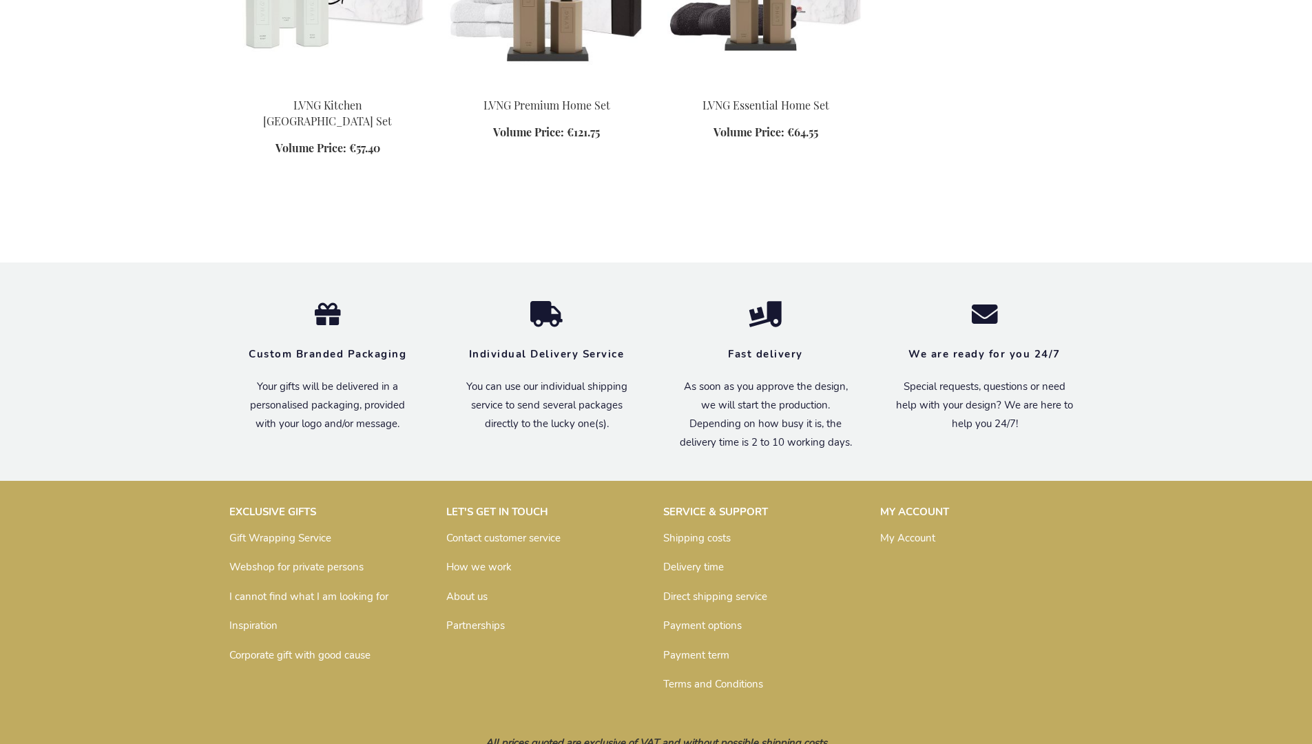
scroll to position [1114, 0]
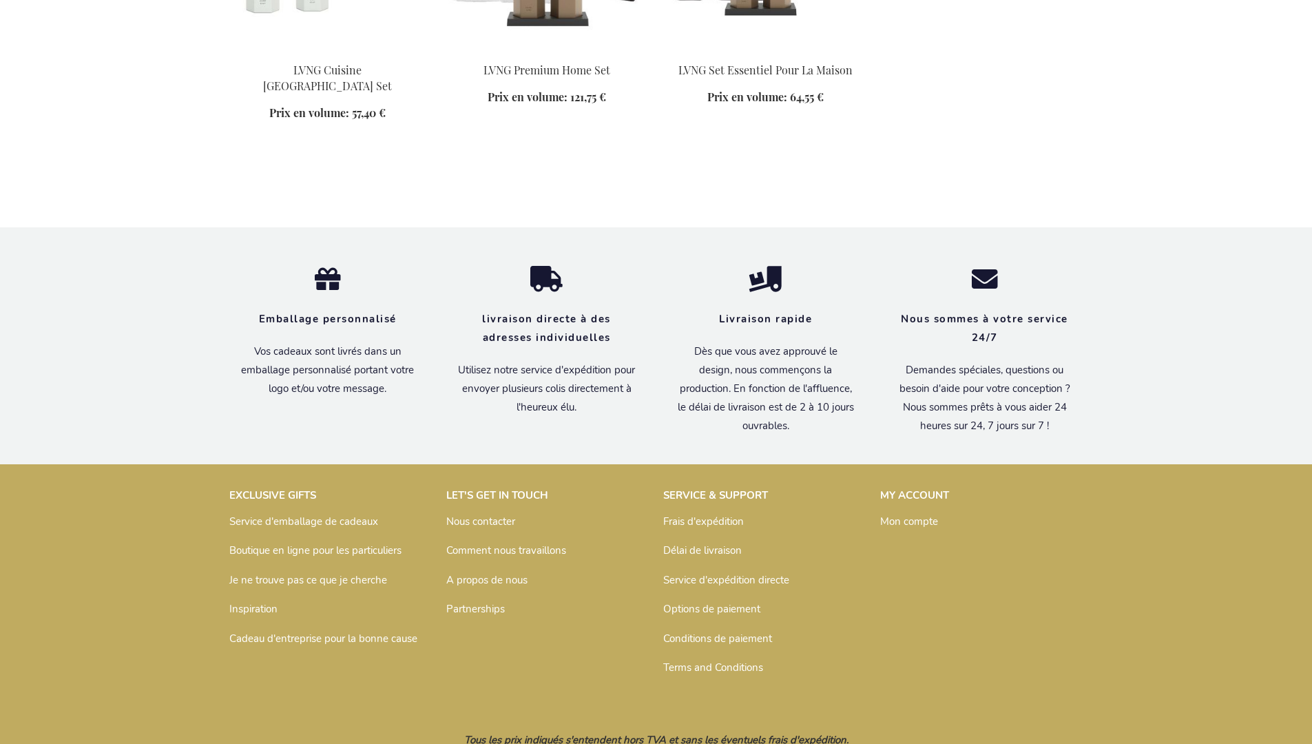
scroll to position [1162, 0]
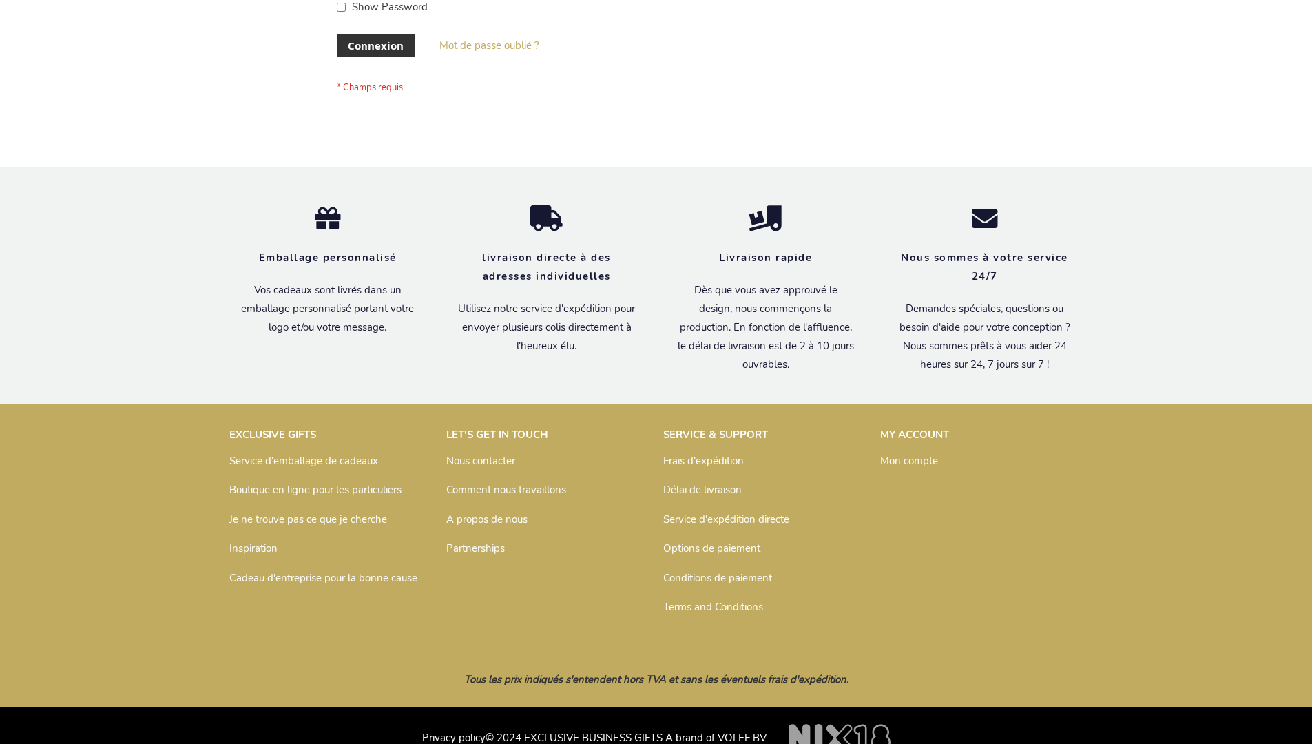
scroll to position [475, 0]
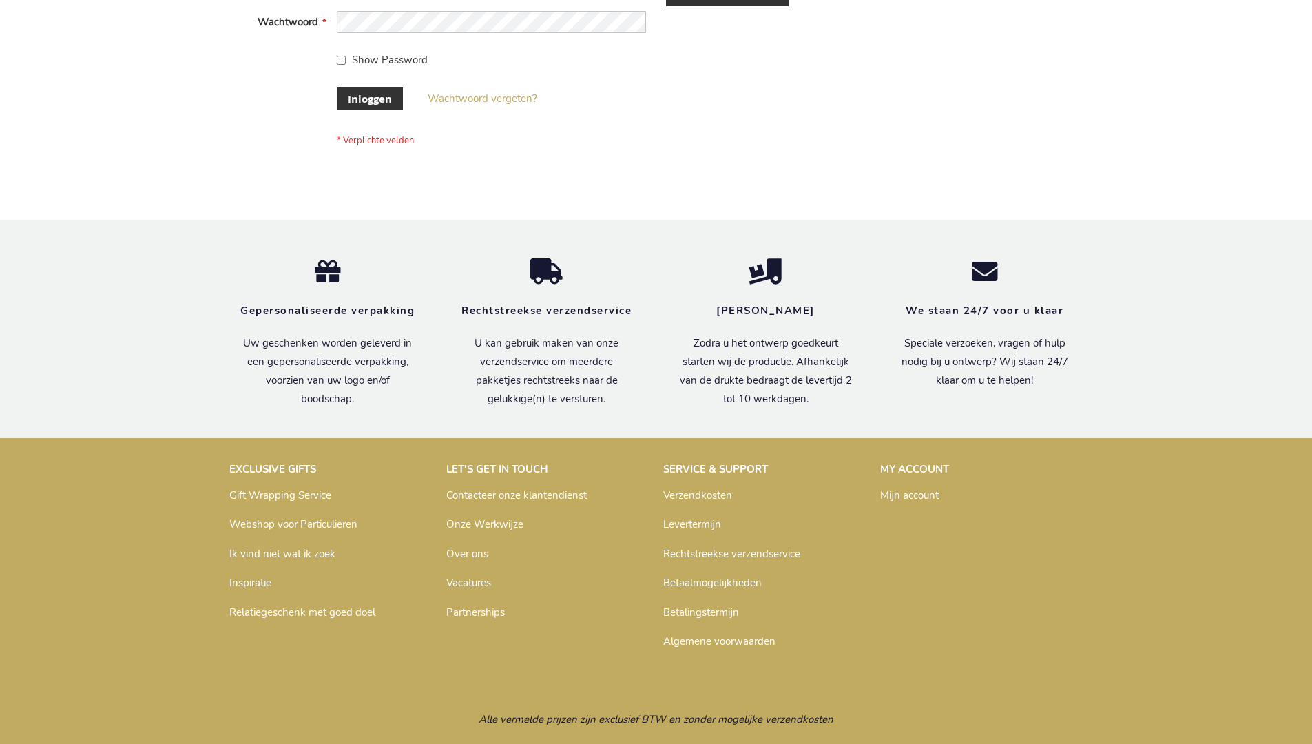
scroll to position [468, 0]
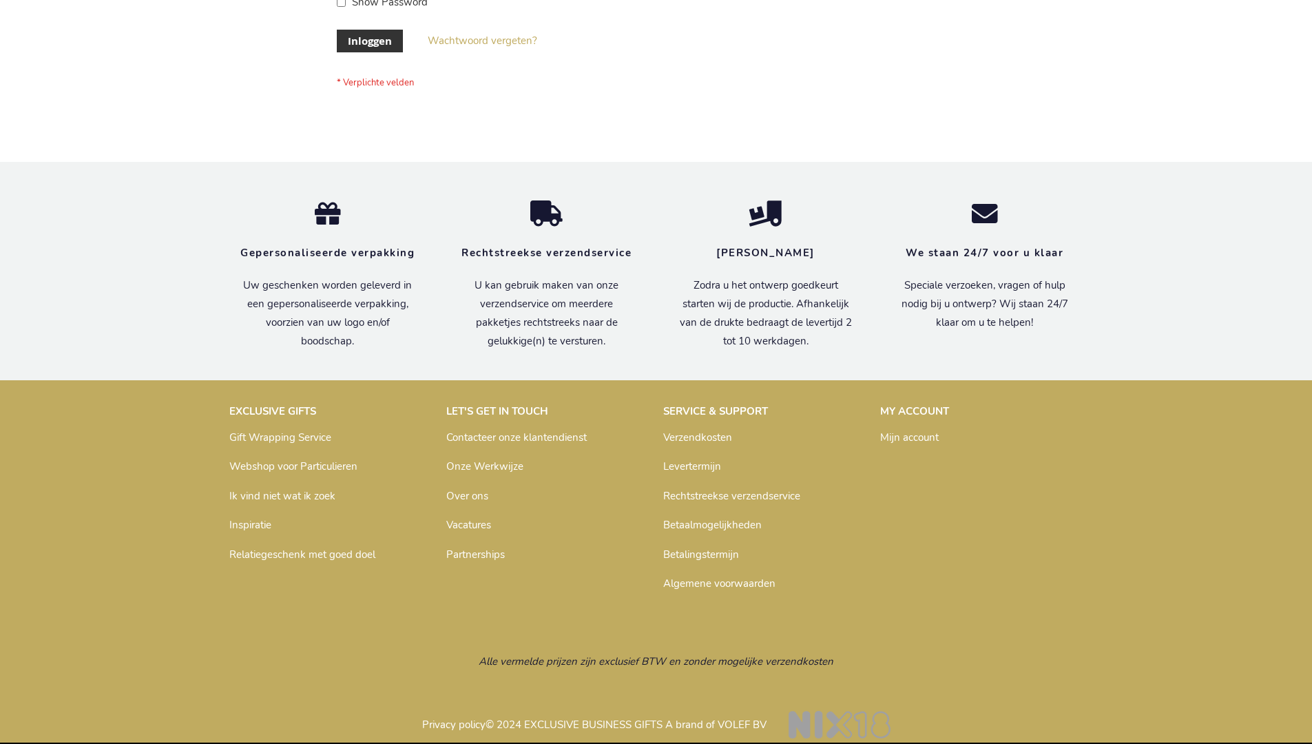
scroll to position [468, 0]
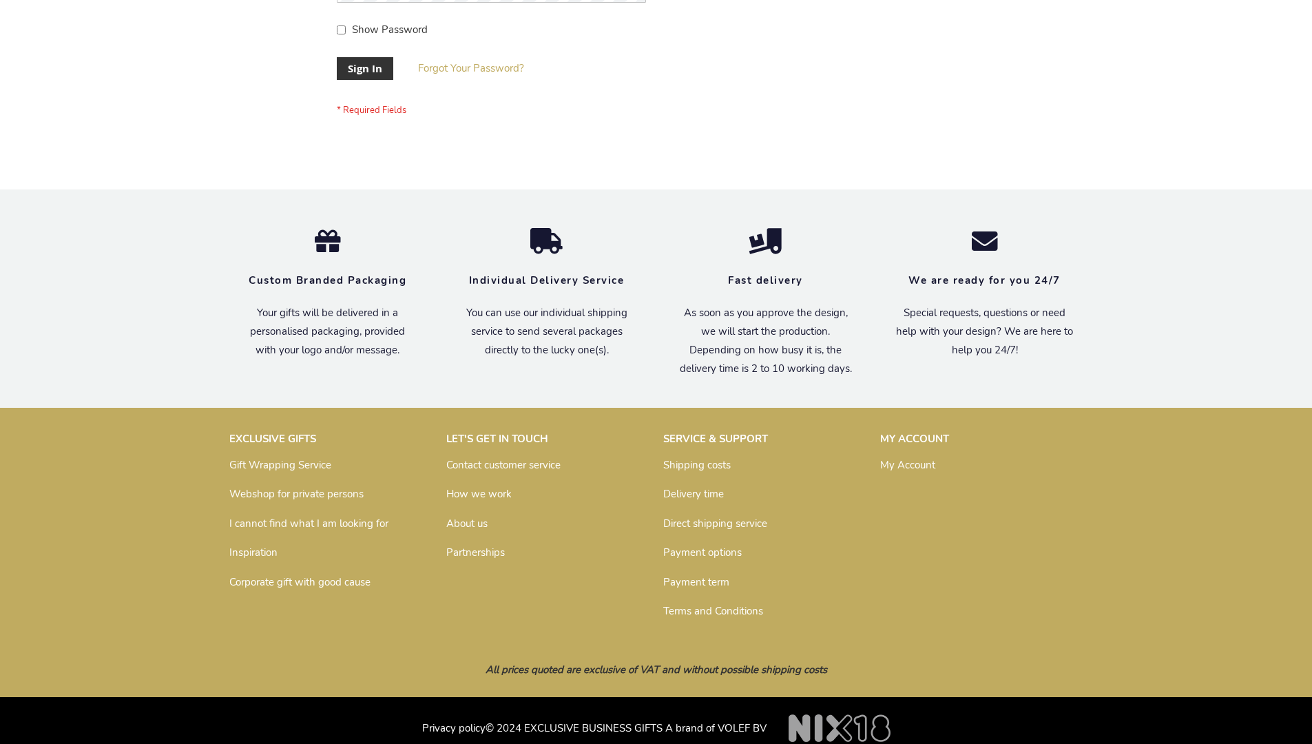
scroll to position [443, 0]
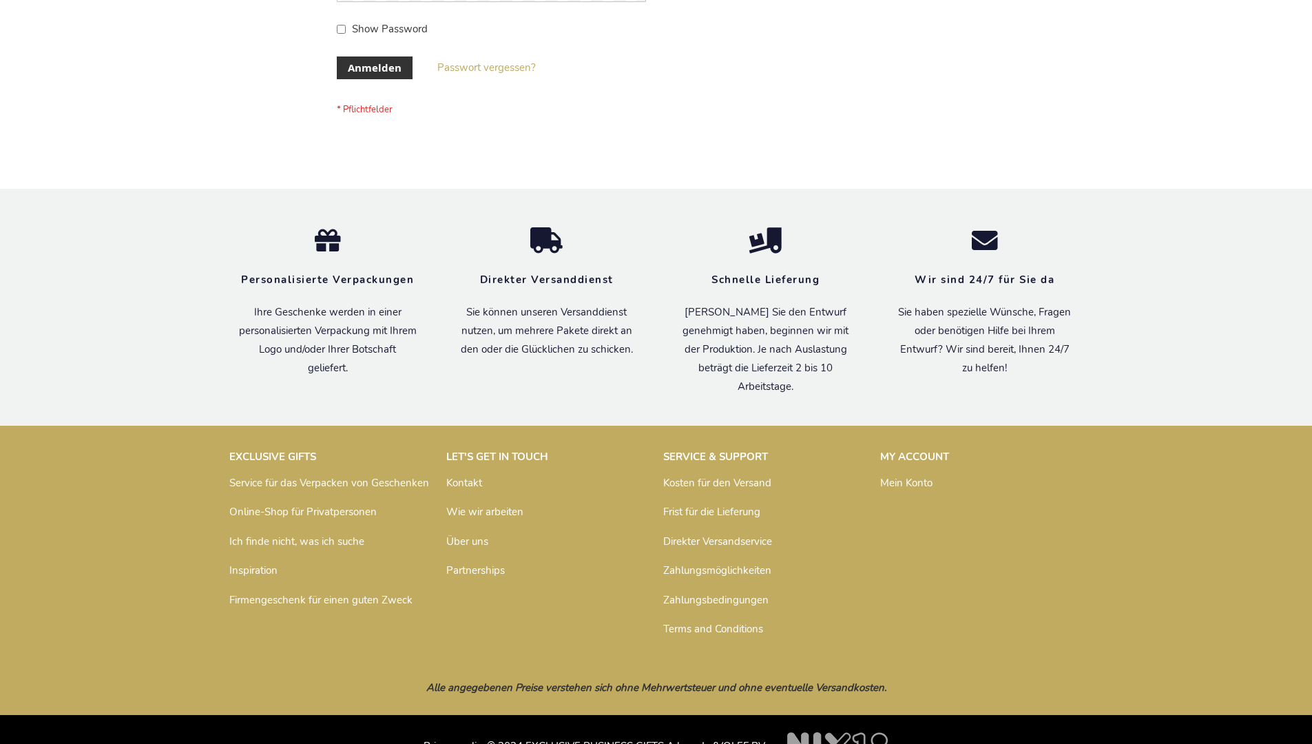
scroll to position [461, 0]
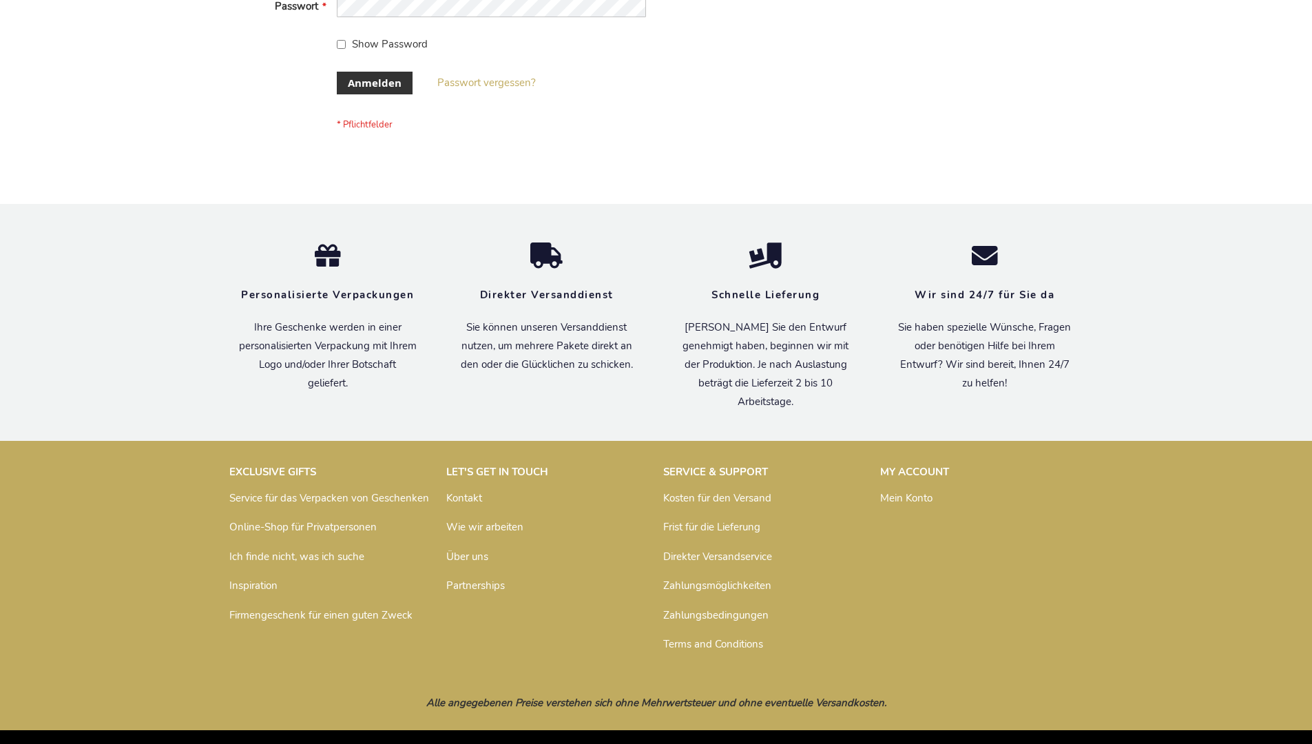
scroll to position [461, 0]
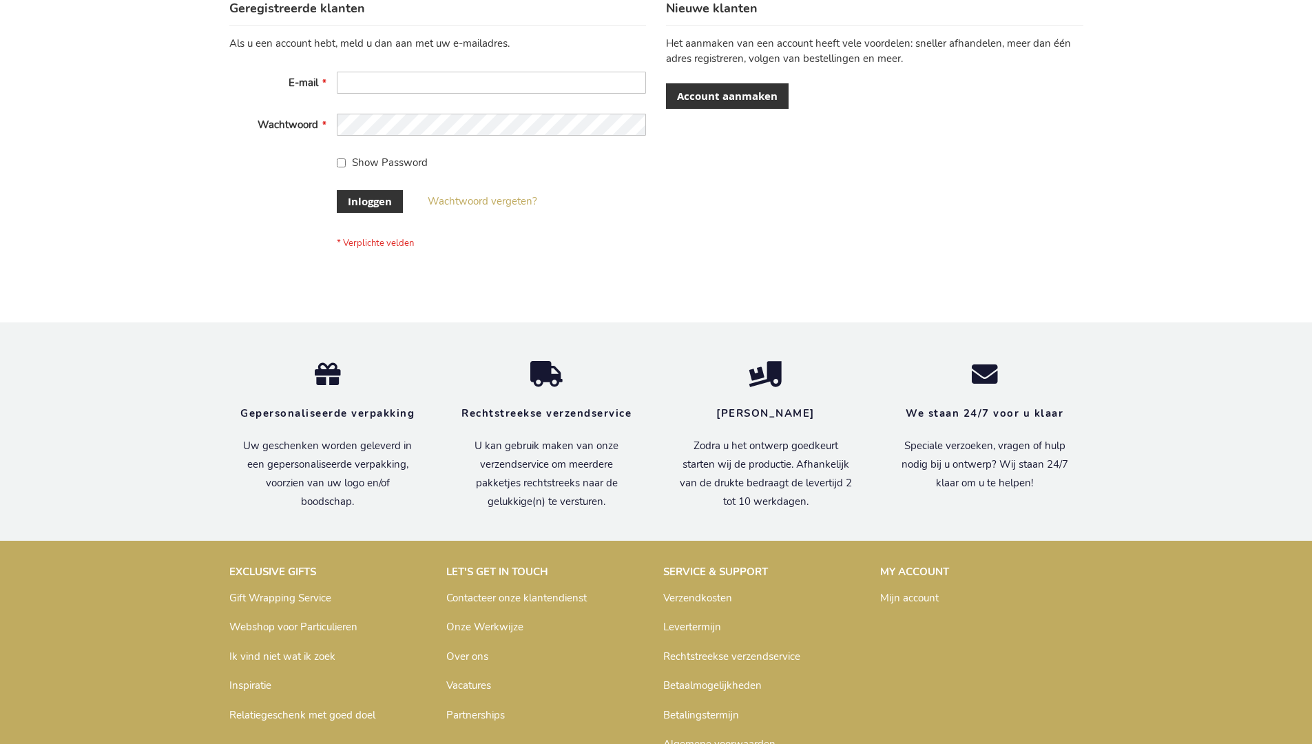
scroll to position [468, 0]
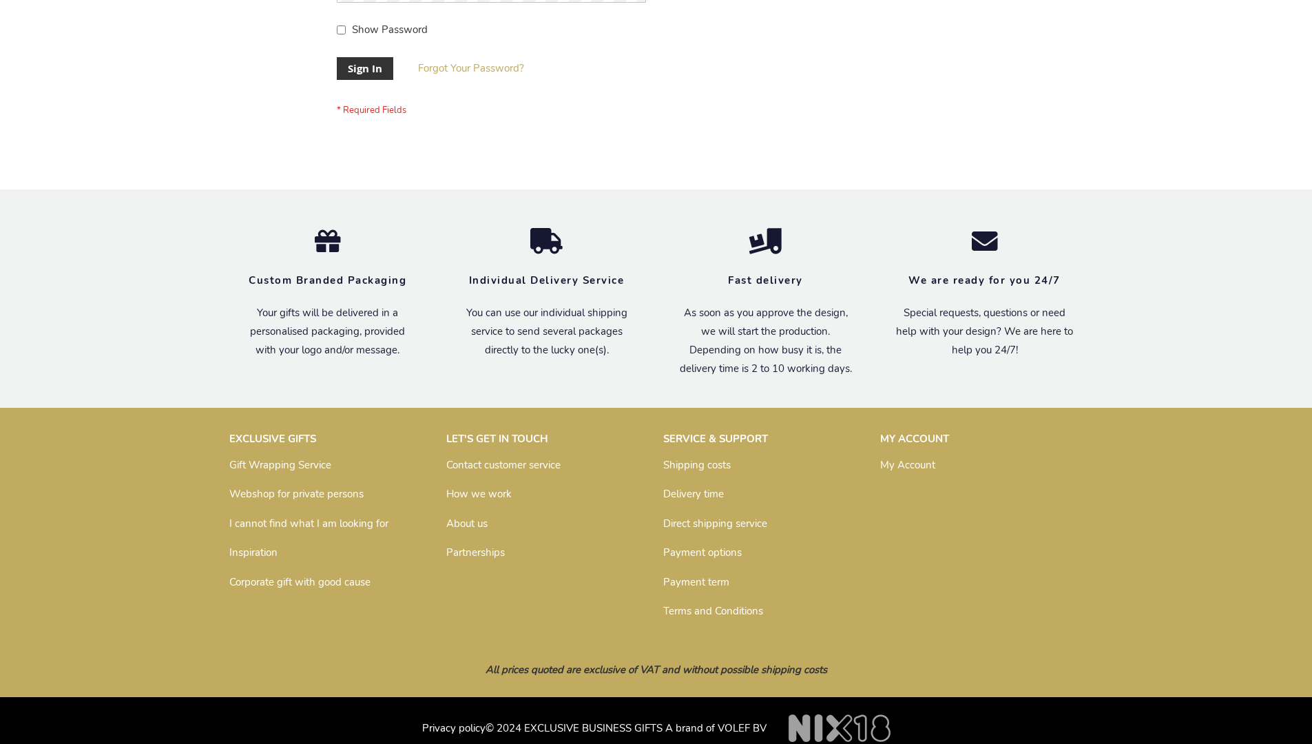
scroll to position [443, 0]
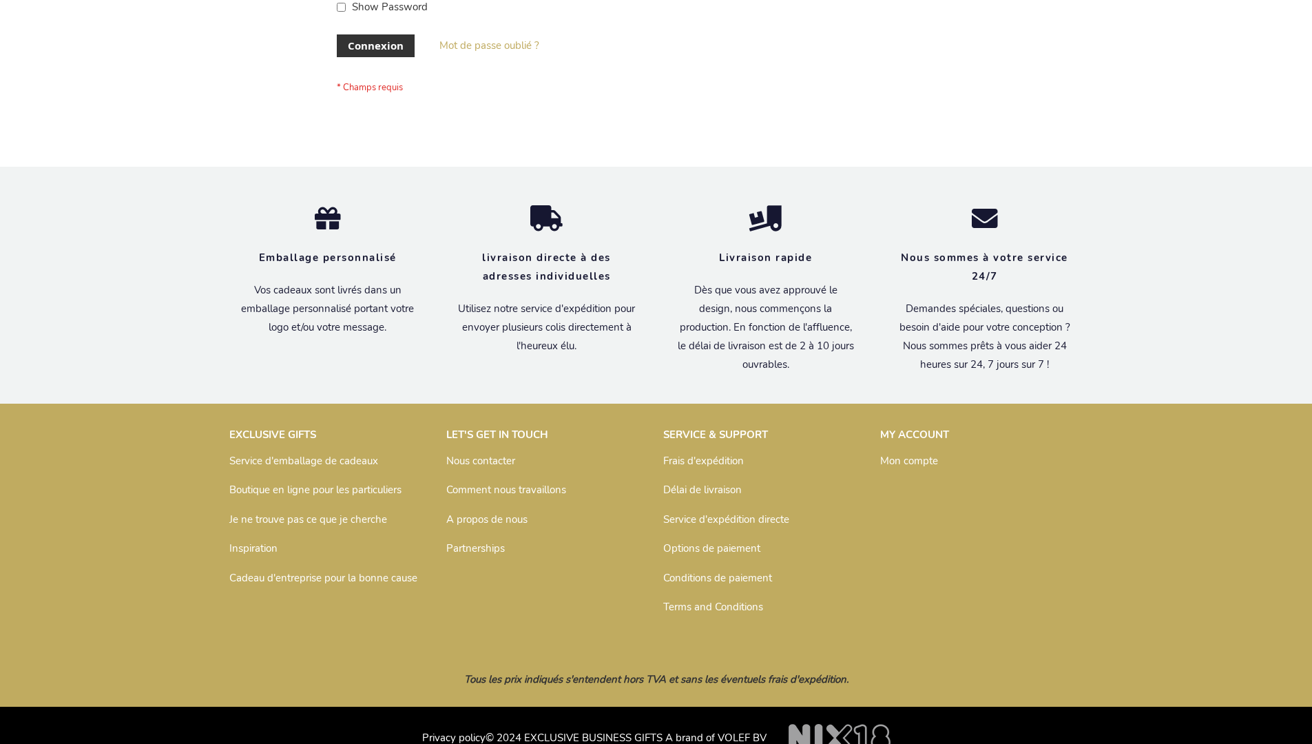
scroll to position [475, 0]
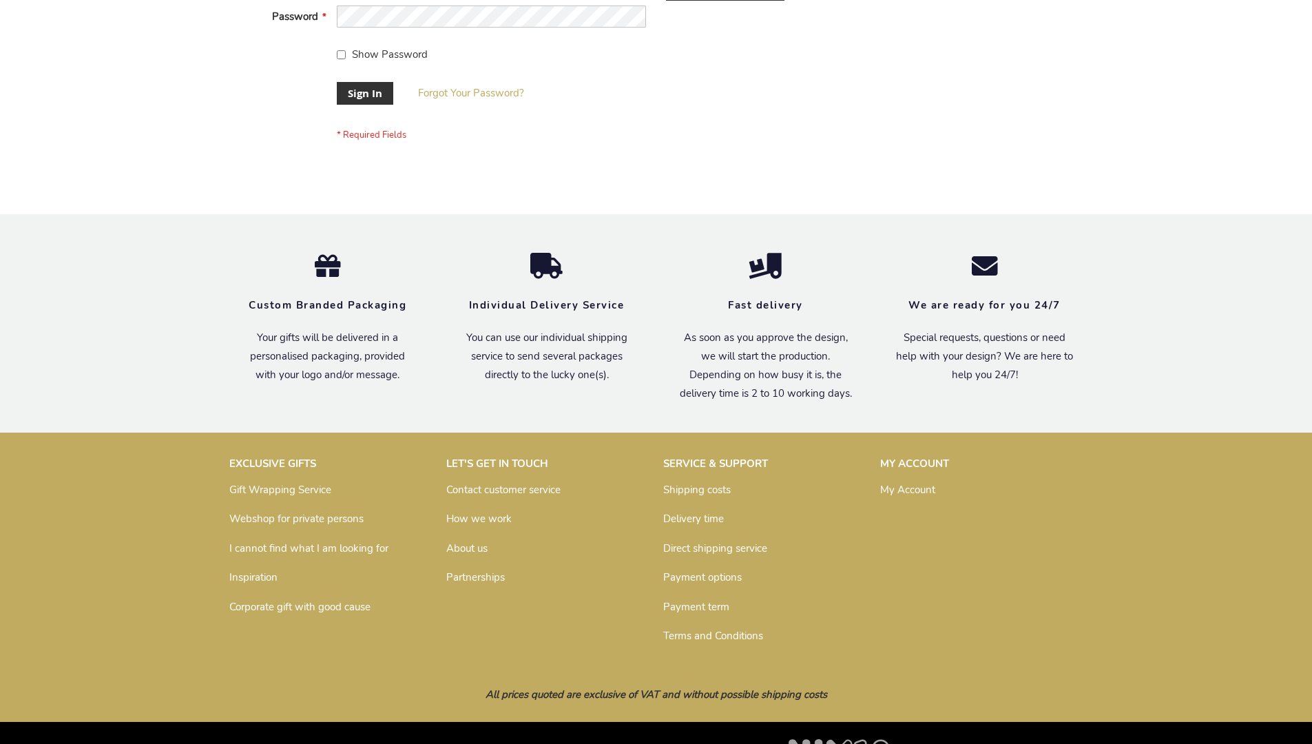
scroll to position [443, 0]
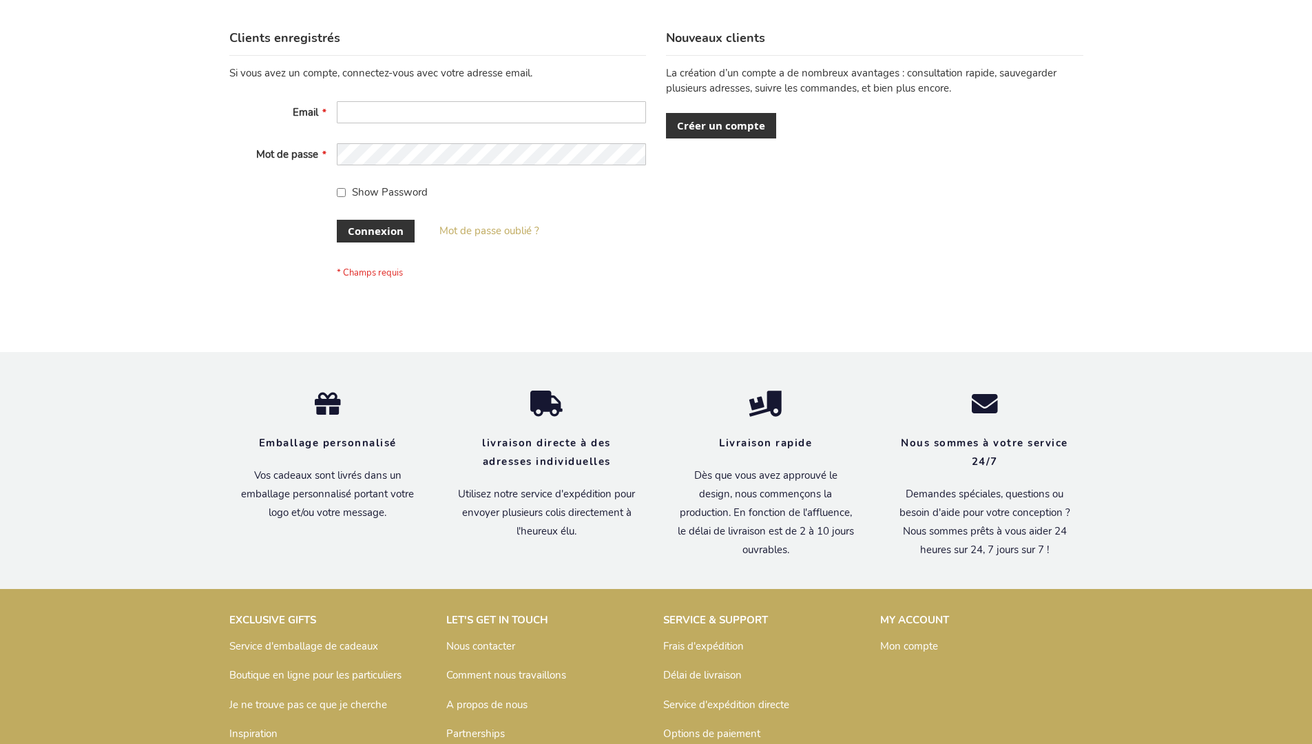
scroll to position [475, 0]
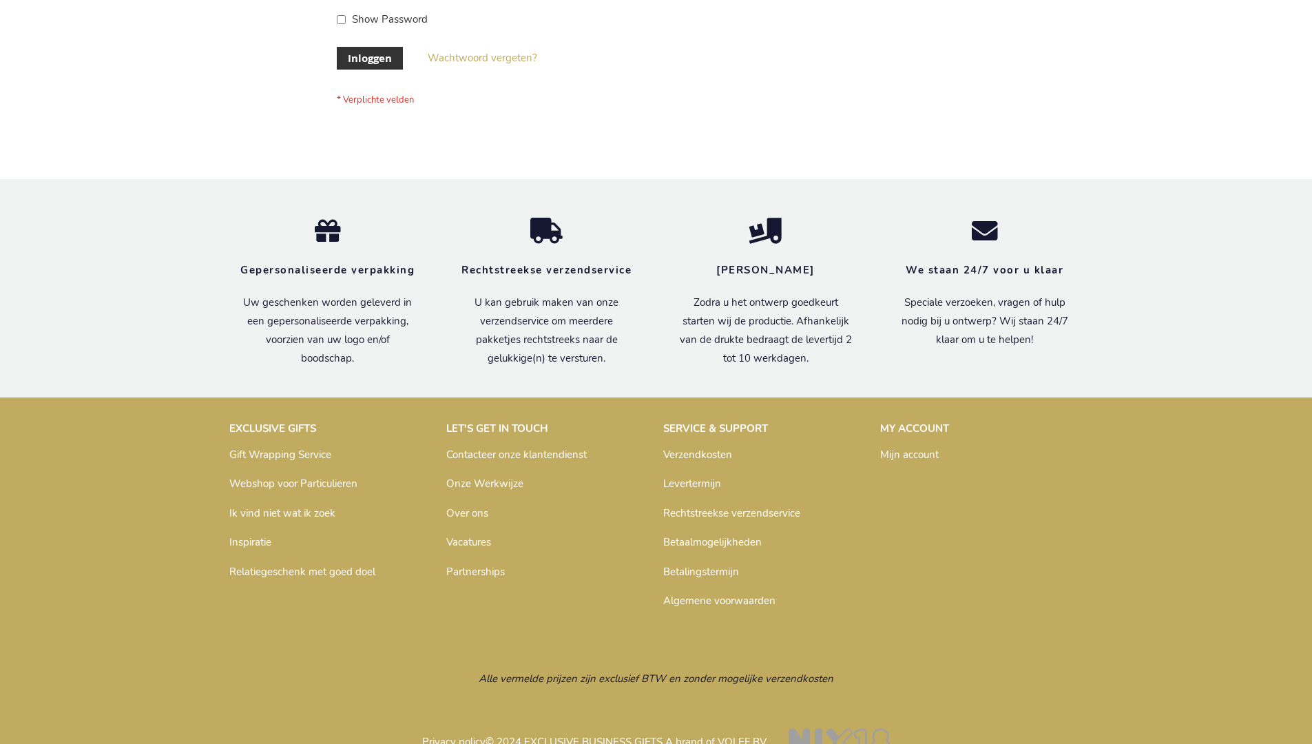
scroll to position [457, 0]
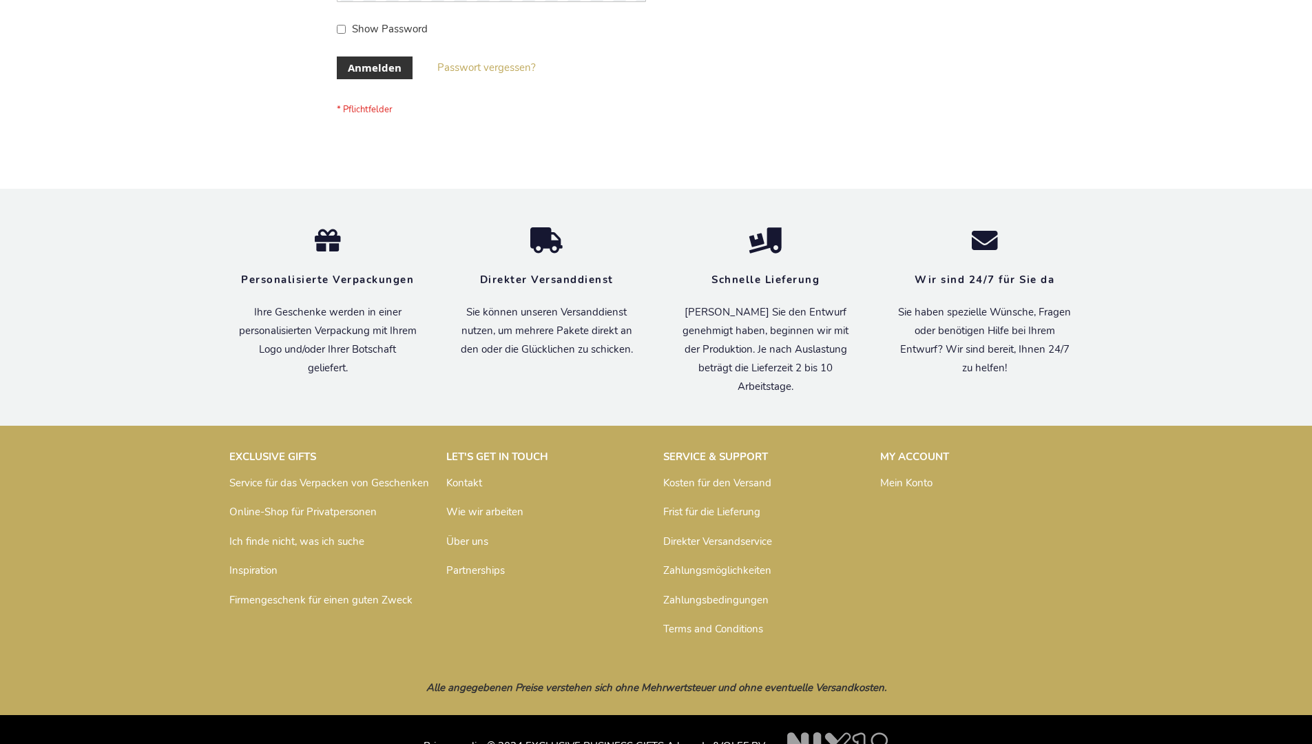
scroll to position [461, 0]
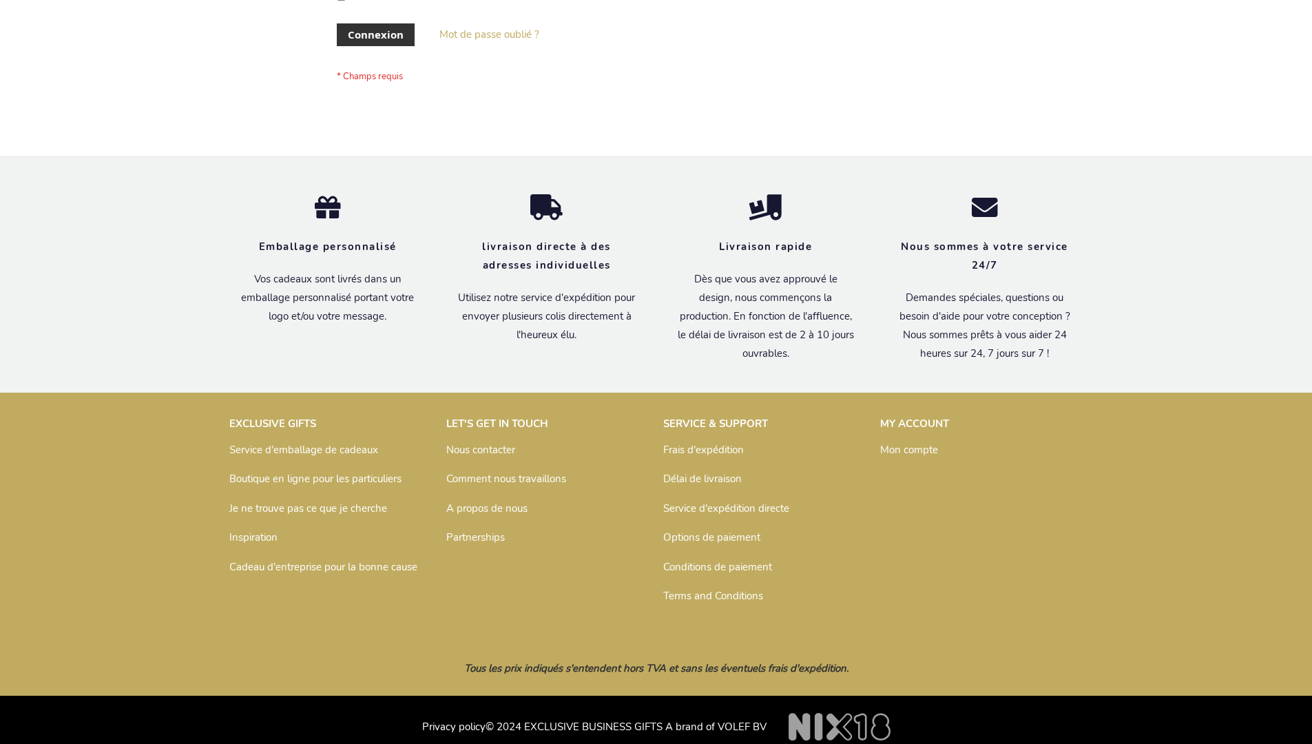
scroll to position [475, 0]
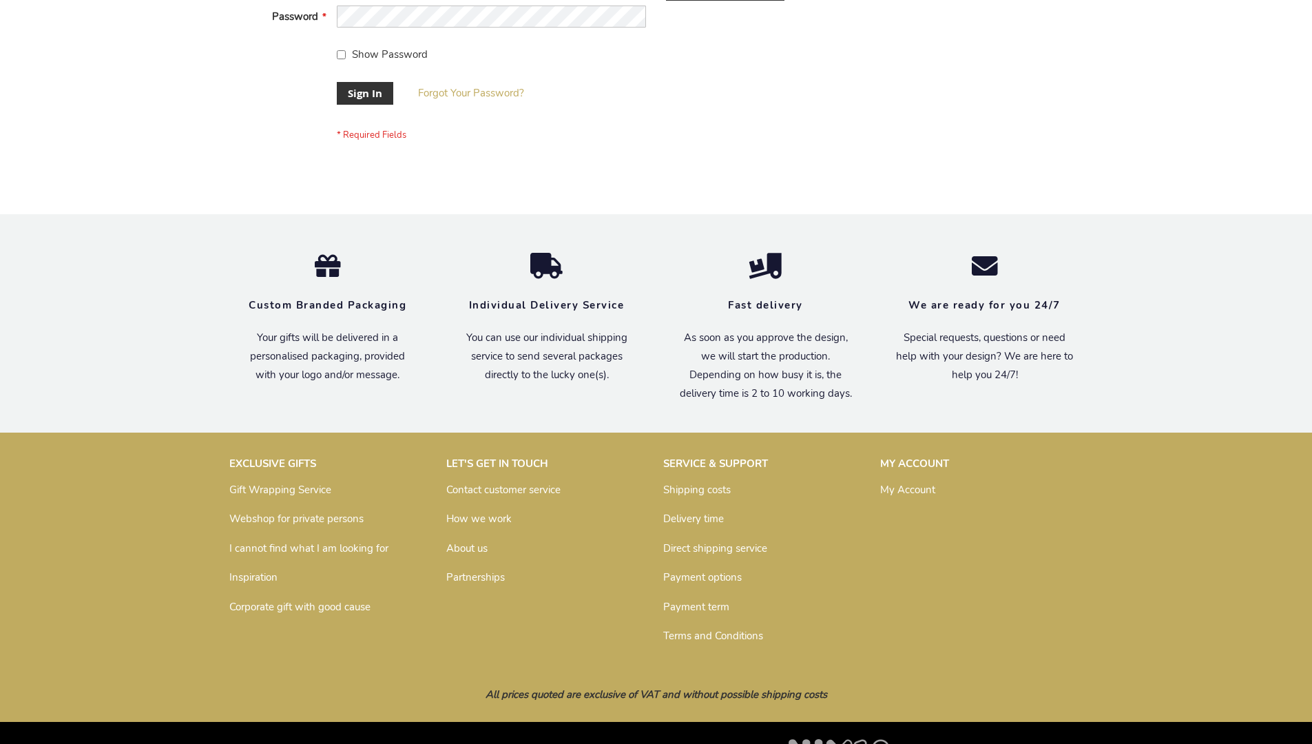
scroll to position [443, 0]
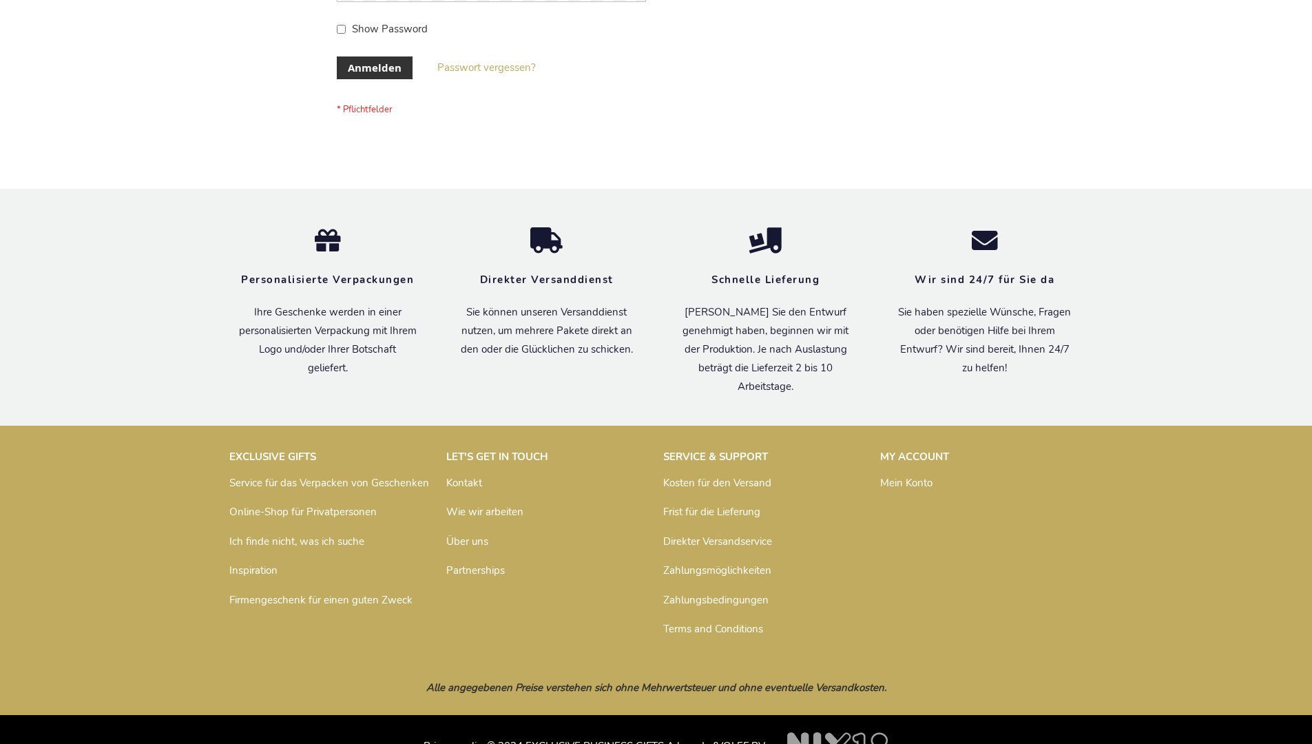
scroll to position [461, 0]
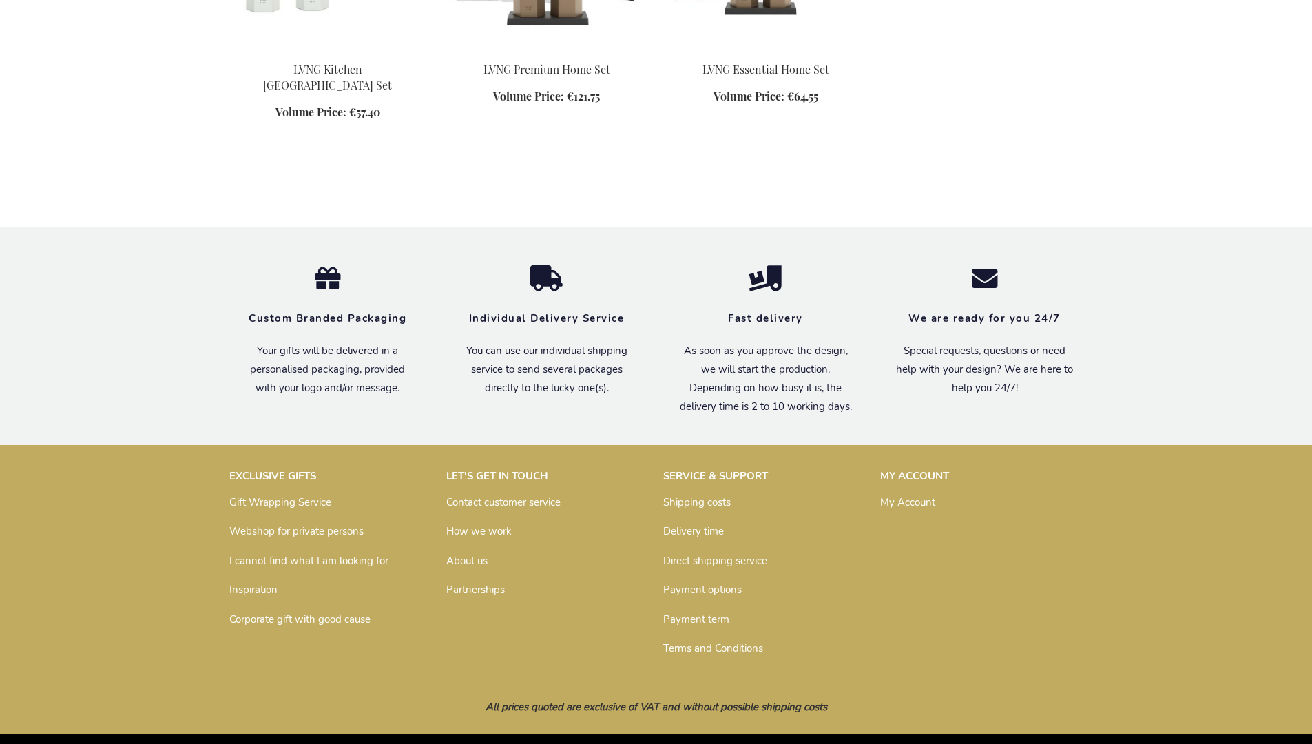
scroll to position [1114, 0]
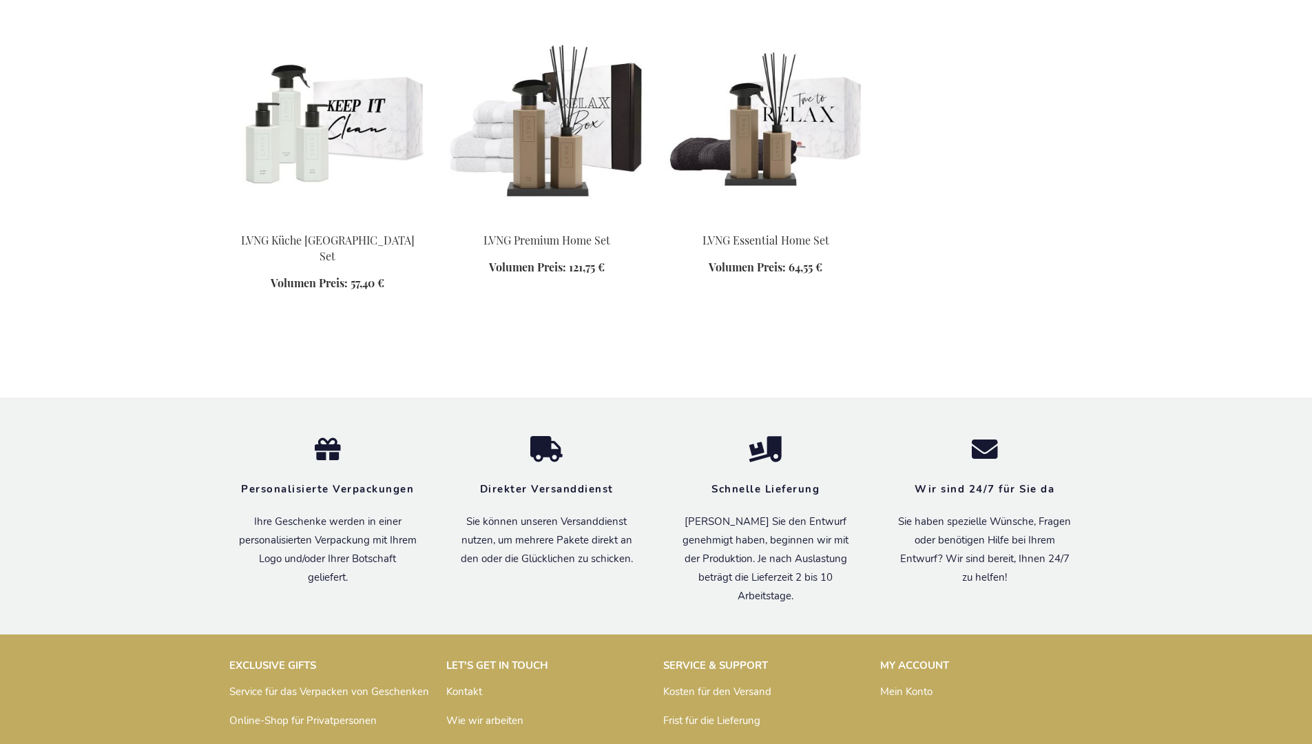
scroll to position [1133, 0]
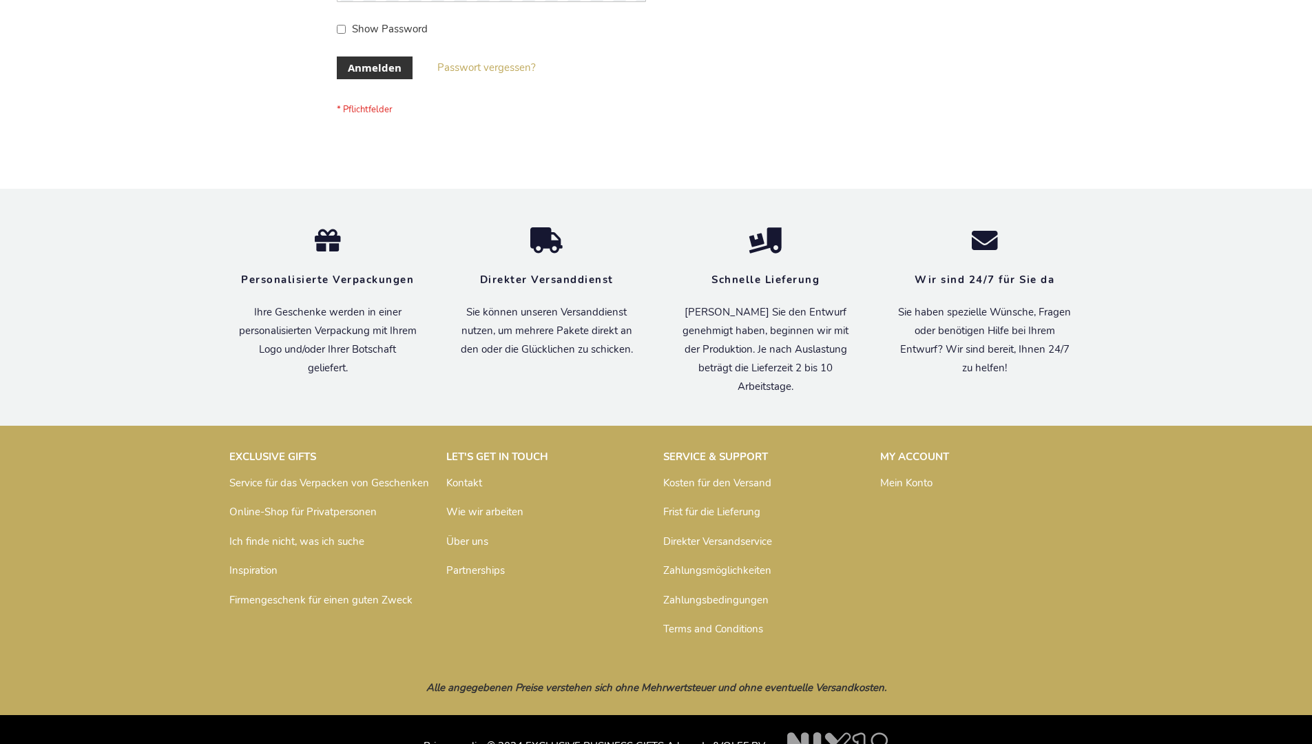
scroll to position [461, 0]
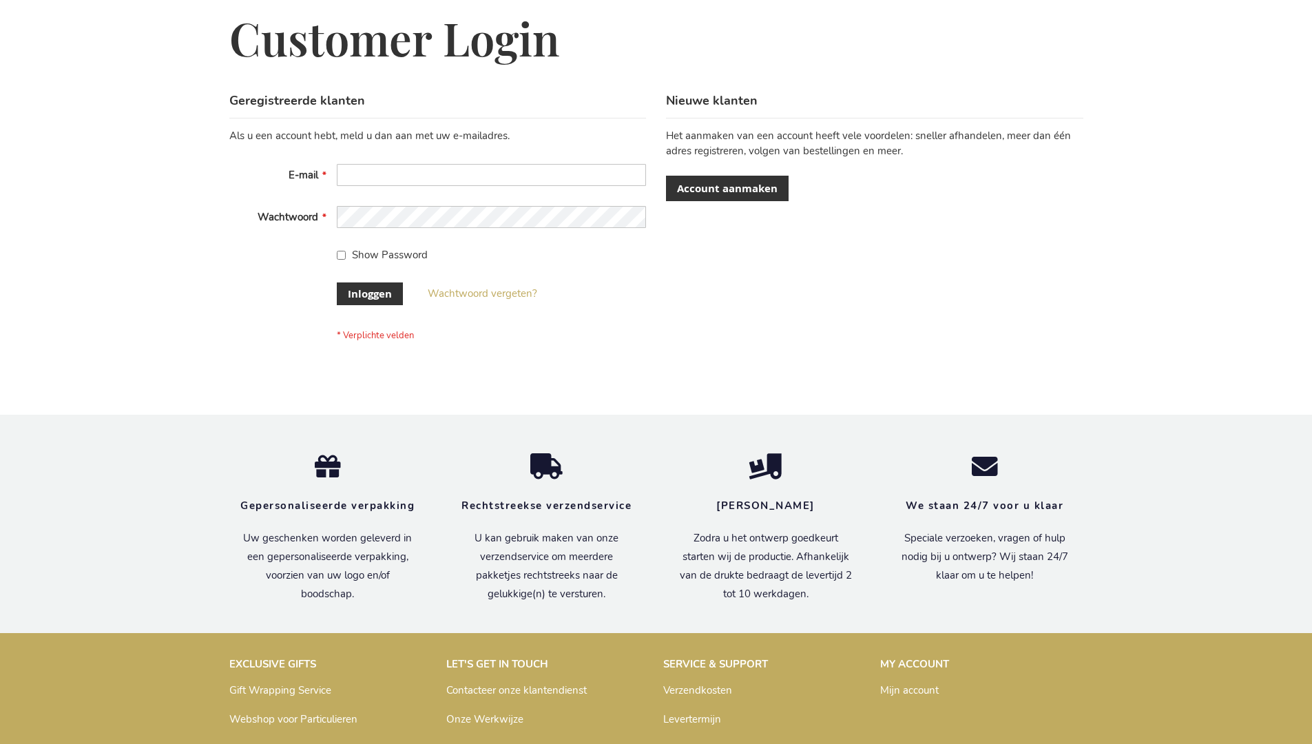
scroll to position [468, 0]
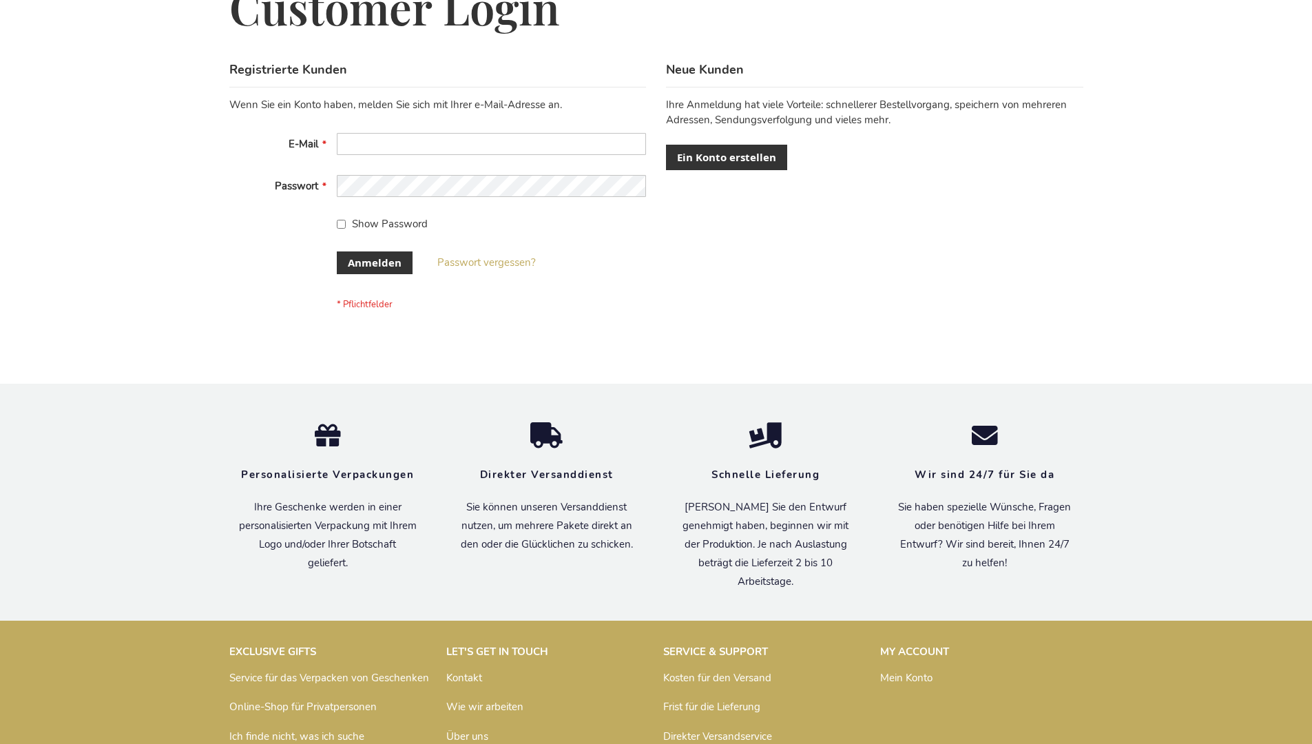
scroll to position [461, 0]
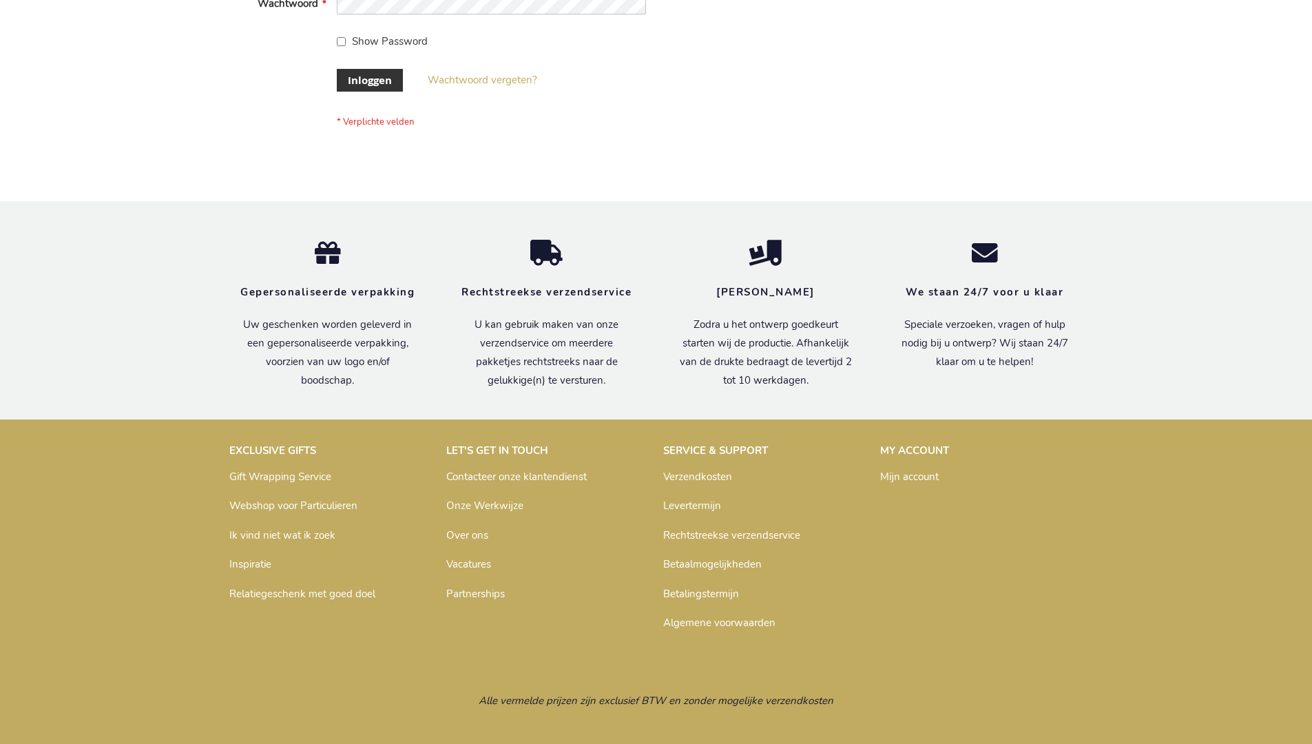
scroll to position [468, 0]
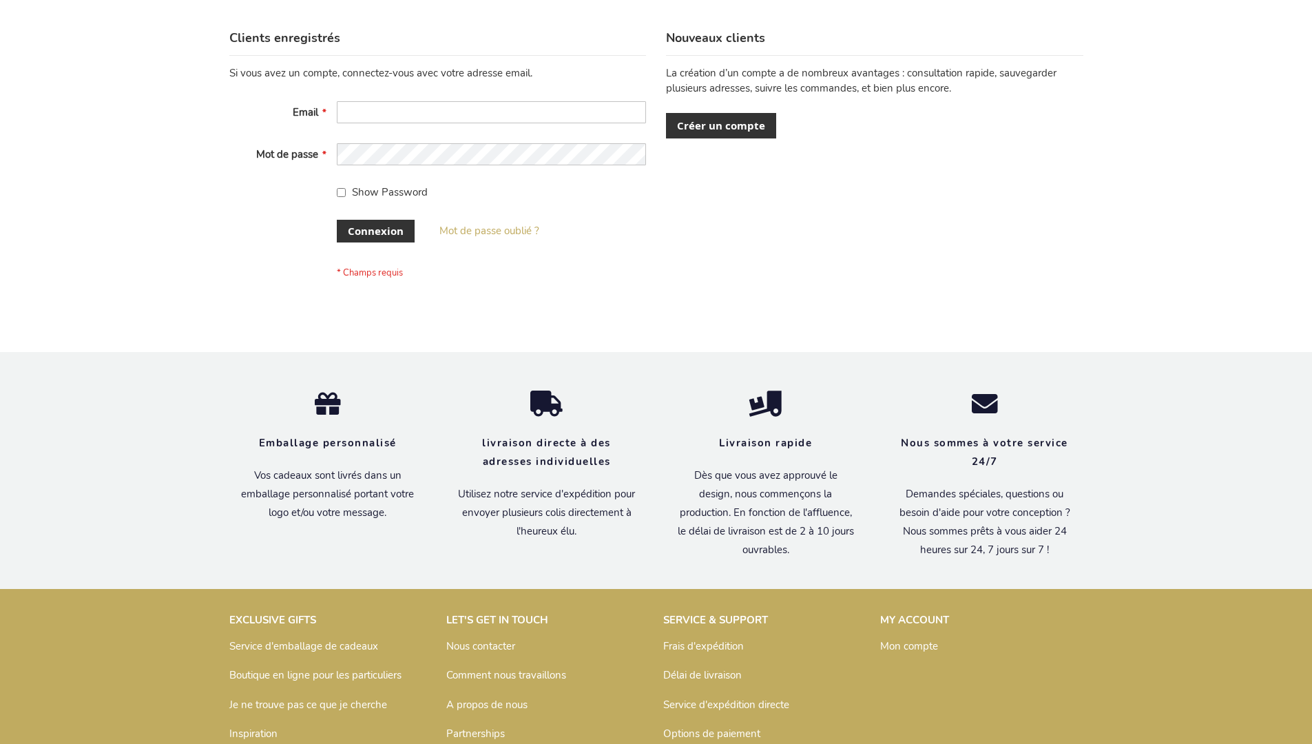
scroll to position [475, 0]
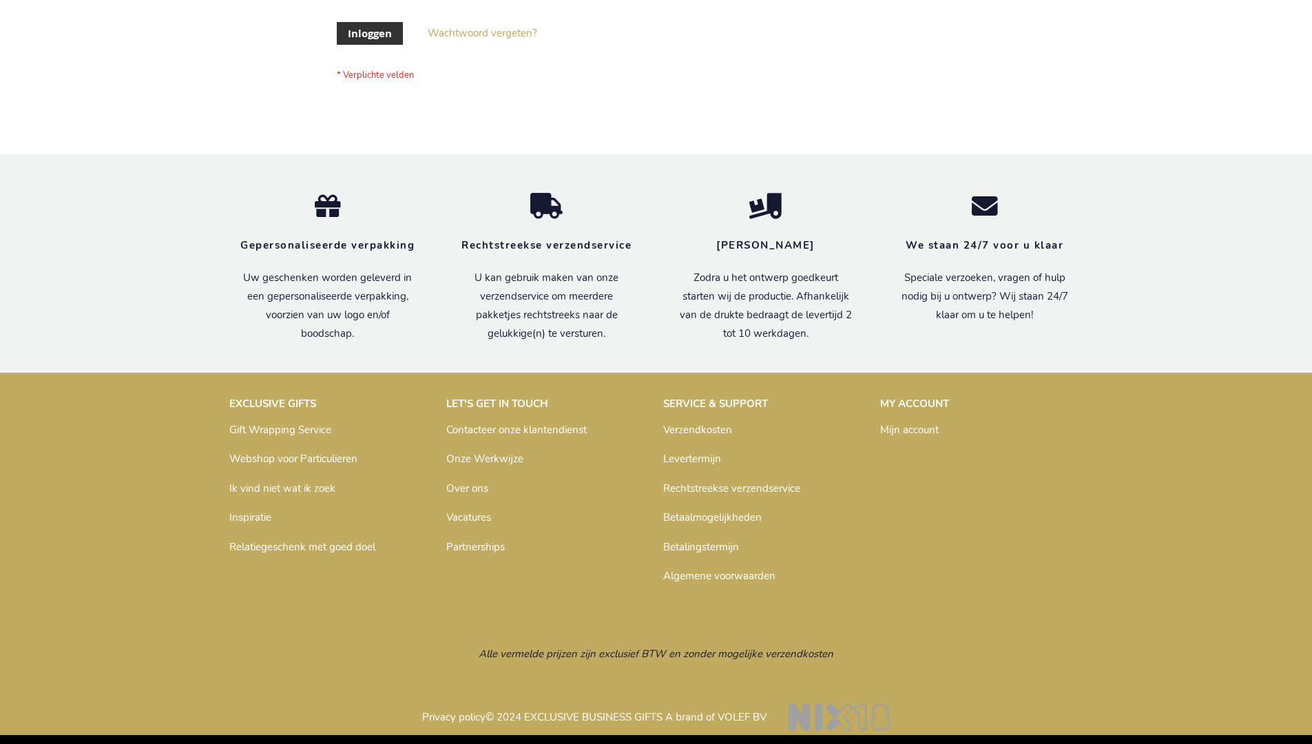
scroll to position [468, 0]
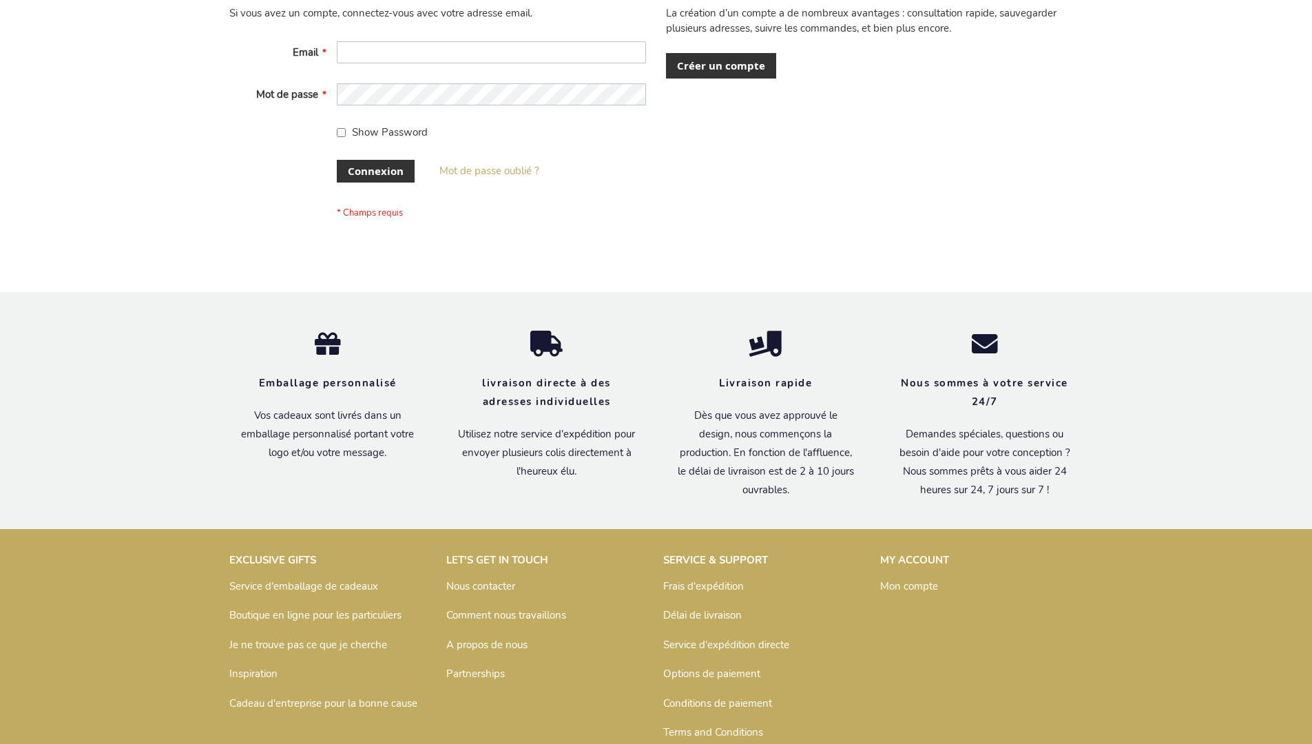
scroll to position [475, 0]
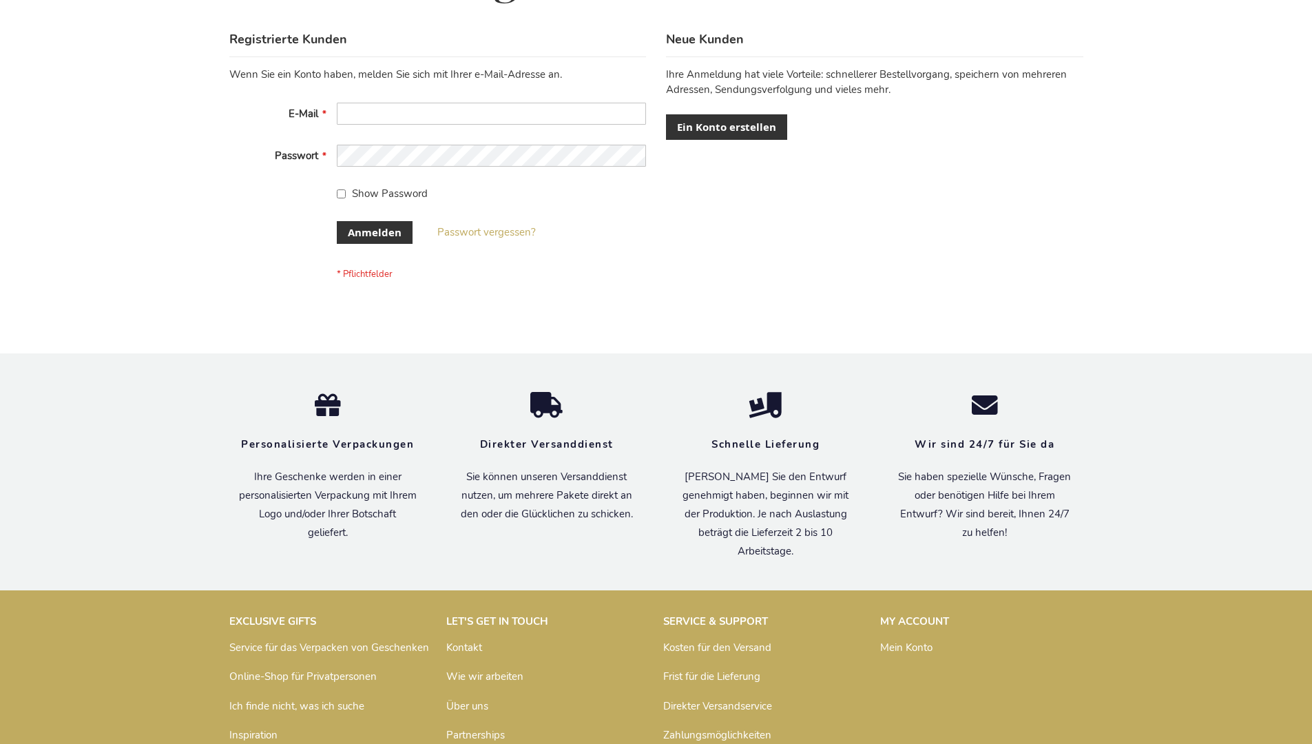
scroll to position [461, 0]
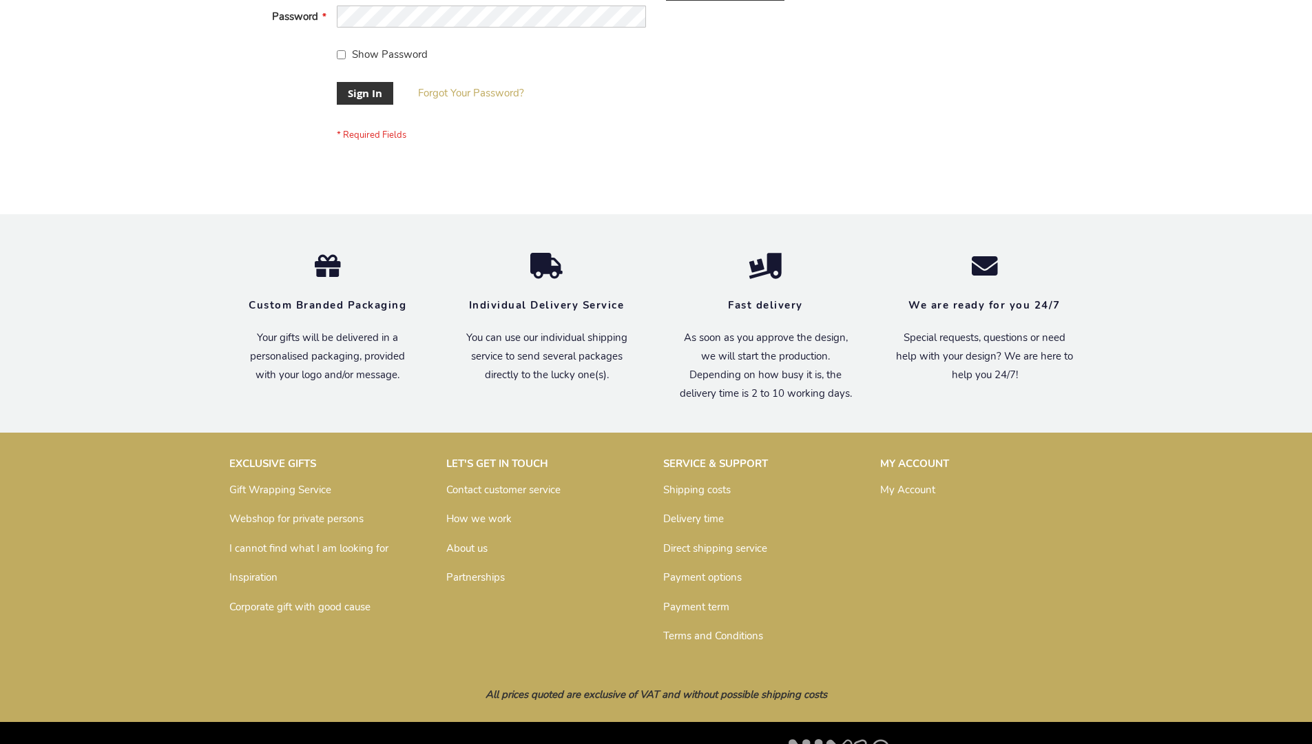
scroll to position [443, 0]
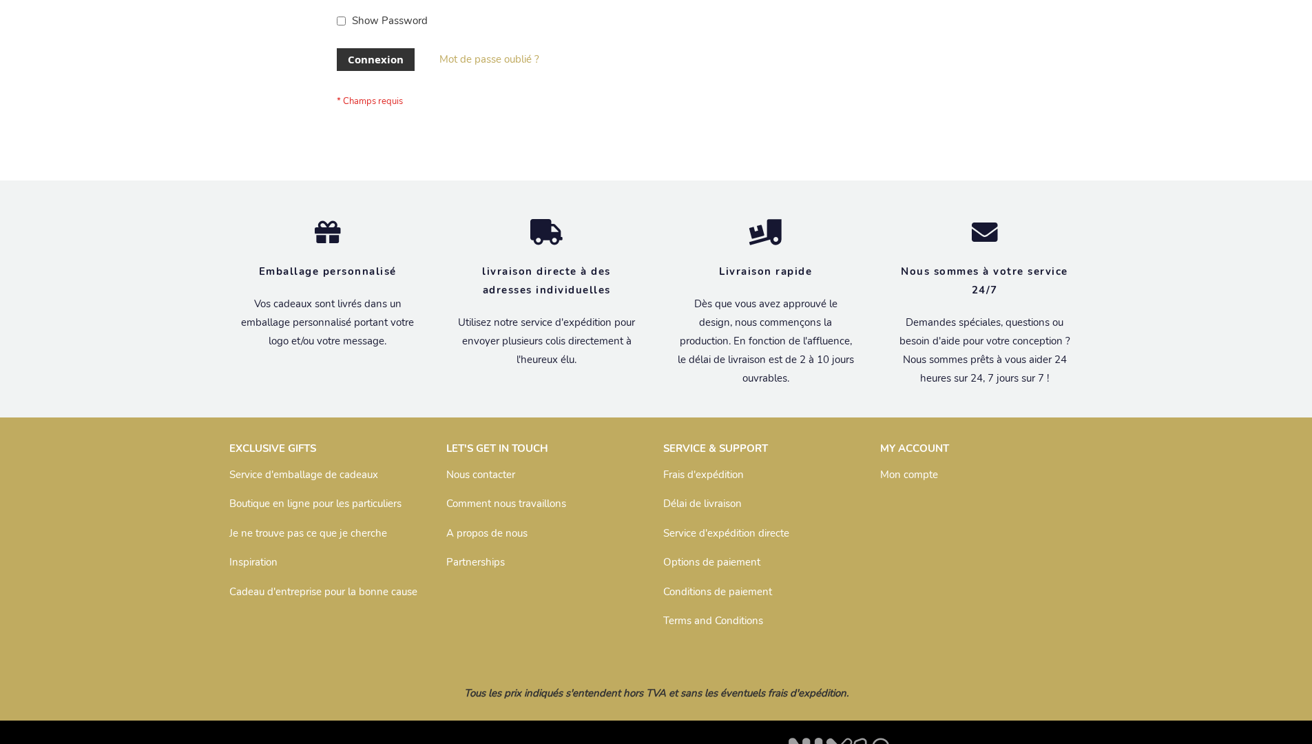
scroll to position [475, 0]
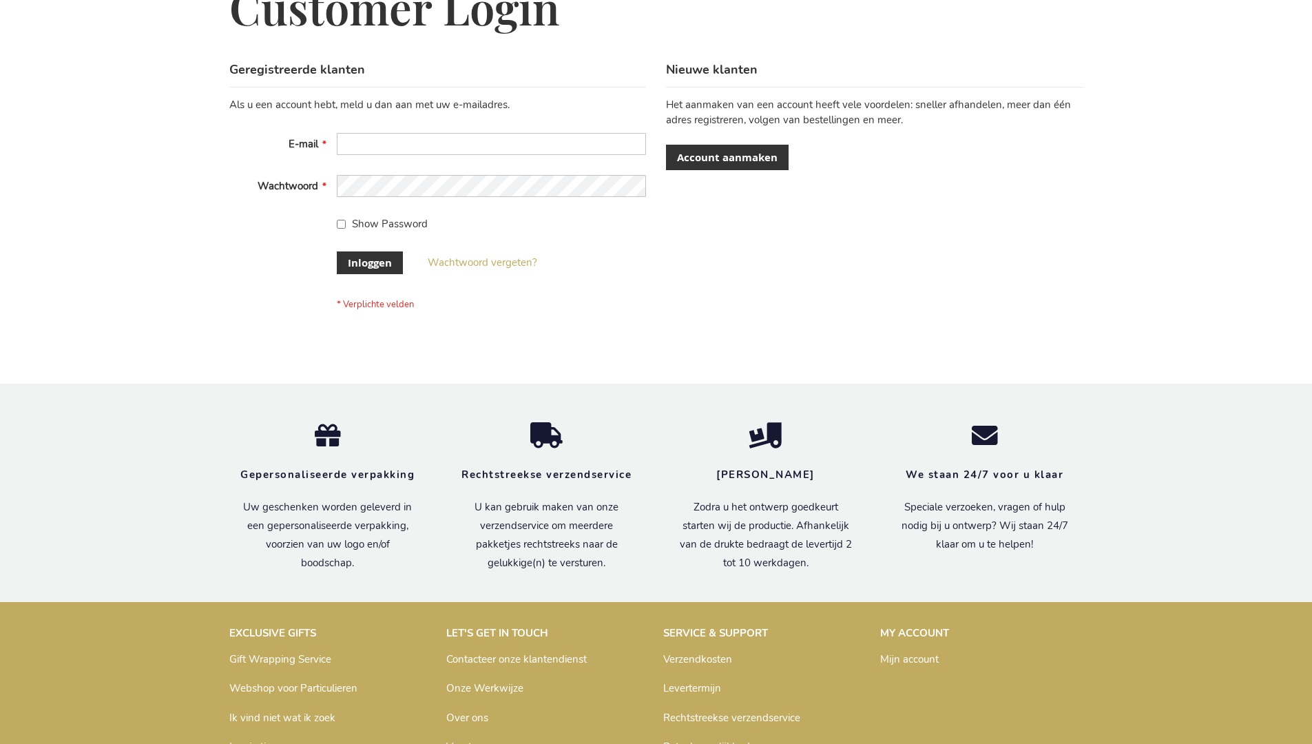
scroll to position [468, 0]
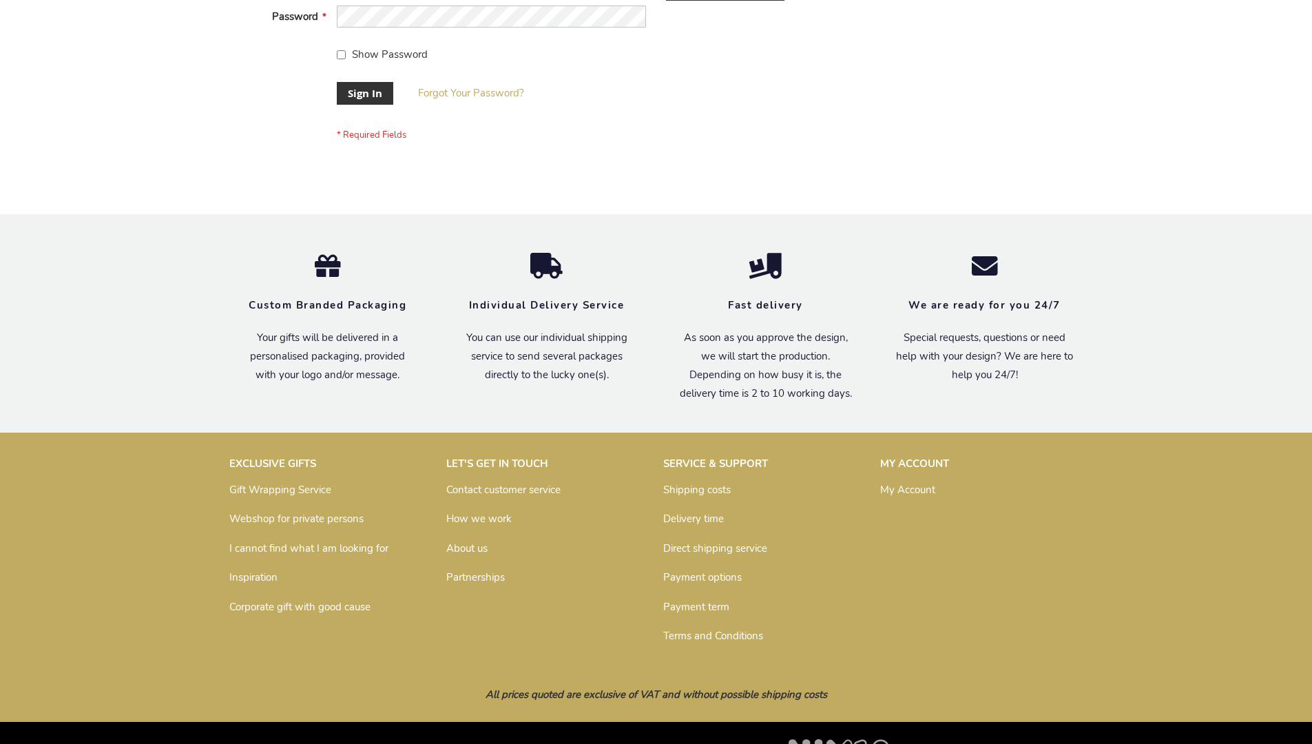
scroll to position [443, 0]
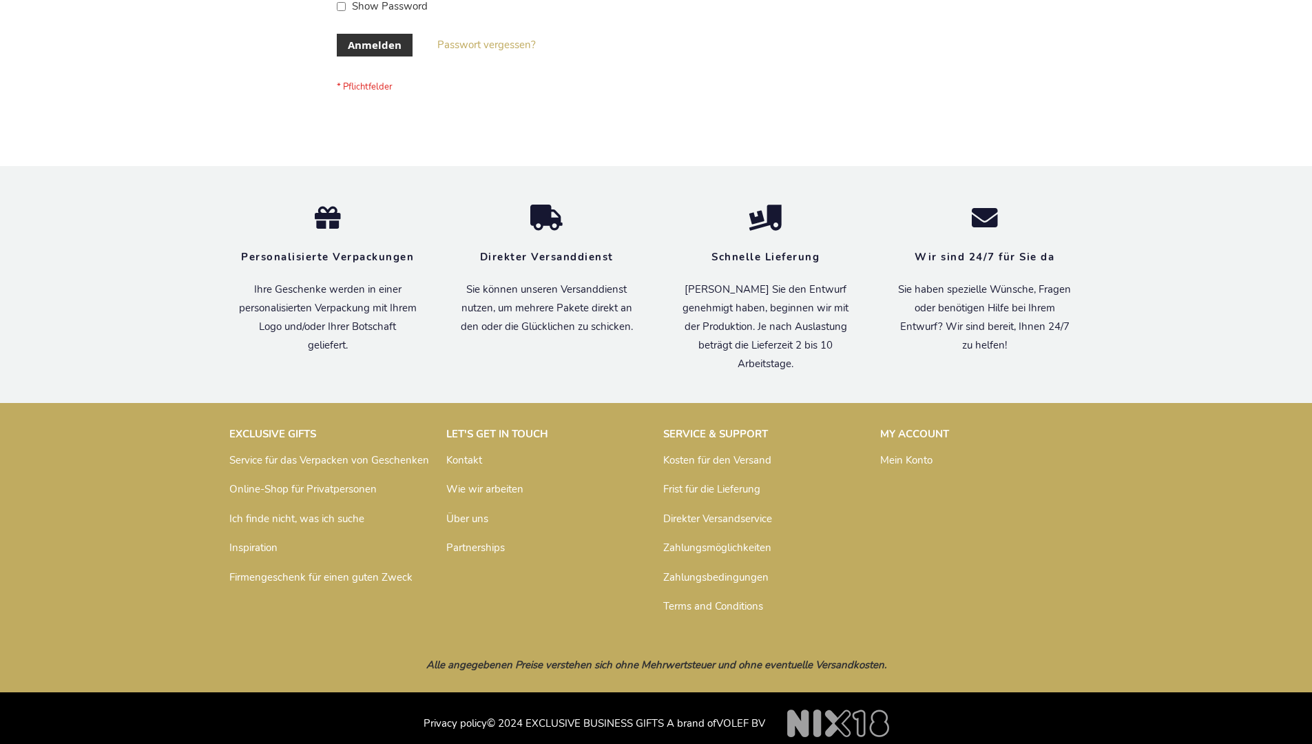
scroll to position [461, 0]
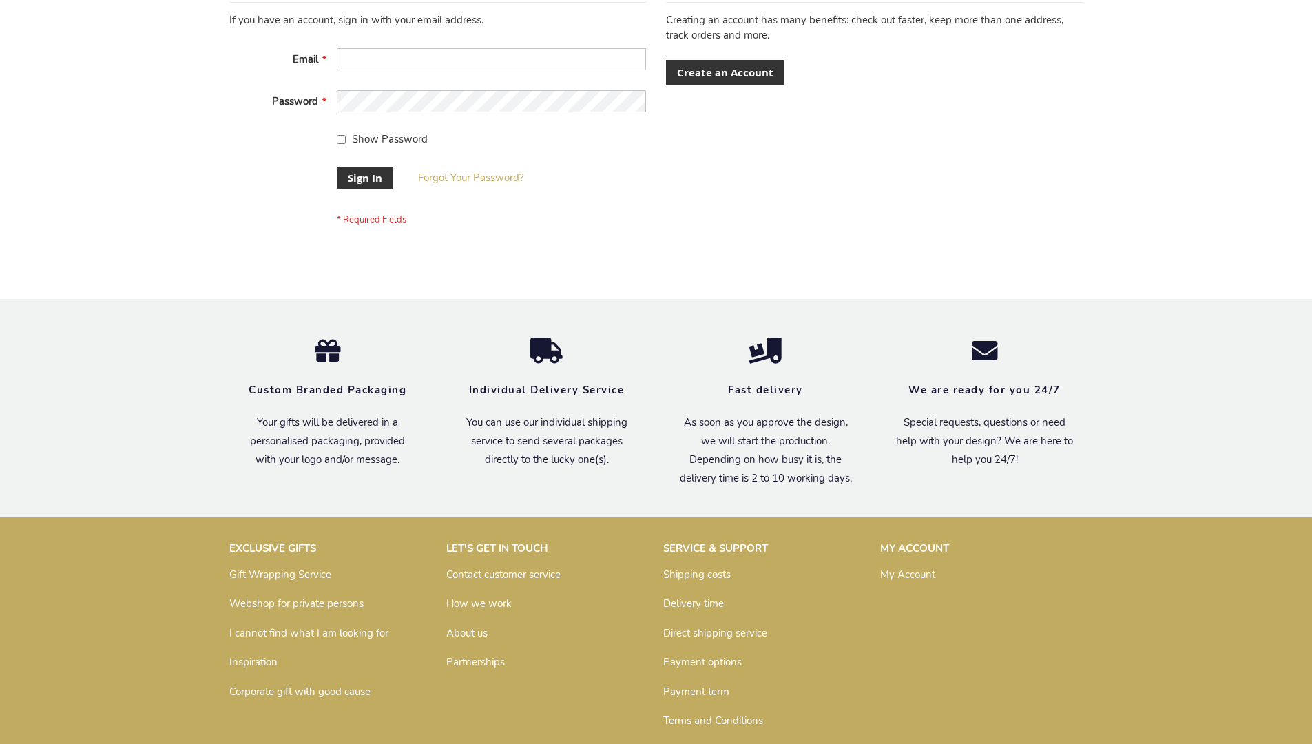
scroll to position [443, 0]
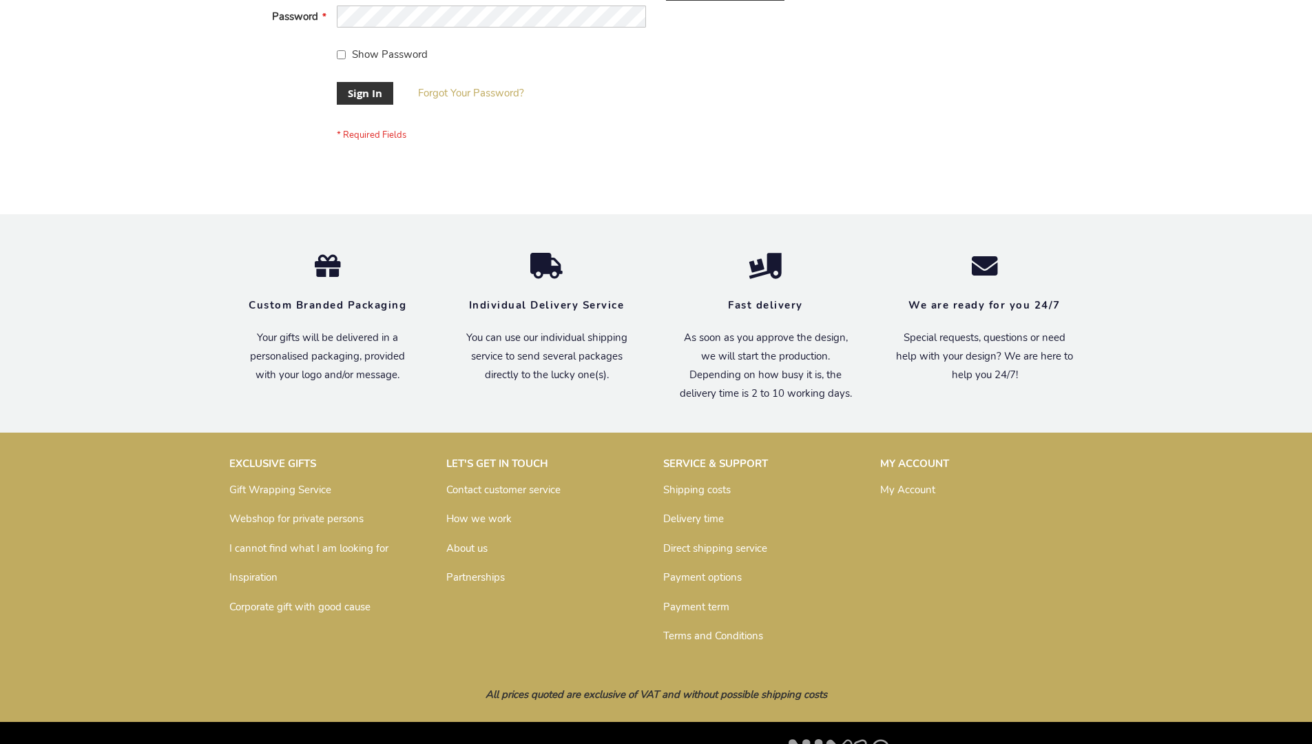
scroll to position [443, 0]
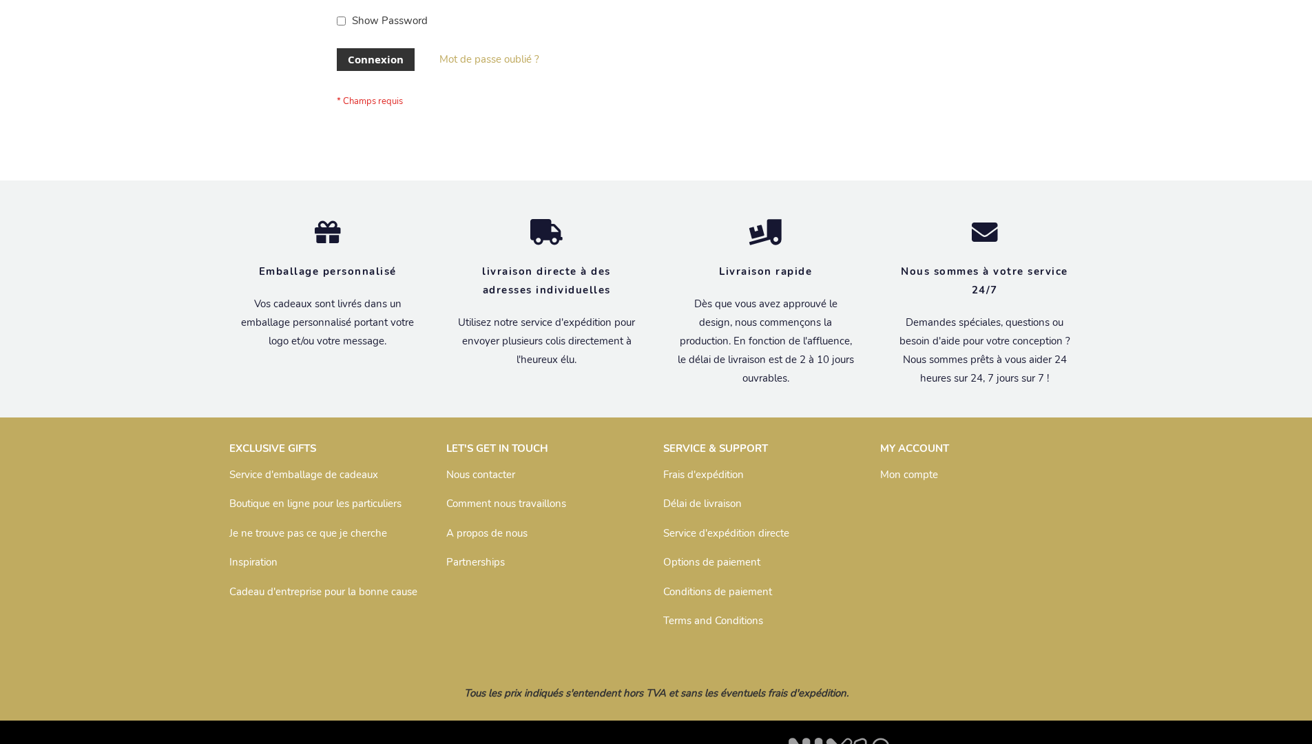
scroll to position [475, 0]
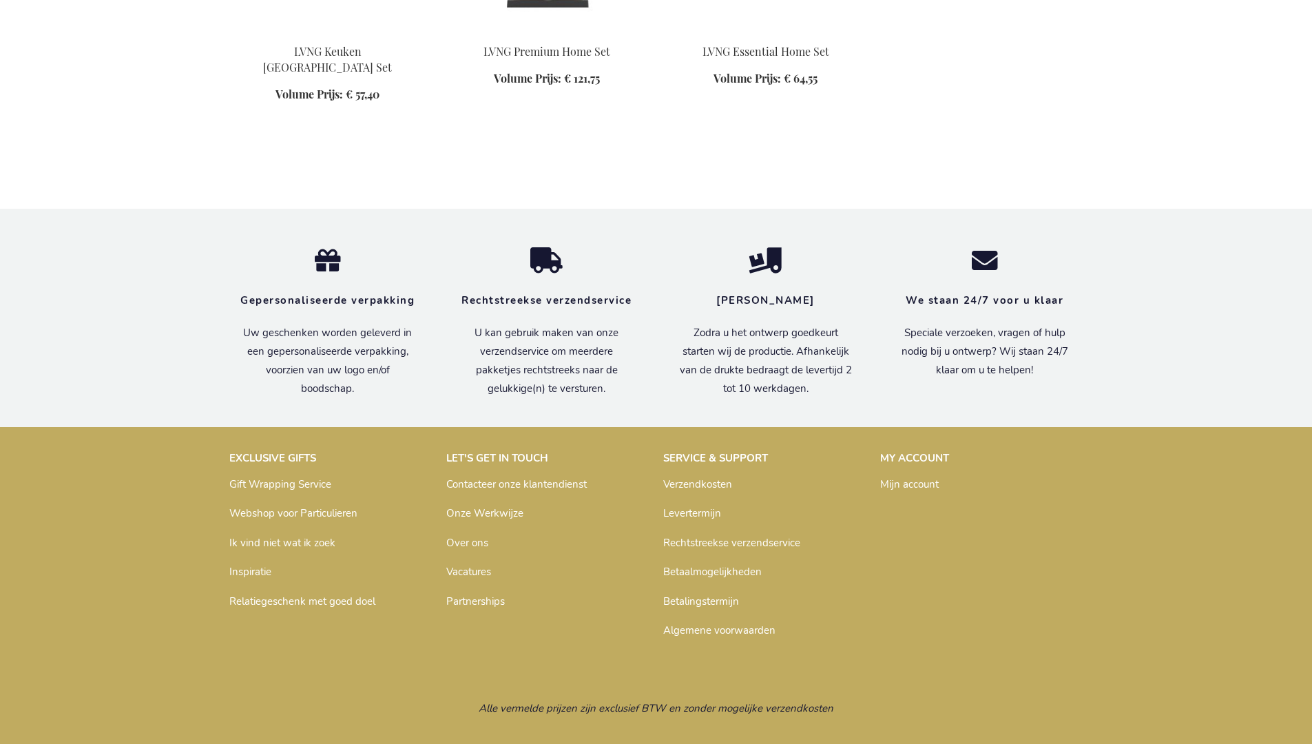
scroll to position [1139, 0]
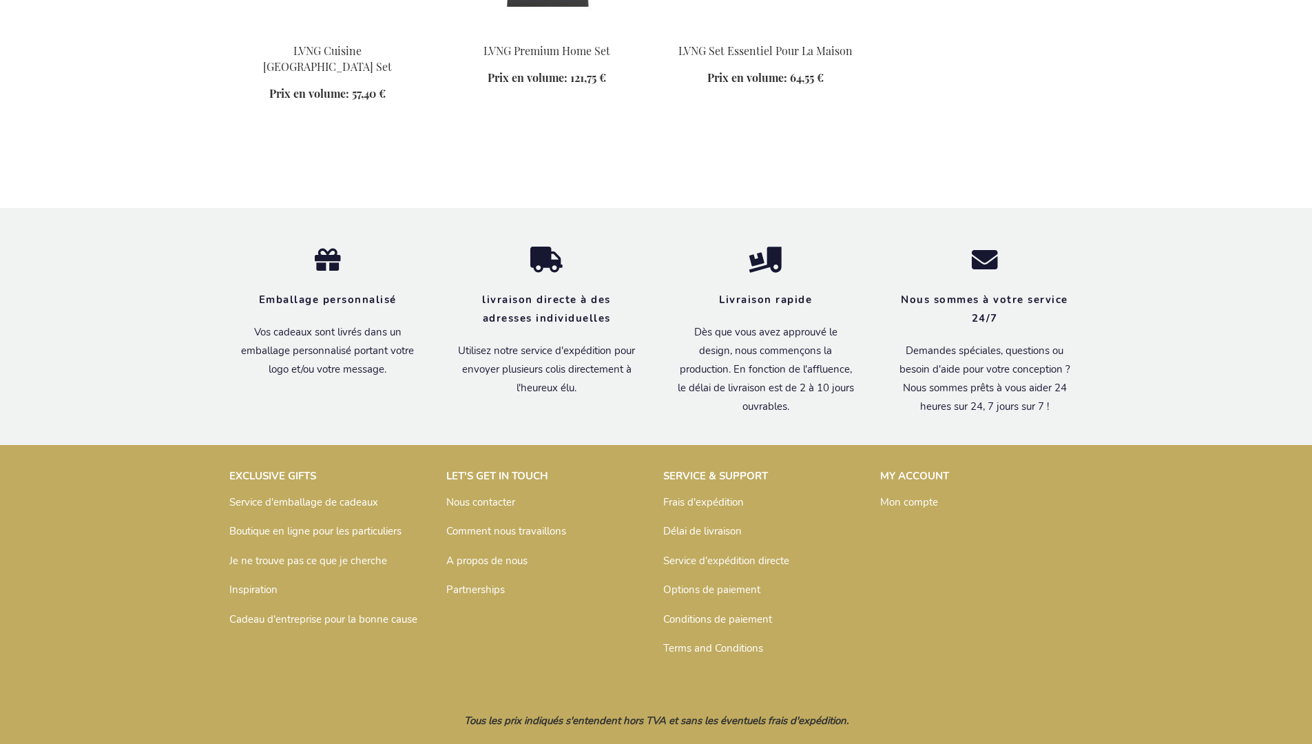
scroll to position [1162, 0]
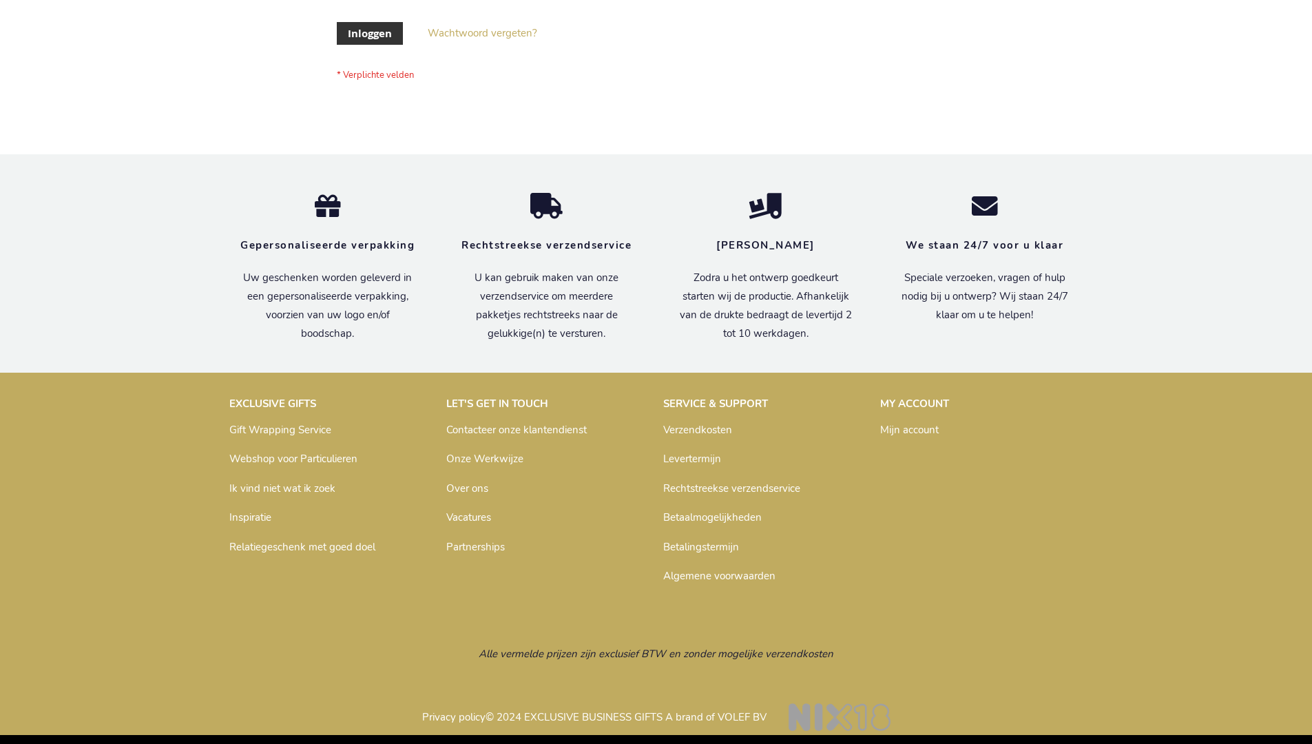
scroll to position [468, 0]
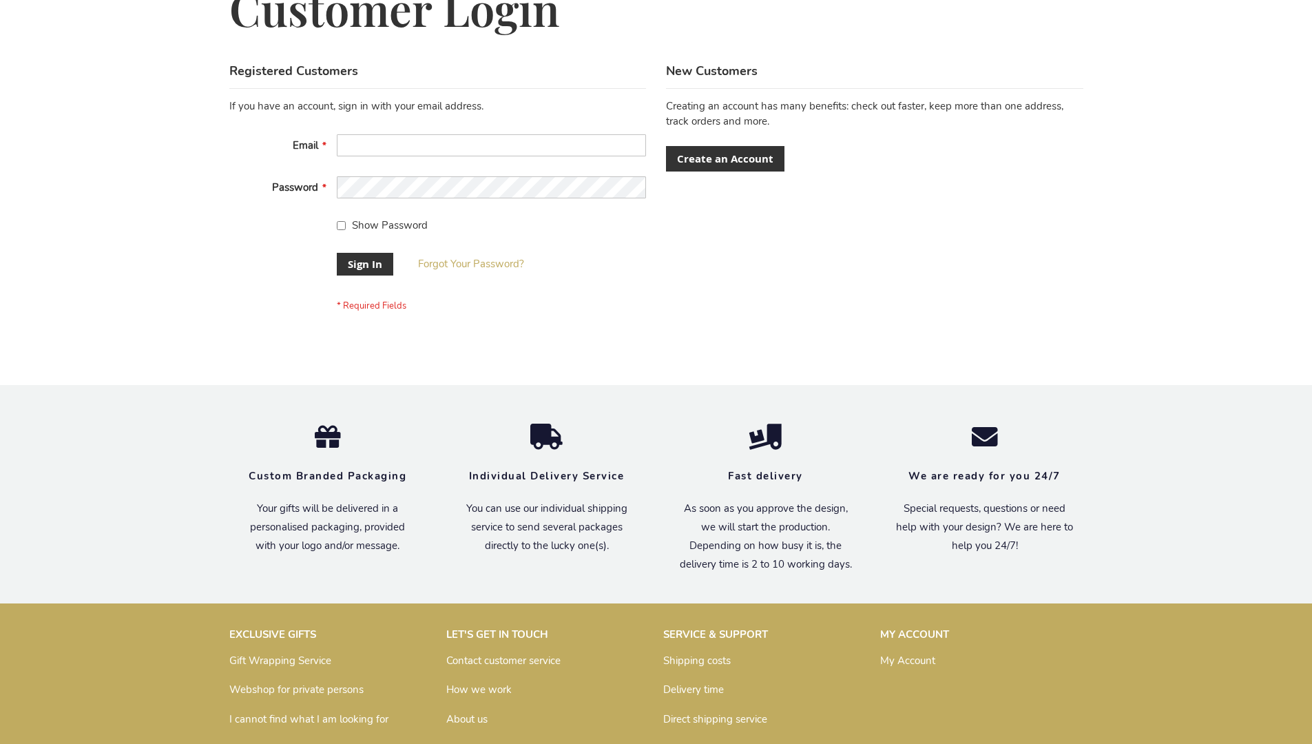
scroll to position [443, 0]
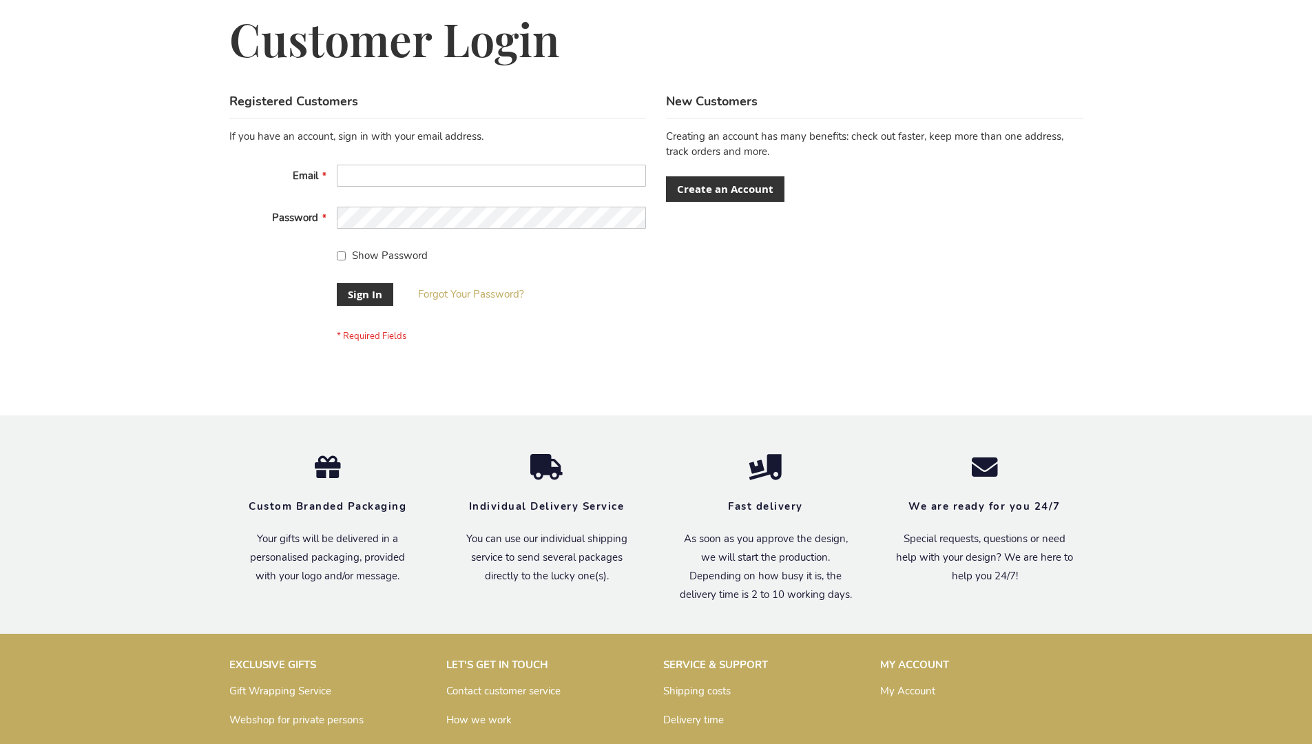
scroll to position [443, 0]
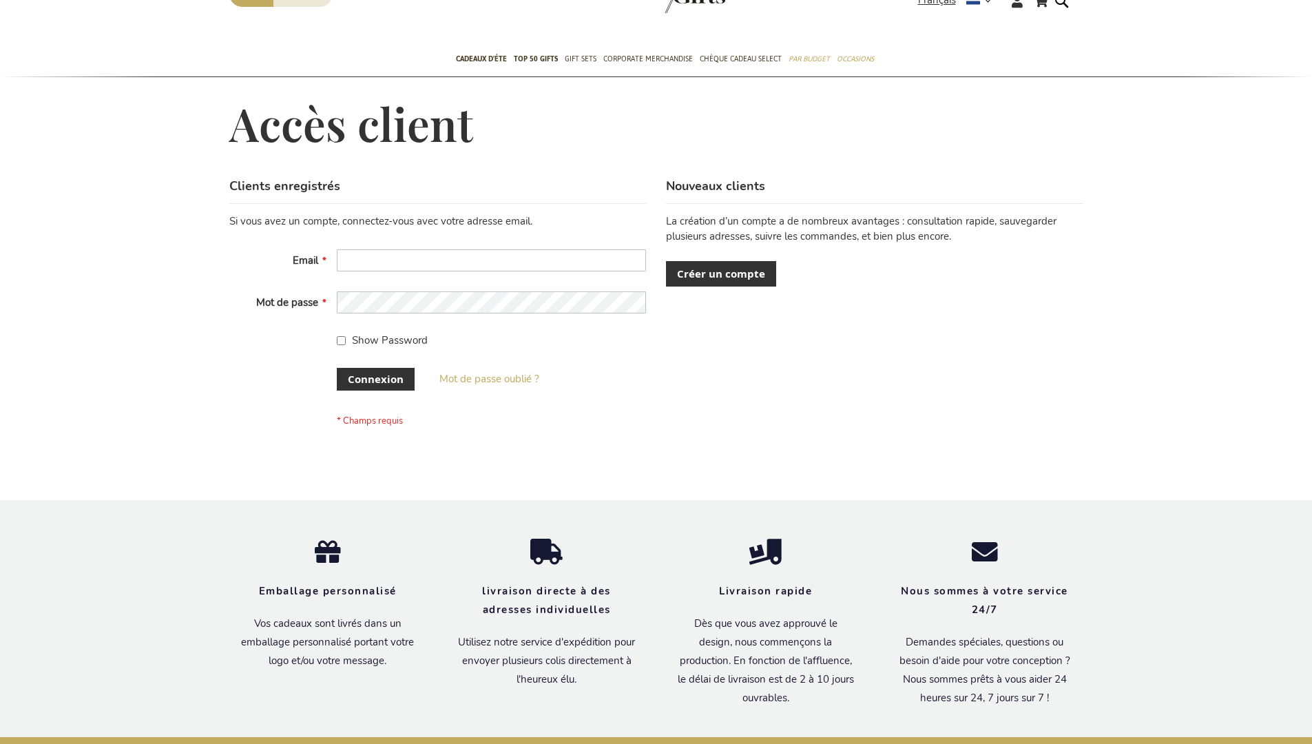
scroll to position [464, 0]
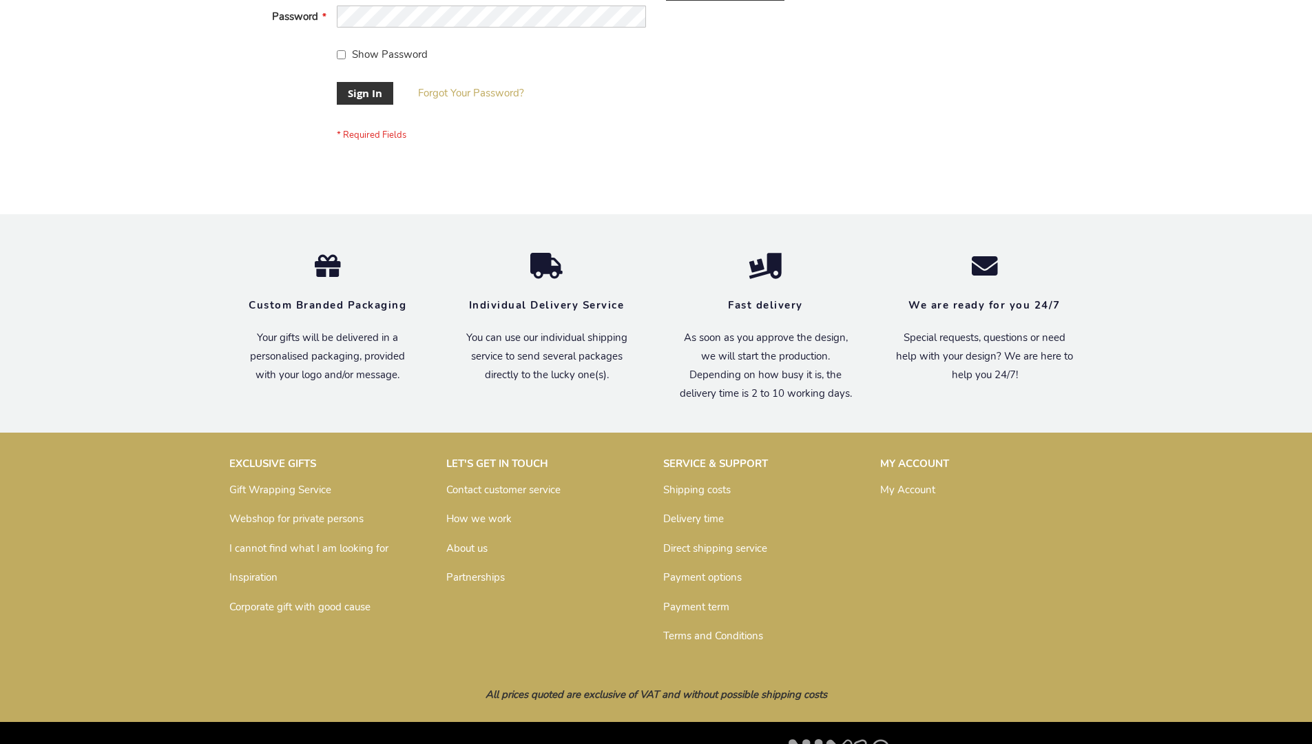
scroll to position [443, 0]
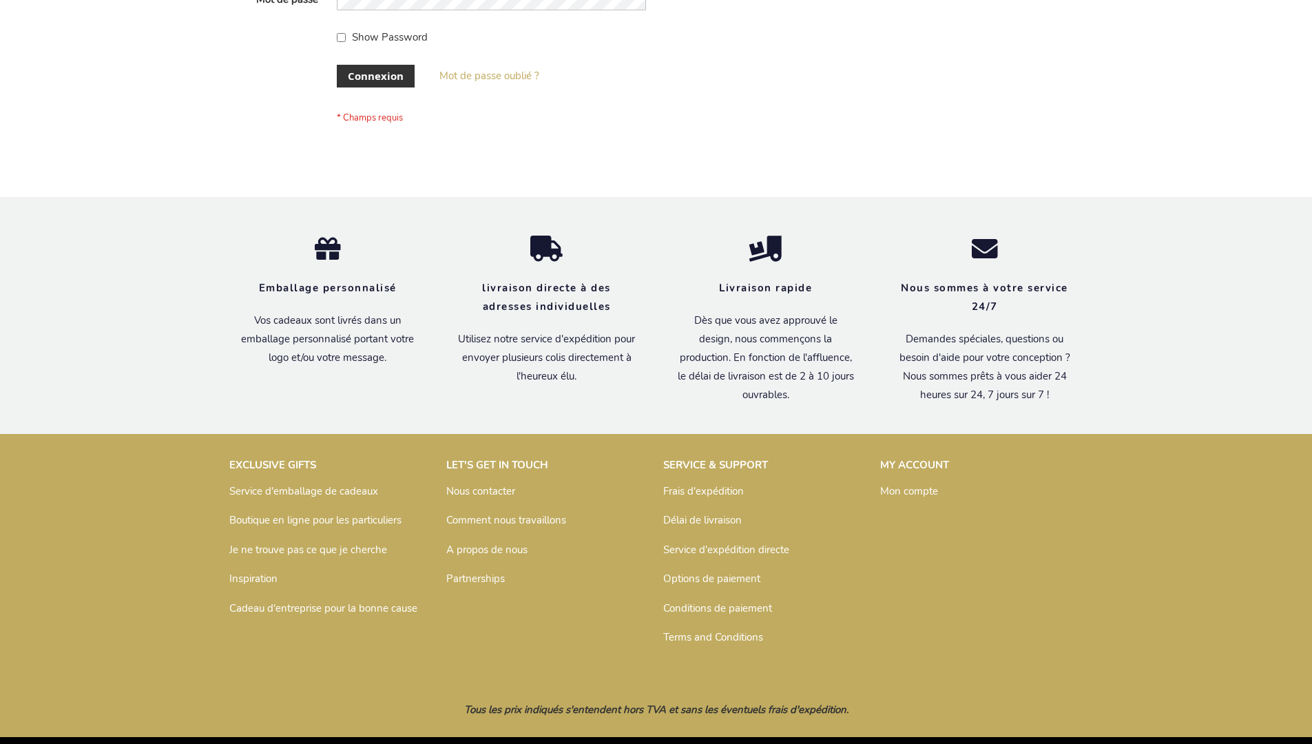
scroll to position [475, 0]
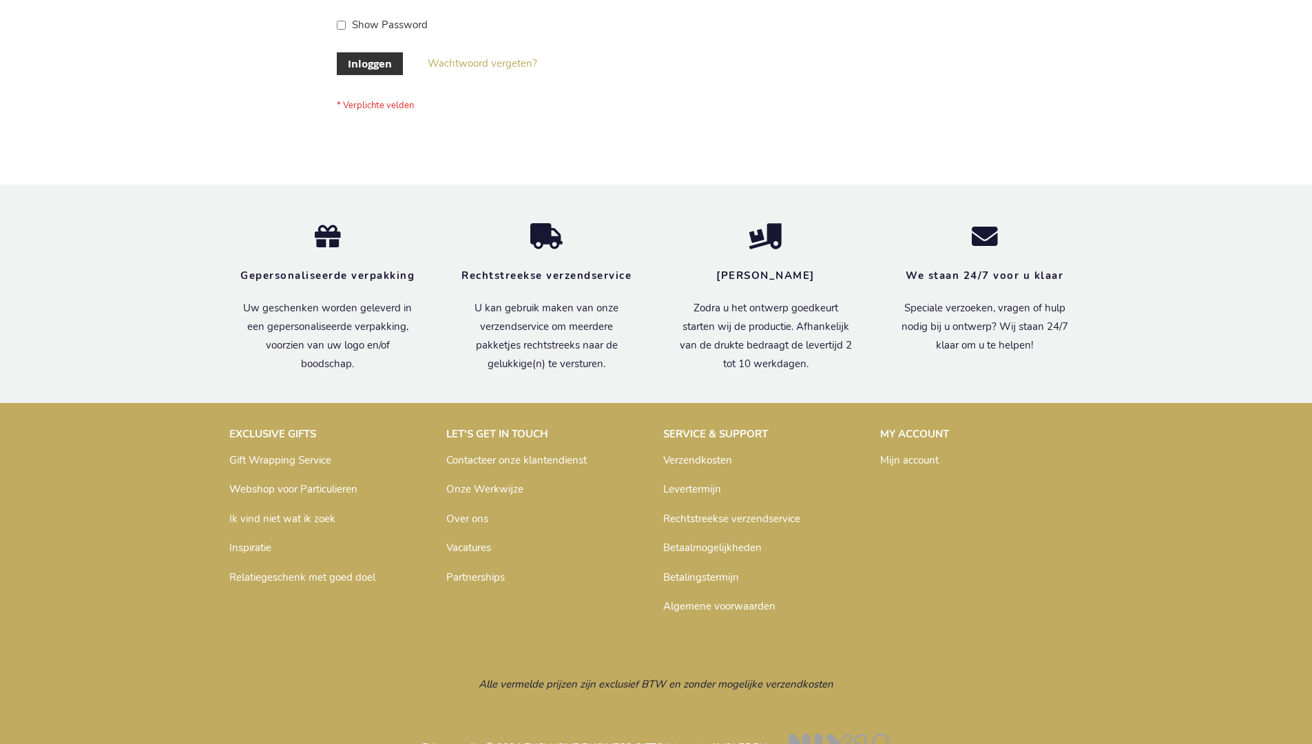
scroll to position [468, 0]
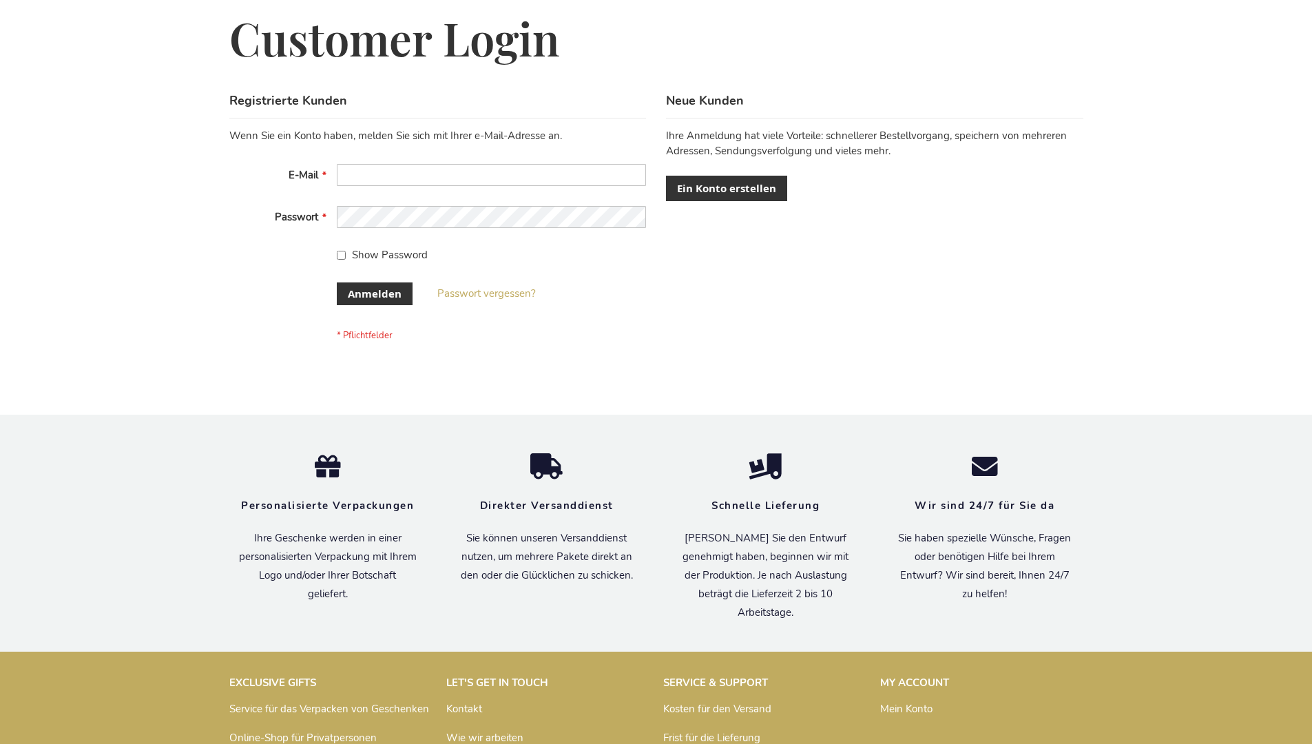
scroll to position [461, 0]
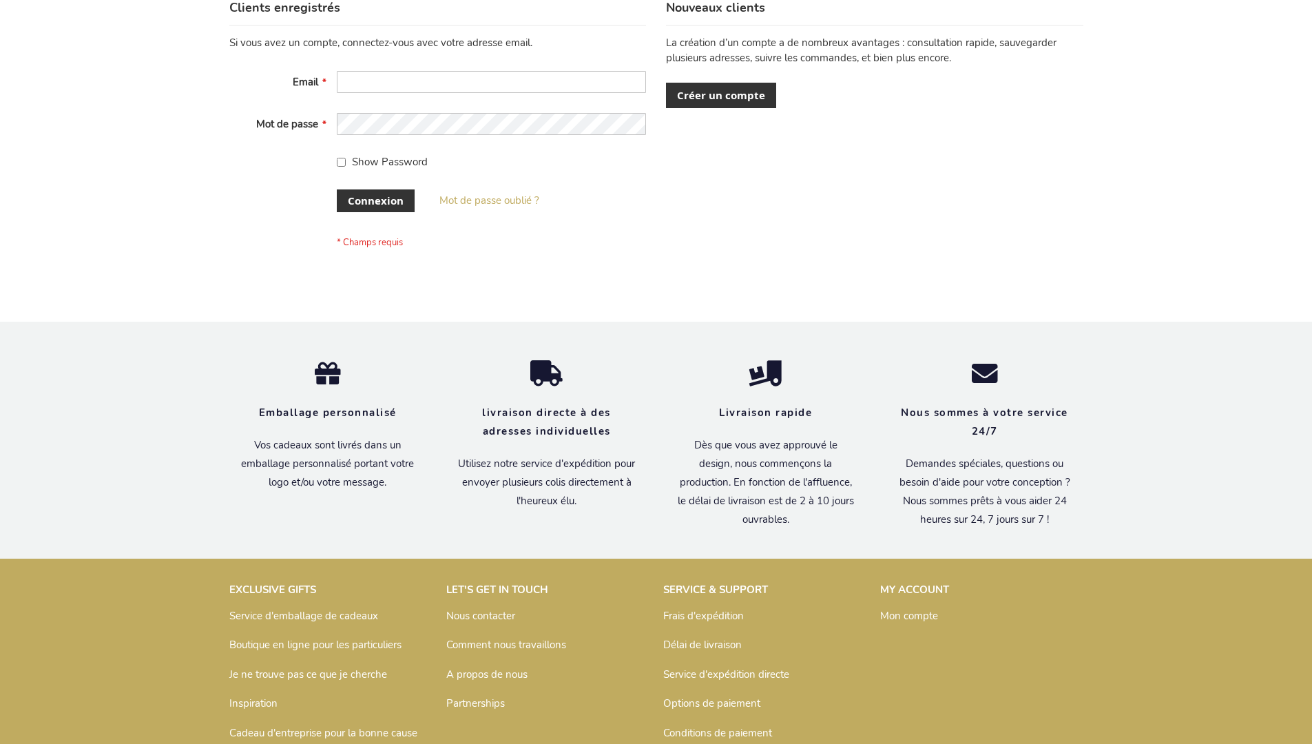
scroll to position [475, 0]
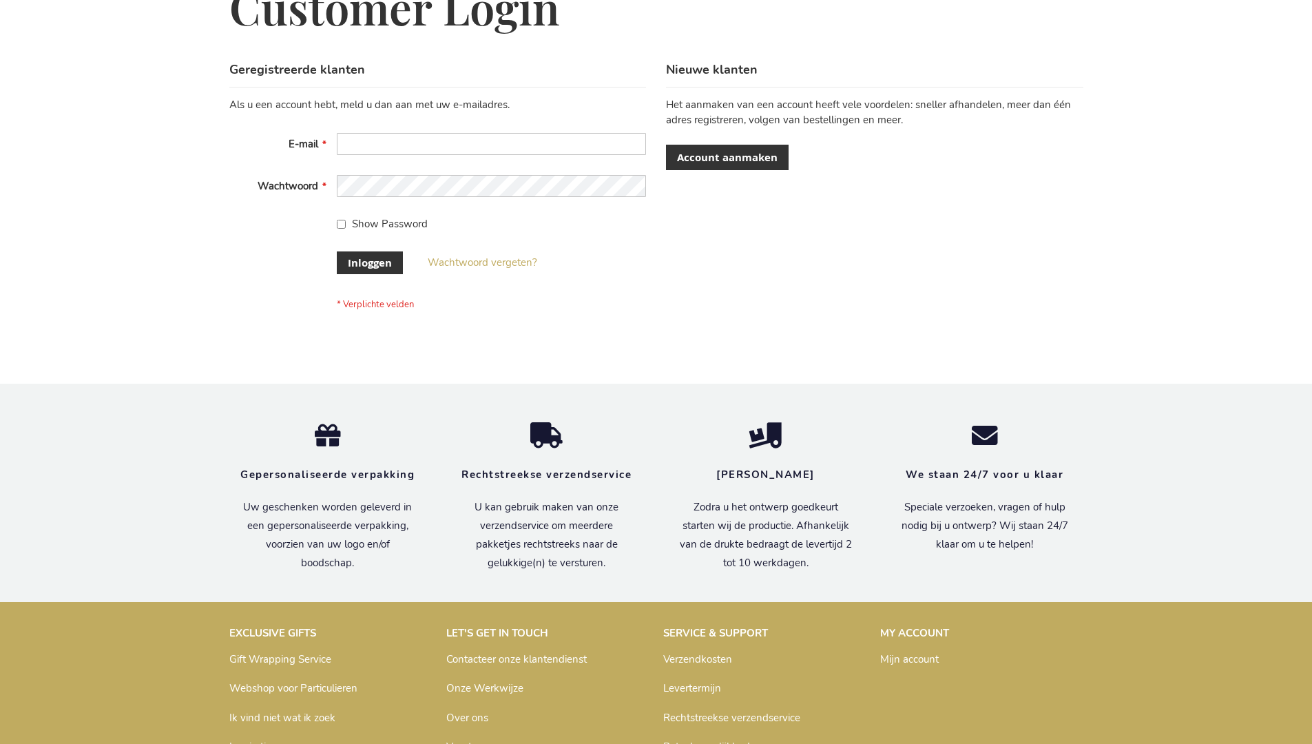
scroll to position [468, 0]
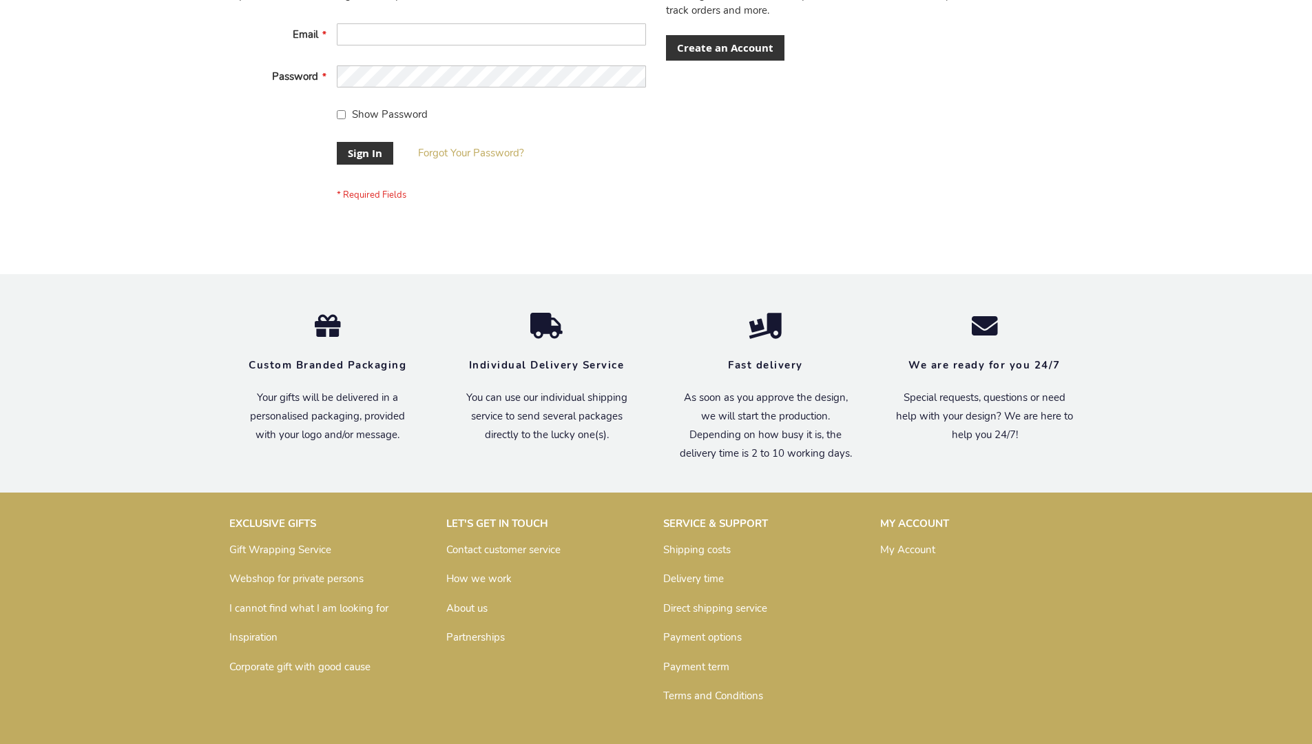
scroll to position [443, 0]
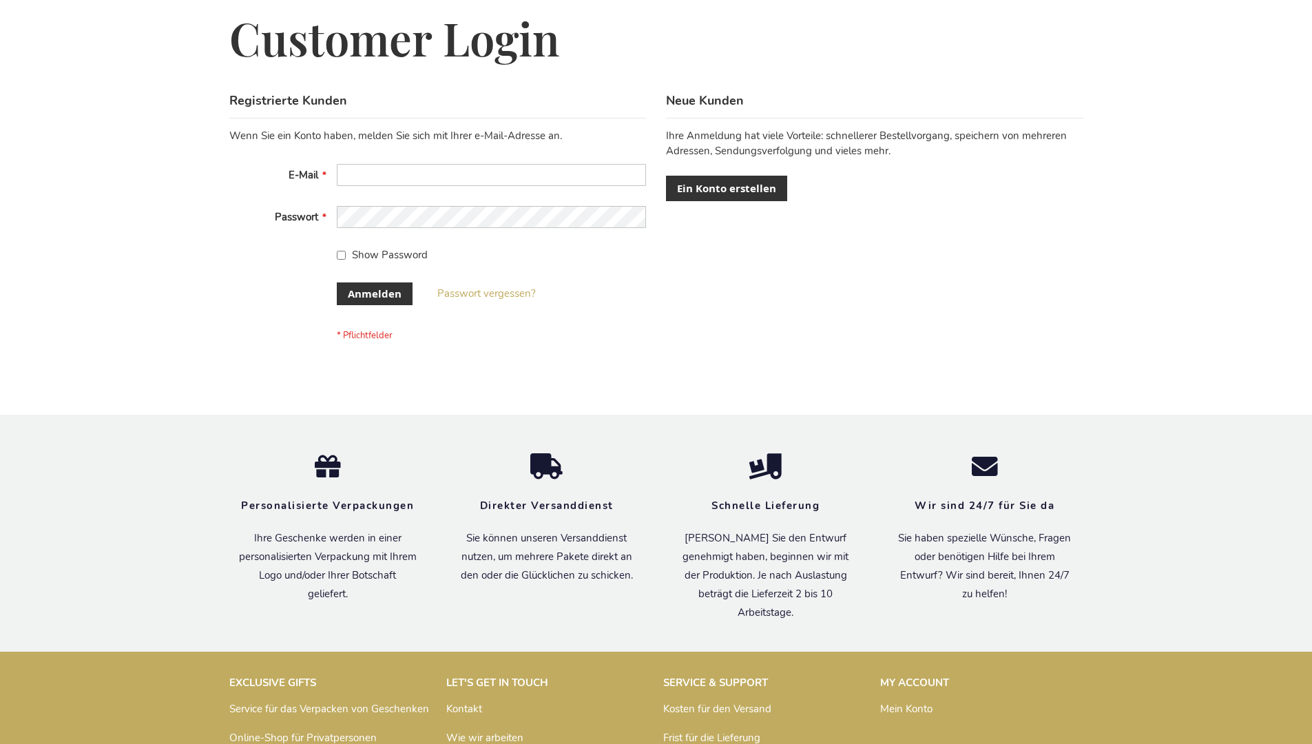
scroll to position [461, 0]
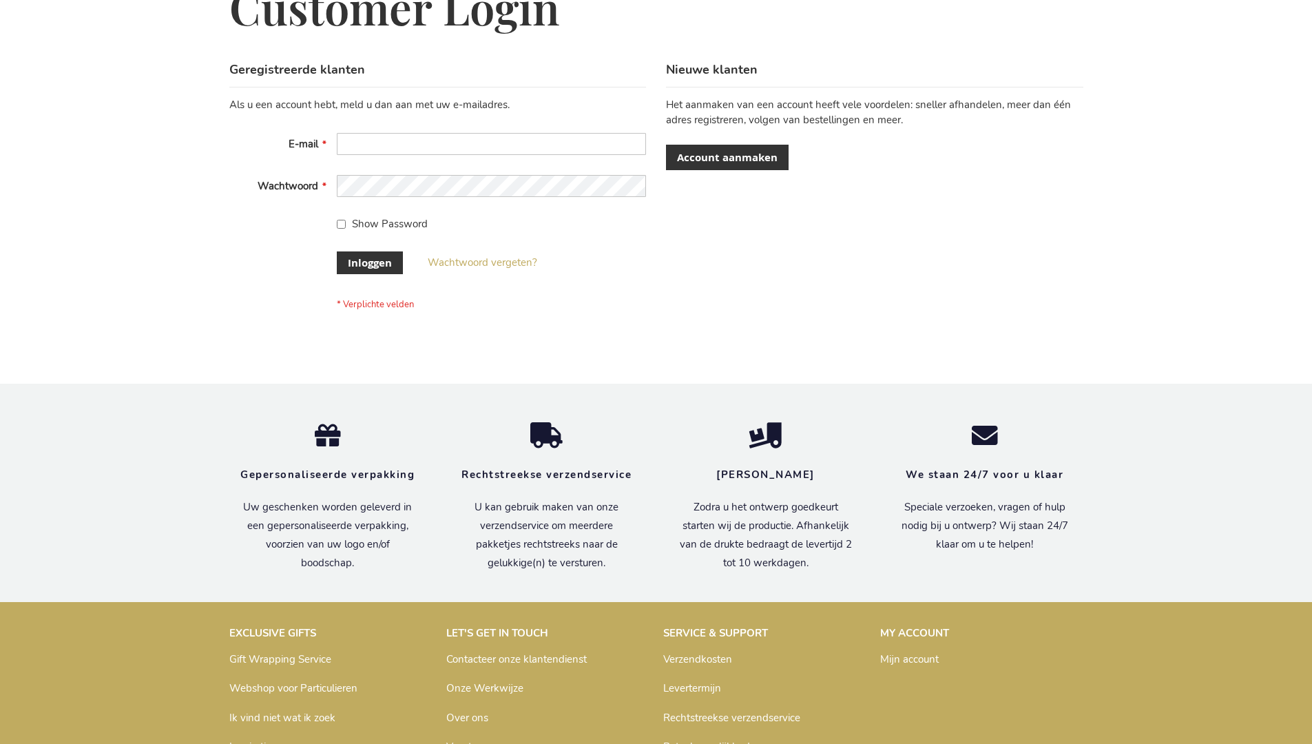
scroll to position [468, 0]
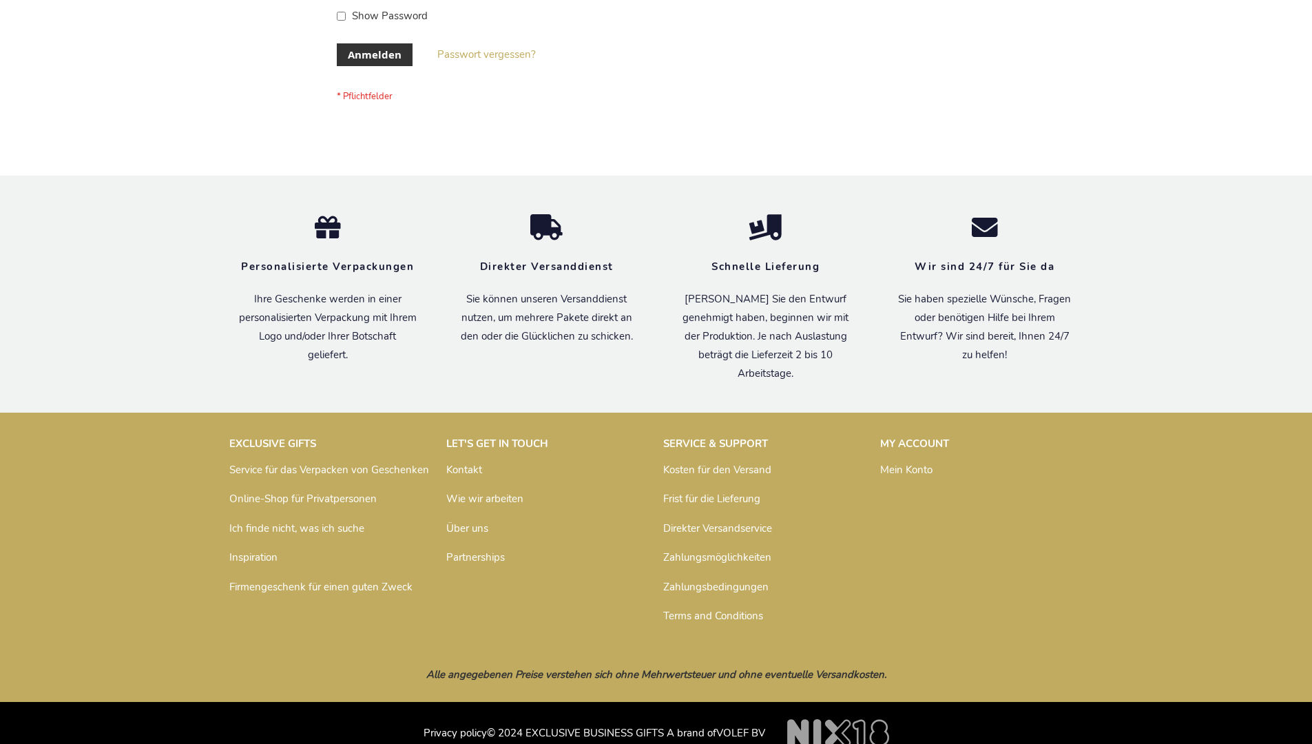
scroll to position [461, 0]
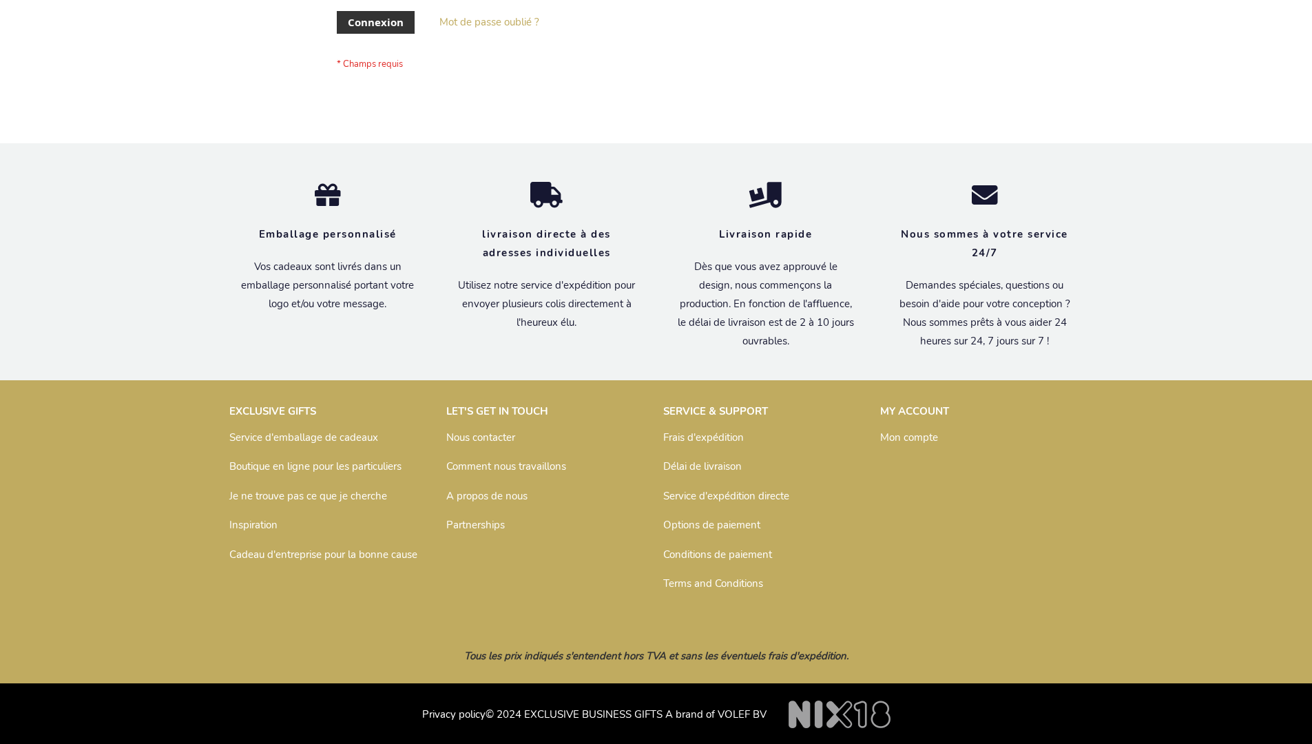
scroll to position [475, 0]
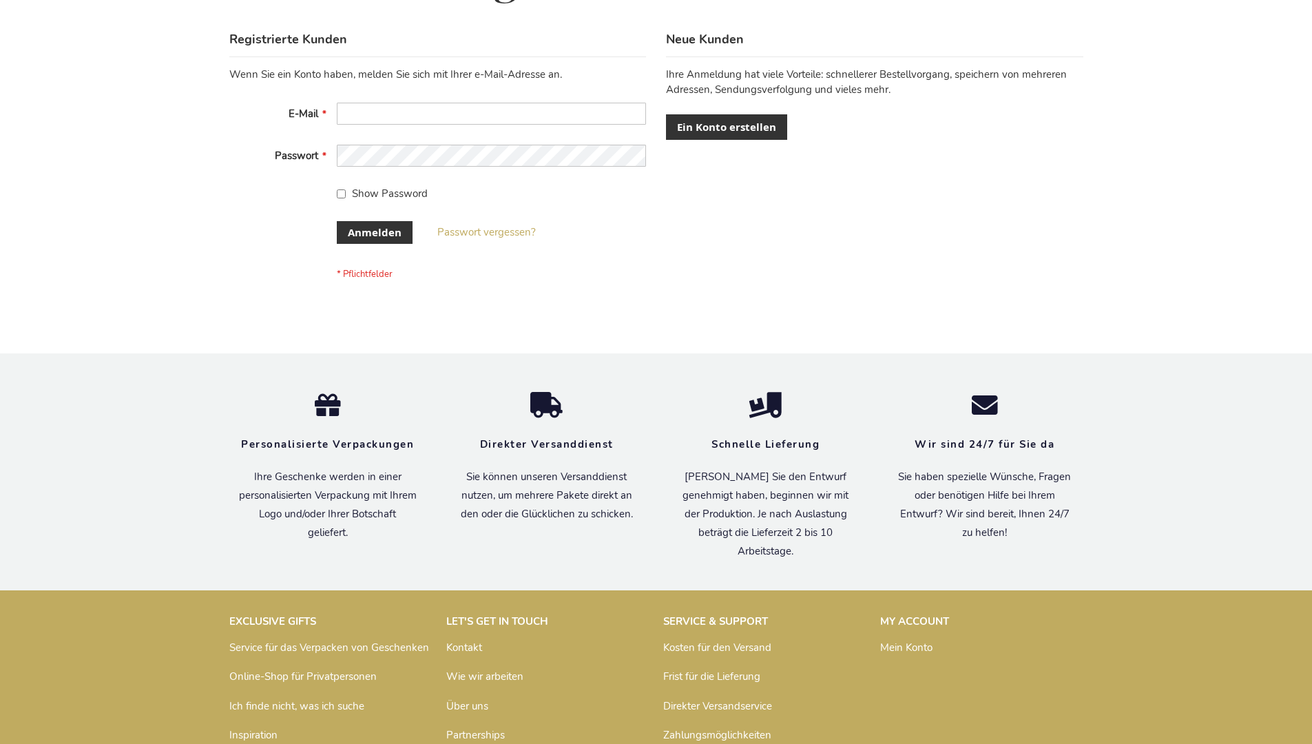
scroll to position [461, 0]
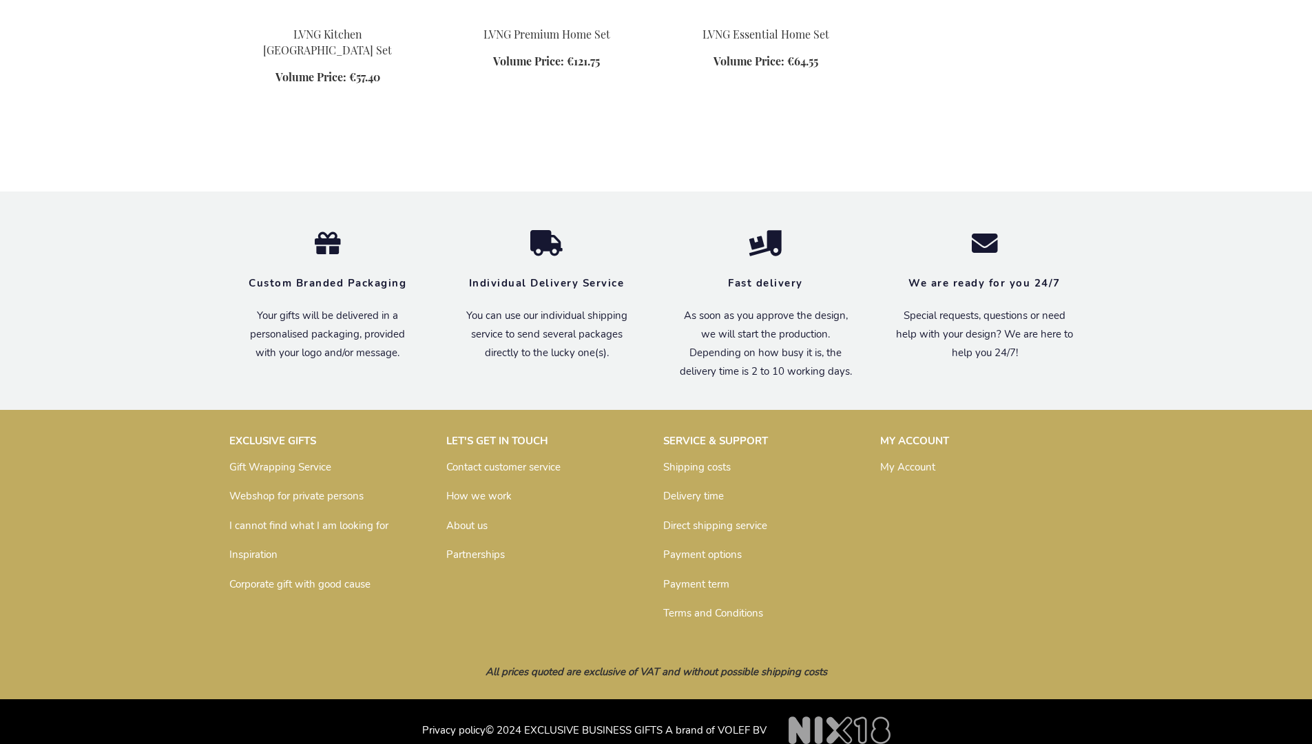
scroll to position [1114, 0]
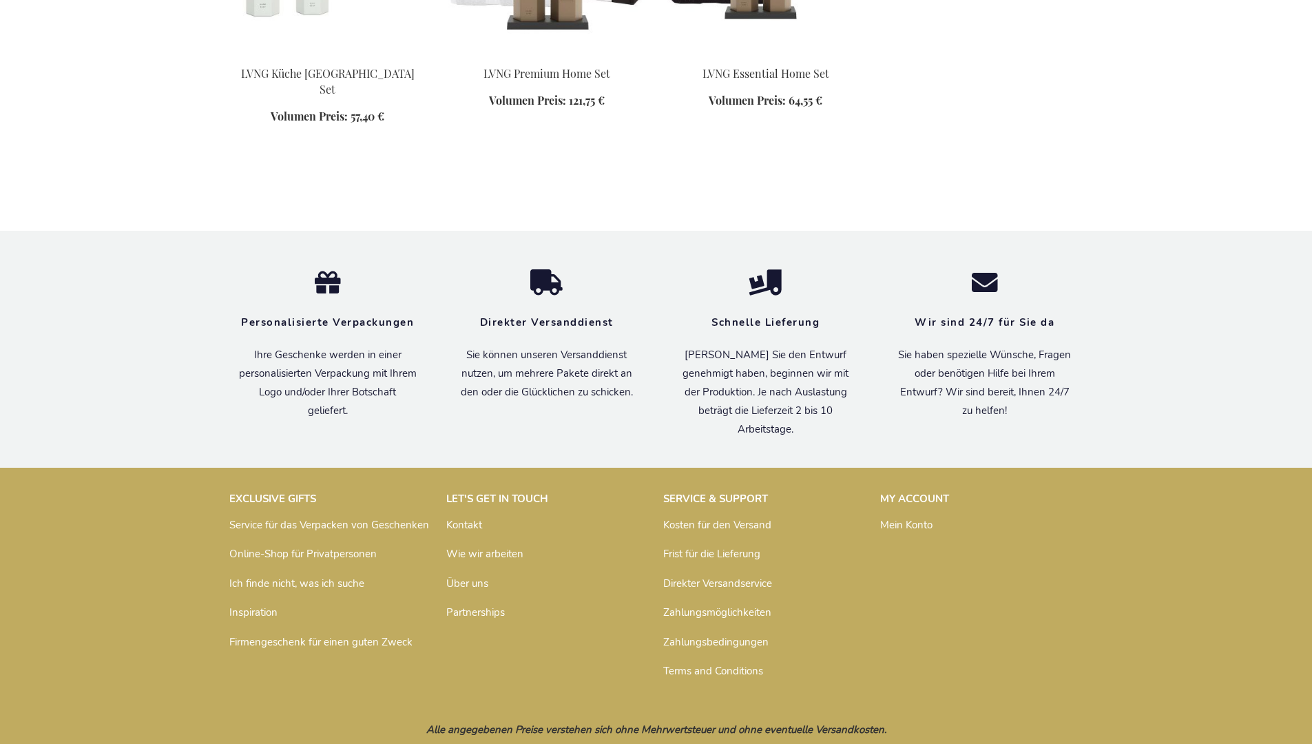
scroll to position [1133, 0]
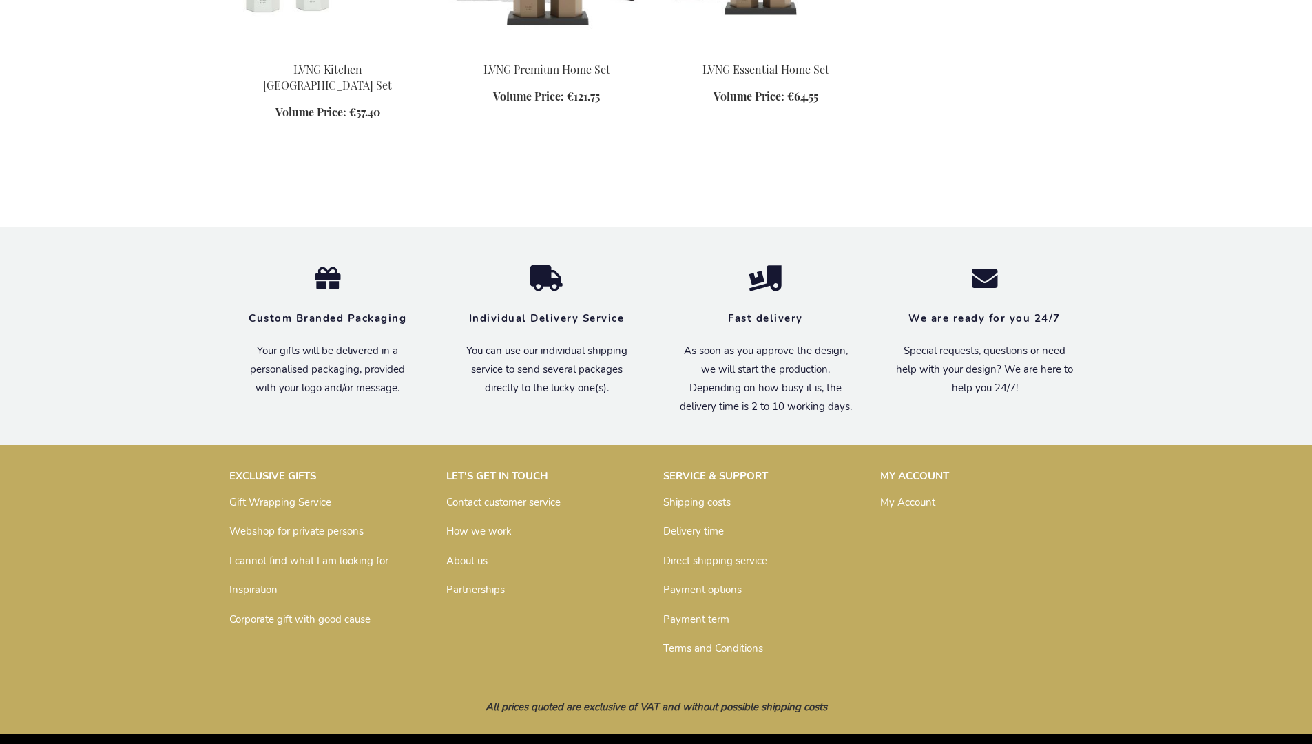
scroll to position [1114, 0]
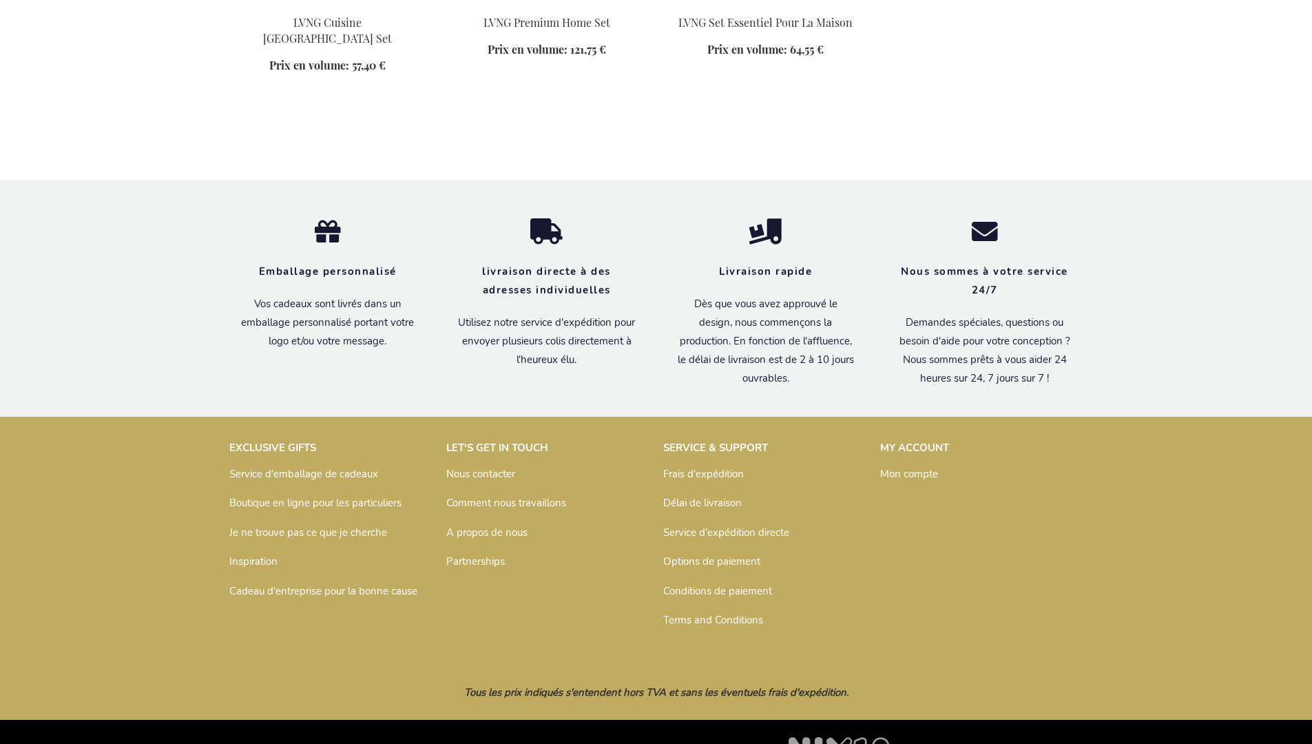
scroll to position [1162, 0]
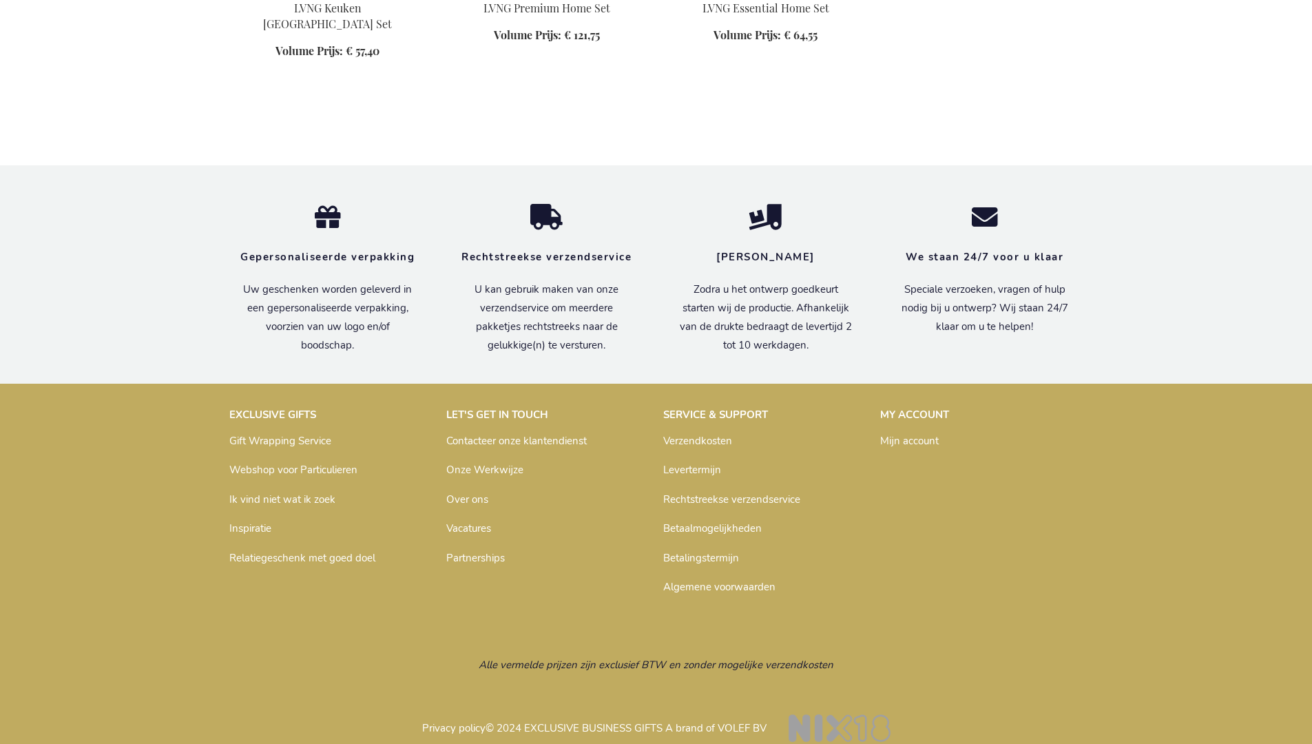
scroll to position [1139, 0]
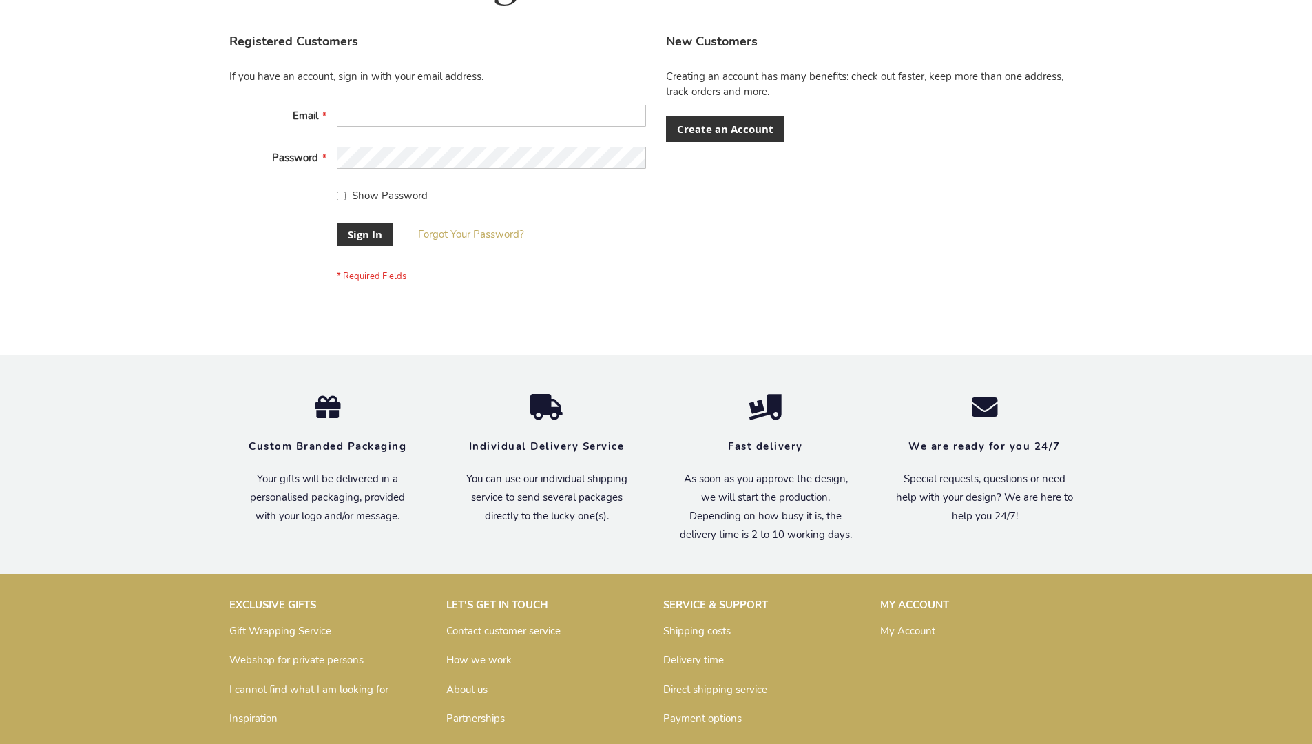
scroll to position [443, 0]
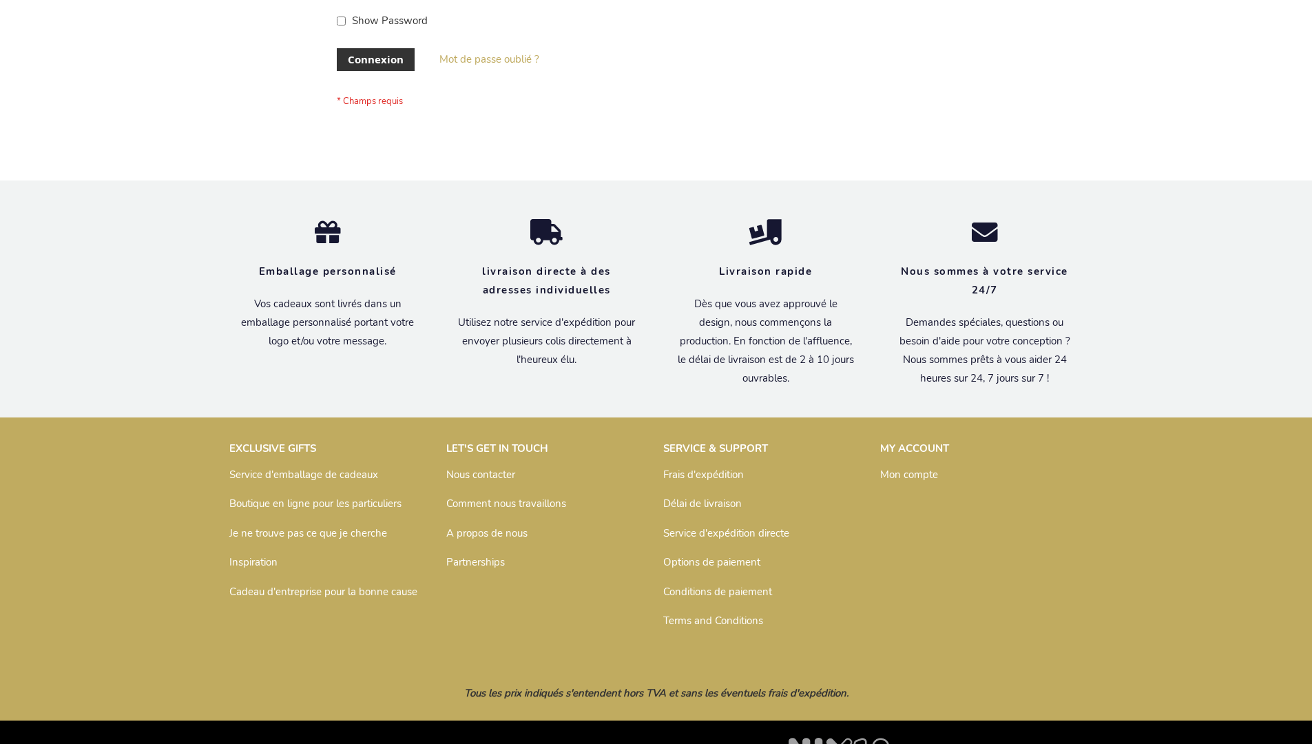
scroll to position [475, 0]
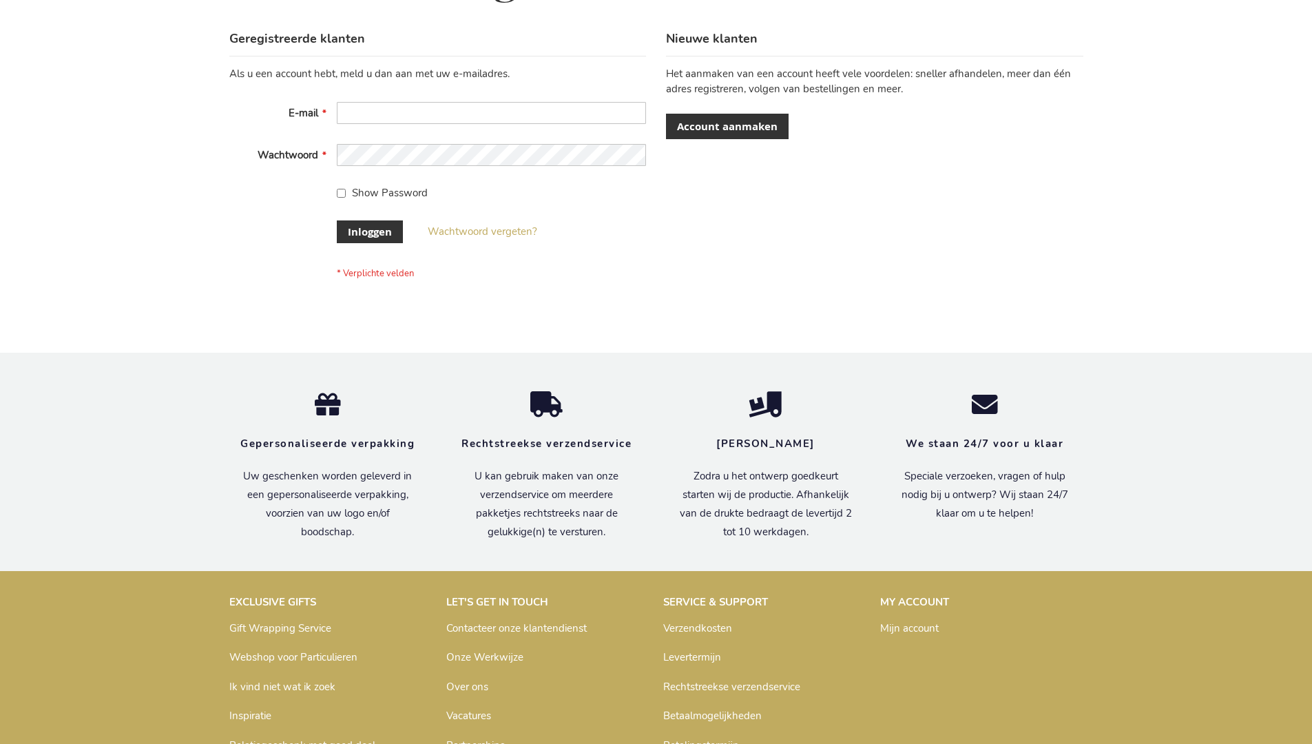
scroll to position [468, 0]
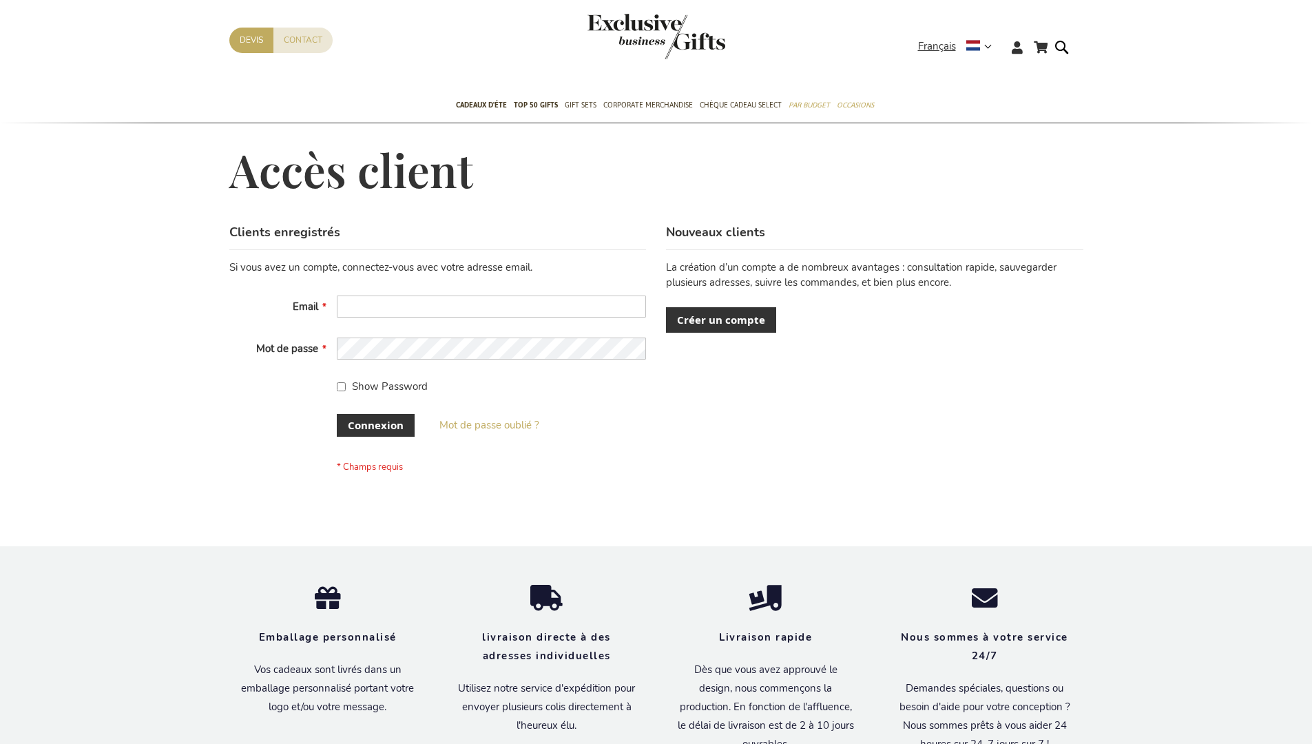
scroll to position [475, 0]
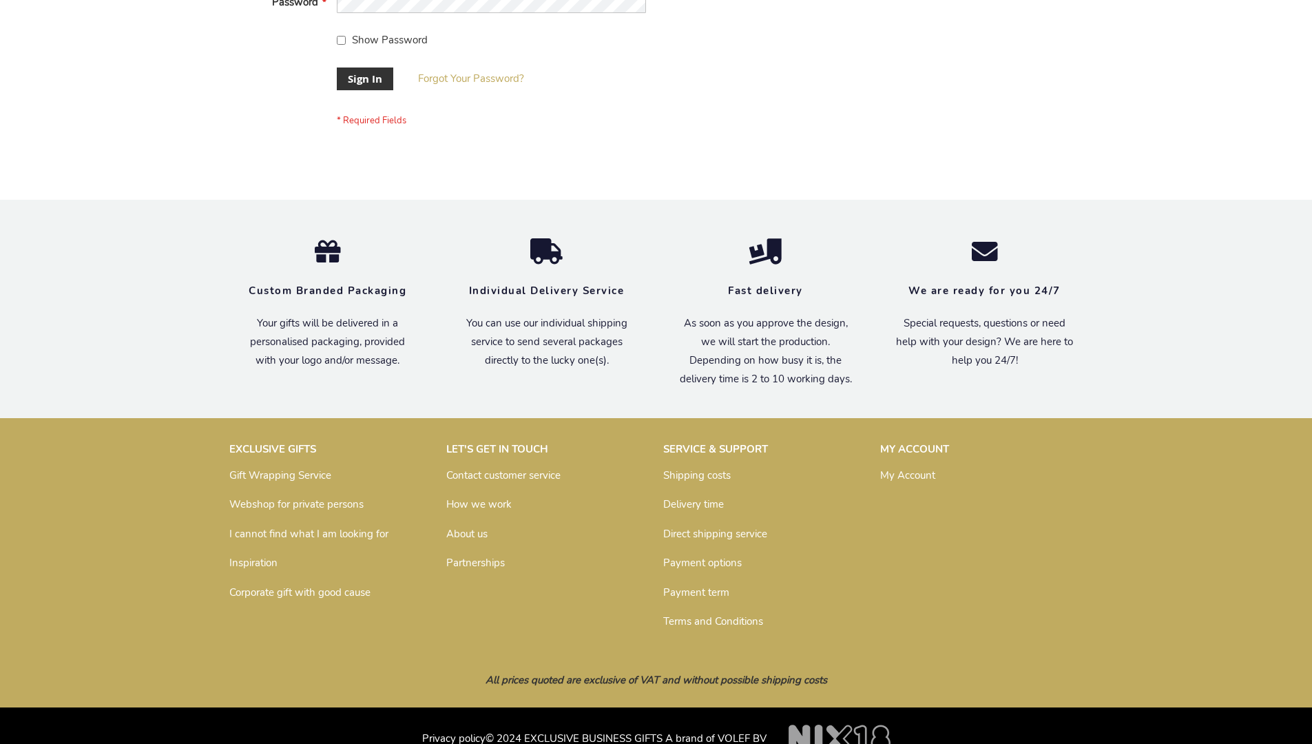
scroll to position [443, 0]
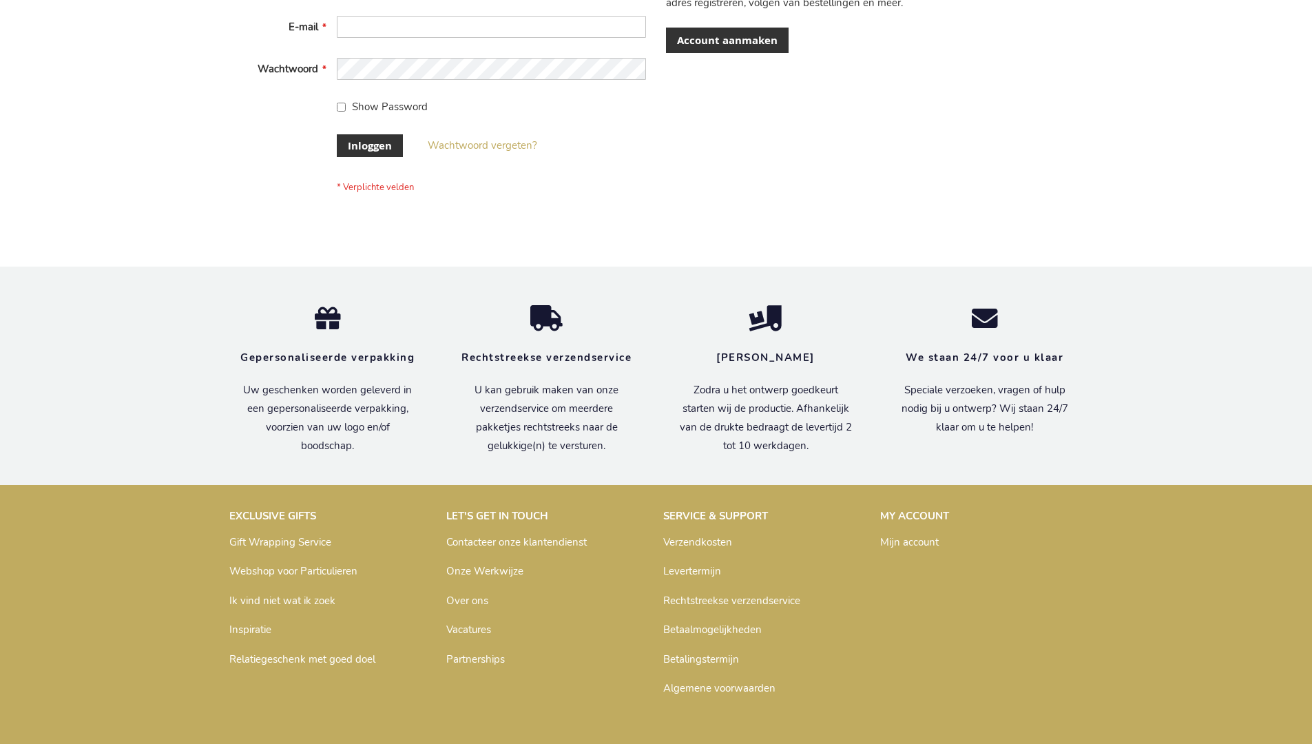
scroll to position [468, 0]
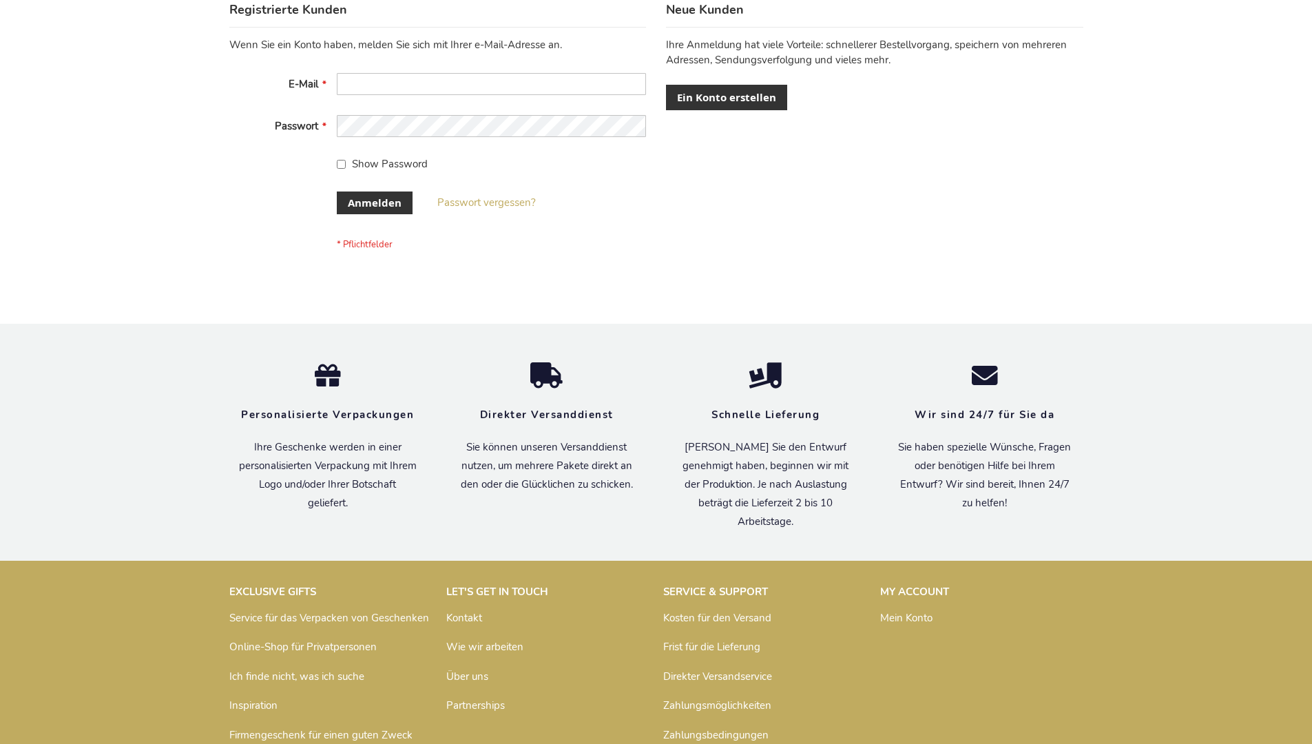
scroll to position [461, 0]
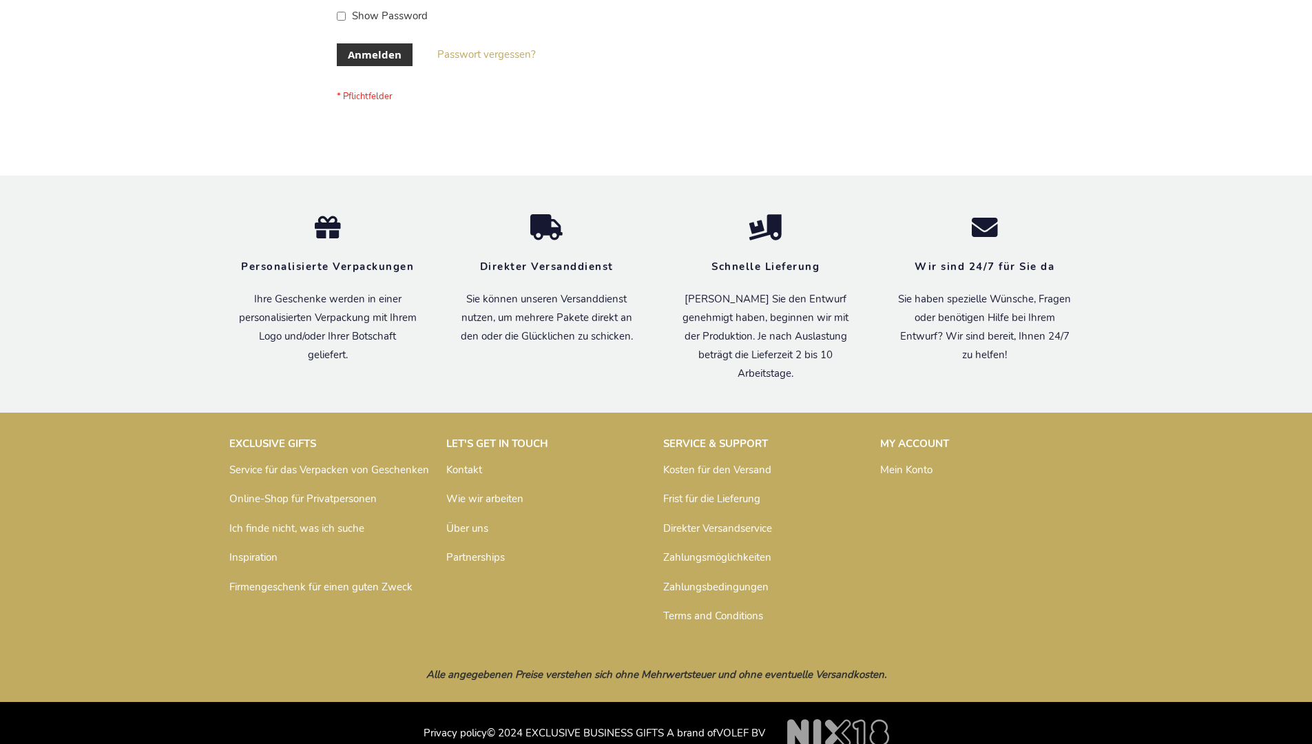
scroll to position [461, 0]
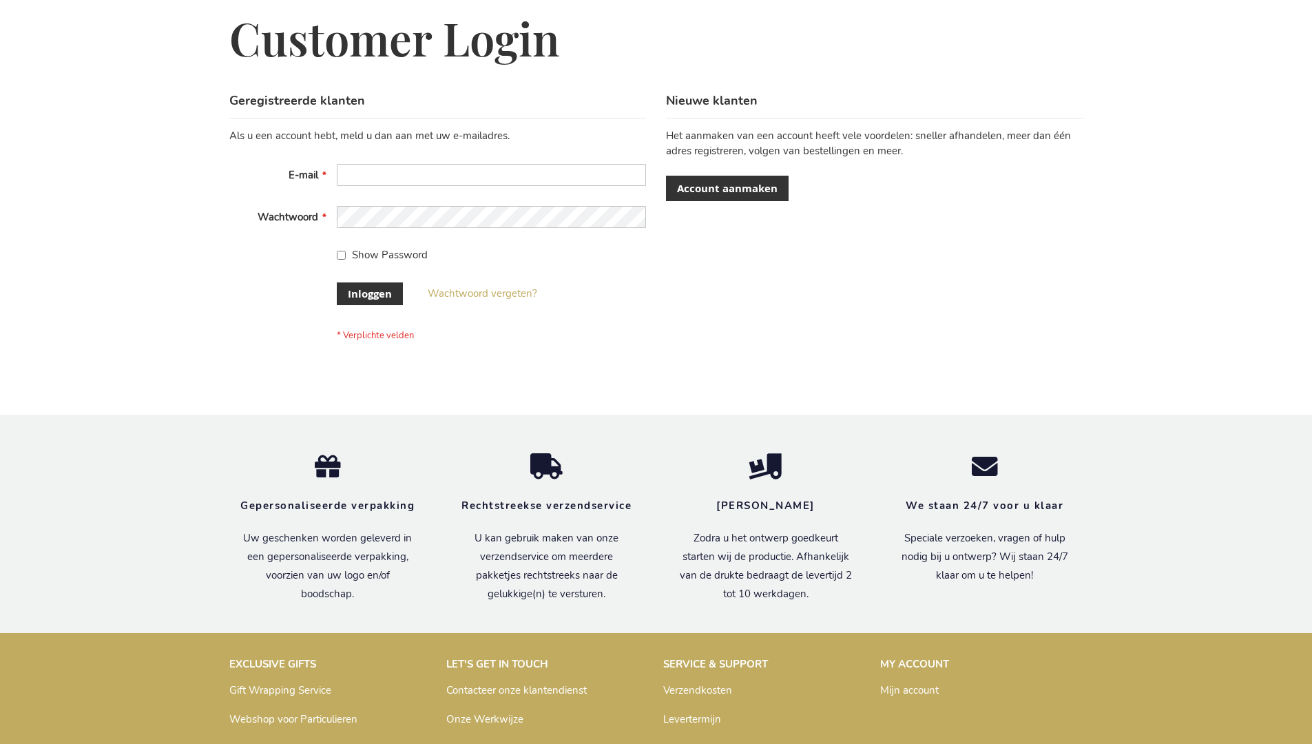
scroll to position [468, 0]
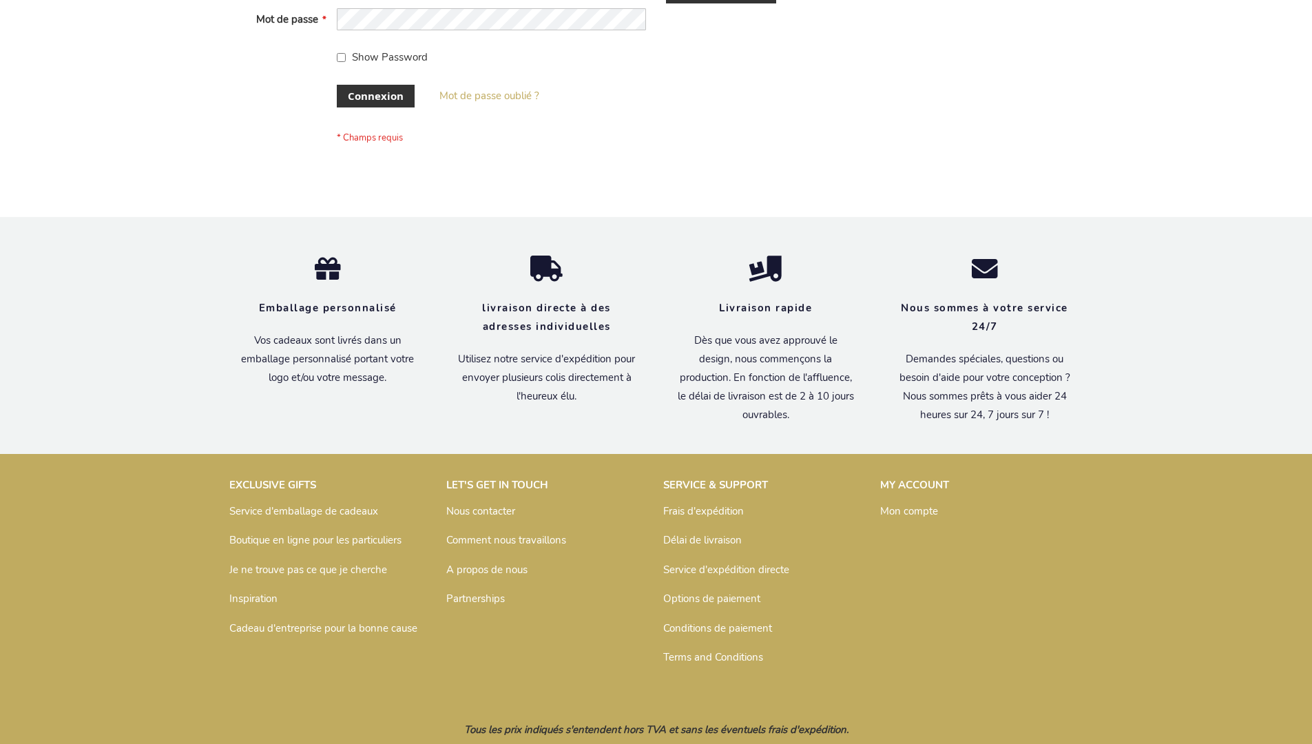
scroll to position [475, 0]
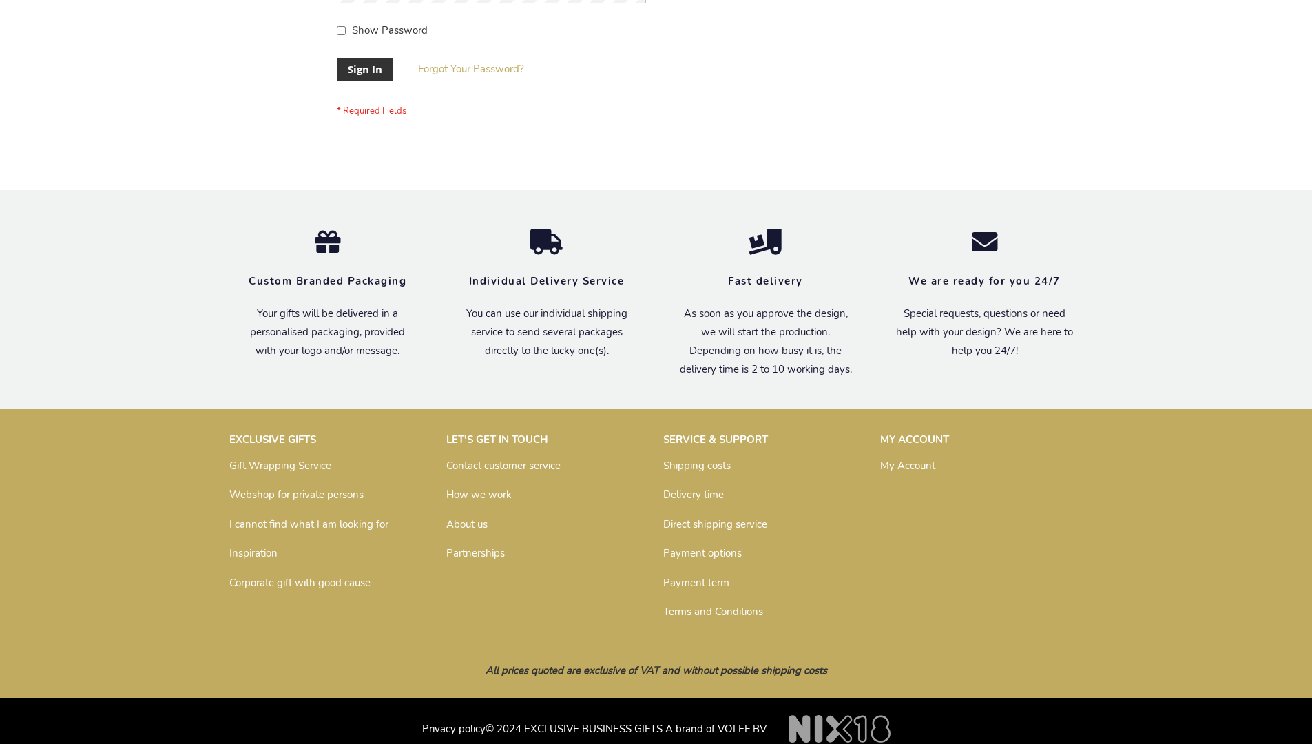
scroll to position [432, 0]
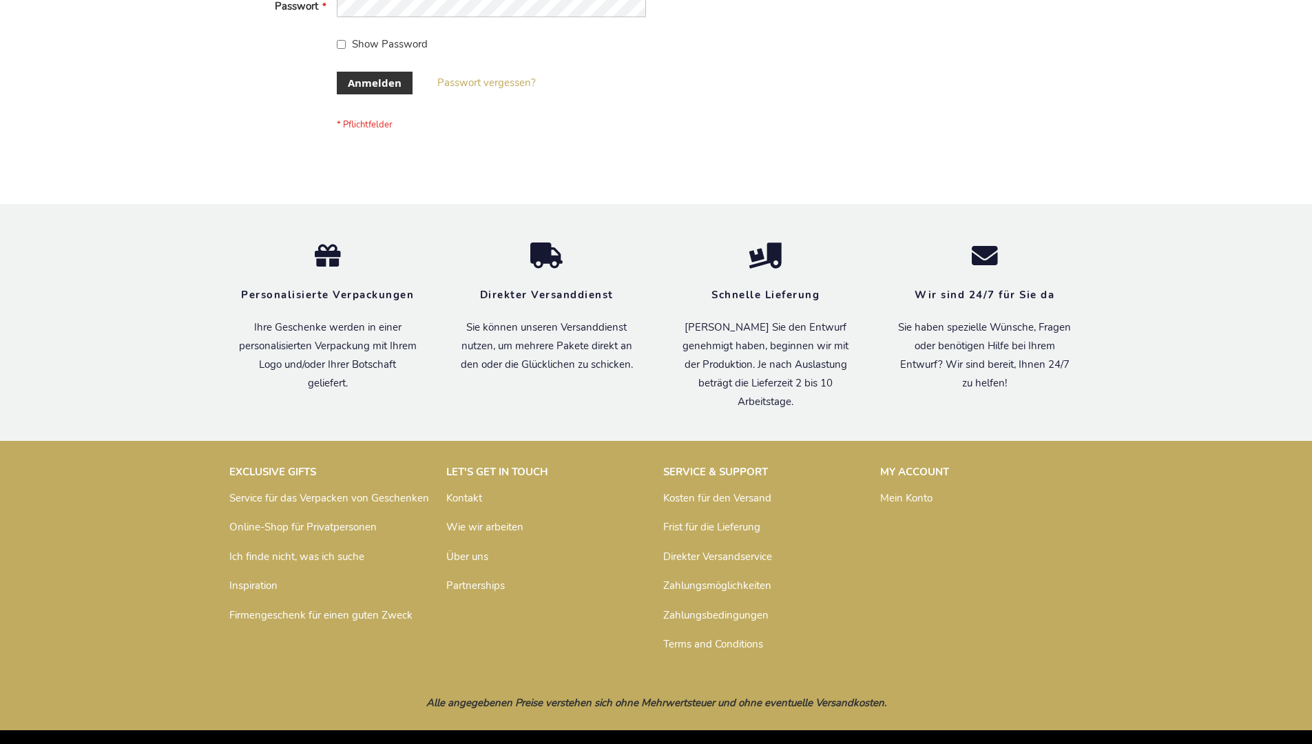
scroll to position [461, 0]
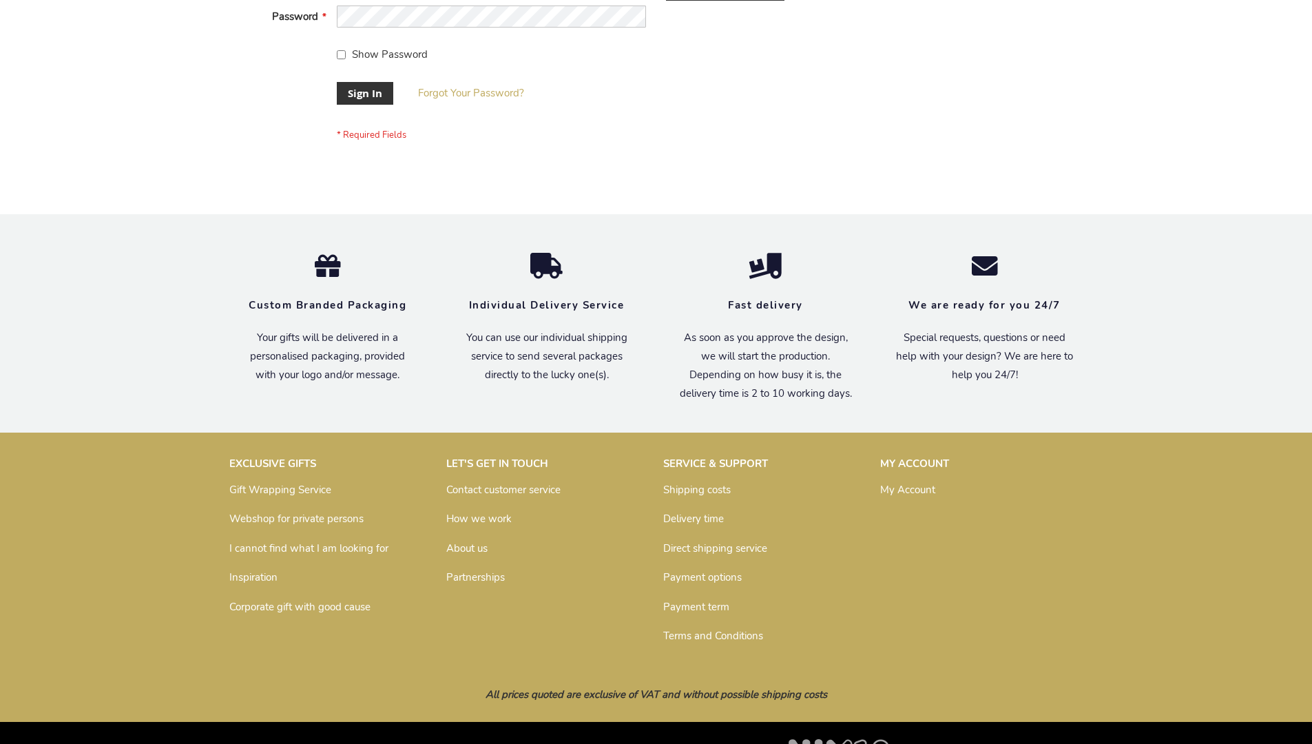
scroll to position [443, 0]
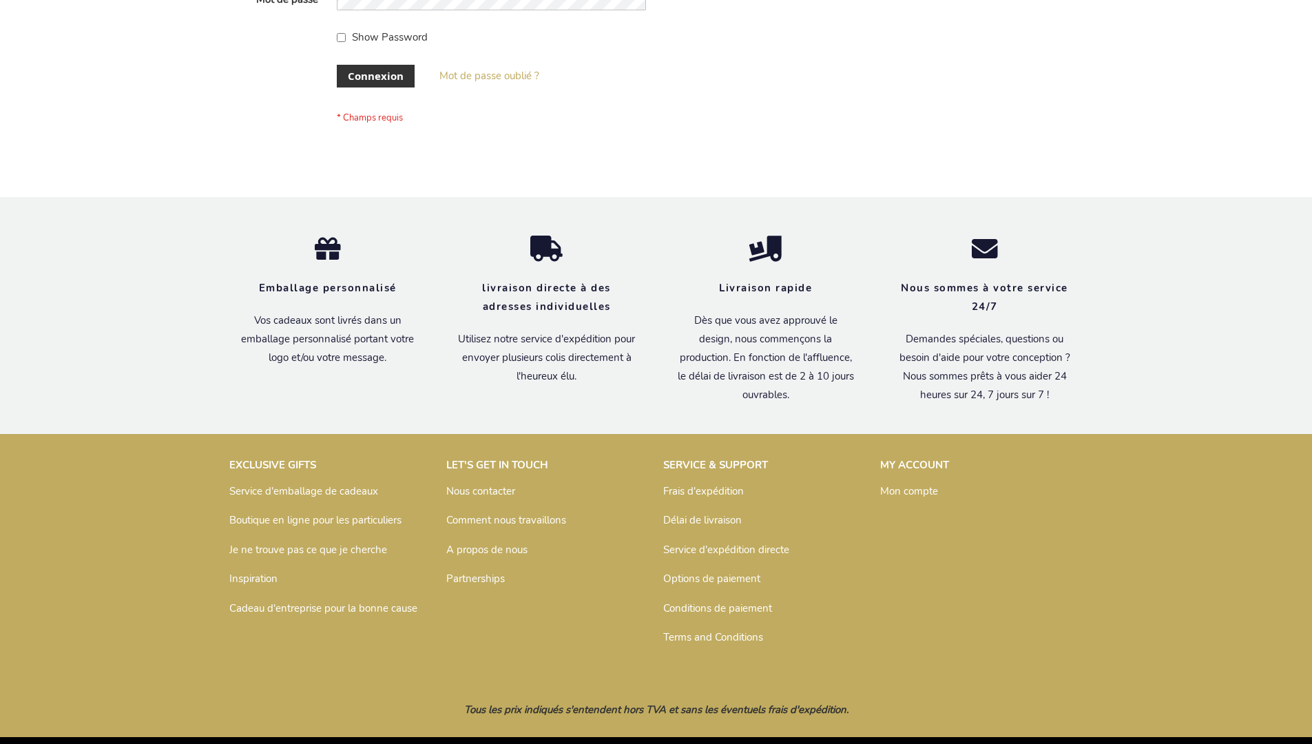
scroll to position [475, 0]
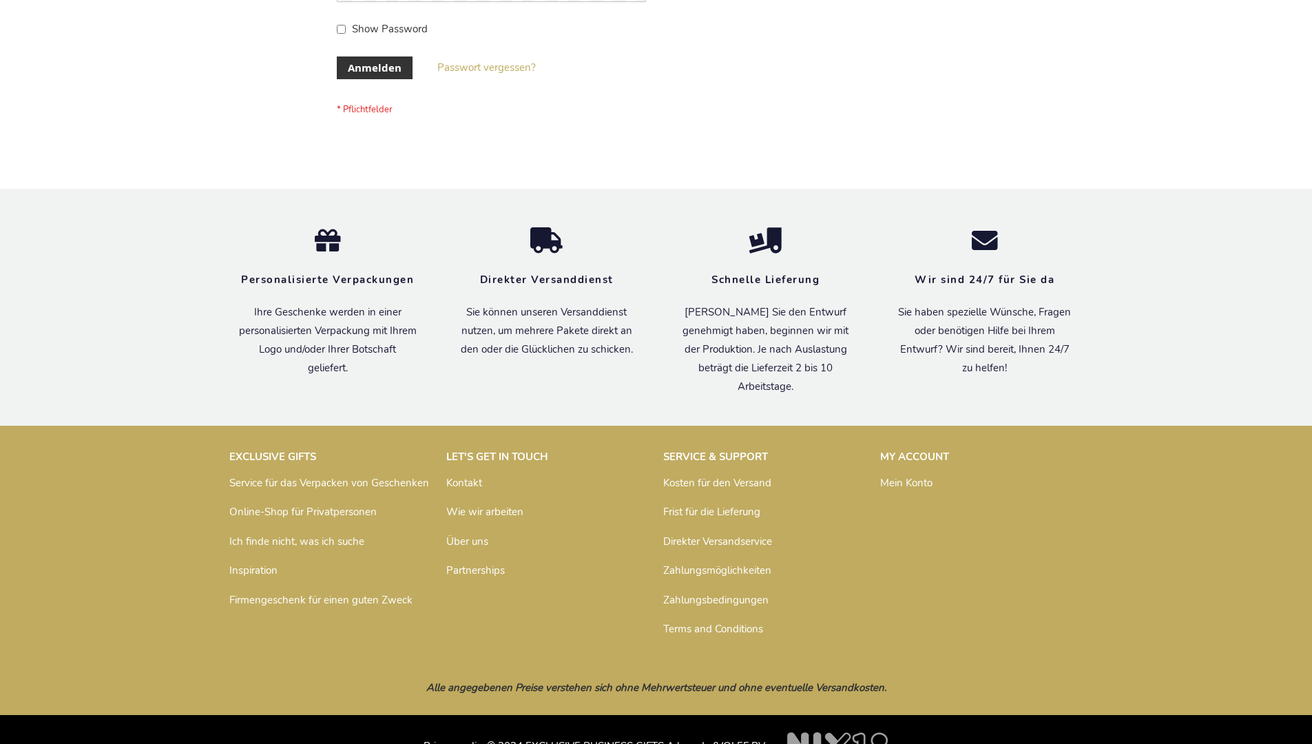
scroll to position [461, 0]
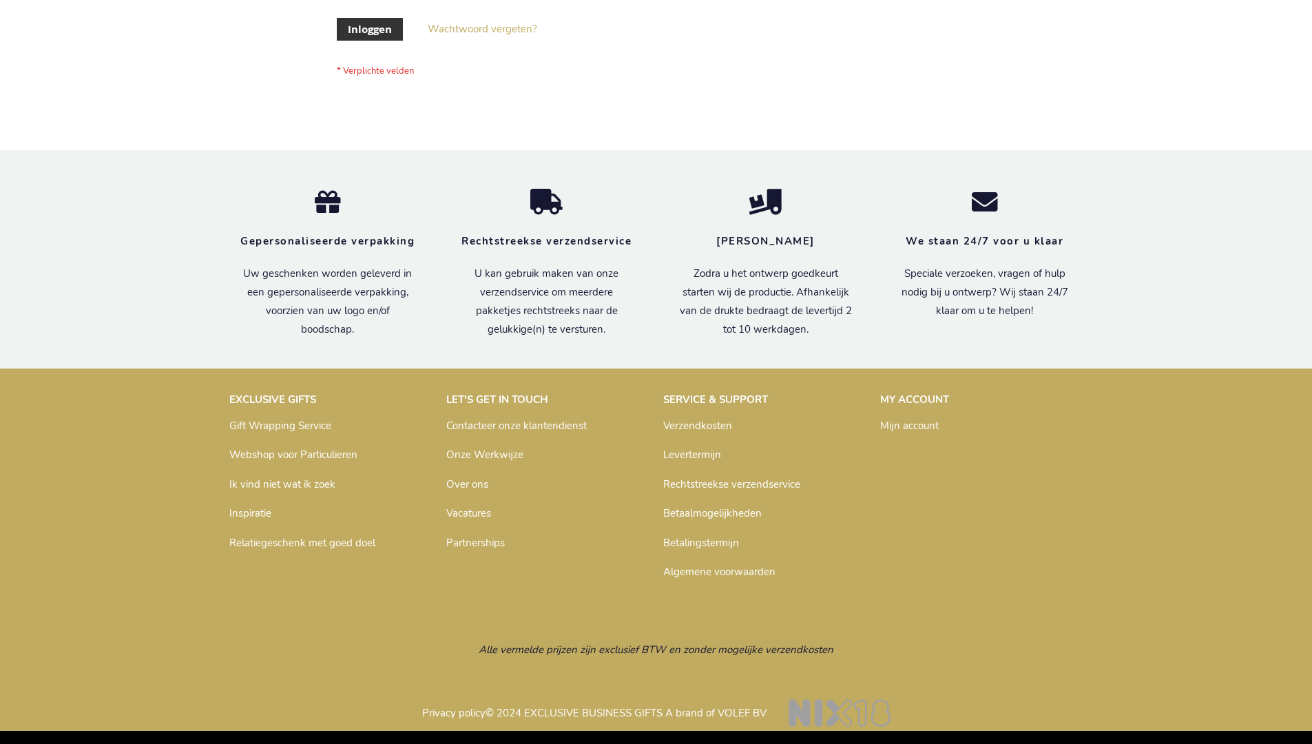
scroll to position [468, 0]
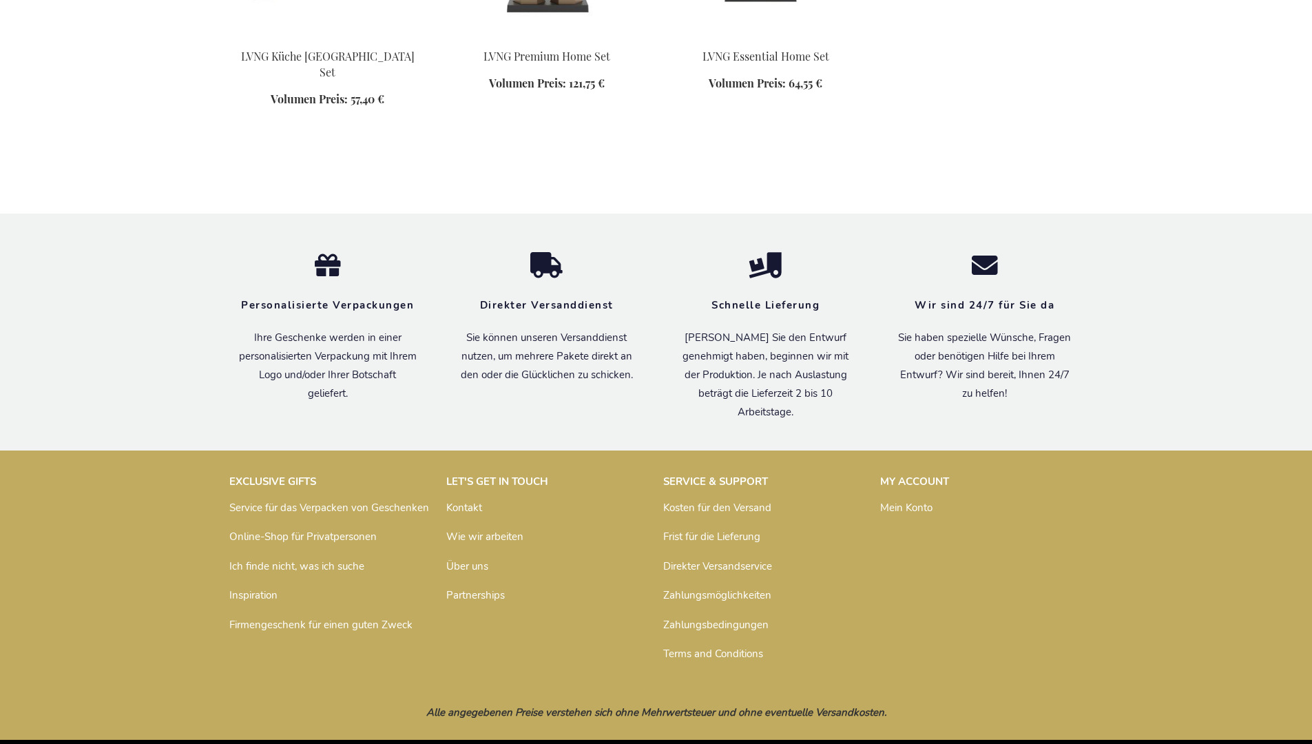
scroll to position [1133, 0]
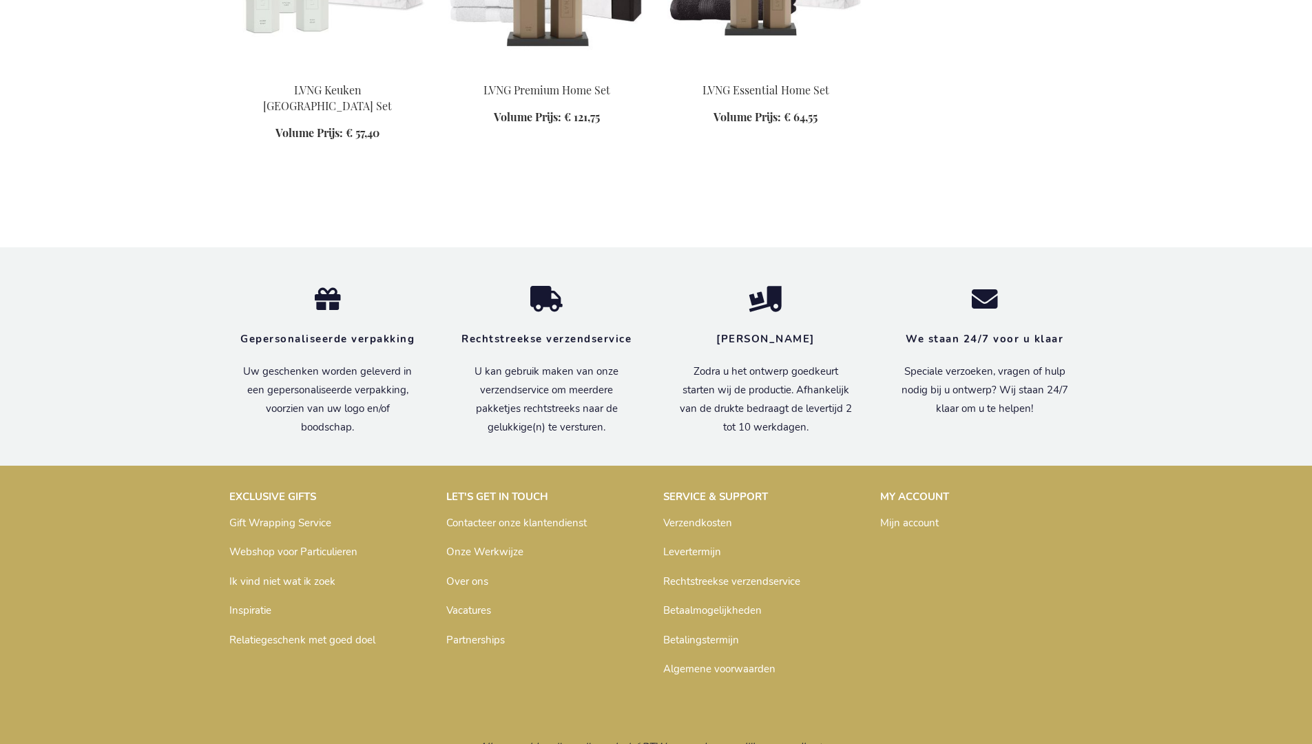
scroll to position [1139, 0]
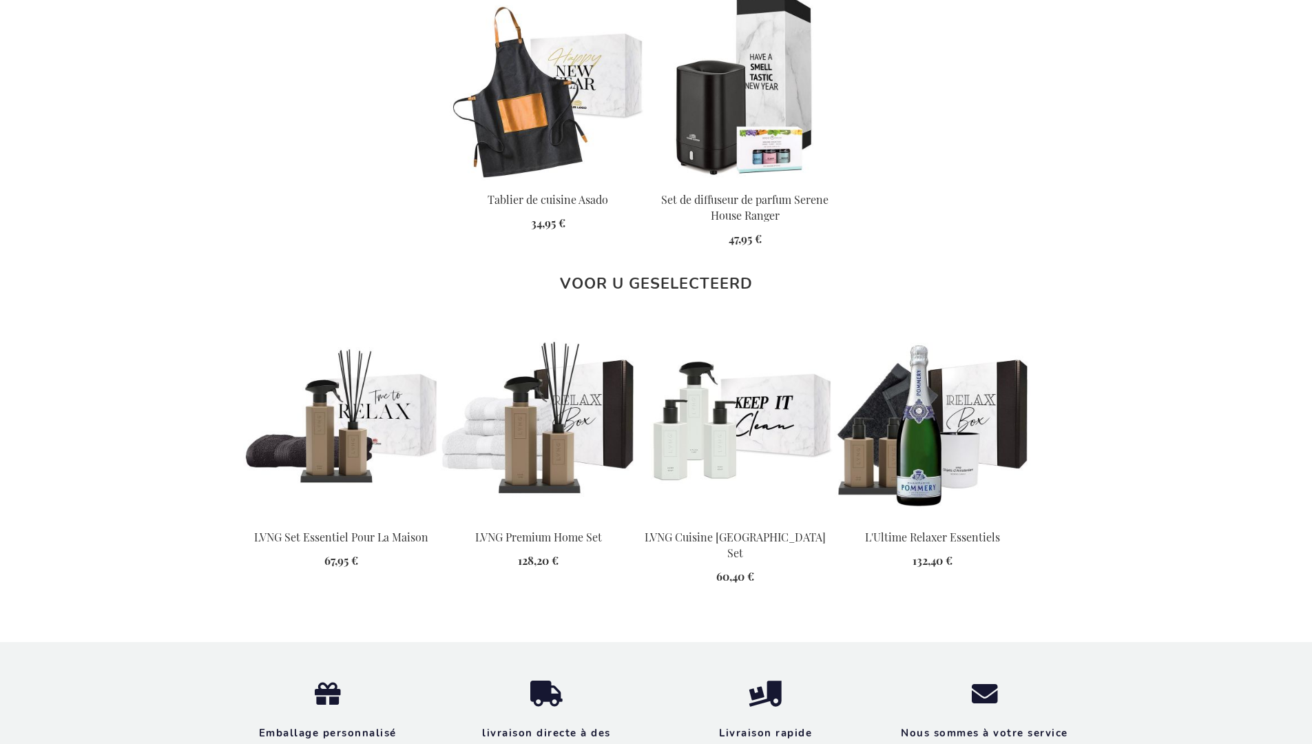
scroll to position [1823, 0]
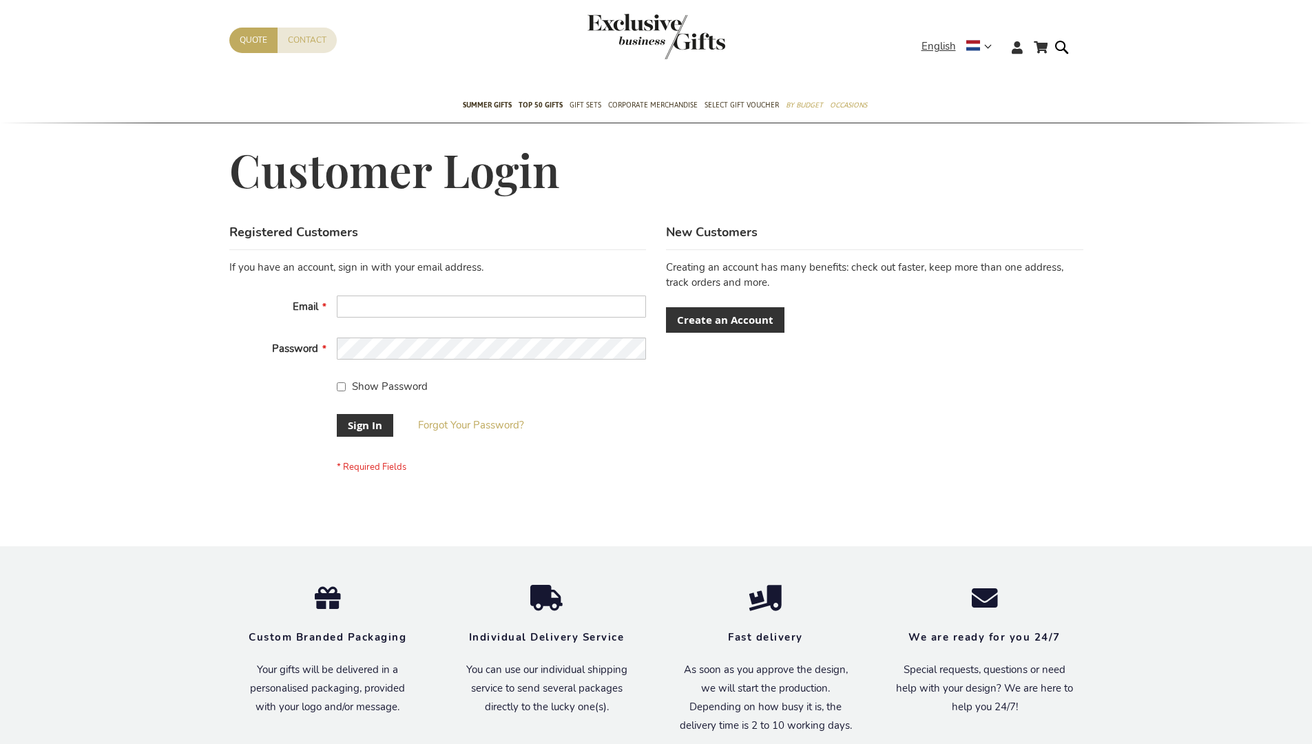
scroll to position [443, 0]
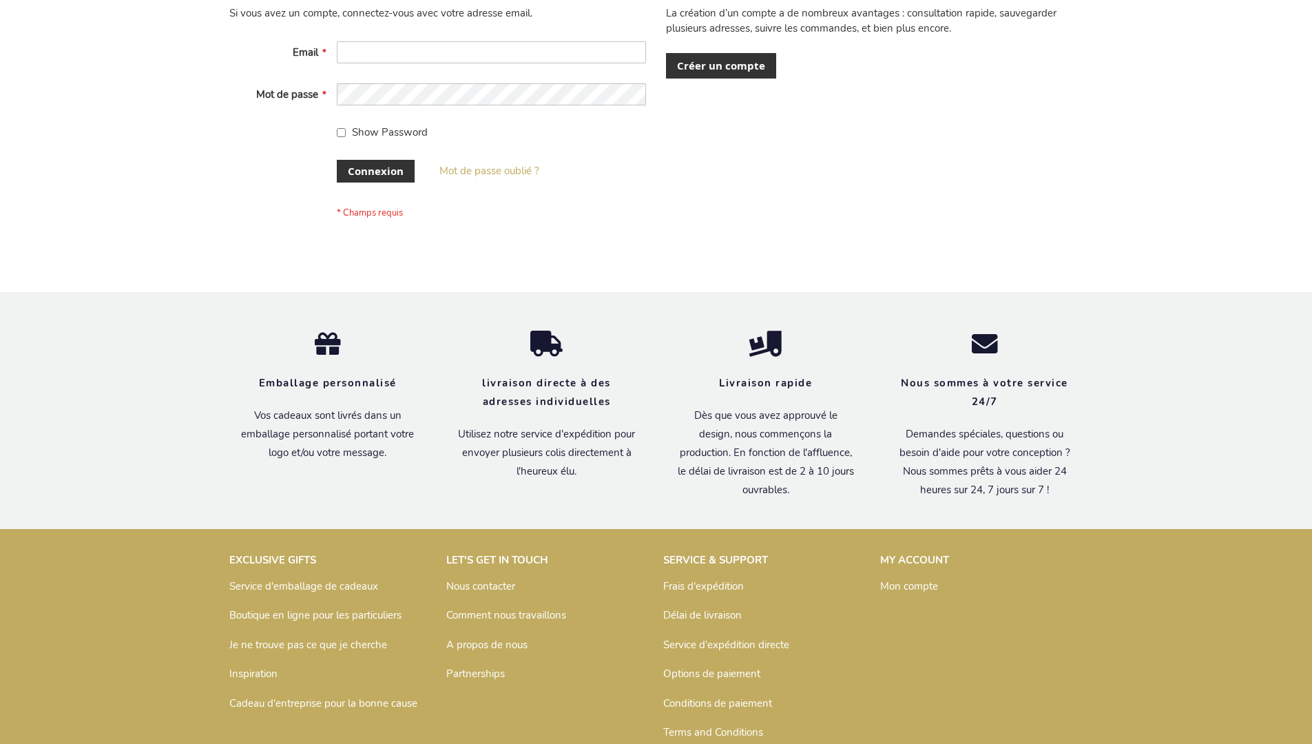
scroll to position [475, 0]
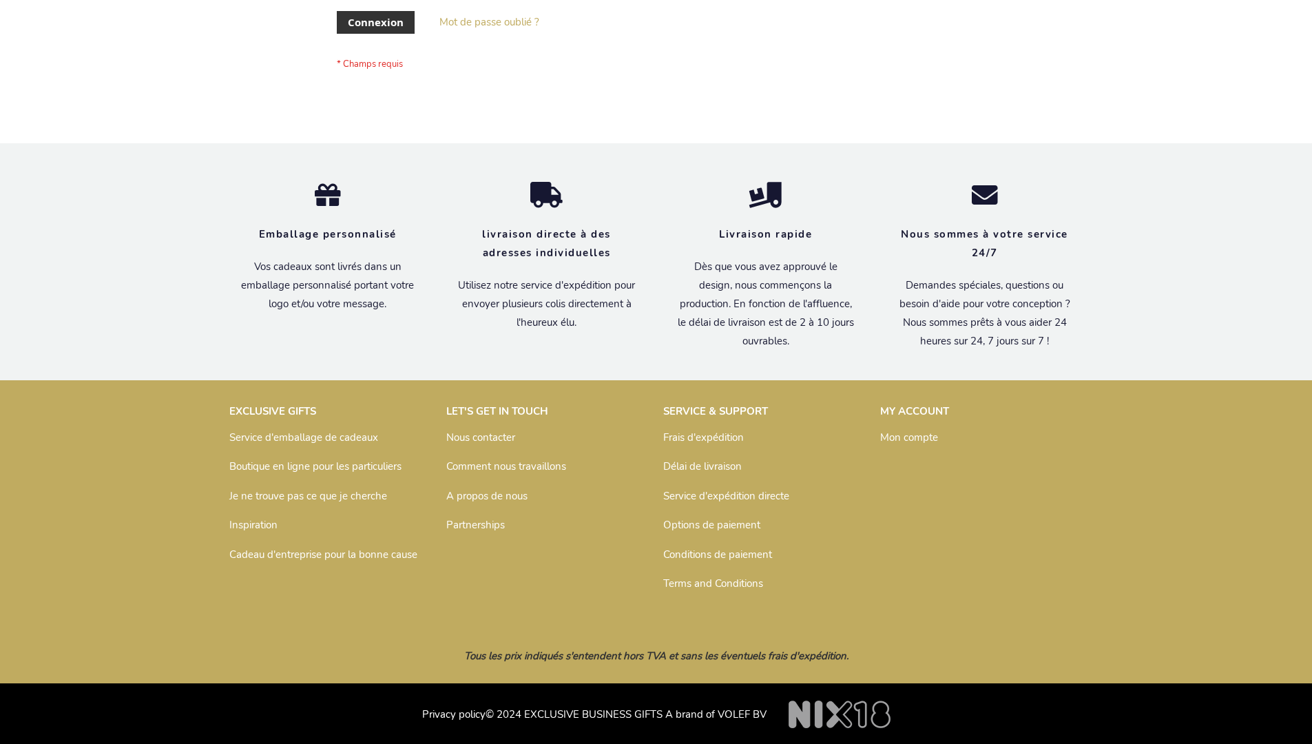
scroll to position [475, 0]
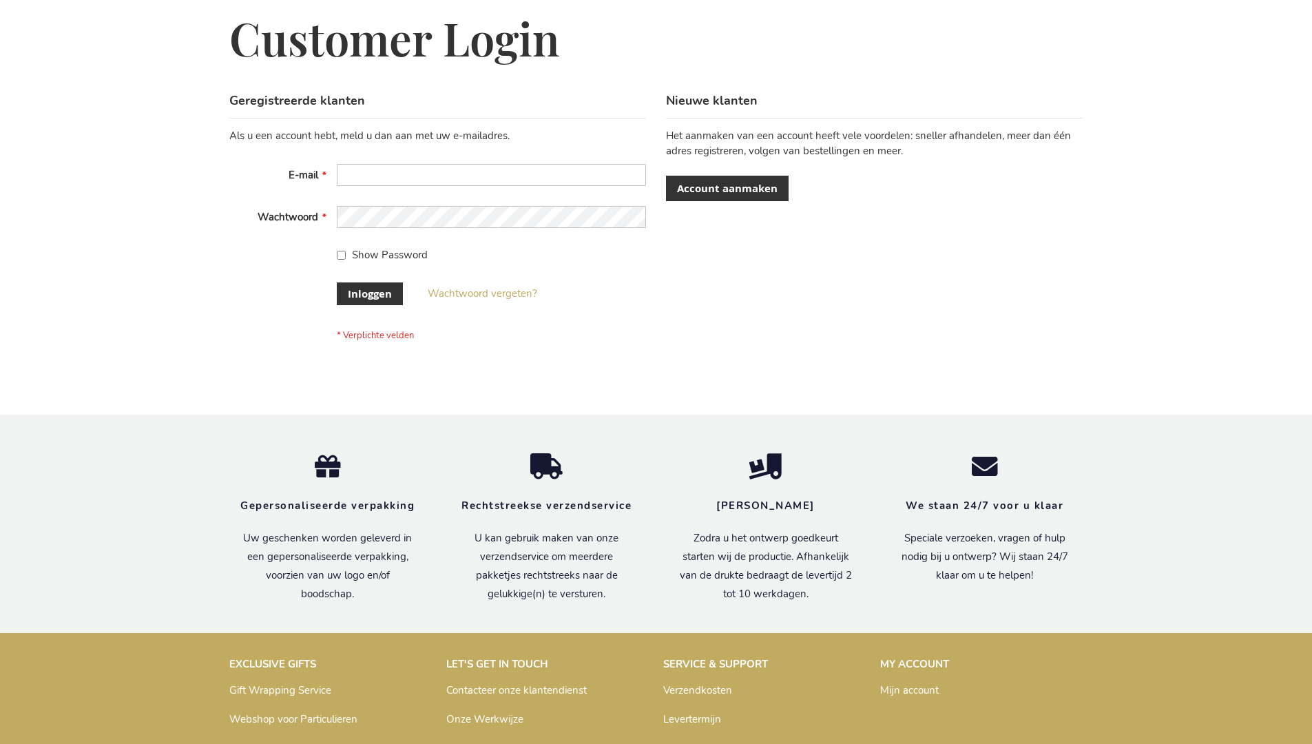
scroll to position [468, 0]
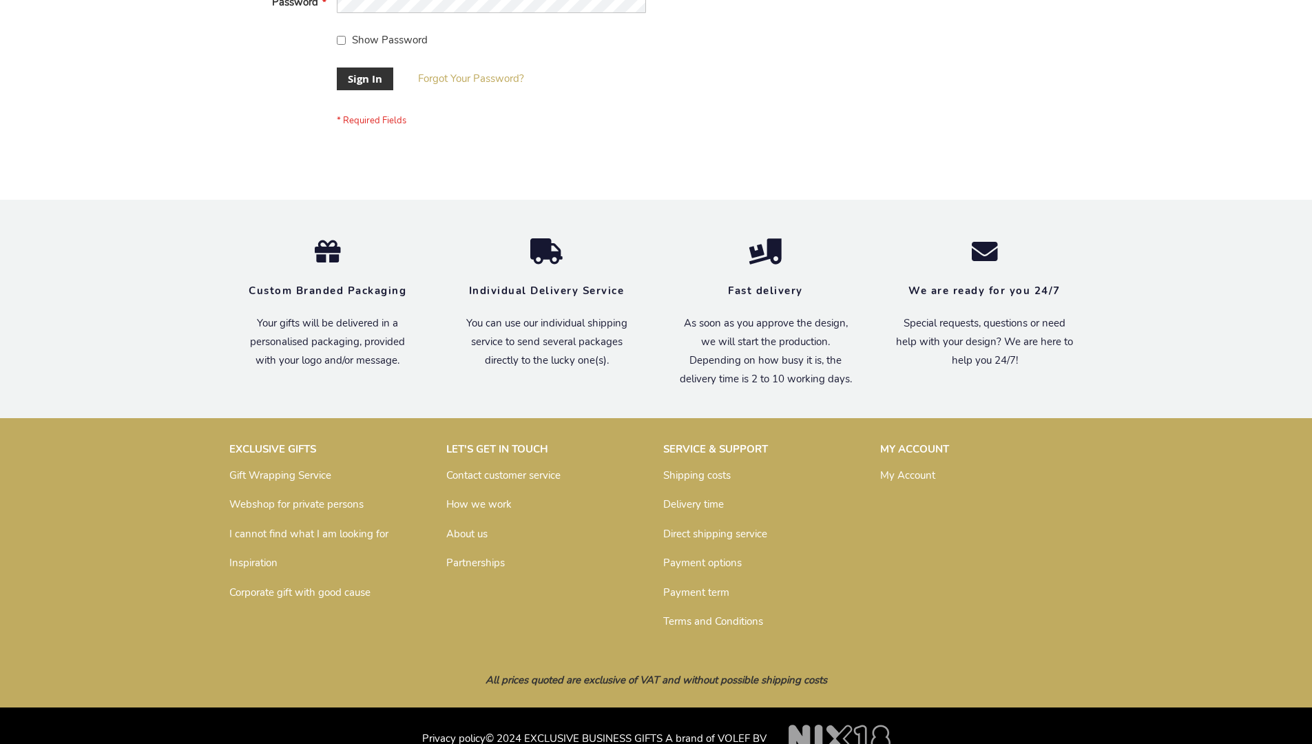
scroll to position [443, 0]
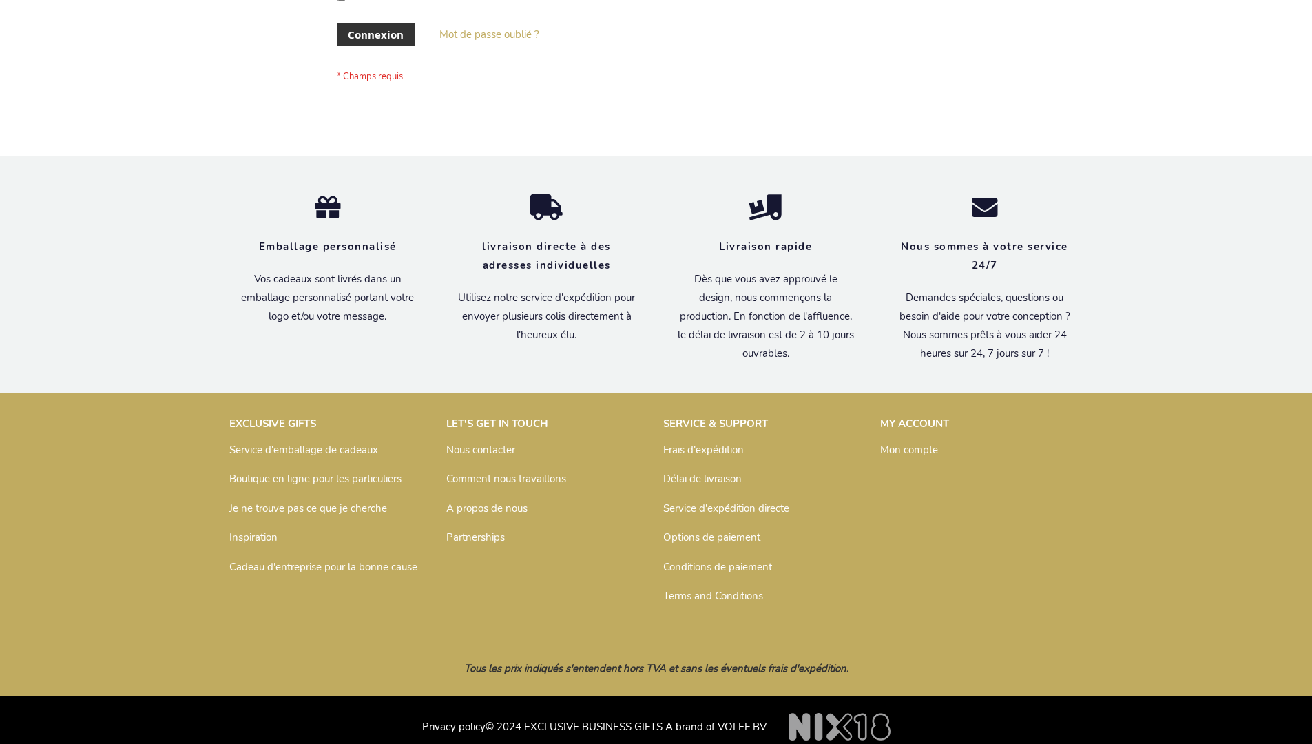
scroll to position [475, 0]
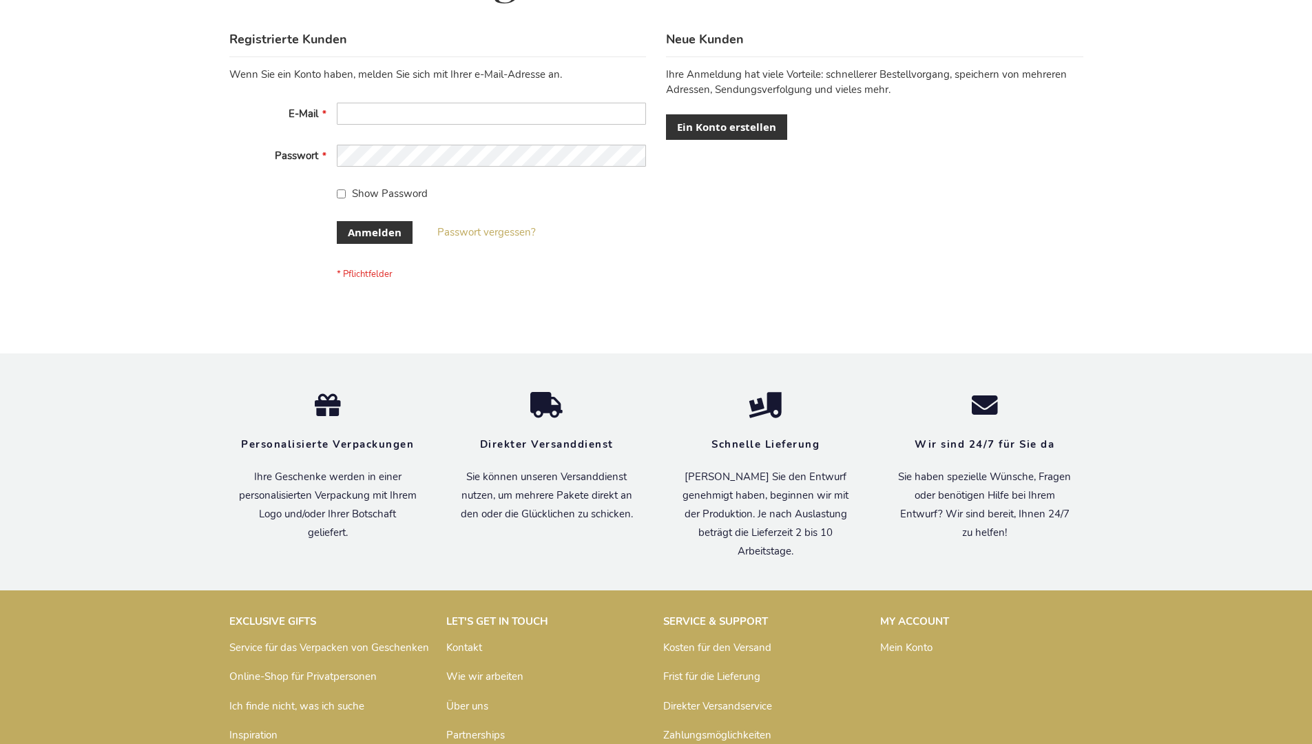
scroll to position [461, 0]
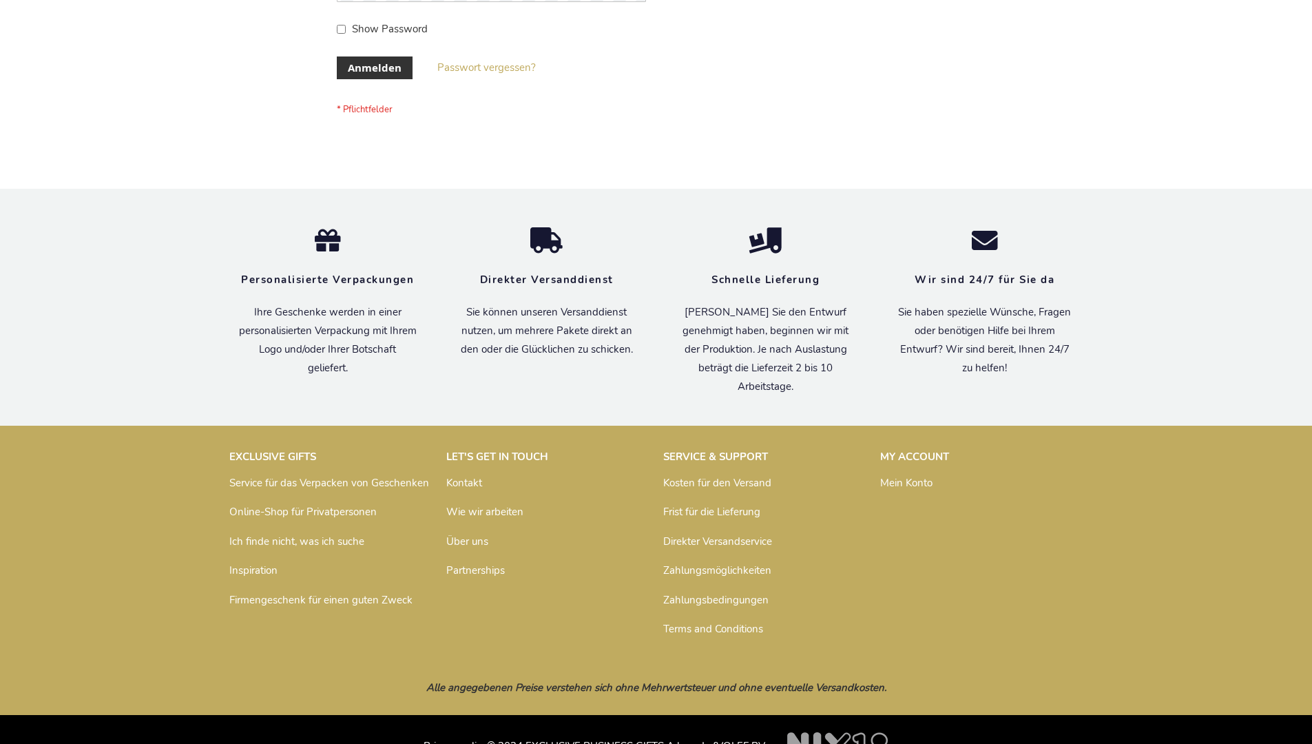
scroll to position [461, 0]
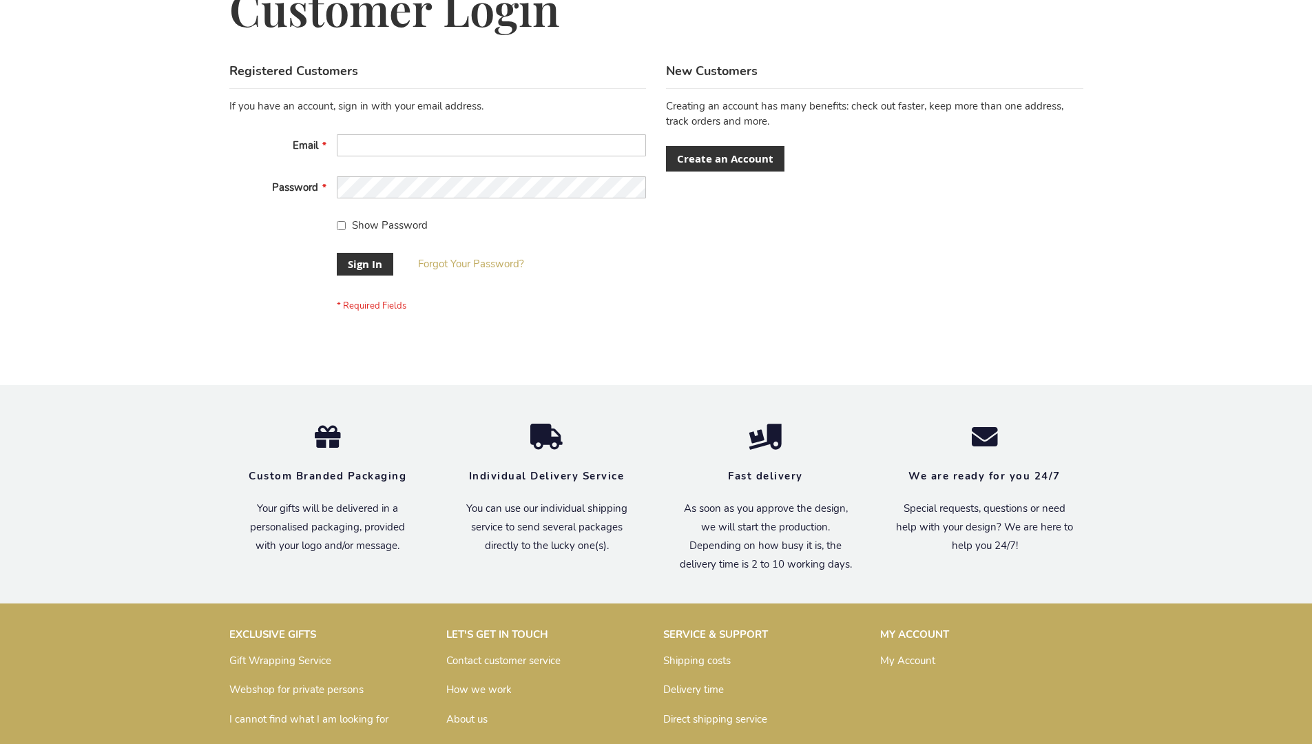
scroll to position [443, 0]
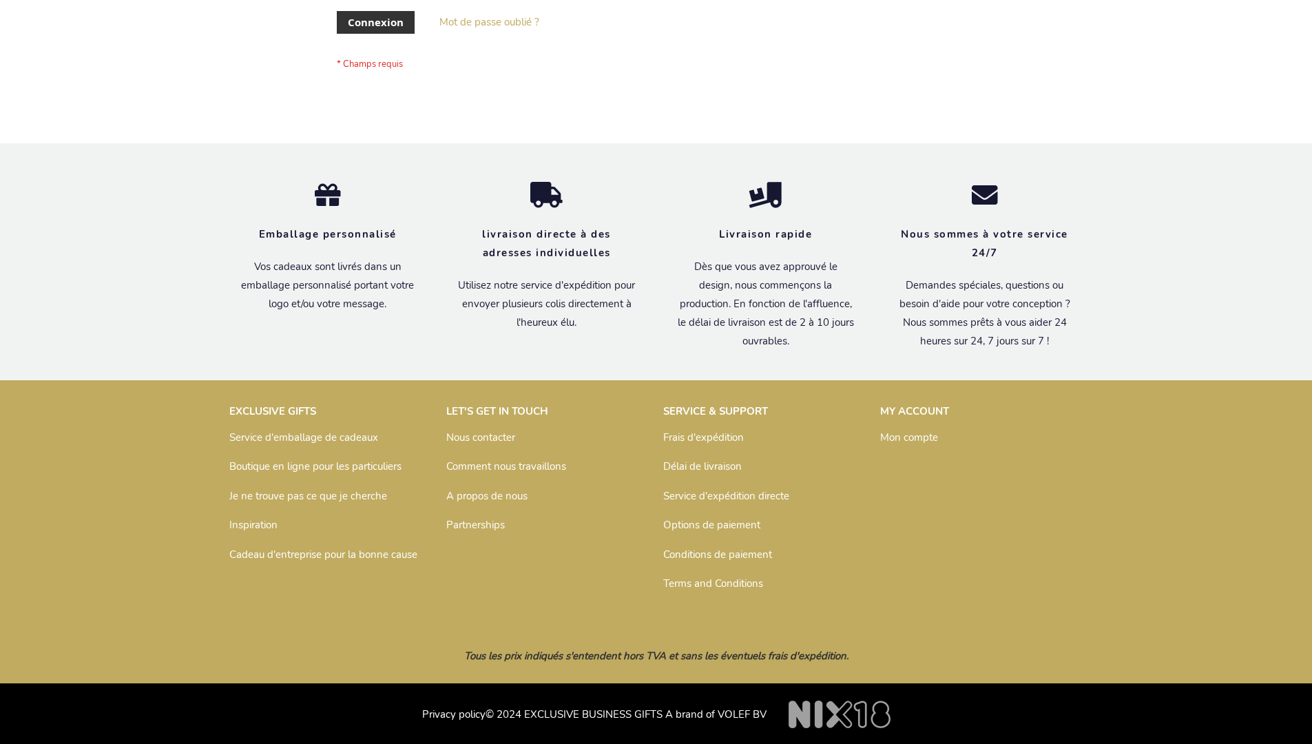
scroll to position [475, 0]
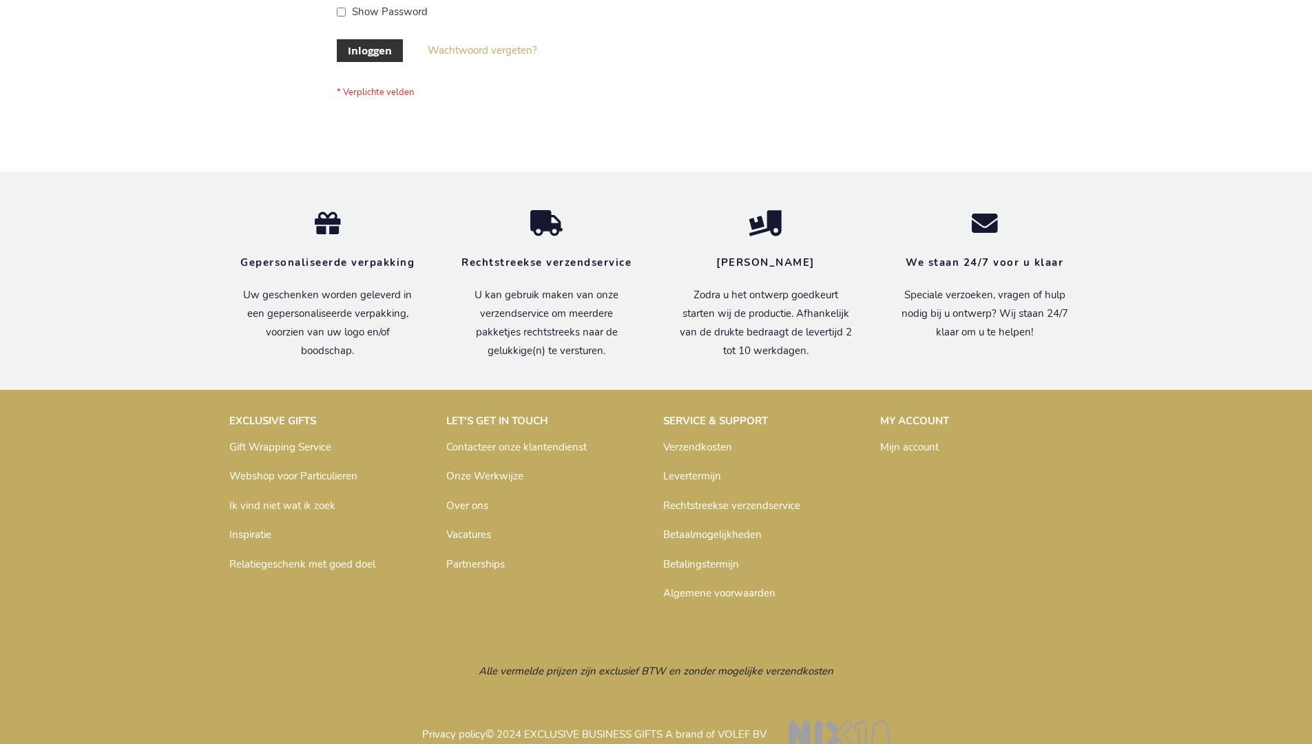
scroll to position [468, 0]
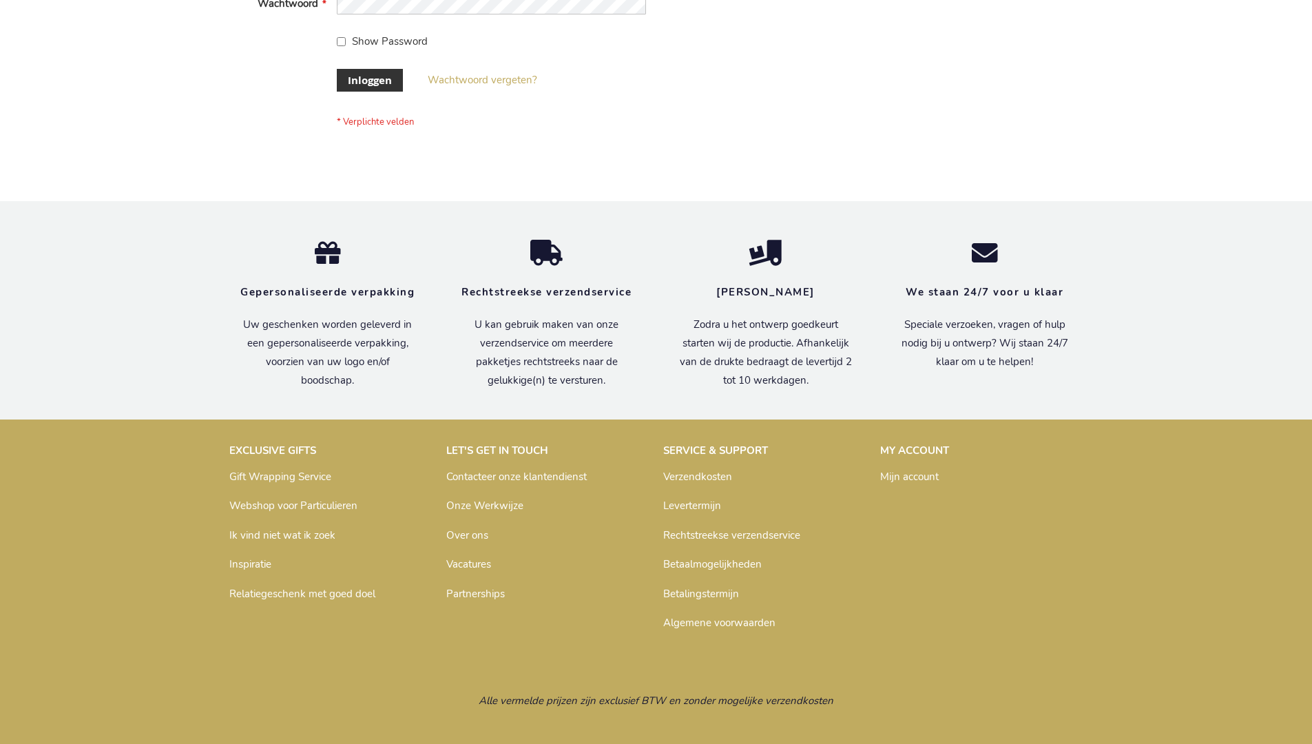
scroll to position [468, 0]
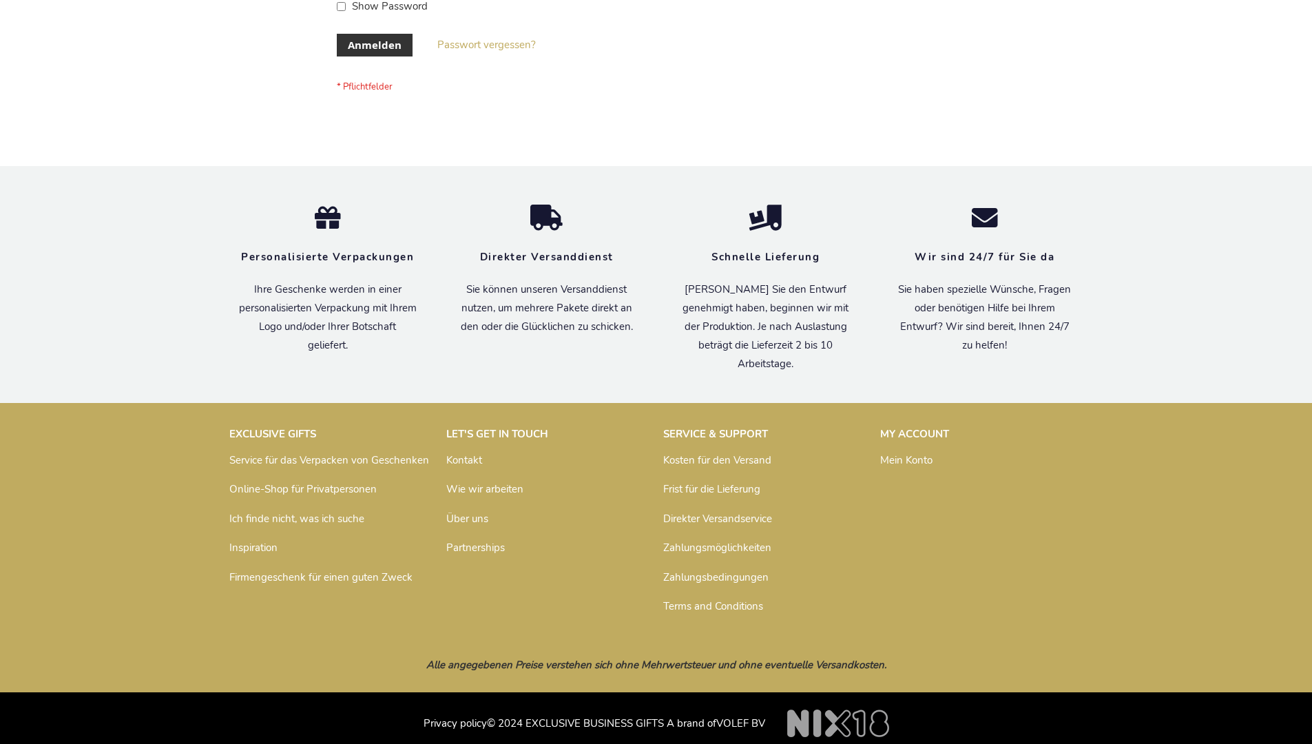
scroll to position [461, 0]
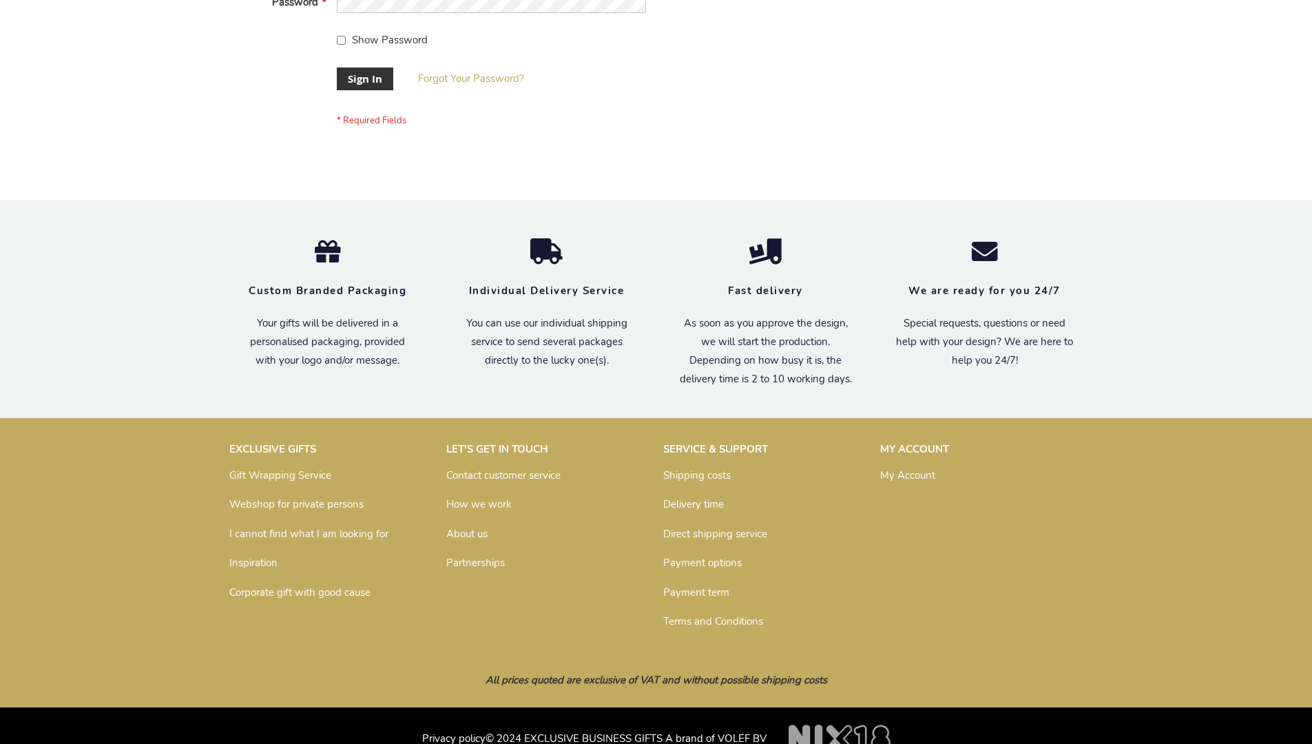
scroll to position [443, 0]
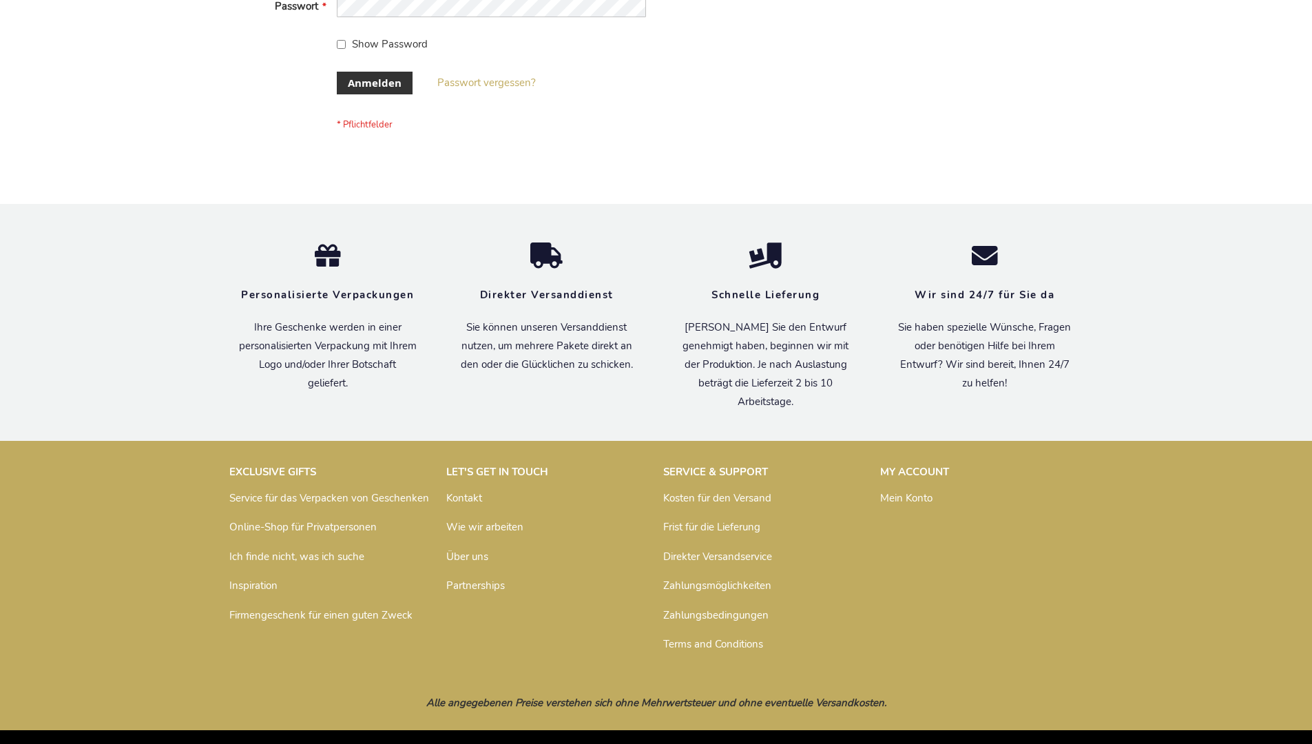
scroll to position [461, 0]
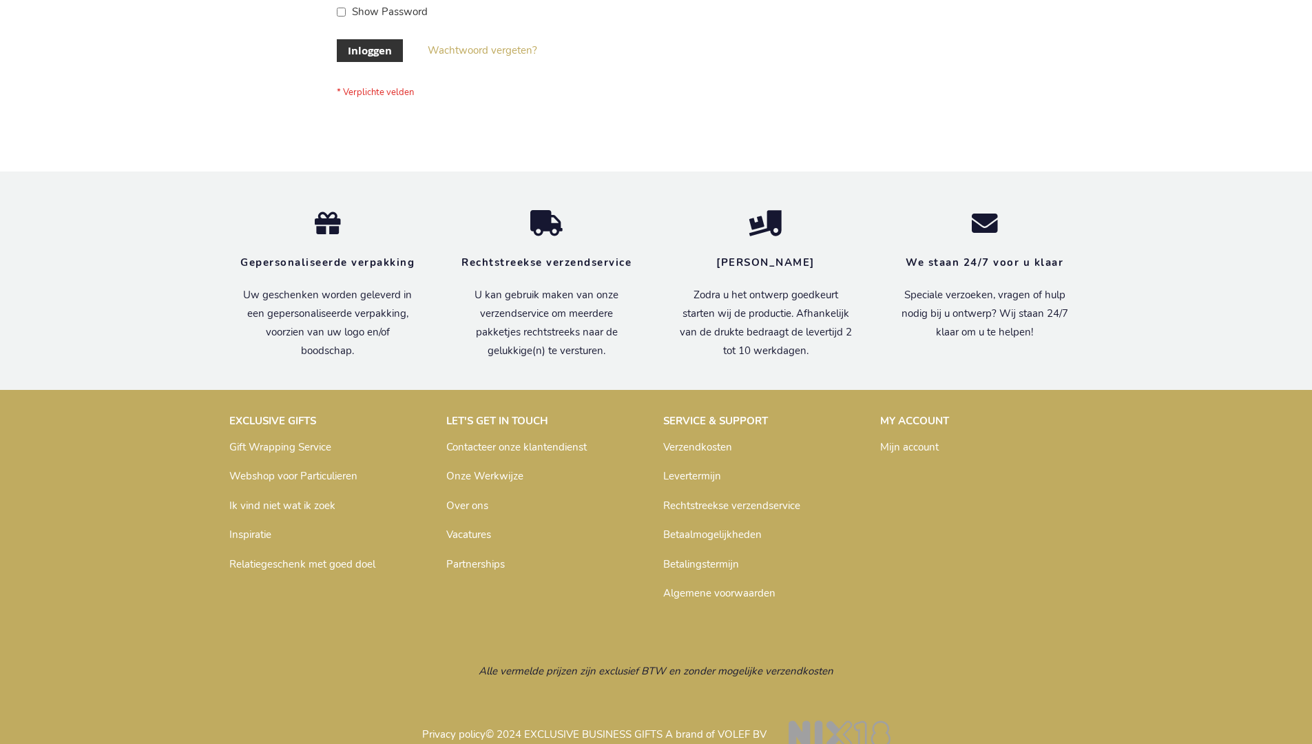
scroll to position [468, 0]
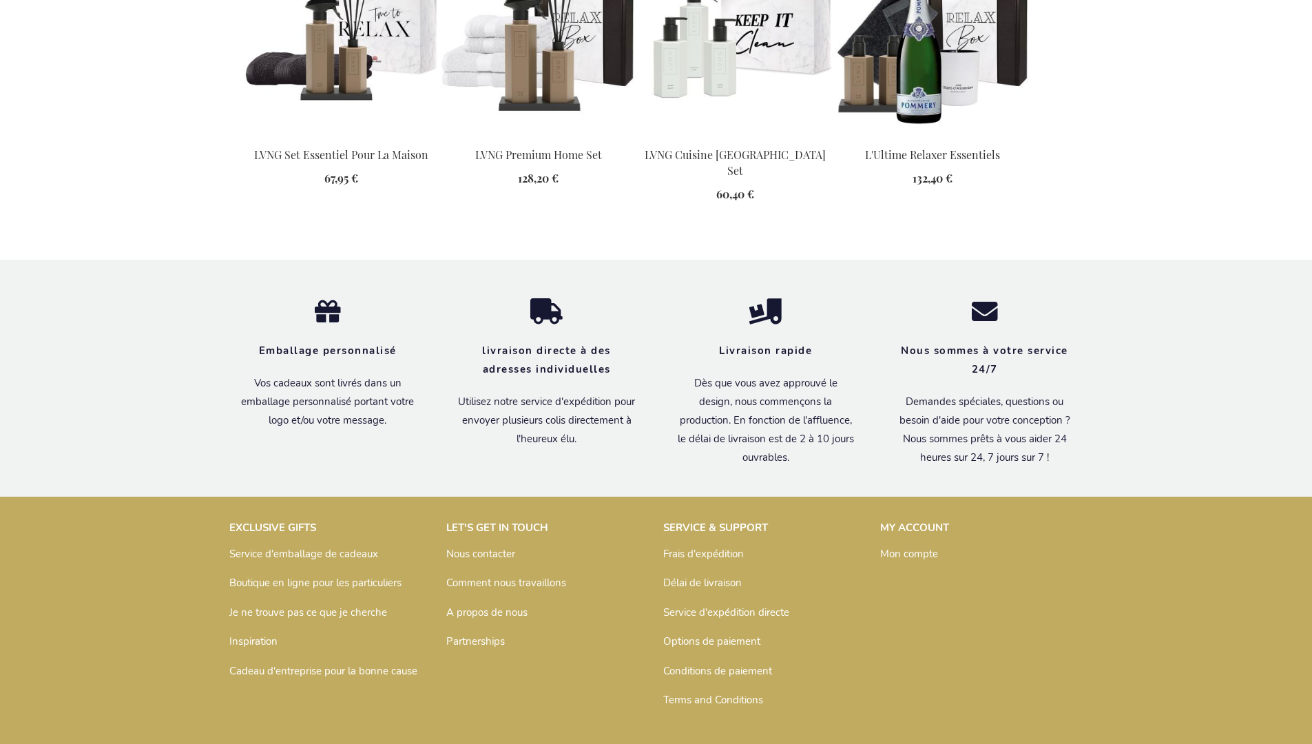
scroll to position [1823, 0]
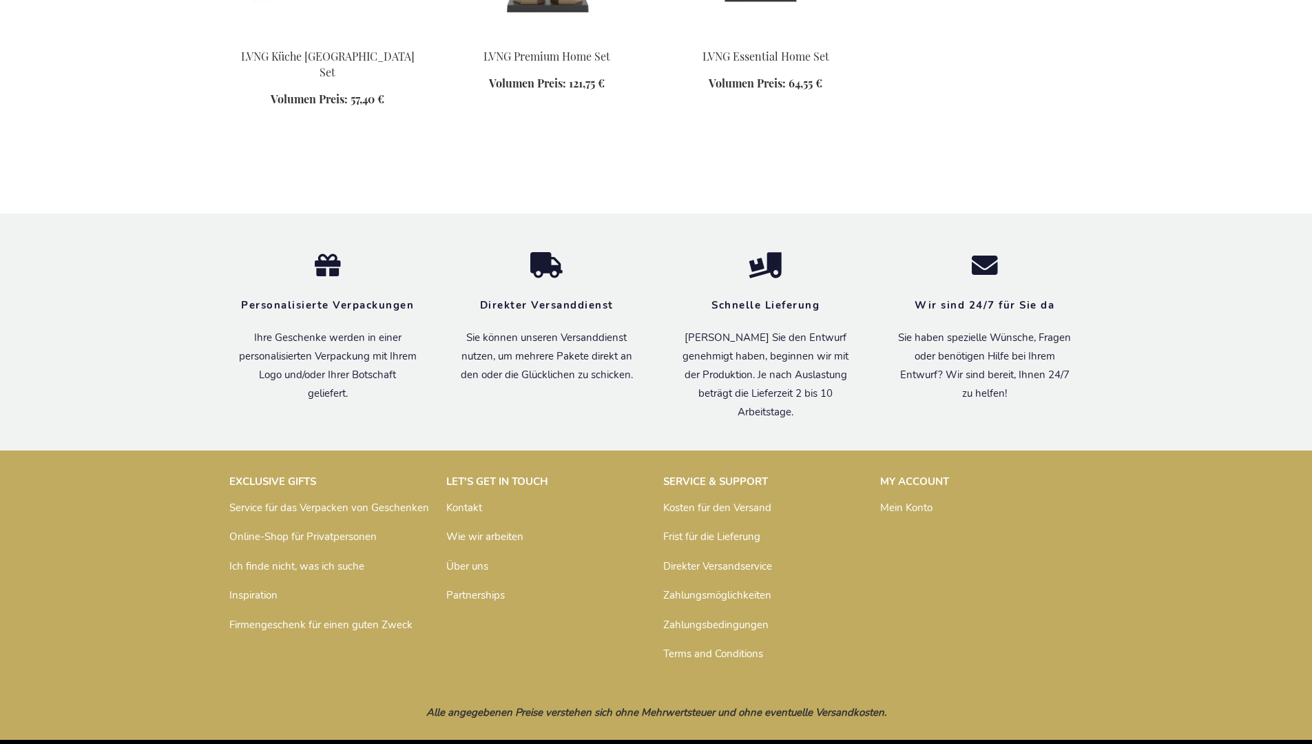
scroll to position [1133, 0]
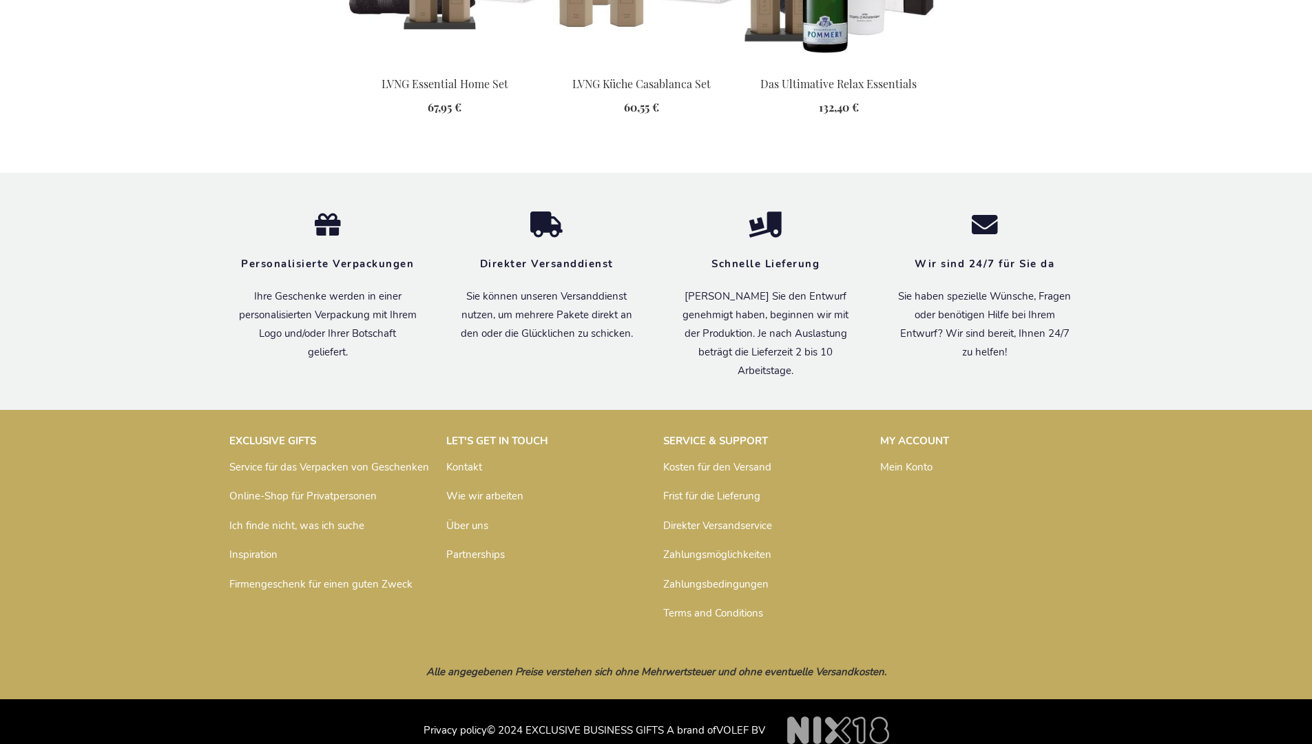
scroll to position [1810, 0]
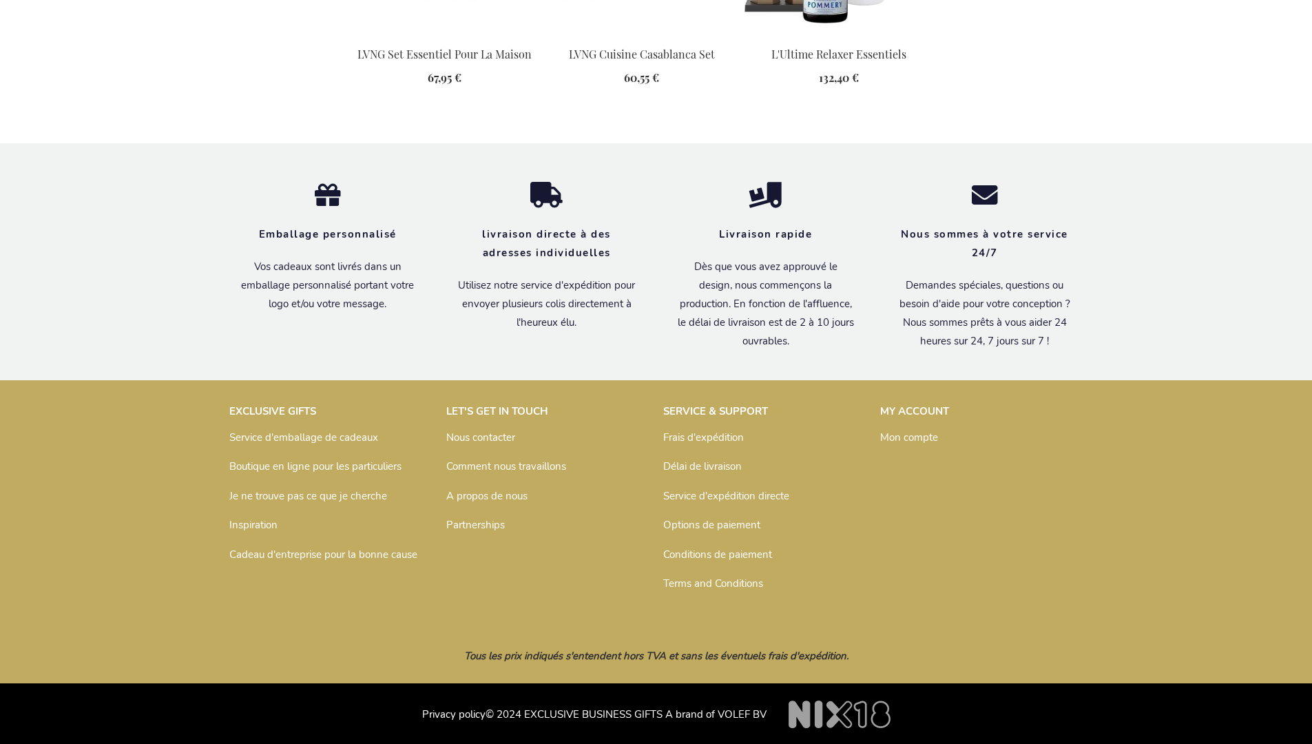
scroll to position [1823, 0]
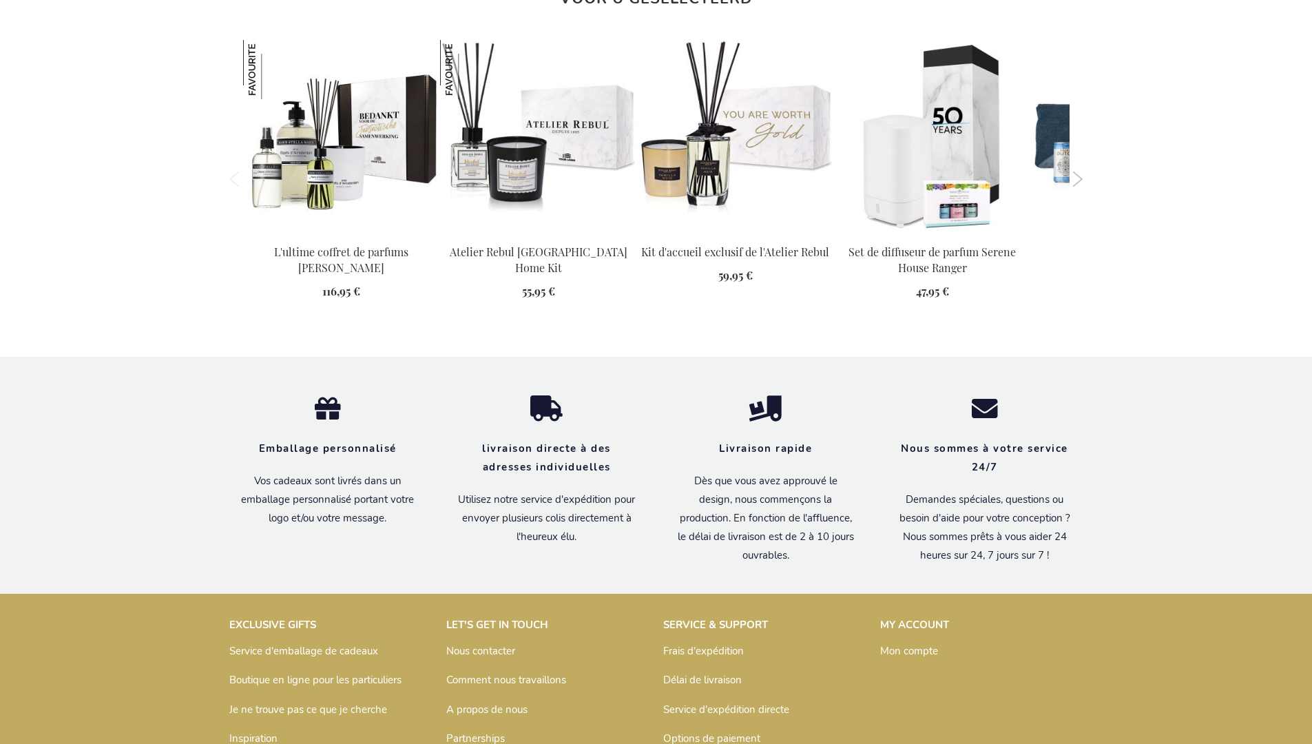
scroll to position [1518, 0]
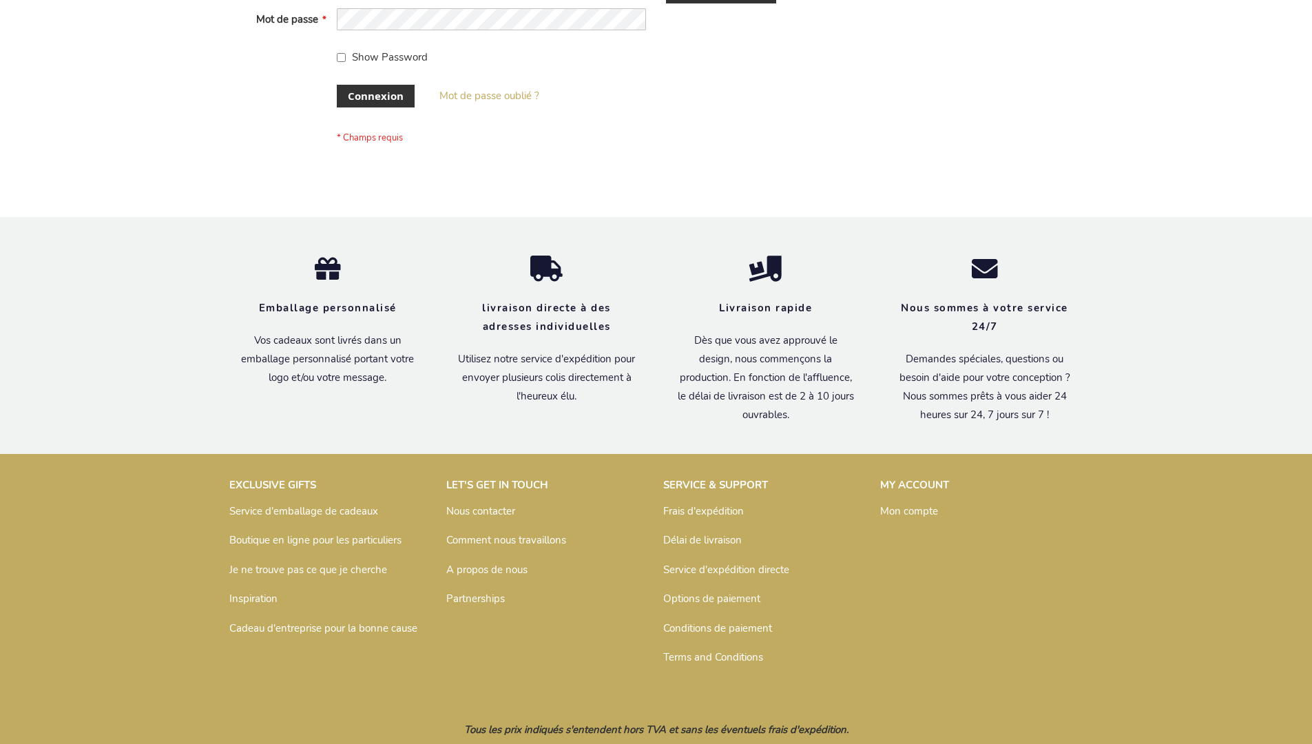
scroll to position [475, 0]
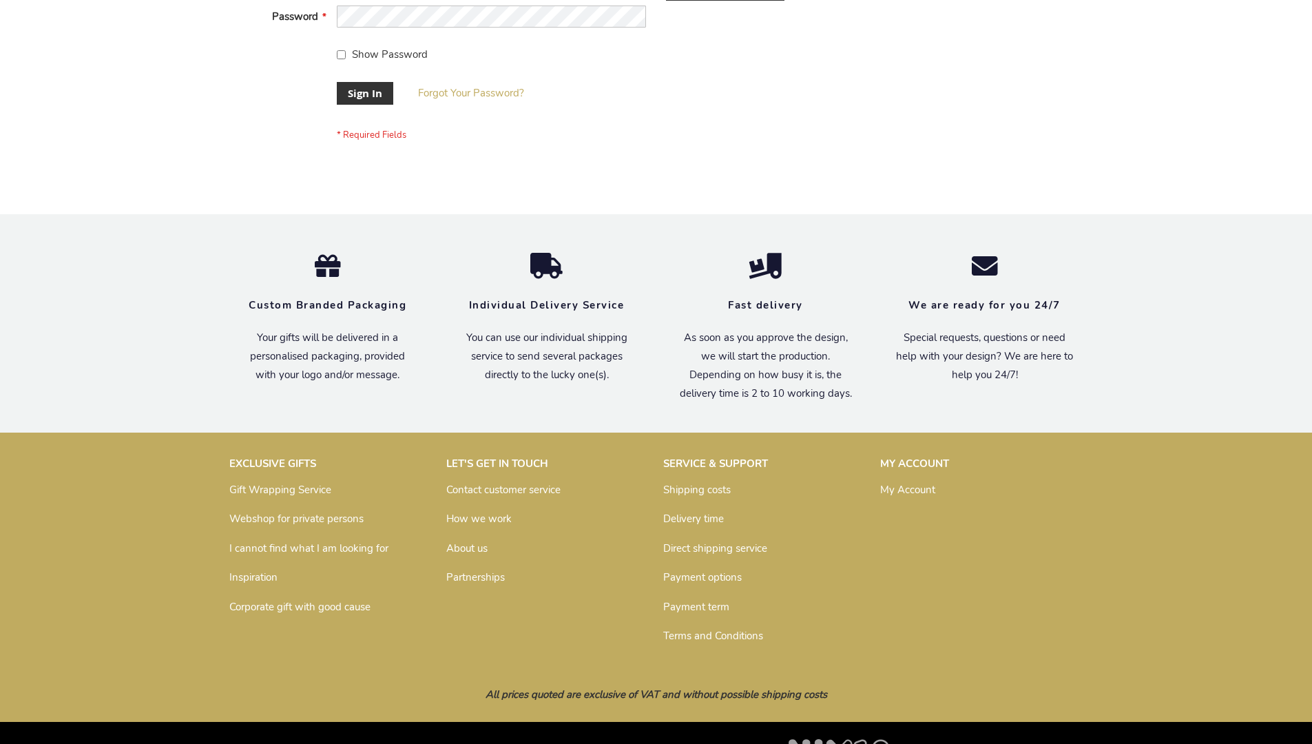
scroll to position [443, 0]
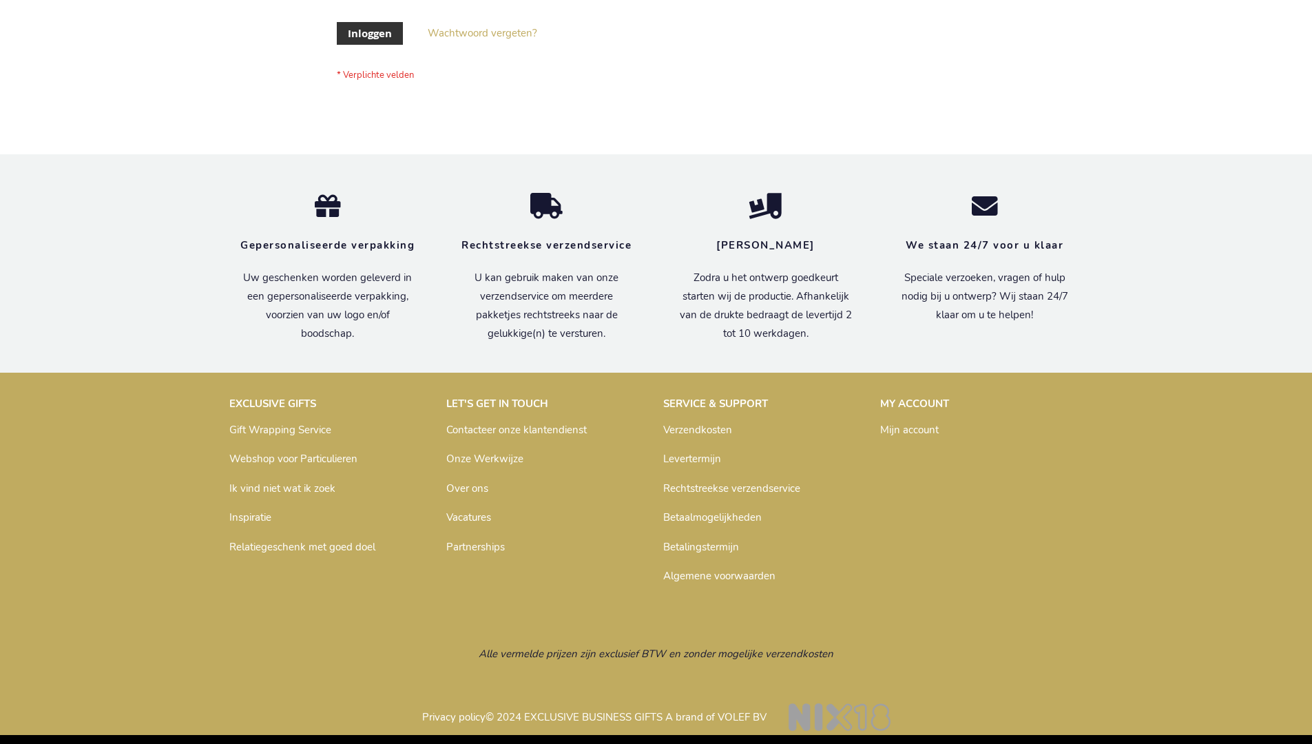
scroll to position [468, 0]
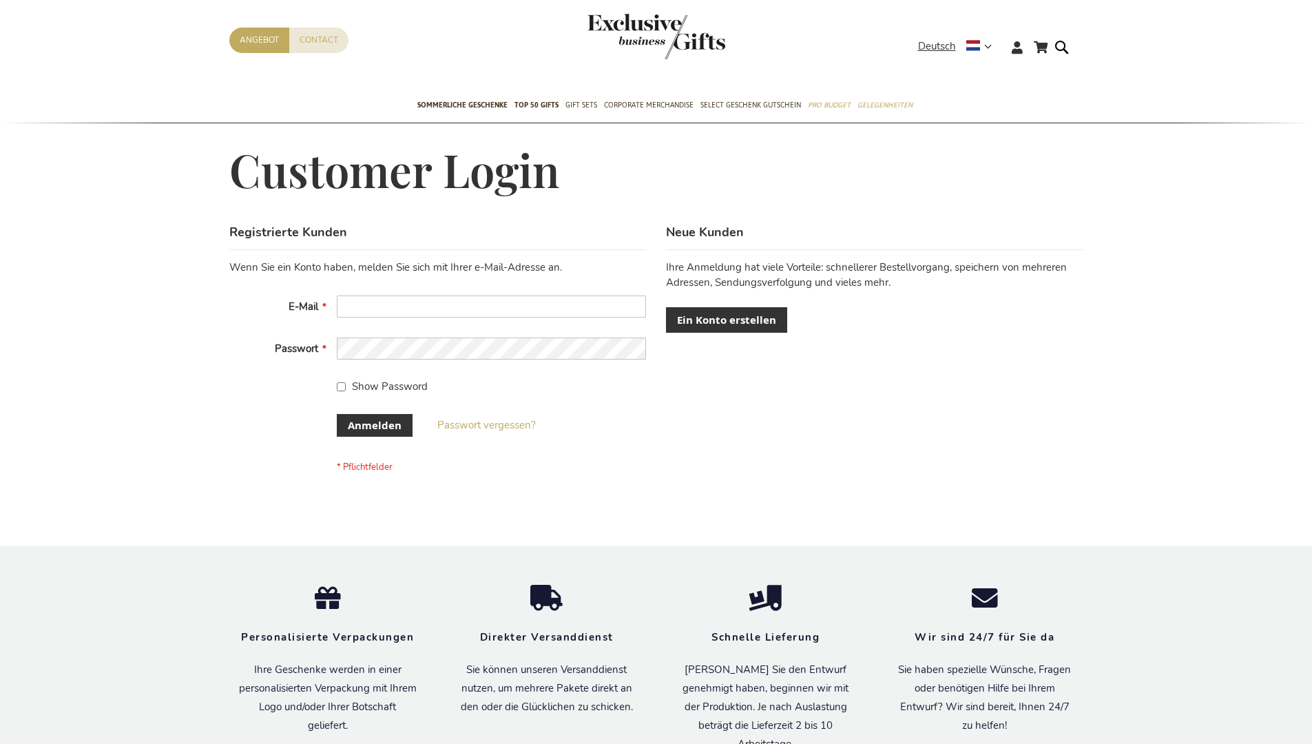
scroll to position [450, 0]
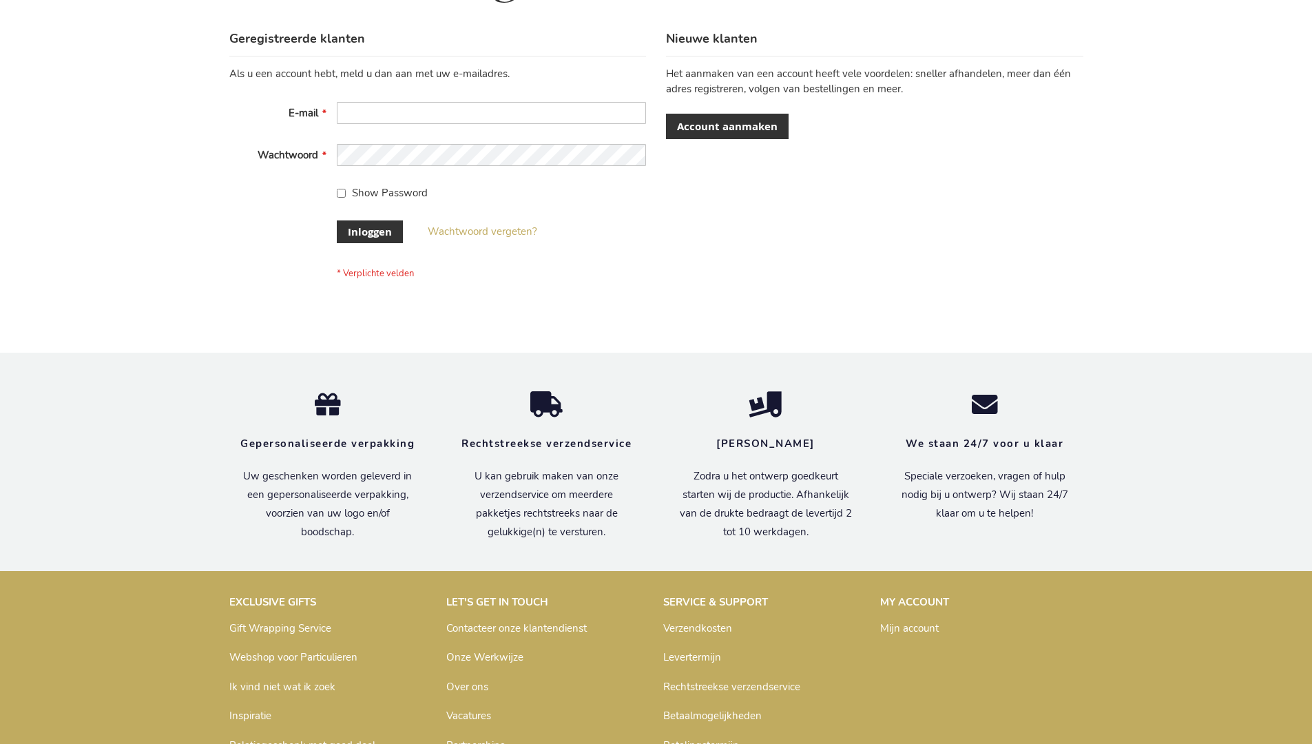
scroll to position [468, 0]
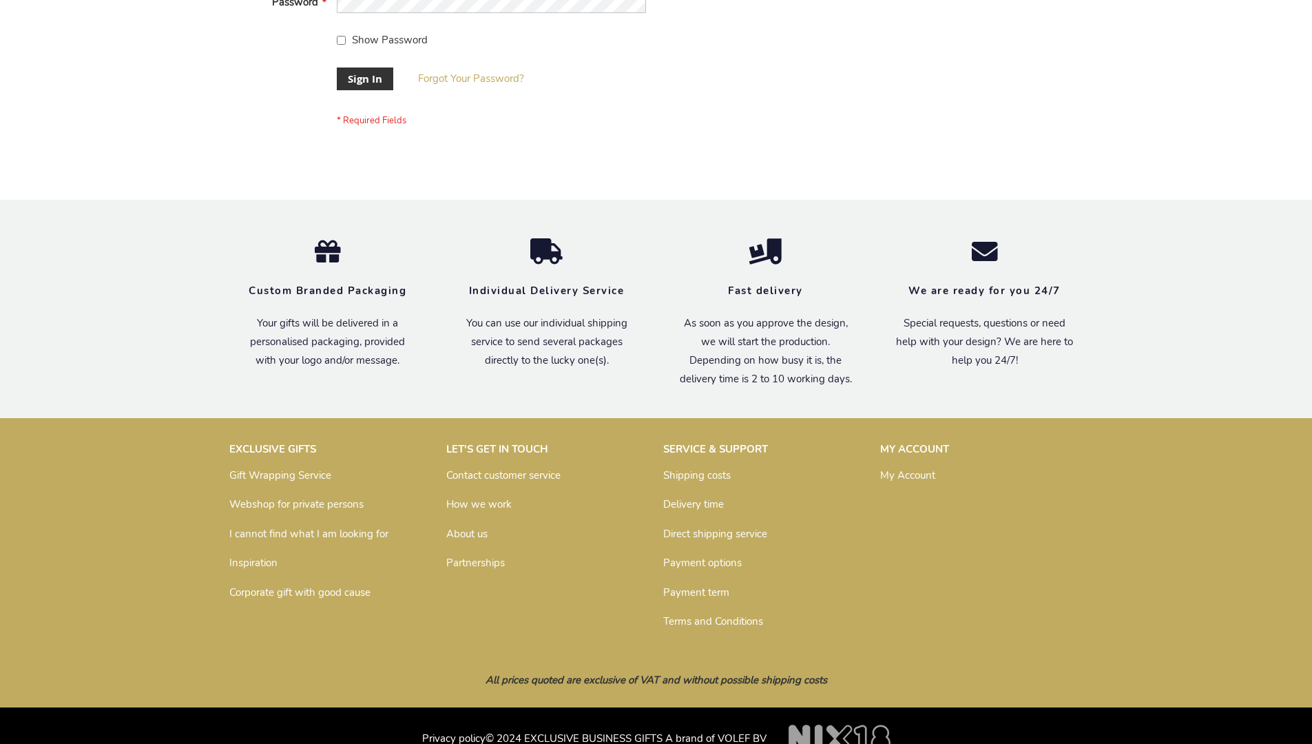
scroll to position [443, 0]
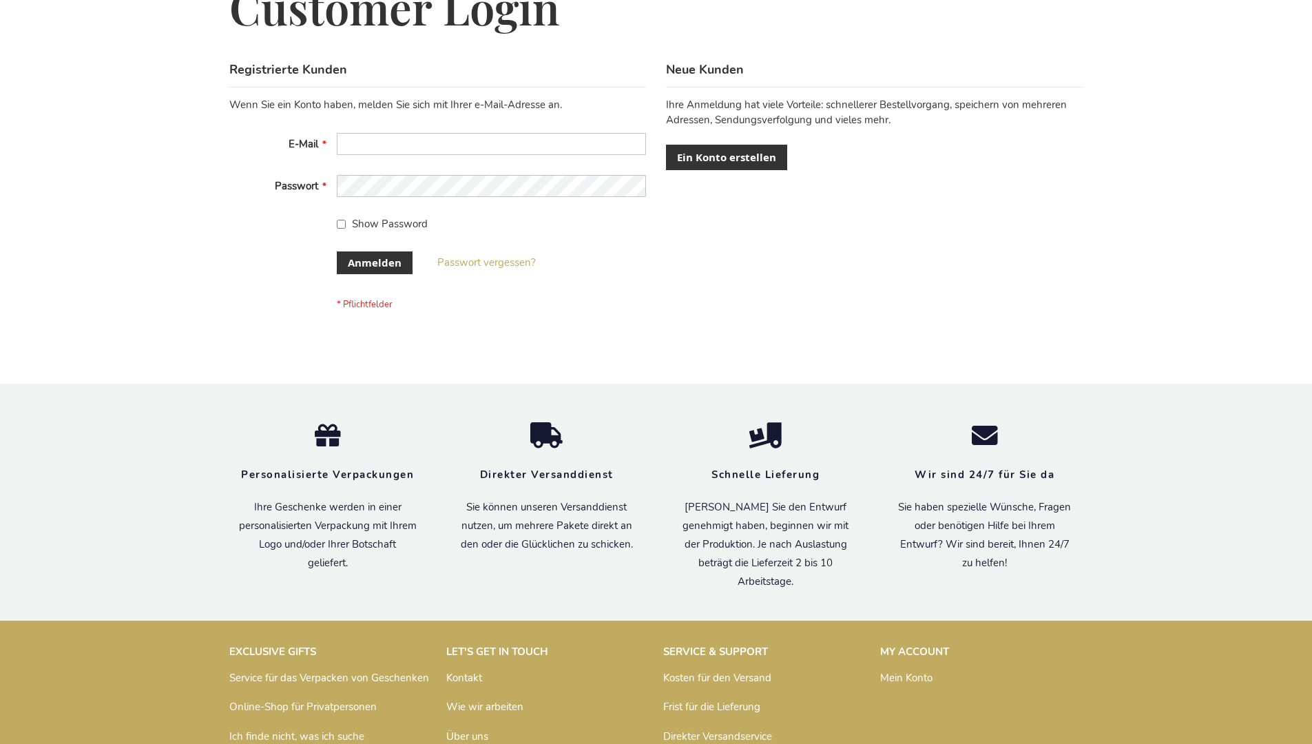
scroll to position [461, 0]
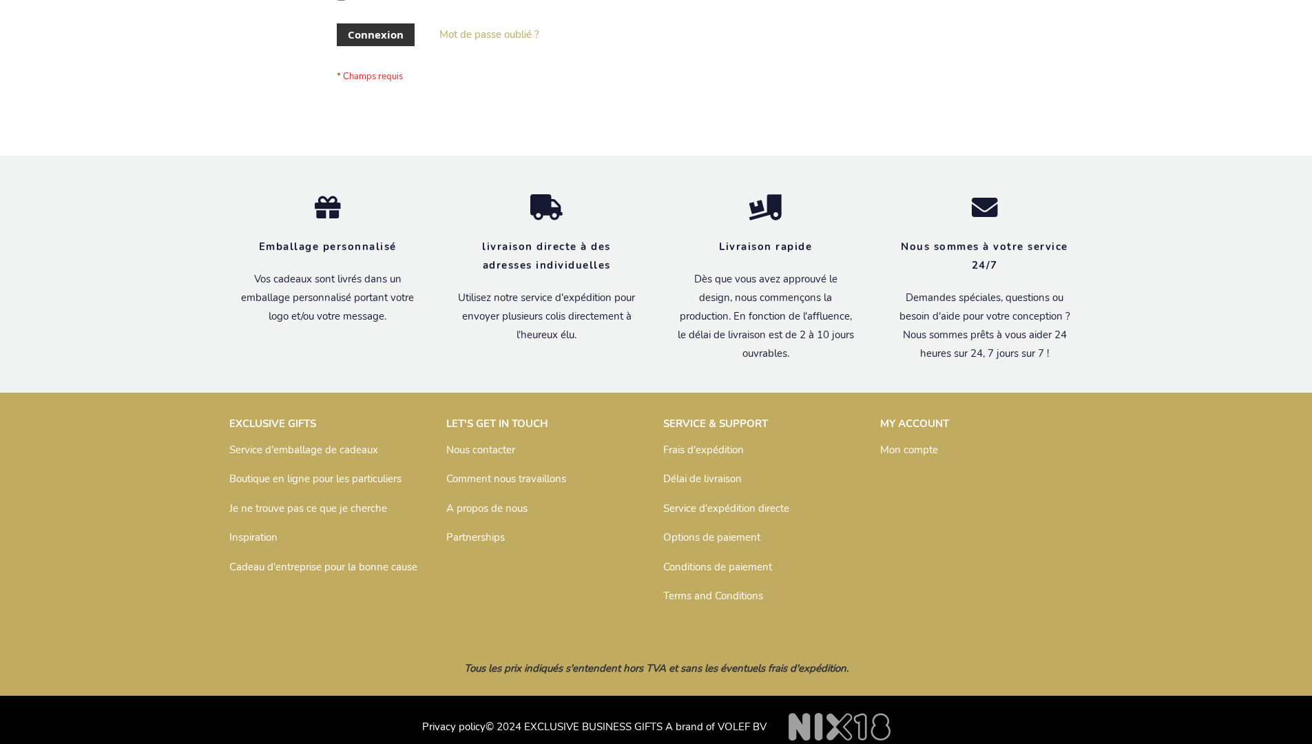
scroll to position [475, 0]
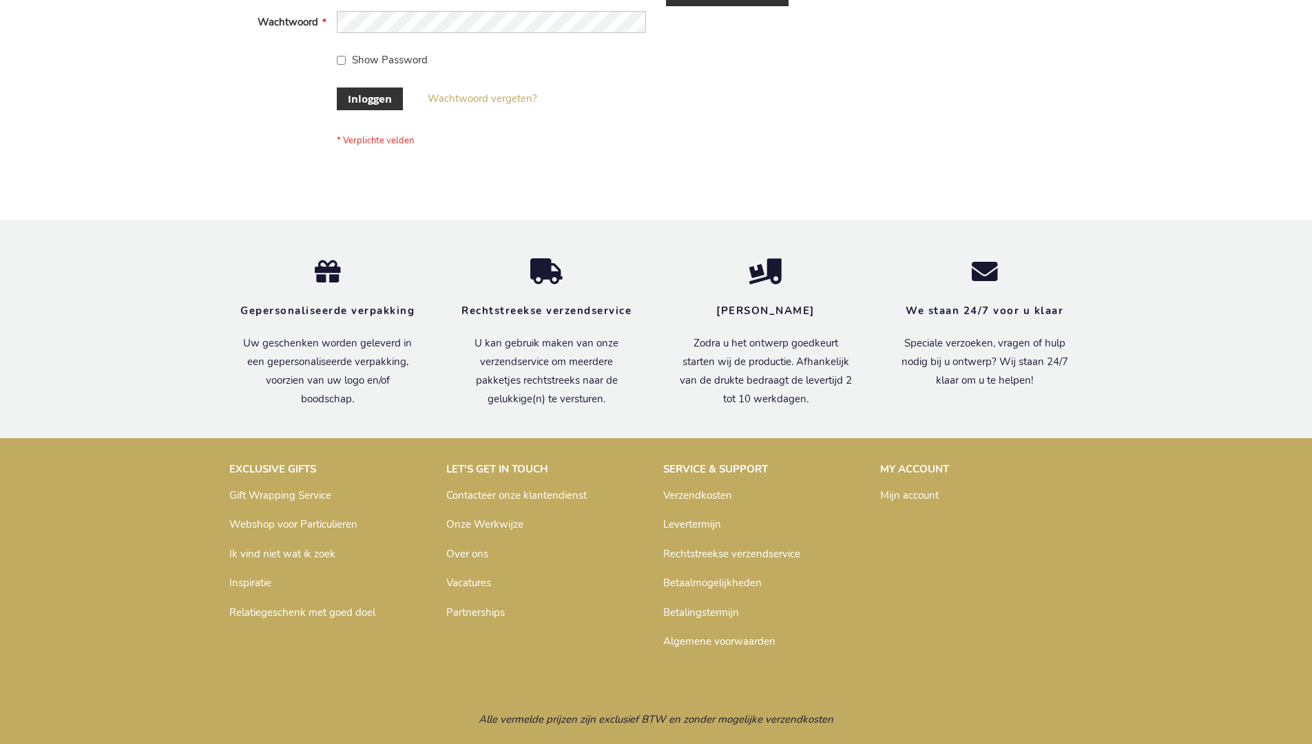
scroll to position [468, 0]
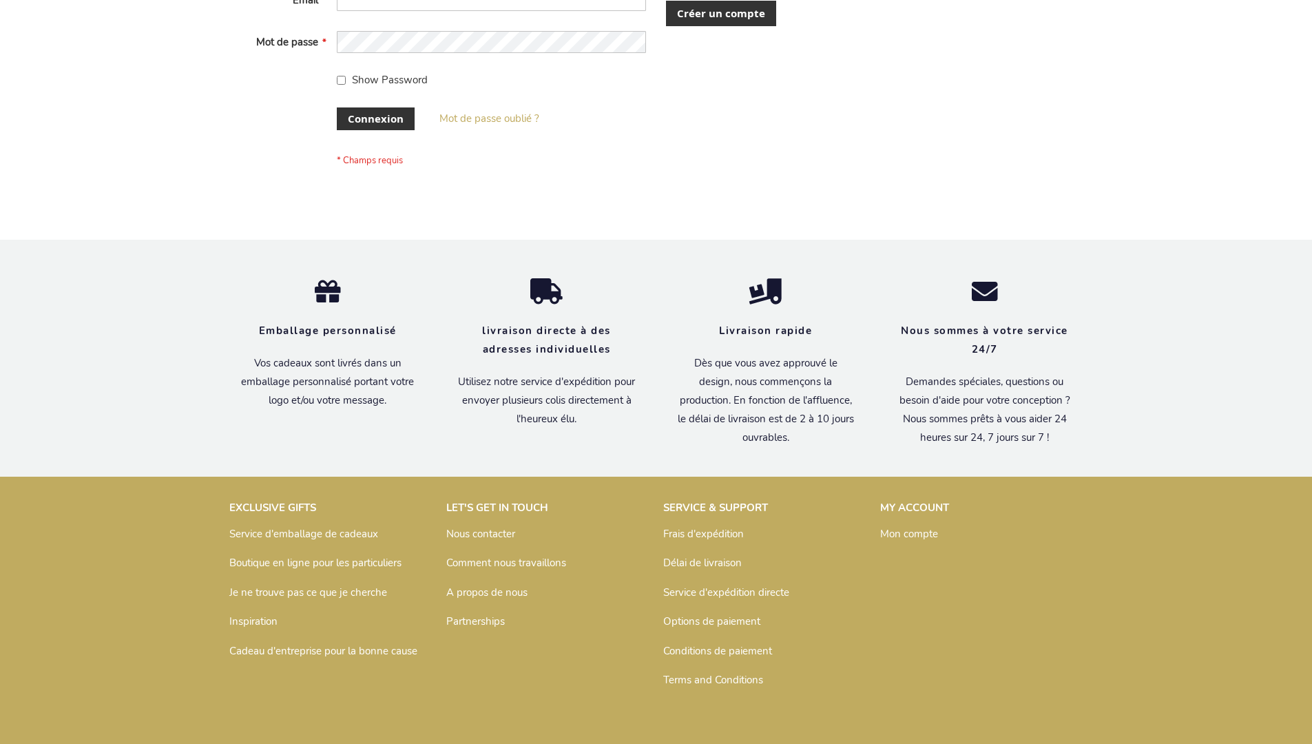
scroll to position [475, 0]
